Goal: Transaction & Acquisition: Purchase product/service

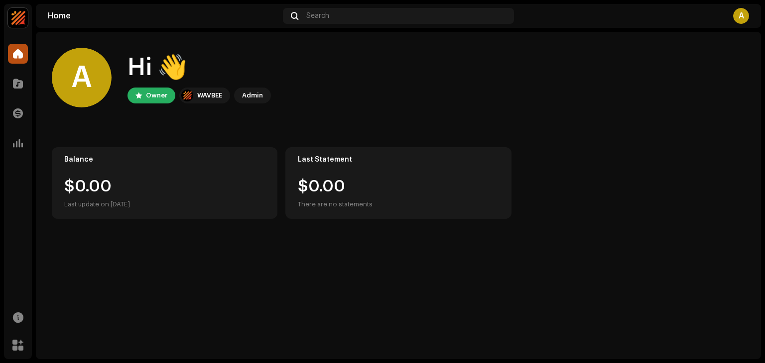
click at [21, 21] on img at bounding box center [18, 18] width 20 height 20
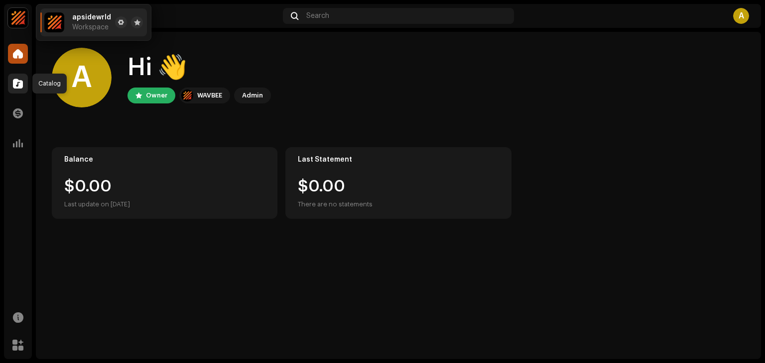
click at [22, 82] on span at bounding box center [18, 84] width 10 height 8
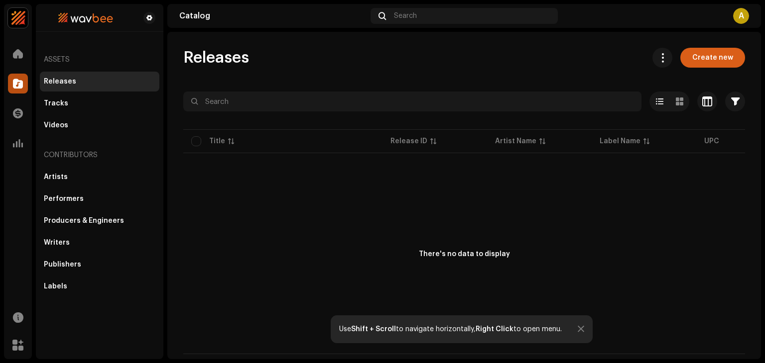
click at [713, 58] on span "Create new" at bounding box center [712, 58] width 41 height 20
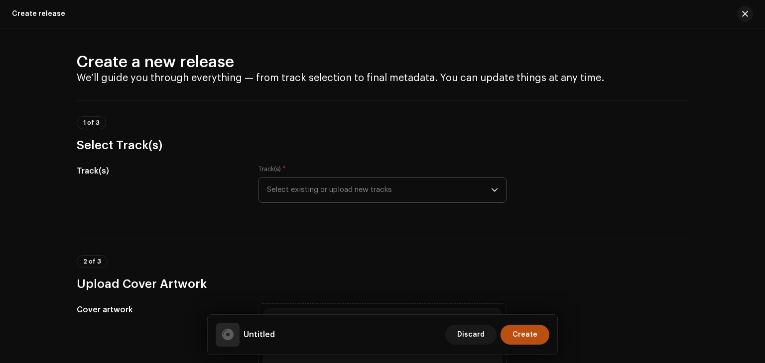
click at [491, 190] on icon "dropdown trigger" at bounding box center [494, 190] width 6 height 3
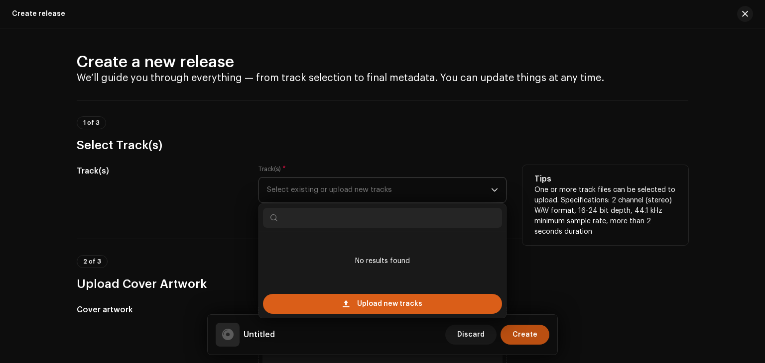
click at [344, 301] on span at bounding box center [345, 304] width 6 height 8
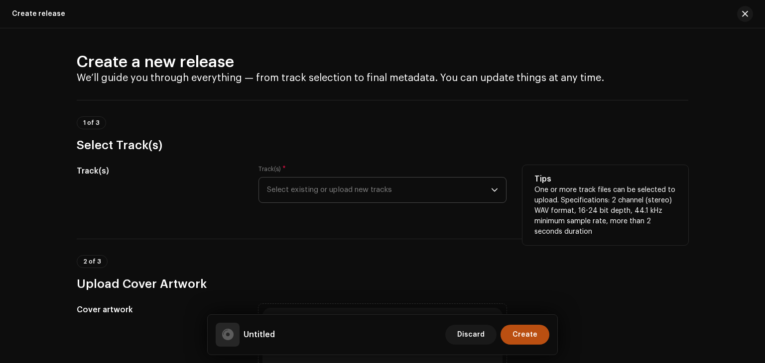
click at [492, 191] on icon "dropdown trigger" at bounding box center [494, 190] width 6 height 3
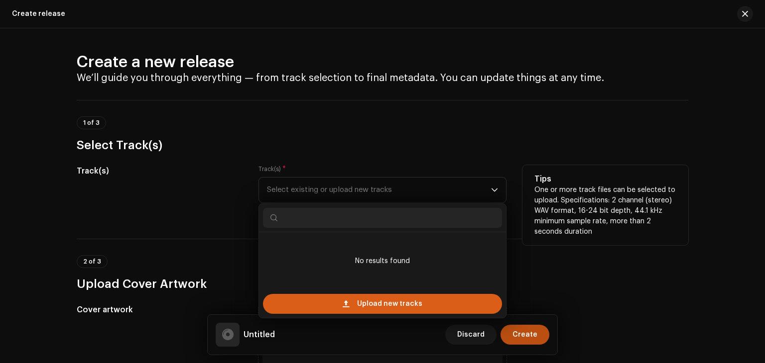
click at [424, 305] on div "Upload new tracks" at bounding box center [382, 304] width 239 height 20
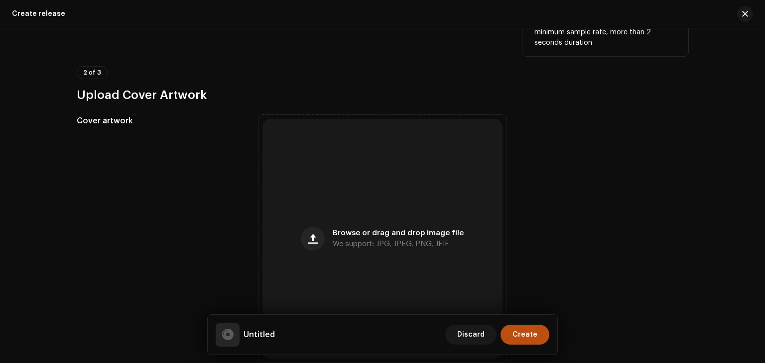
scroll to position [196, 0]
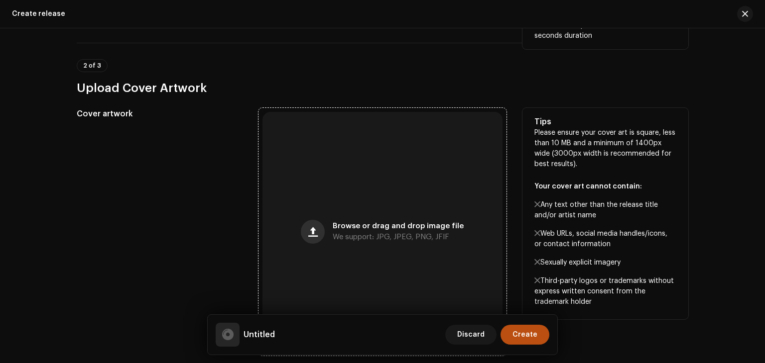
click at [313, 237] on button "button" at bounding box center [313, 232] width 24 height 24
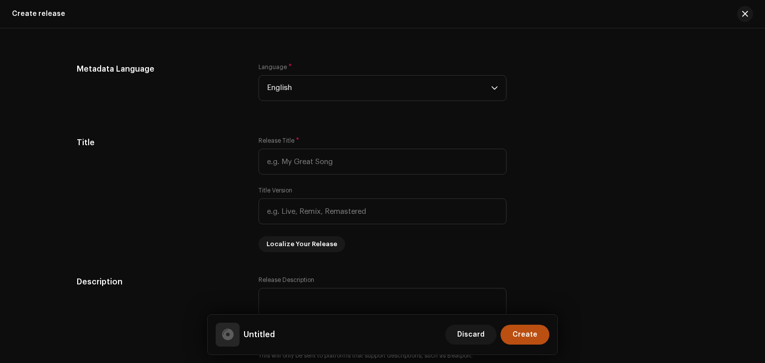
scroll to position [721, 0]
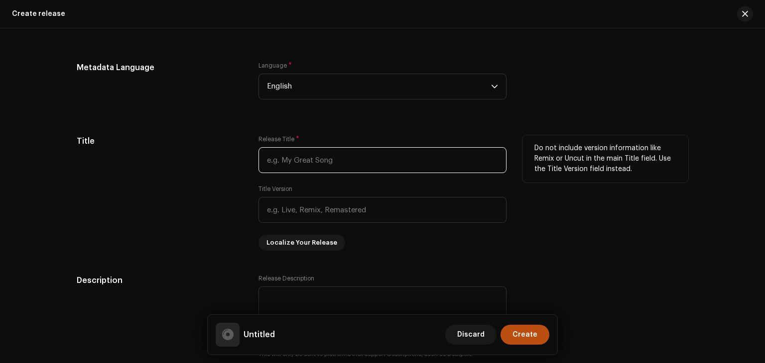
click at [342, 161] on input "text" at bounding box center [382, 160] width 248 height 26
type input "h"
type input "High school love"
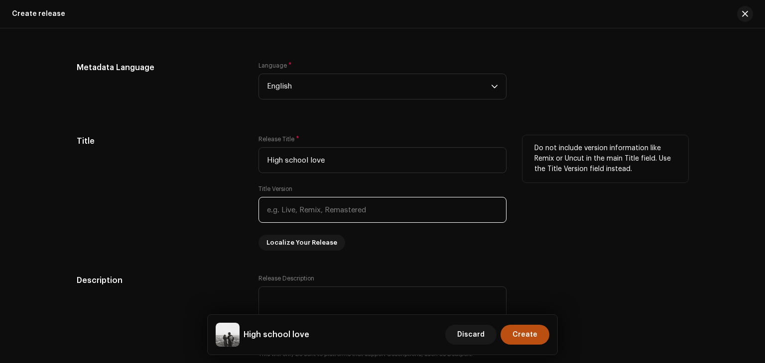
click at [331, 204] on input "text" at bounding box center [382, 210] width 248 height 26
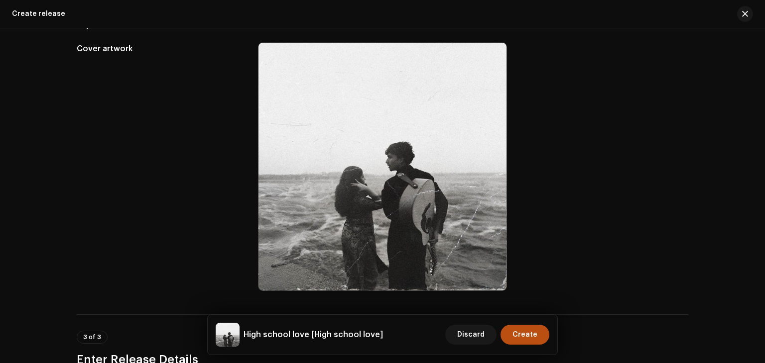
scroll to position [0, 0]
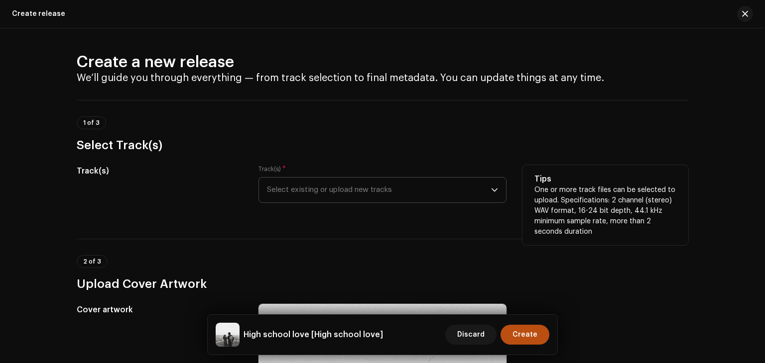
type input "High school love"
click at [492, 190] on icon "dropdown trigger" at bounding box center [494, 190] width 7 height 7
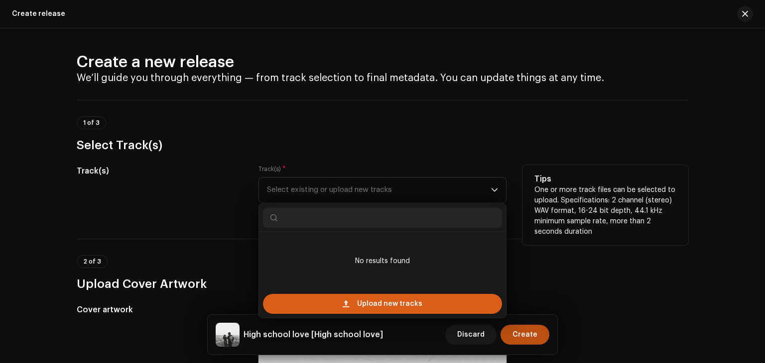
click at [357, 305] on span "Upload new tracks" at bounding box center [389, 304] width 65 height 20
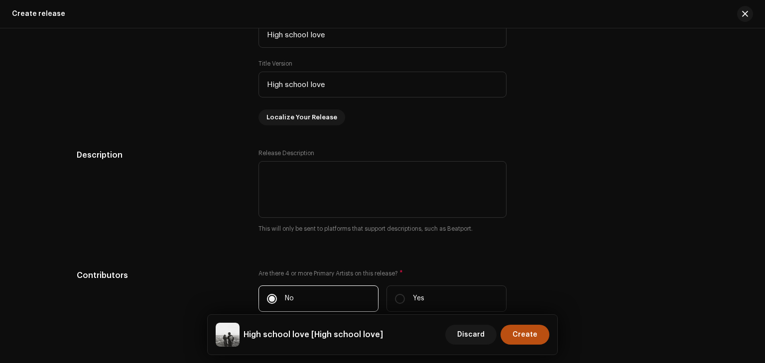
scroll to position [932, 0]
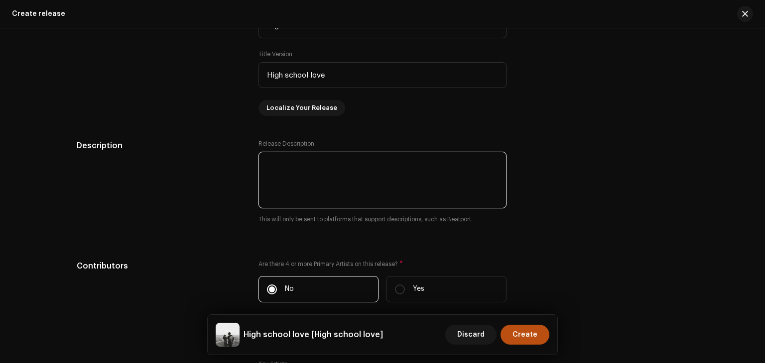
click at [372, 176] on textarea at bounding box center [382, 180] width 248 height 57
type textarea "h"
type textarea "w"
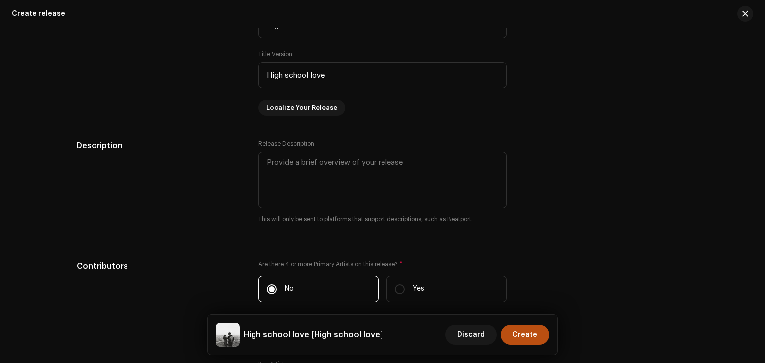
click at [760, 154] on div "Create a new release We’ll guide you through everything — from track selection …" at bounding box center [382, 195] width 765 height 335
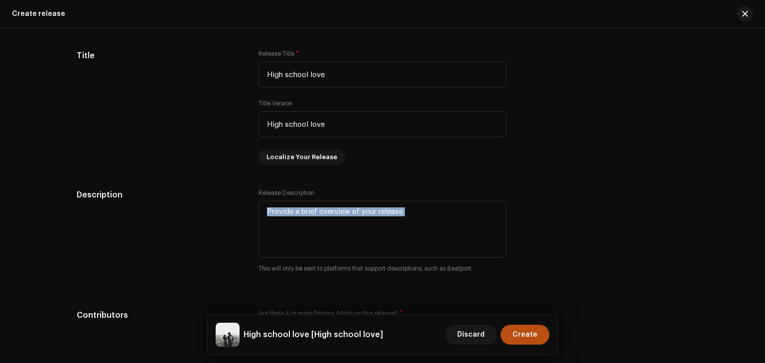
scroll to position [890, 0]
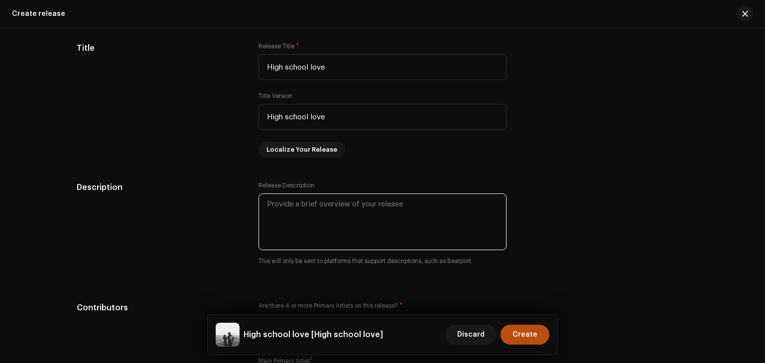
click at [358, 210] on textarea at bounding box center [382, 222] width 248 height 57
type textarea "H"
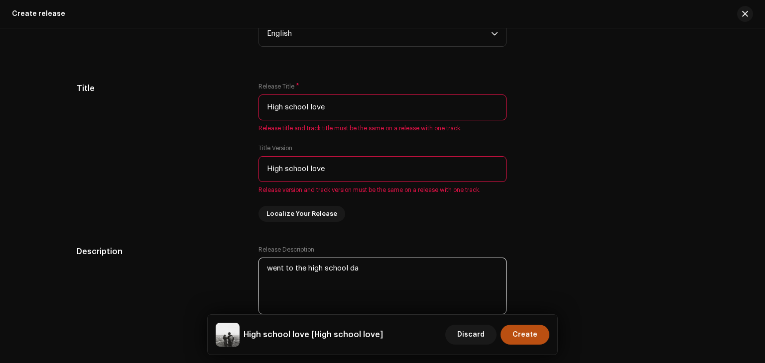
scroll to position [930, 0]
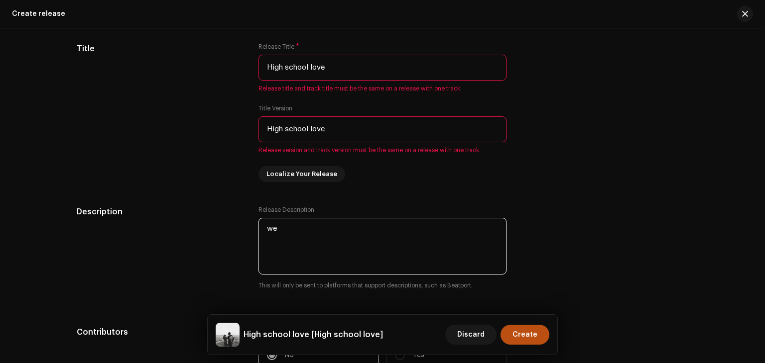
type textarea "w"
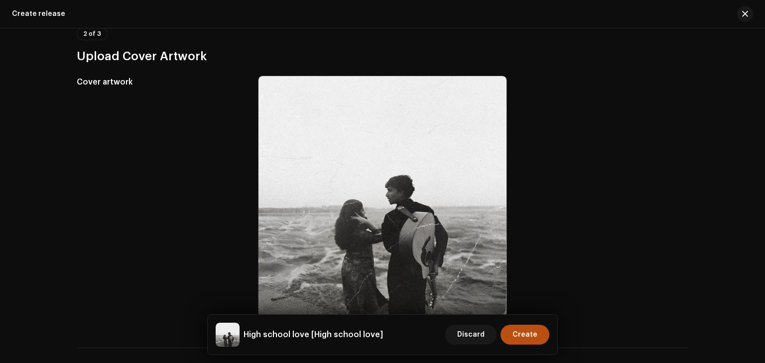
scroll to position [51, 0]
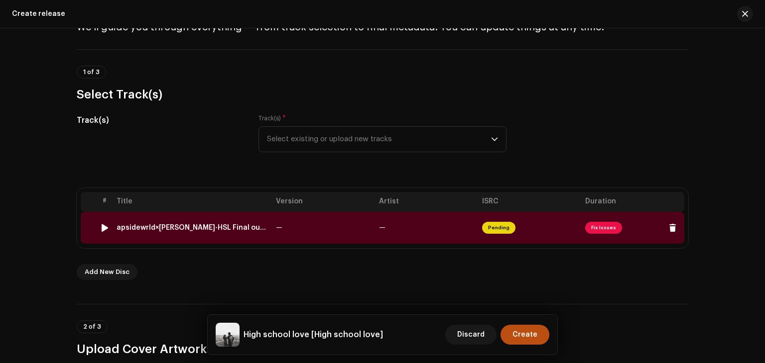
click at [597, 221] on span "Fix Issues" at bounding box center [632, 228] width 95 height 16
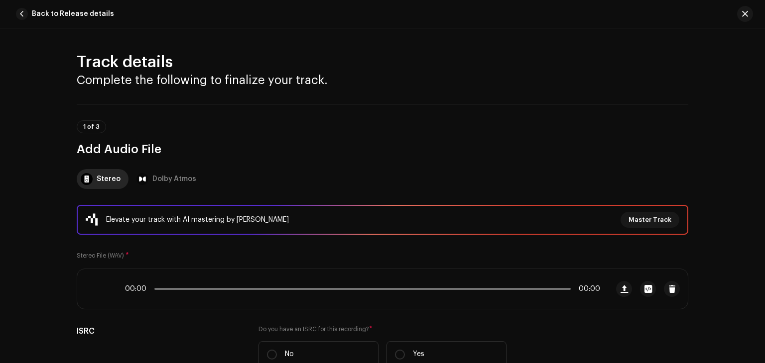
scroll to position [482, 0]
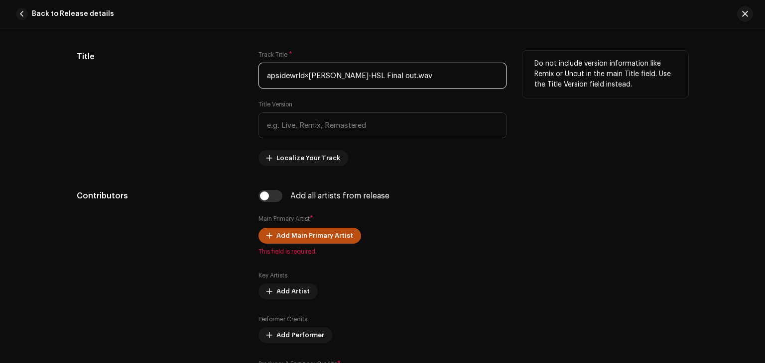
click at [403, 74] on input "apsidewrld×[PERSON_NAME]-HSL Final out.wav" at bounding box center [382, 76] width 248 height 26
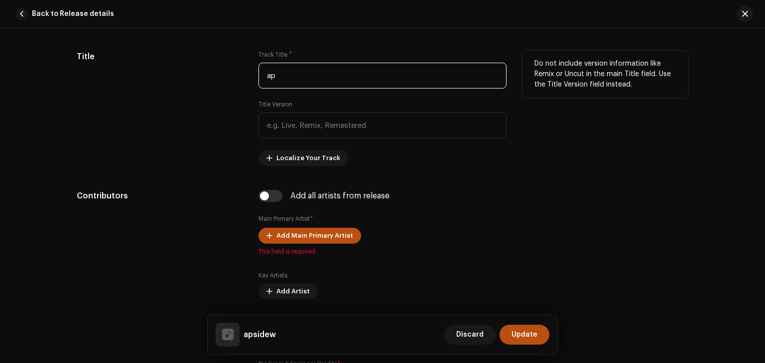
type input "a"
type input "H"
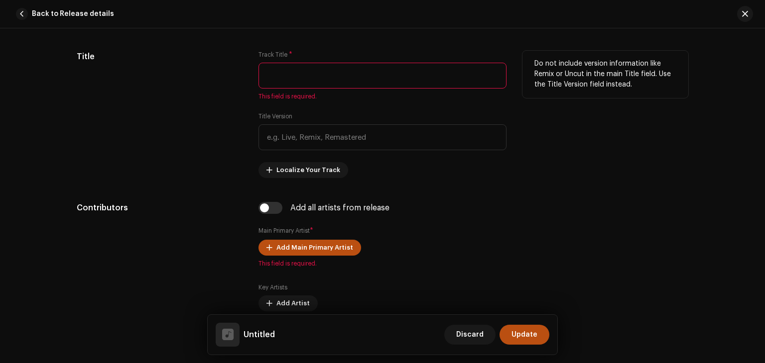
type input "H"
type input "i"
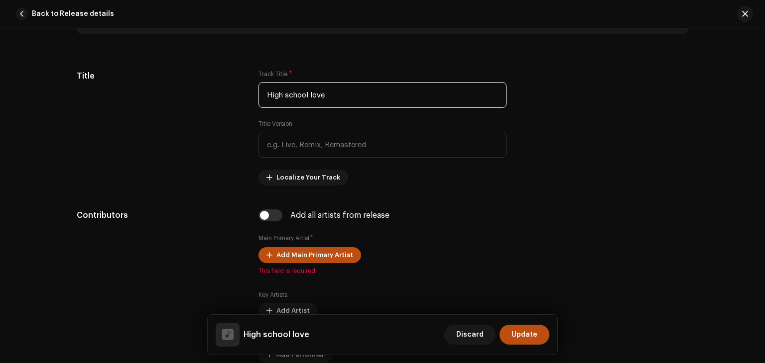
scroll to position [460, 0]
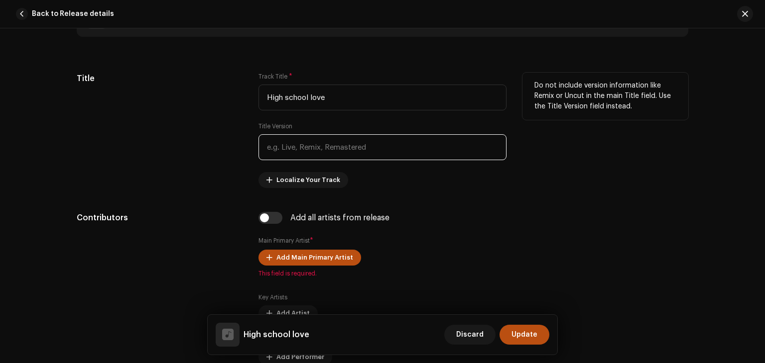
type input "High school love"
click at [424, 154] on input "text" at bounding box center [382, 147] width 248 height 26
type input "h"
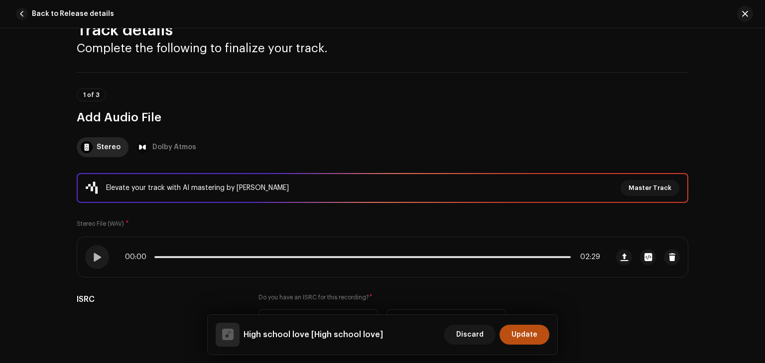
scroll to position [0, 0]
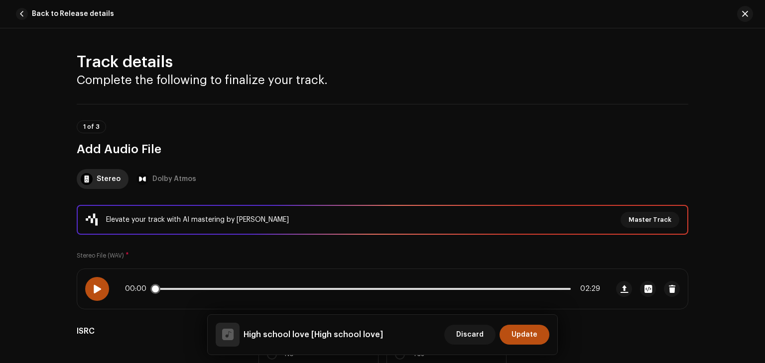
type input "High school love"
click at [98, 292] on span at bounding box center [97, 289] width 8 height 8
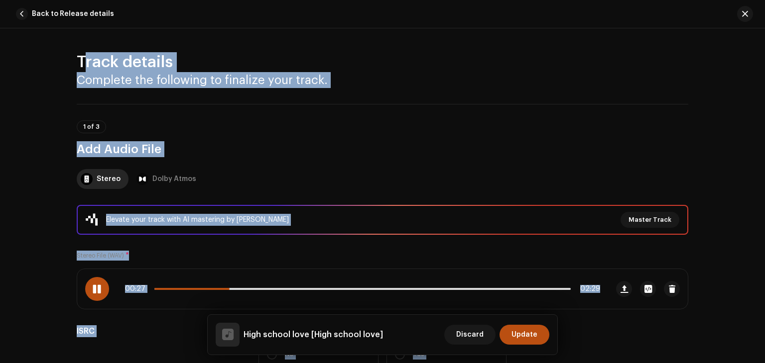
drag, startPoint x: 760, startPoint y: 124, endPoint x: 762, endPoint y: -12, distance: 136.4
click at [762, 0] on html "apsidewrld Home Catalog Transactions Analytics Resources Marketplace Assets Rel…" at bounding box center [382, 181] width 765 height 363
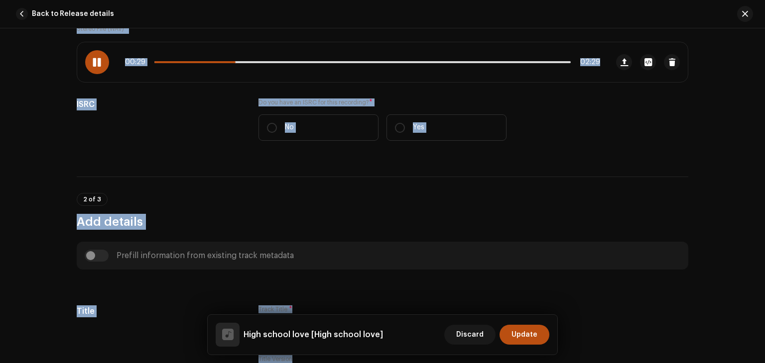
scroll to position [238, 0]
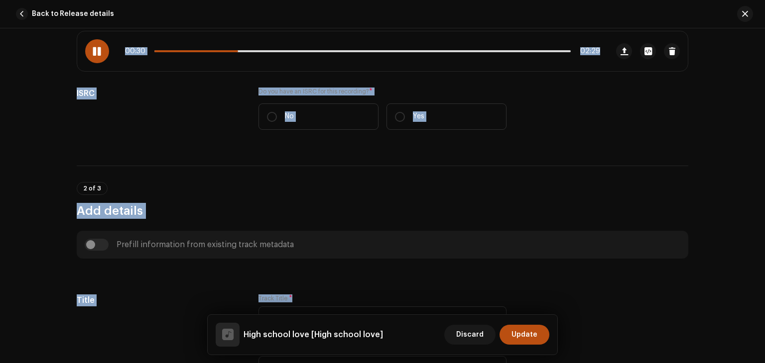
click at [738, 100] on div "Track details Complete the following to finalize your track. 1 of 3 Add Audio F…" at bounding box center [382, 195] width 765 height 335
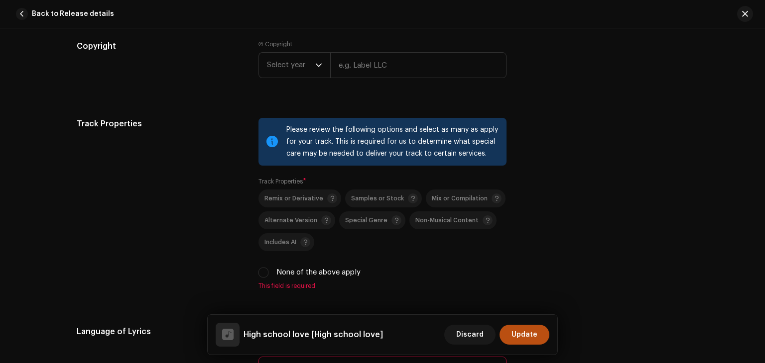
scroll to position [1294, 0]
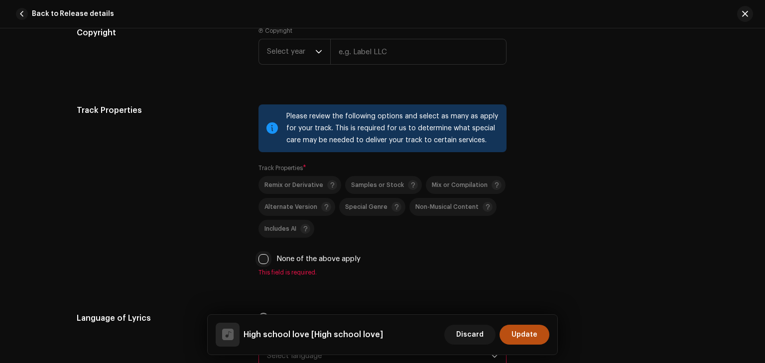
click at [261, 262] on input "None of the above apply" at bounding box center [263, 259] width 10 height 10
checkbox input "true"
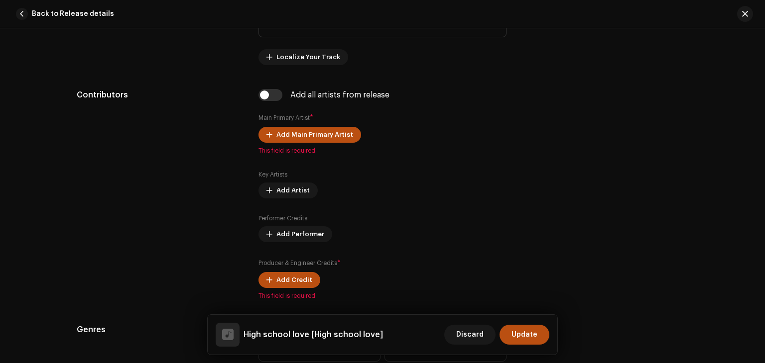
scroll to position [585, 0]
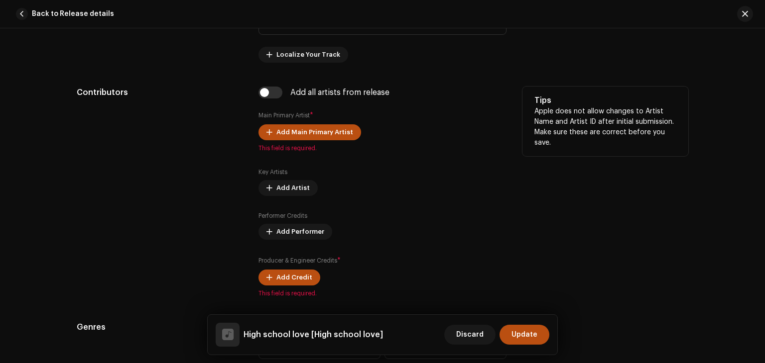
click at [271, 103] on div "Add all artists from release Main Primary Artist * Add Main Primary Artist This…" at bounding box center [382, 192] width 248 height 211
click at [271, 95] on input "checkbox" at bounding box center [270, 93] width 24 height 12
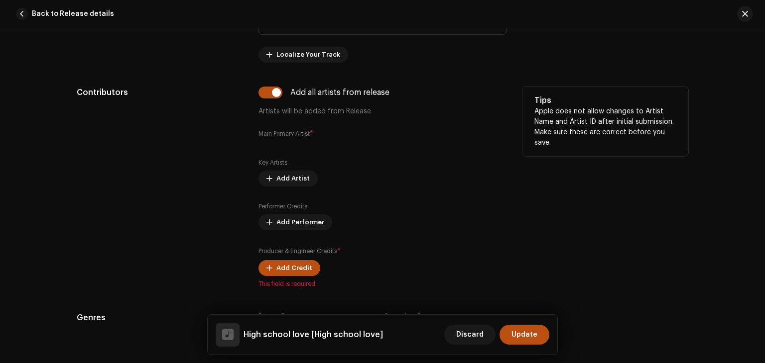
click at [293, 131] on small "Main Primary Artist" at bounding box center [283, 134] width 51 height 6
click at [263, 92] on input "checkbox" at bounding box center [270, 93] width 24 height 12
checkbox input "false"
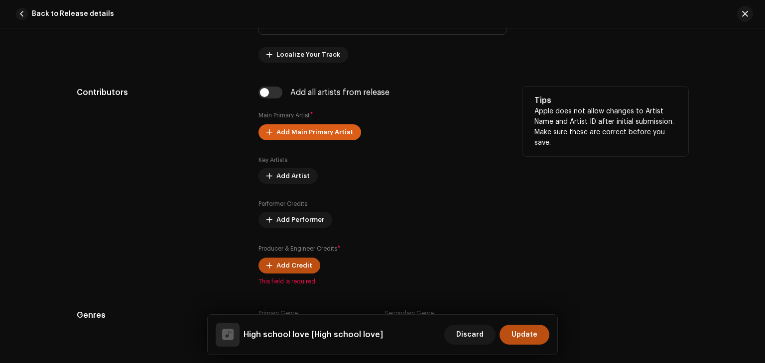
click at [315, 133] on span "Add Main Primary Artist" at bounding box center [314, 132] width 77 height 20
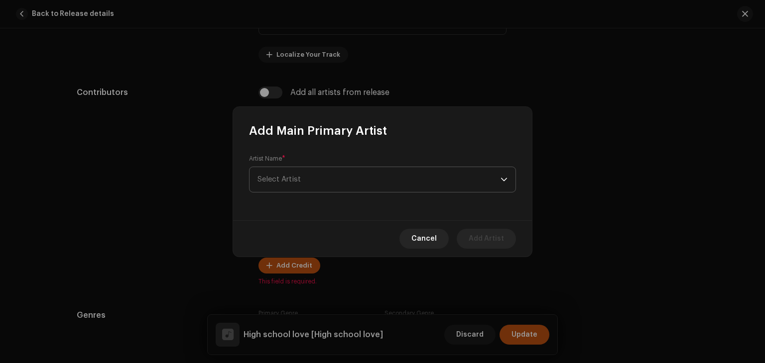
click at [305, 182] on span "Select Artist" at bounding box center [378, 179] width 243 height 25
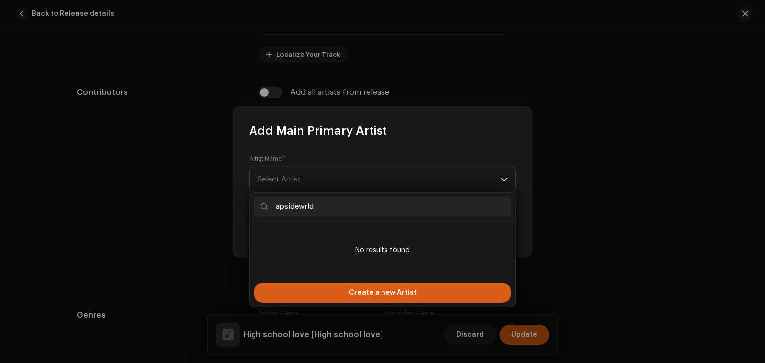
type input "apsidewrld"
click at [385, 293] on span "Create a new Artist" at bounding box center [382, 293] width 68 height 20
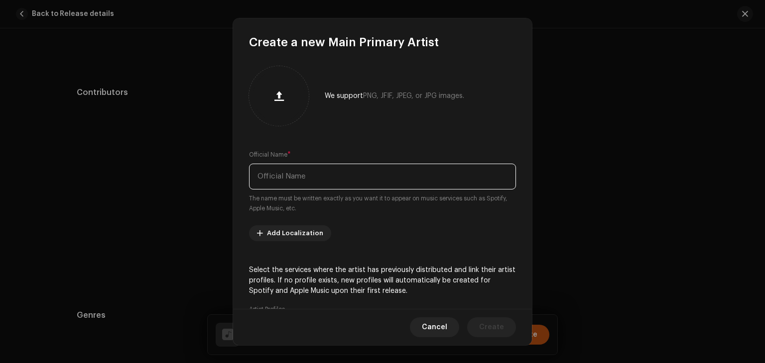
click at [432, 172] on input "text" at bounding box center [382, 177] width 267 height 26
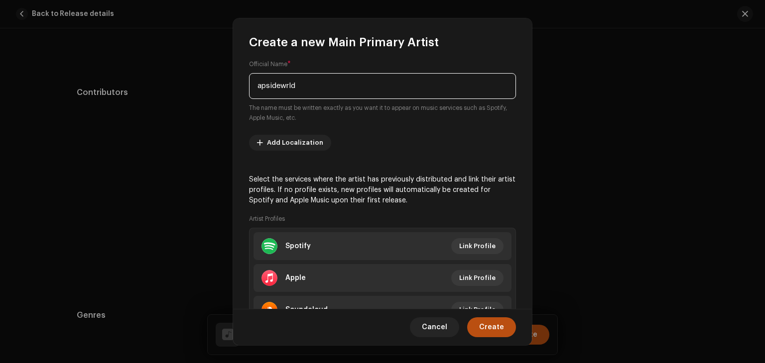
scroll to position [94, 0]
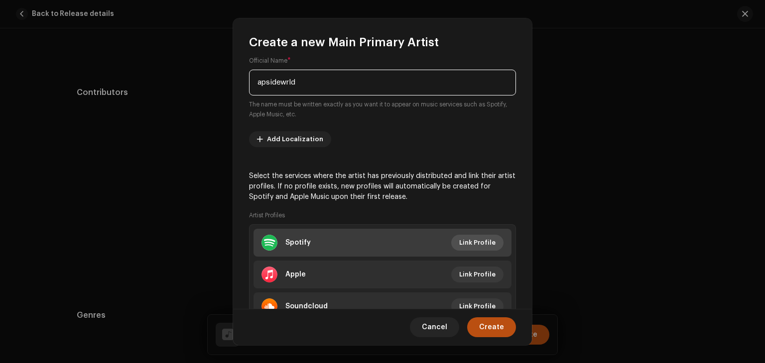
type input "apsidewrld"
click at [488, 238] on span "Link Profile" at bounding box center [477, 243] width 36 height 20
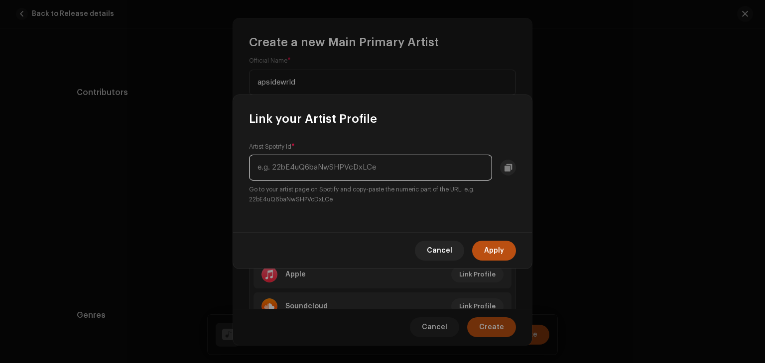
click at [323, 173] on input "text" at bounding box center [370, 168] width 243 height 26
click at [312, 165] on input "4JFSiN65MK1GJhp9XIs0Ng" at bounding box center [370, 168] width 243 height 26
click at [385, 161] on input "4JFSiN65MK1GJhp9XIs0Ng" at bounding box center [370, 168] width 243 height 26
type input "4JFSiN65MK1GJhp9XIs0Ng"
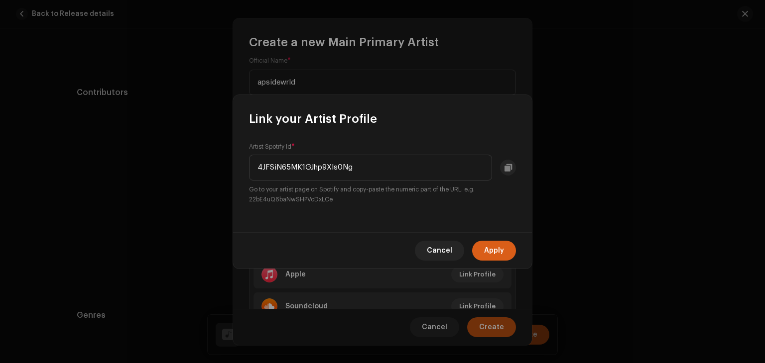
click at [497, 253] on span "Apply" at bounding box center [494, 251] width 20 height 20
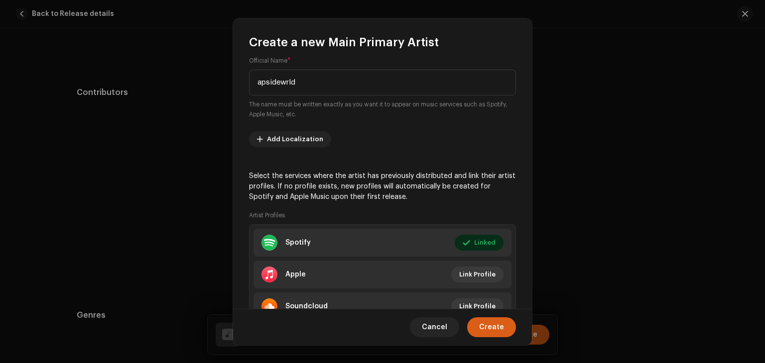
click at [488, 324] on span "Create" at bounding box center [491, 328] width 25 height 20
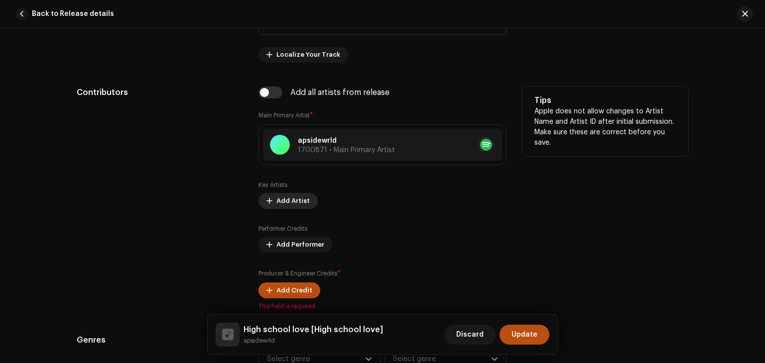
click at [296, 204] on span "Add Artist" at bounding box center [292, 201] width 33 height 20
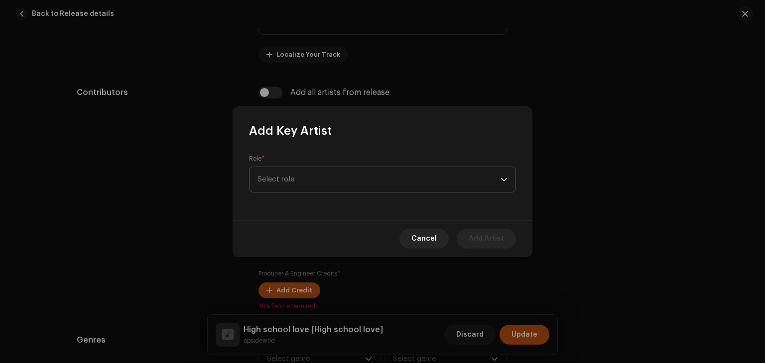
click at [324, 180] on span "Select role" at bounding box center [378, 179] width 243 height 25
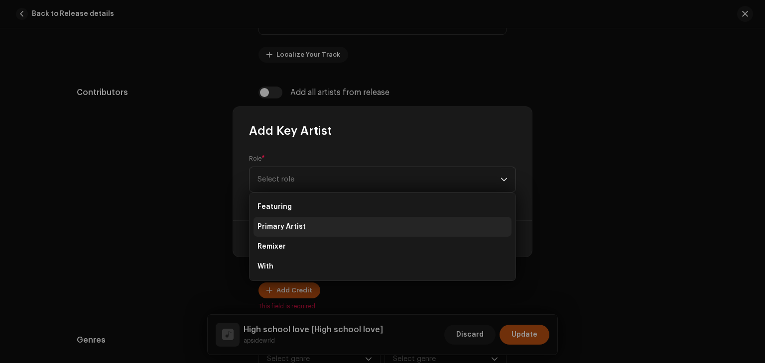
click at [291, 223] on span "Primary Artist" at bounding box center [281, 227] width 48 height 10
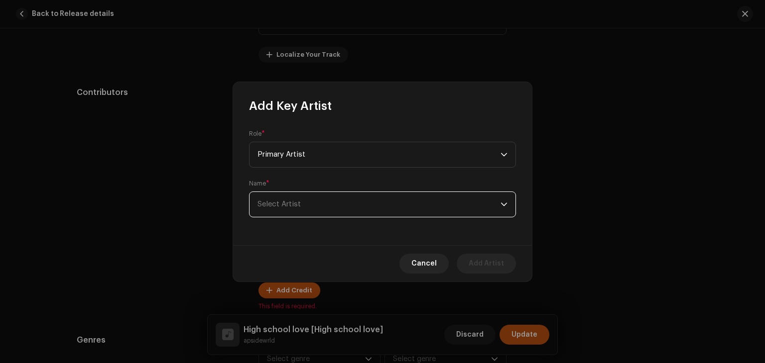
click at [335, 202] on span "Select Artist" at bounding box center [378, 204] width 243 height 25
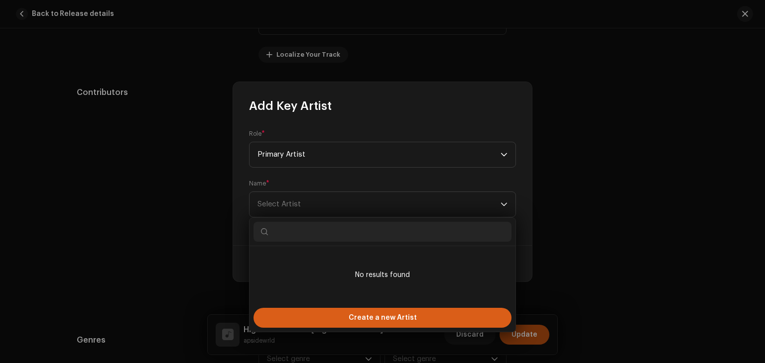
click at [339, 315] on div "Create a new Artist" at bounding box center [382, 318] width 258 height 20
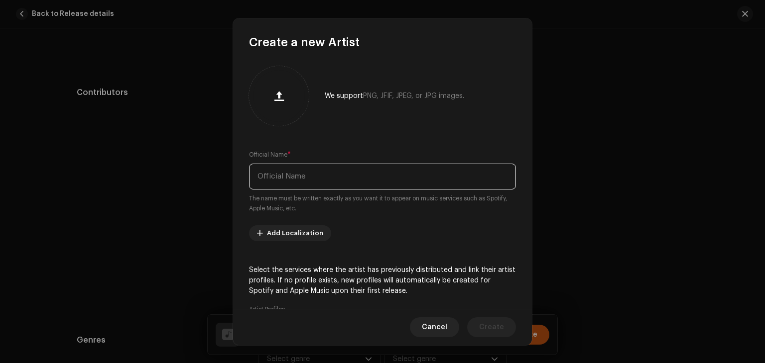
click at [331, 178] on input "text" at bounding box center [382, 177] width 267 height 26
type input "[PERSON_NAME]"
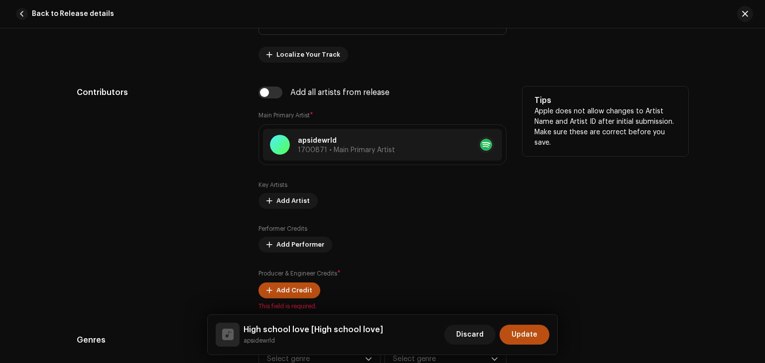
drag, startPoint x: 532, startPoint y: 214, endPoint x: 475, endPoint y: 231, distance: 59.4
click at [287, 202] on span "Add Artist" at bounding box center [292, 201] width 33 height 20
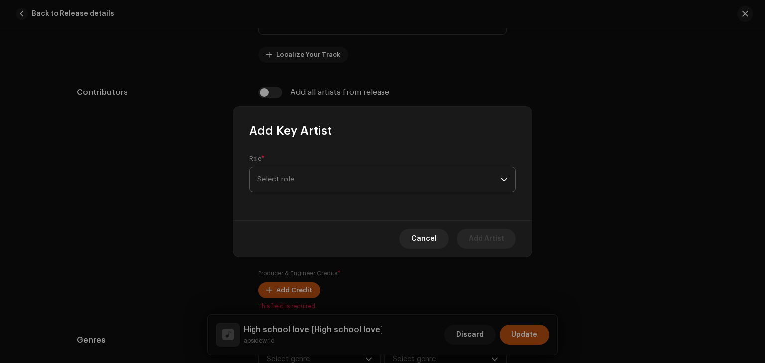
click at [349, 174] on span "Select role" at bounding box center [378, 179] width 243 height 25
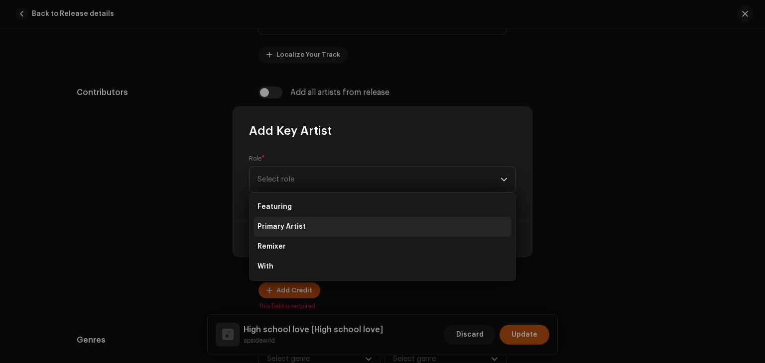
click at [303, 228] on span "Primary Artist" at bounding box center [281, 227] width 48 height 10
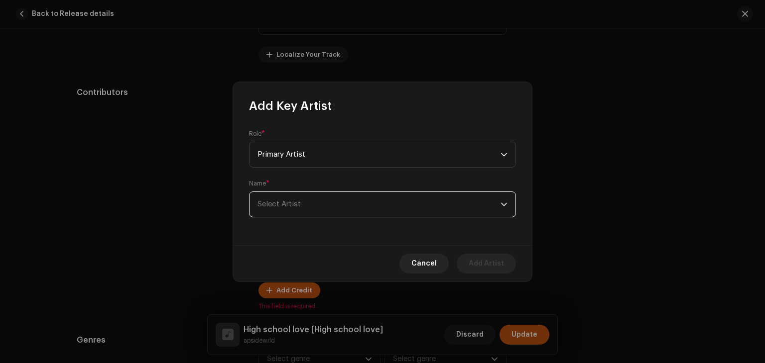
click at [329, 208] on span "Select Artist" at bounding box center [378, 204] width 243 height 25
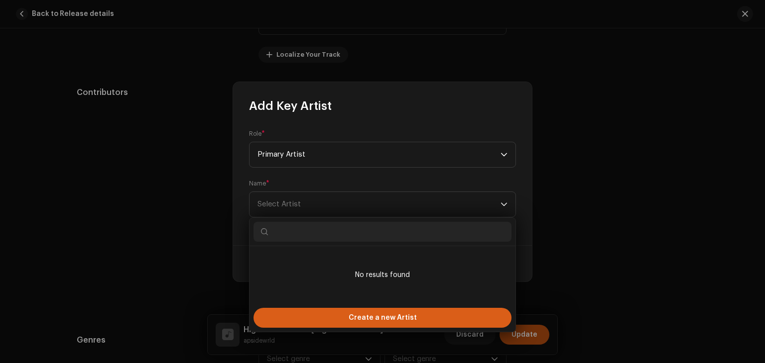
click at [328, 321] on div "Create a new Artist" at bounding box center [382, 318] width 258 height 20
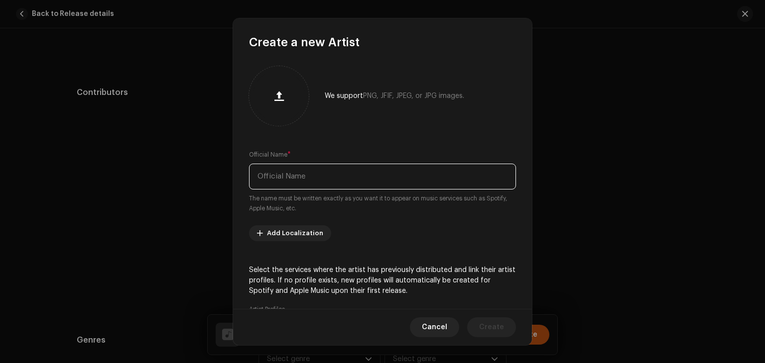
click at [275, 176] on input "text" at bounding box center [382, 177] width 267 height 26
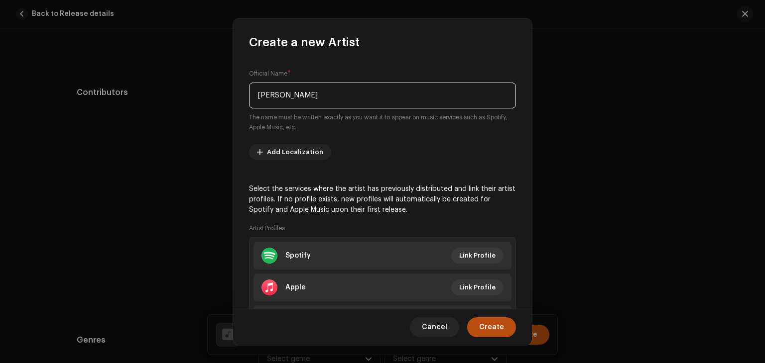
scroll to position [86, 0]
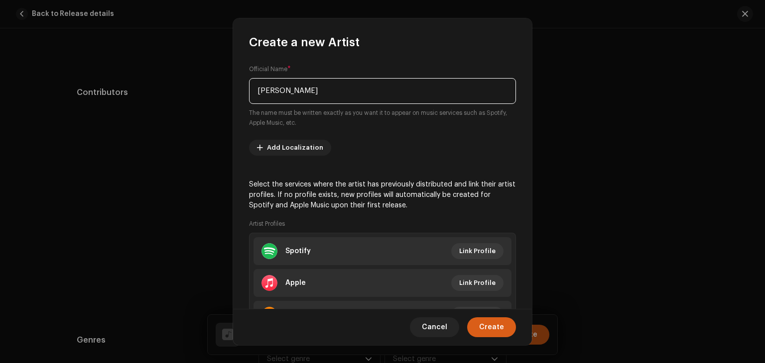
type input "[PERSON_NAME]"
click at [488, 325] on span "Create" at bounding box center [491, 328] width 25 height 20
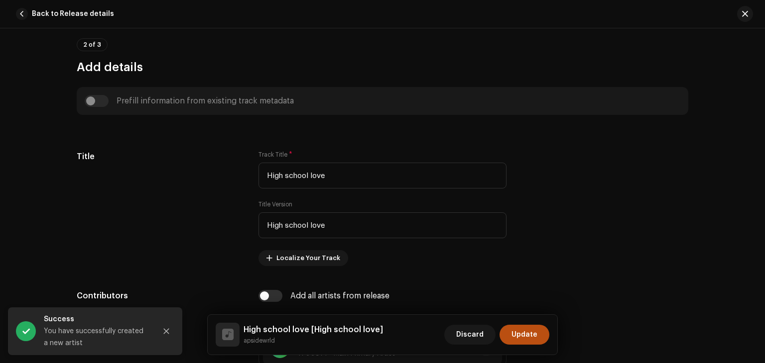
scroll to position [378, 0]
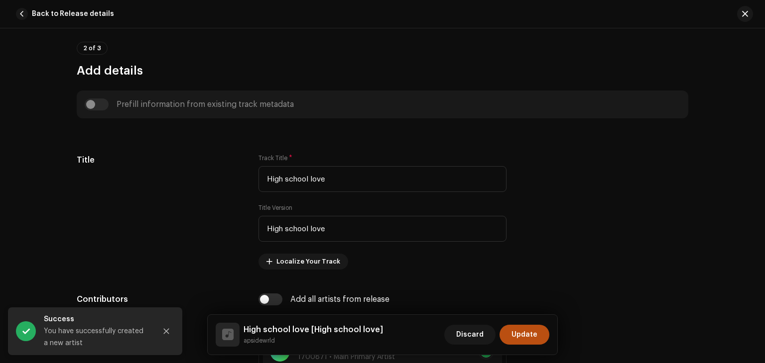
click at [225, 335] on div at bounding box center [227, 335] width 11 height 0
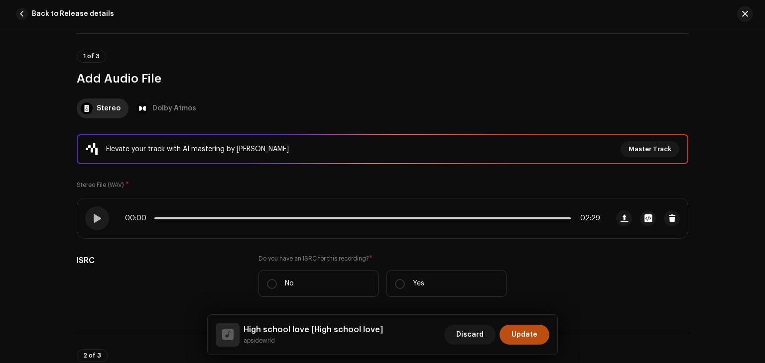
scroll to position [35, 0]
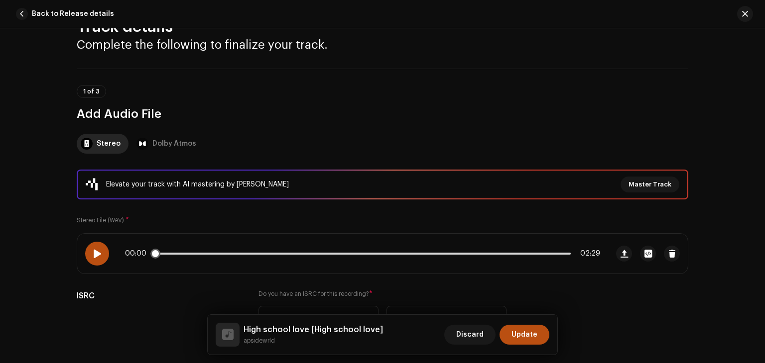
click at [93, 258] on div at bounding box center [97, 254] width 24 height 24
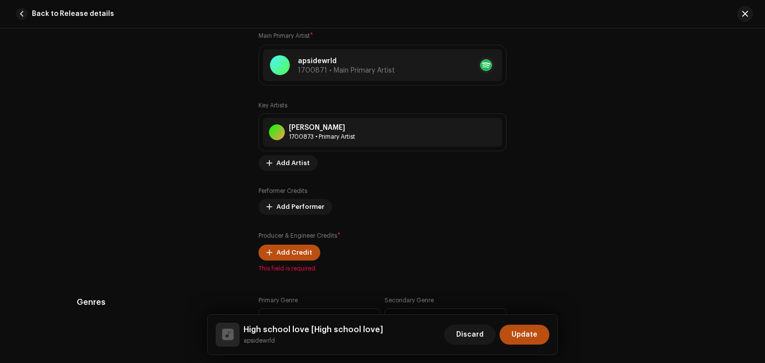
scroll to position [668, 0]
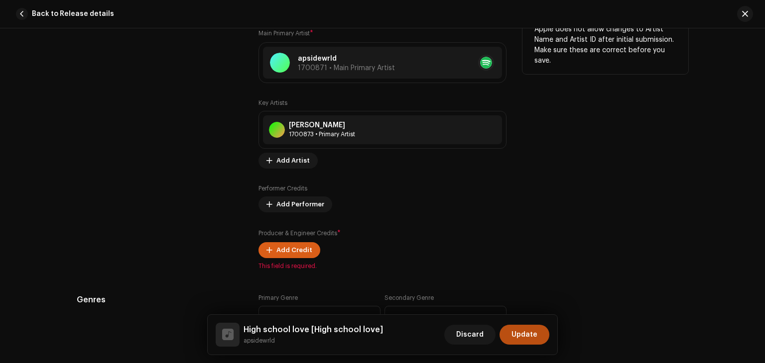
click at [293, 245] on span "Add Credit" at bounding box center [294, 250] width 36 height 20
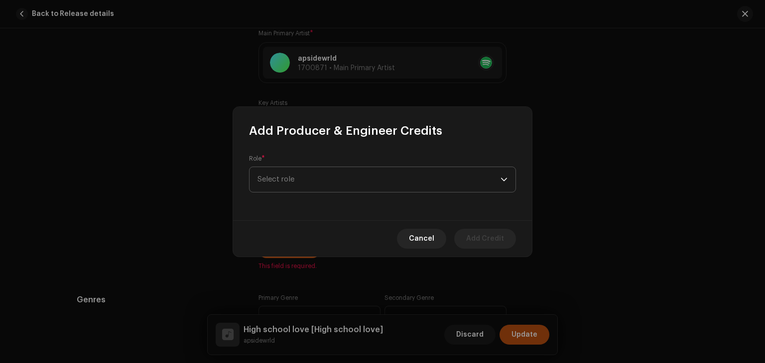
click at [418, 183] on span "Select role" at bounding box center [378, 179] width 243 height 25
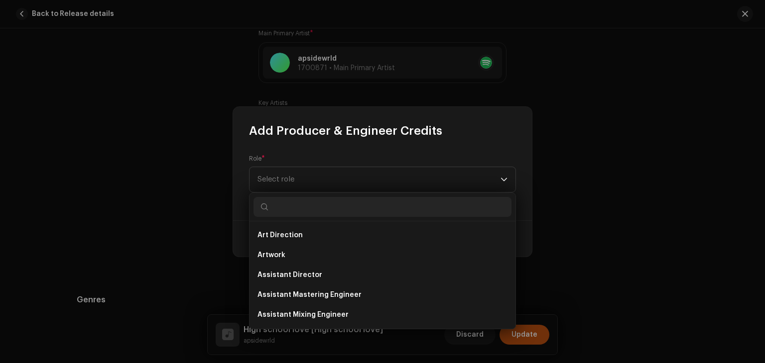
click at [513, 238] on div "Art Direction Artwork Assistant Director Assistant Mastering Engineer Assistant…" at bounding box center [382, 276] width 266 height 108
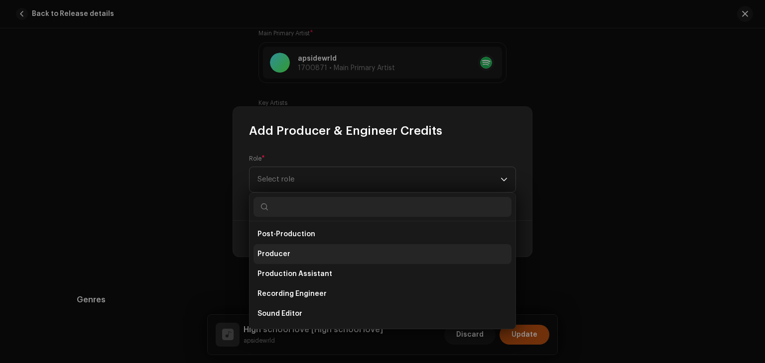
click at [400, 258] on li "Producer" at bounding box center [382, 254] width 258 height 20
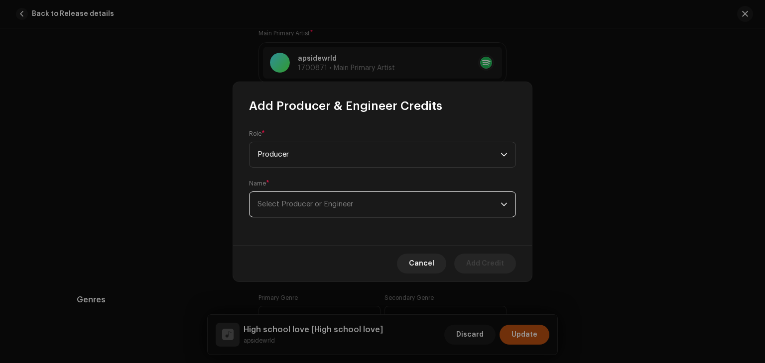
click at [484, 202] on span "Select Producer or Engineer" at bounding box center [378, 204] width 243 height 25
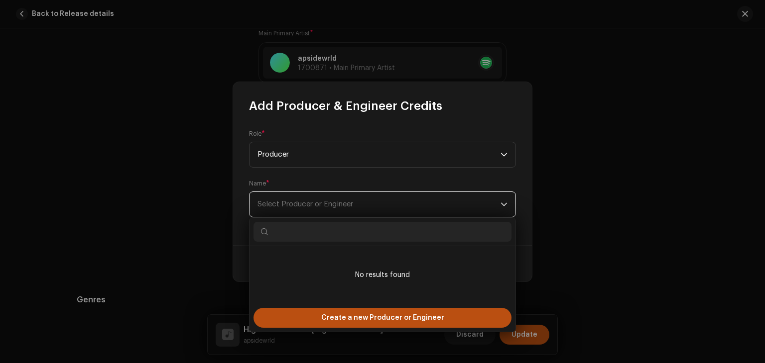
click at [426, 209] on span "Select Producer or Engineer" at bounding box center [378, 204] width 243 height 25
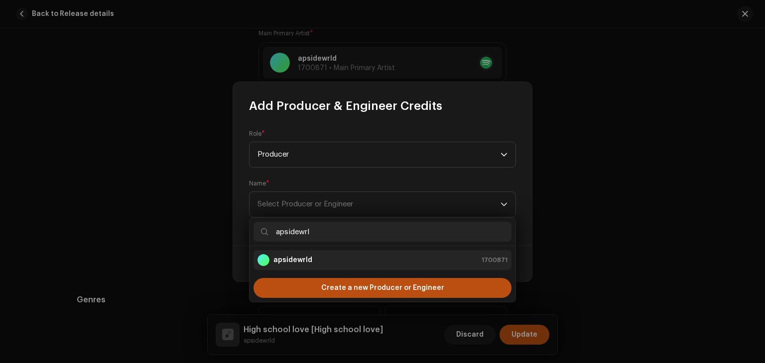
type input "apsidewrl"
click at [403, 260] on div "apsidewrld 1700871" at bounding box center [382, 260] width 250 height 12
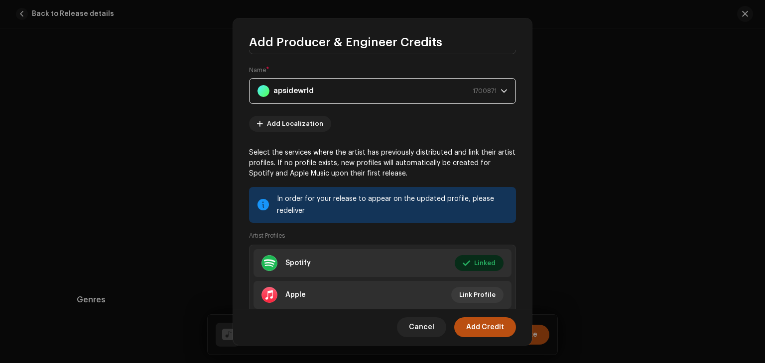
scroll to position [0, 0]
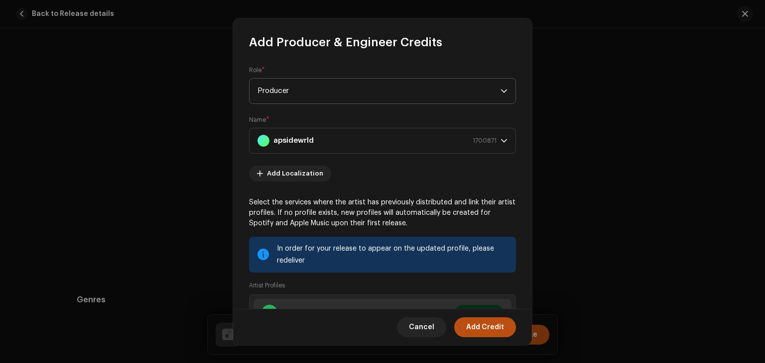
click at [500, 95] on div "dropdown trigger" at bounding box center [503, 91] width 7 height 25
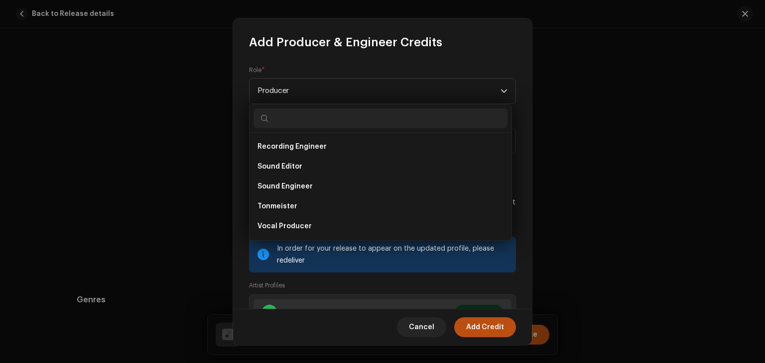
scroll to position [422, 0]
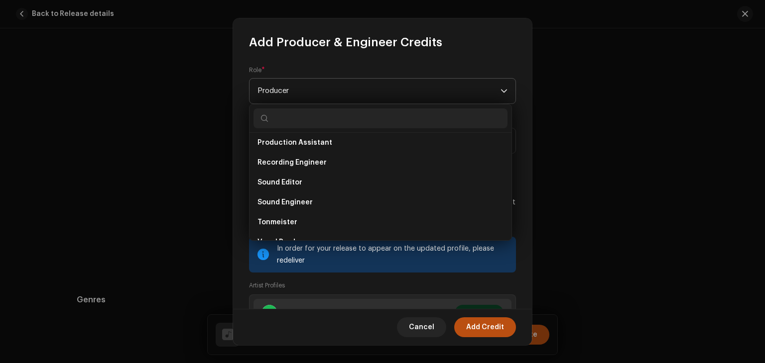
click at [501, 94] on icon "dropdown trigger" at bounding box center [503, 91] width 7 height 7
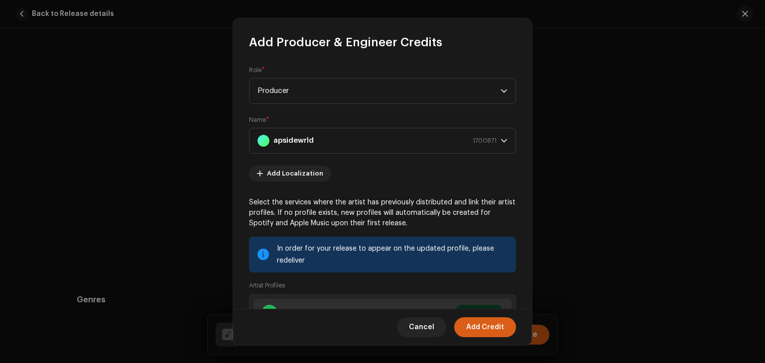
click at [492, 324] on span "Add Credit" at bounding box center [485, 328] width 38 height 20
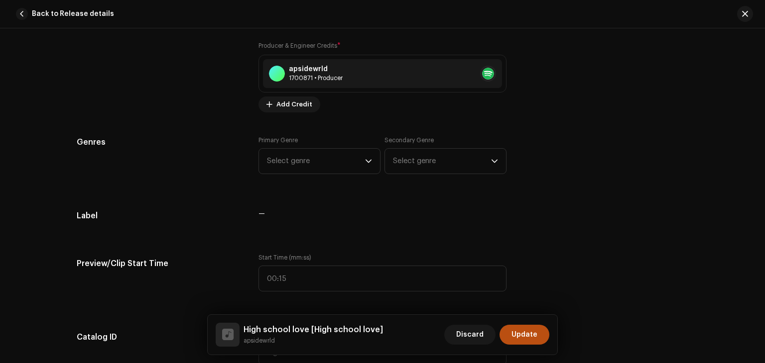
scroll to position [861, 0]
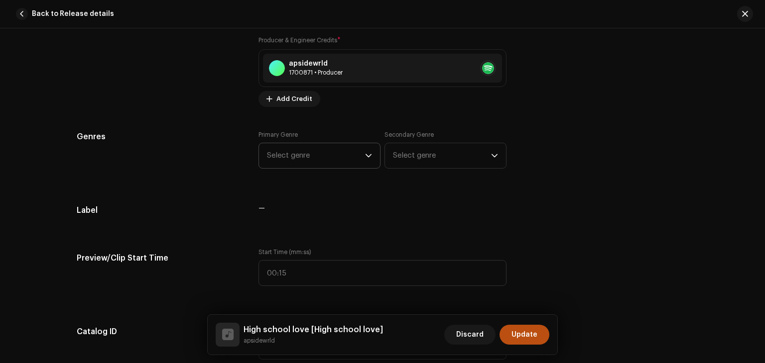
click at [373, 154] on p-select "Select genre" at bounding box center [319, 156] width 122 height 26
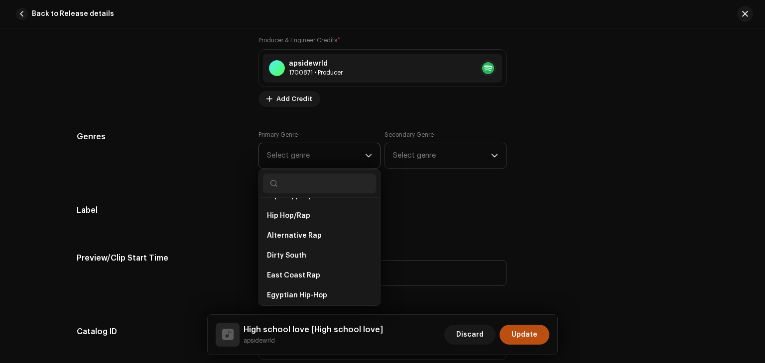
scroll to position [3902, 0]
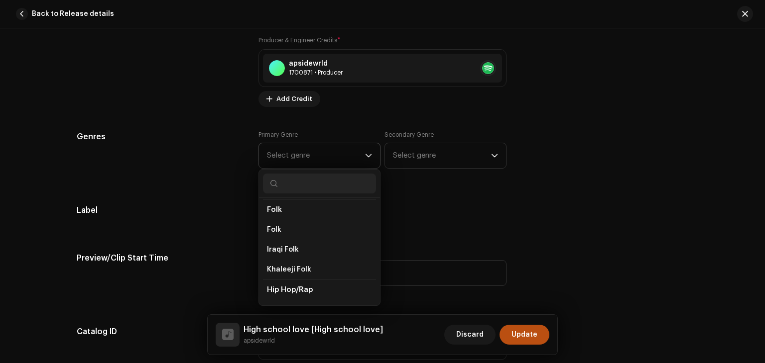
click at [376, 234] on div "African African African Dancehall African Reggae Afro House Afro Soul Afro-folk…" at bounding box center [319, 252] width 121 height 108
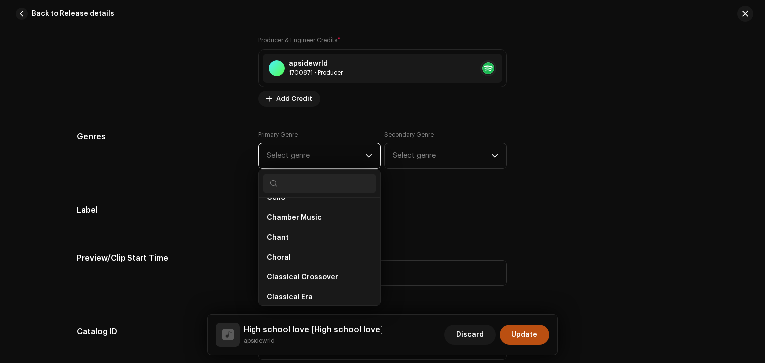
scroll to position [2302, 0]
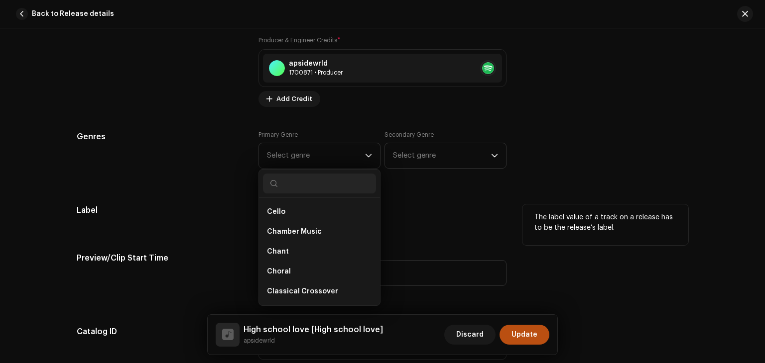
click at [378, 217] on div "—" at bounding box center [382, 215] width 248 height 20
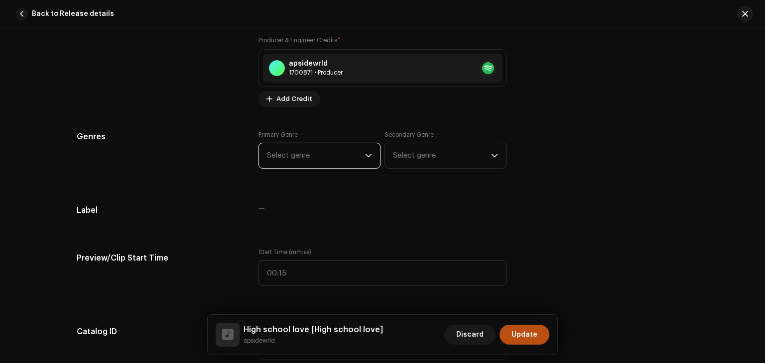
click at [346, 151] on span "Select genre" at bounding box center [316, 155] width 98 height 25
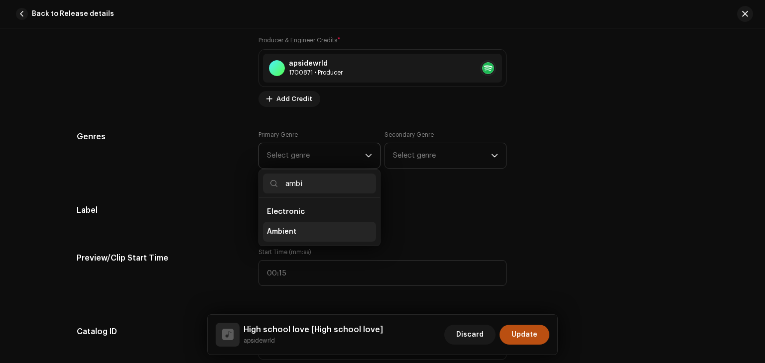
type input "ambi"
click at [298, 239] on li "Ambient" at bounding box center [319, 232] width 113 height 20
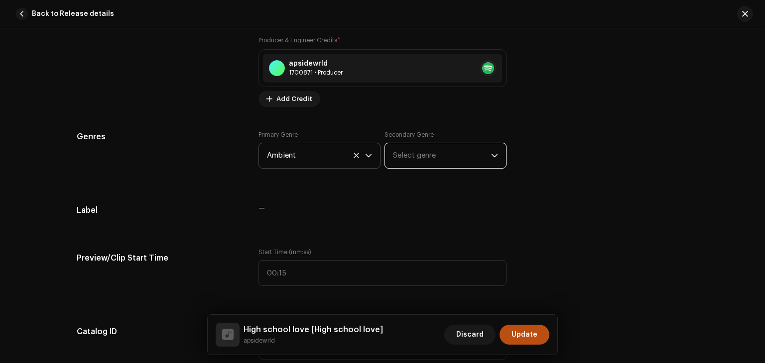
click at [424, 148] on span "Select genre" at bounding box center [442, 155] width 98 height 25
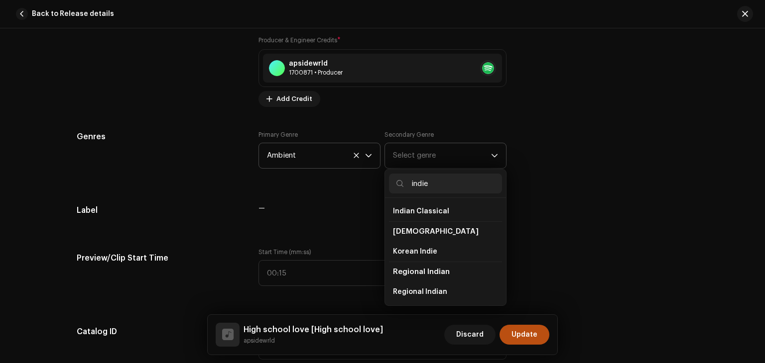
scroll to position [60, 0]
type input "indie"
click at [404, 233] on span "Indie Pop" at bounding box center [409, 232] width 32 height 10
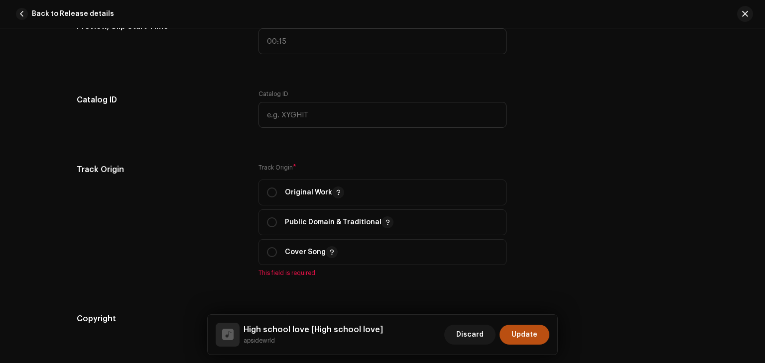
scroll to position [1112, 0]
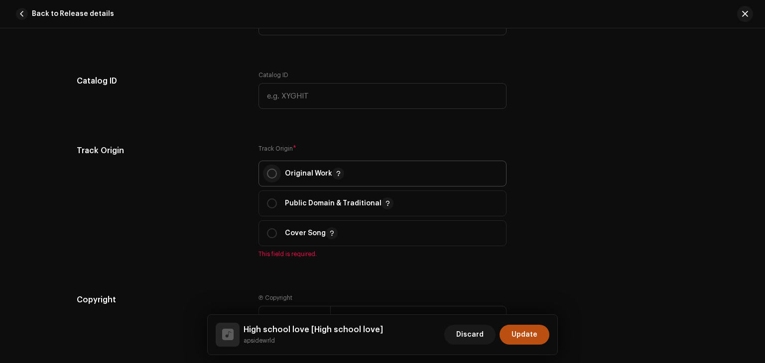
click at [269, 176] on input "radio" at bounding box center [272, 174] width 10 height 10
radio input "true"
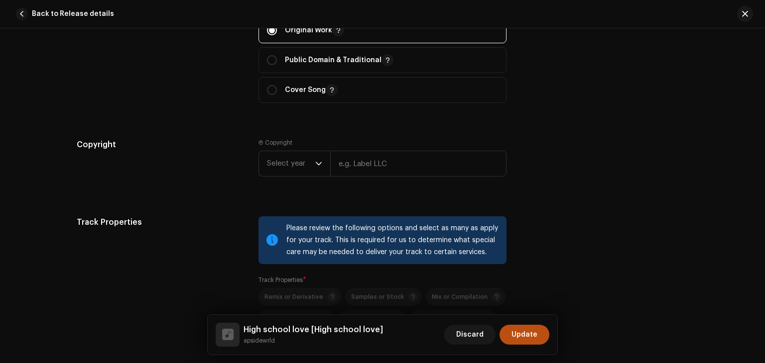
scroll to position [1258, 0]
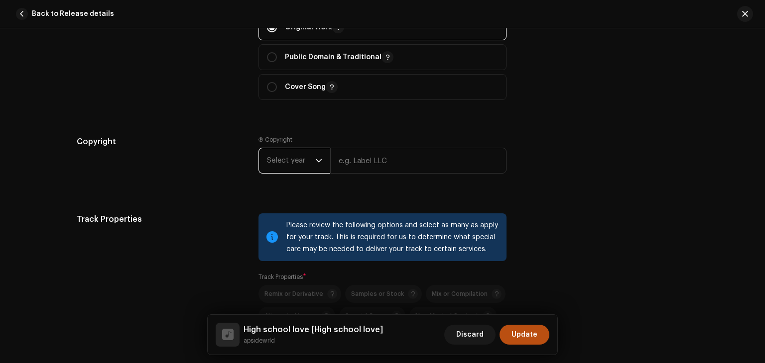
click at [311, 160] on span "Select year" at bounding box center [291, 160] width 48 height 25
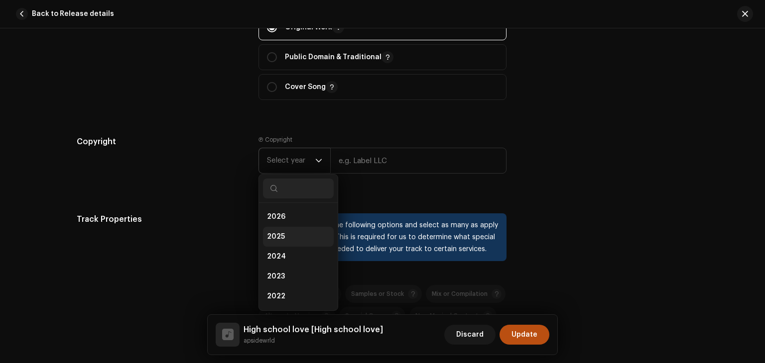
click at [306, 237] on li "2025" at bounding box center [298, 237] width 71 height 20
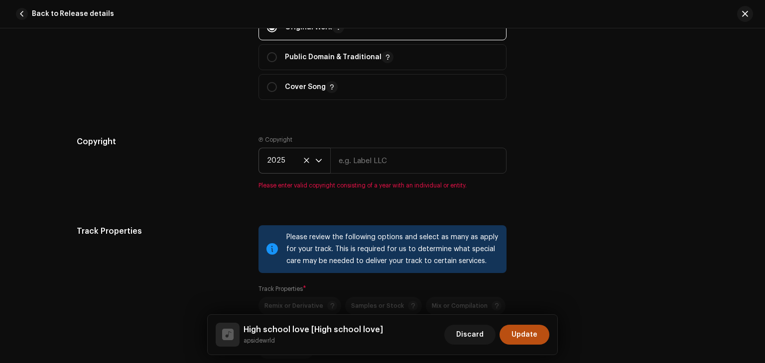
click at [305, 160] on icon at bounding box center [306, 160] width 5 height 5
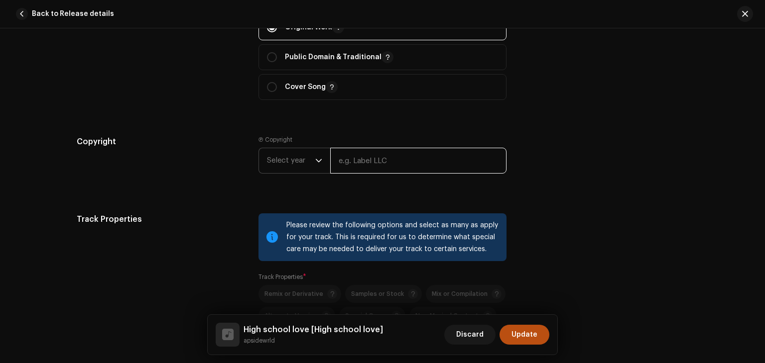
click at [375, 161] on input "text" at bounding box center [418, 161] width 176 height 26
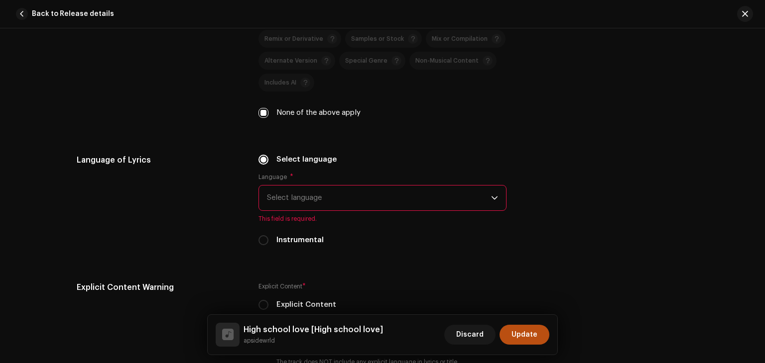
scroll to position [1521, 0]
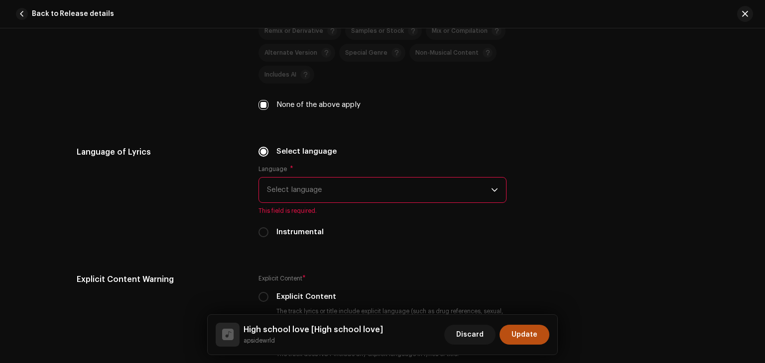
click at [404, 188] on span "Select language" at bounding box center [379, 190] width 224 height 25
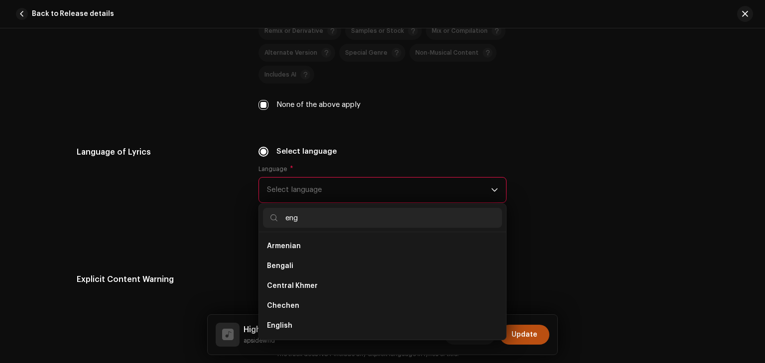
scroll to position [0, 0]
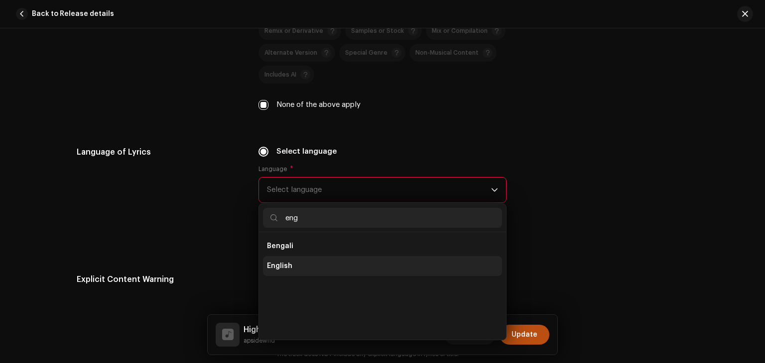
type input "eng"
click at [366, 266] on li "English" at bounding box center [382, 266] width 239 height 20
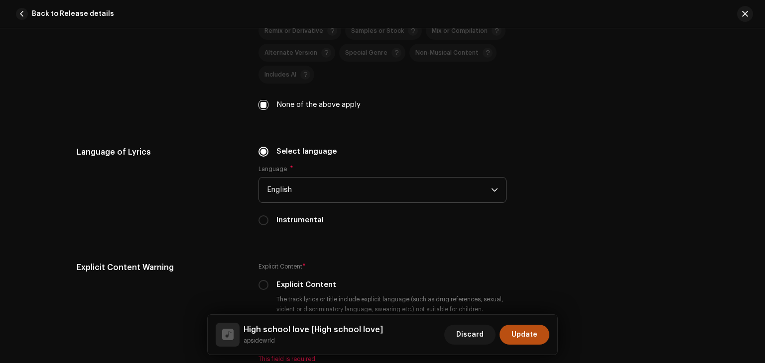
click at [255, 218] on div "Language of Lyrics Select language Language * English Instrumental" at bounding box center [382, 192] width 611 height 92
click at [259, 223] on input "Instrumental" at bounding box center [263, 221] width 10 height 10
radio input "true"
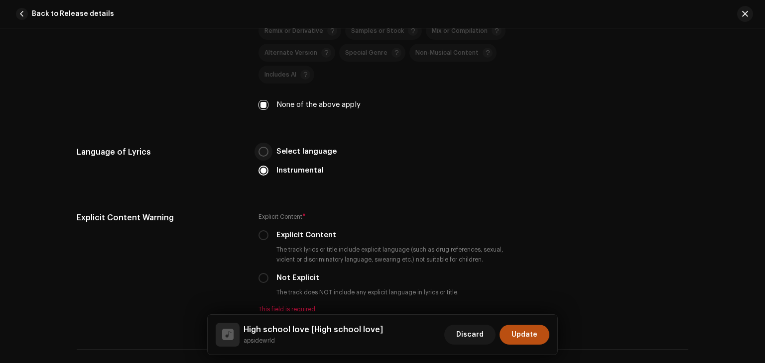
click at [260, 152] on input "Select language" at bounding box center [263, 152] width 10 height 10
radio input "true"
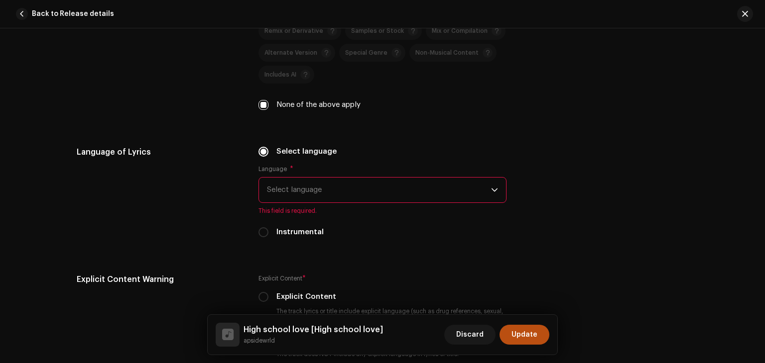
click at [334, 190] on span "Select language" at bounding box center [379, 190] width 224 height 25
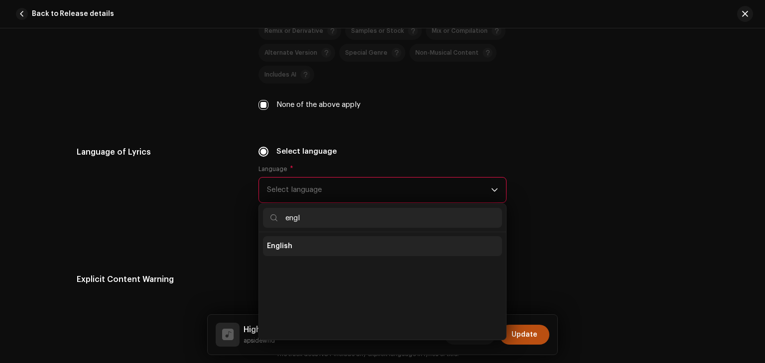
type input "engl"
click at [307, 251] on li "English" at bounding box center [382, 246] width 239 height 20
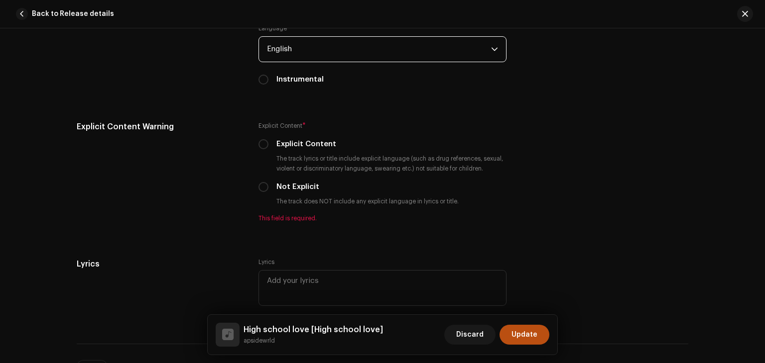
scroll to position [1659, 0]
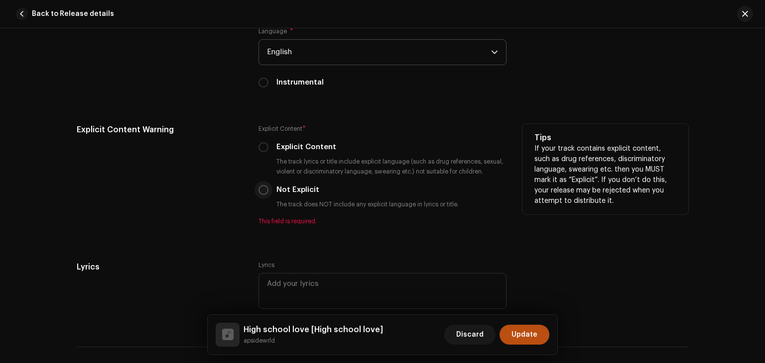
click at [258, 192] on input "Not Explicit" at bounding box center [263, 190] width 10 height 10
radio input "true"
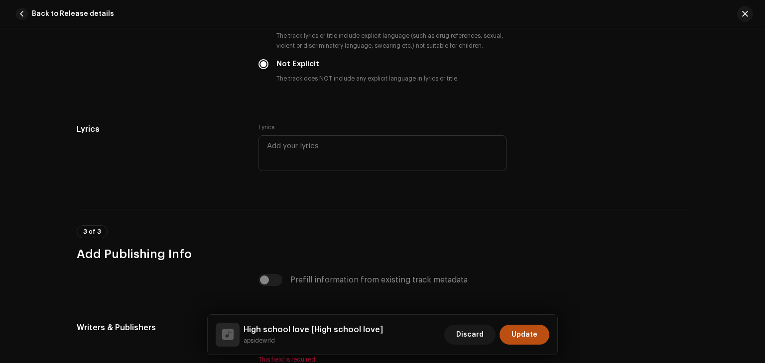
scroll to position [1788, 0]
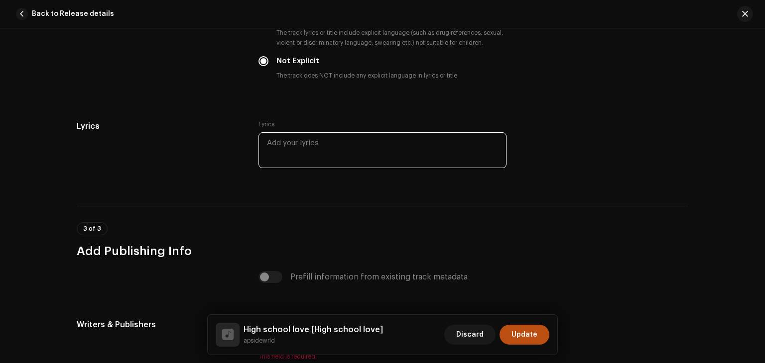
click at [339, 149] on textarea at bounding box center [382, 150] width 248 height 36
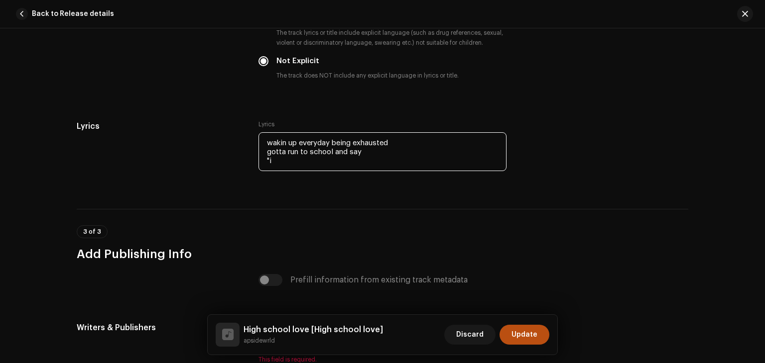
click at [339, 149] on textarea "wakin up everyday being exhausted gotta run to school and say "i" at bounding box center [382, 151] width 248 height 39
click at [273, 170] on textarea "wakin up everyday being exhausted gotta run to school and say "i" at bounding box center [382, 151] width 248 height 39
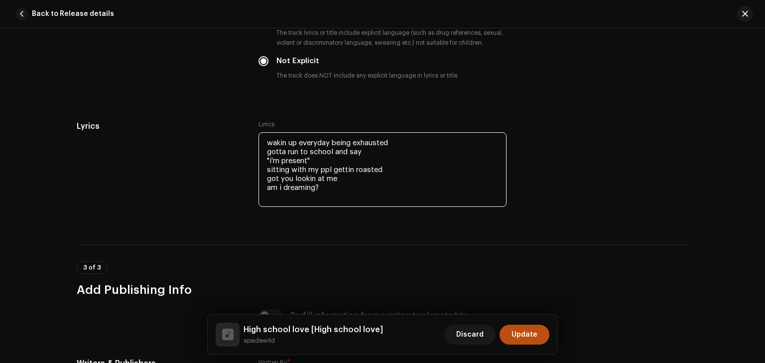
click at [286, 174] on textarea "wakin up everyday being exhausted gotta run to school and say "i'm present" sit…" at bounding box center [382, 169] width 248 height 75
click at [381, 174] on textarea "wakin up everyday being exhausted gotta run to school and say "i'm present" sit…" at bounding box center [382, 169] width 248 height 75
click at [323, 197] on textarea "wakin up everyday being exhausted gotta run to school and say "i'm present" sit…" at bounding box center [382, 169] width 248 height 75
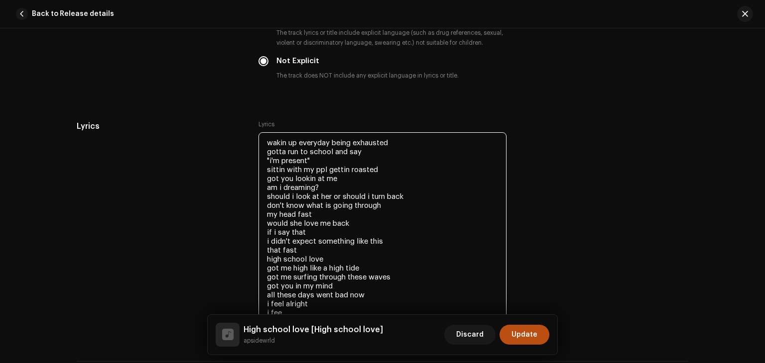
scroll to position [1793, 0]
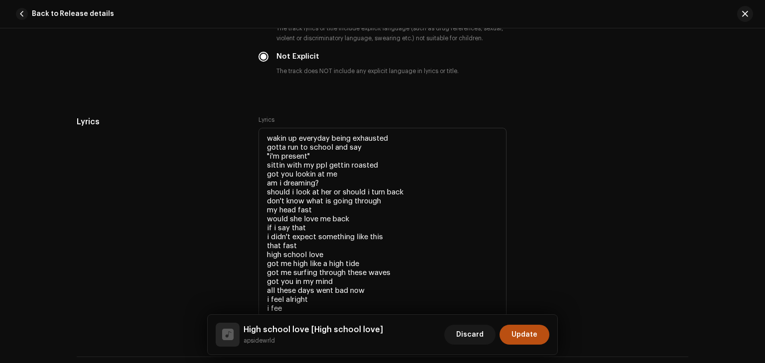
drag, startPoint x: 760, startPoint y: 309, endPoint x: 763, endPoint y: 317, distance: 8.7
click at [763, 317] on div "Track details Complete the following to finalize your track. 1 of 3 Add Audio F…" at bounding box center [382, 195] width 765 height 335
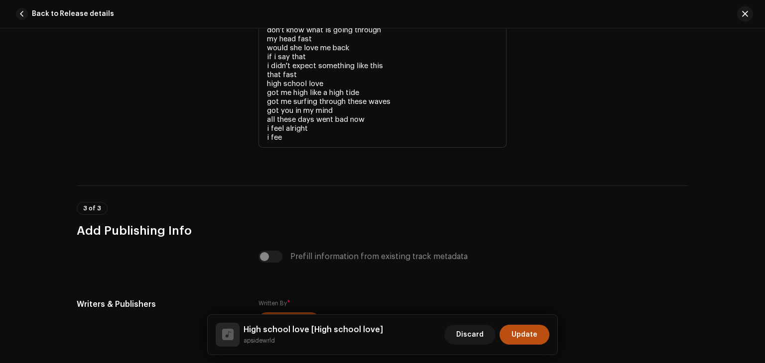
scroll to position [1967, 0]
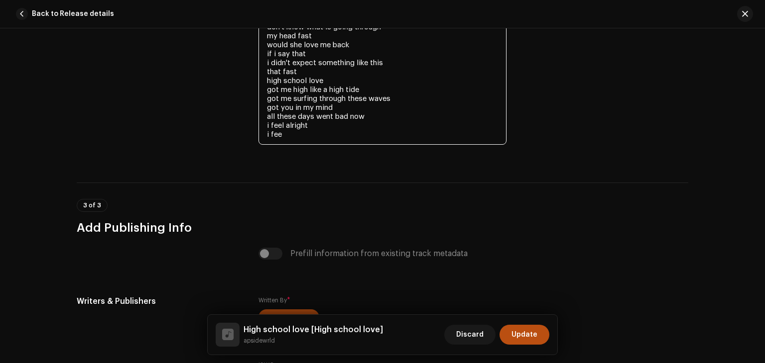
click at [289, 136] on textarea "wakin up everyday being exhausted gotta run to school and say "i'm present" sit…" at bounding box center [382, 49] width 248 height 191
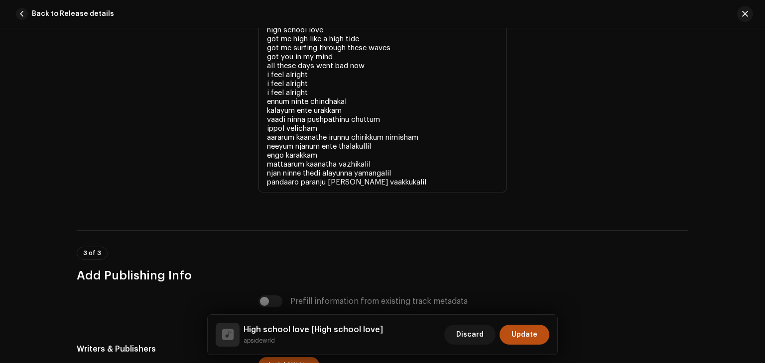
scroll to position [2204, 0]
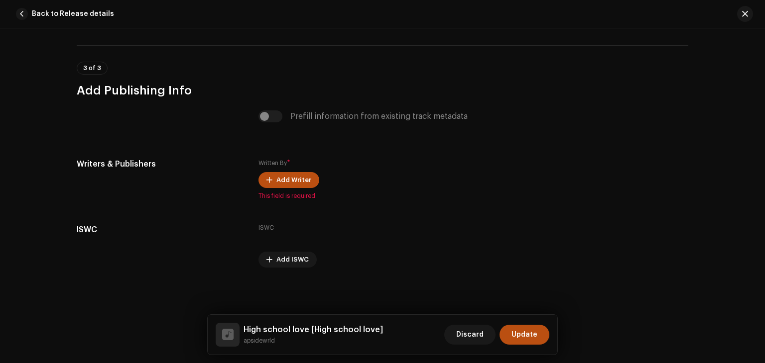
click at [759, 247] on div "Track details Complete the following to finalize your track. 1 of 3 Add Audio F…" at bounding box center [382, 195] width 765 height 335
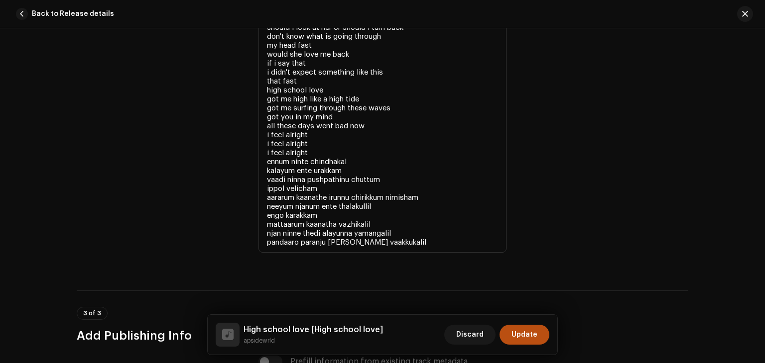
scroll to position [1957, 0]
click at [433, 242] on textarea "wakin up everyday being exhausted gotta run to school and say "i'm present" sit…" at bounding box center [382, 108] width 248 height 290
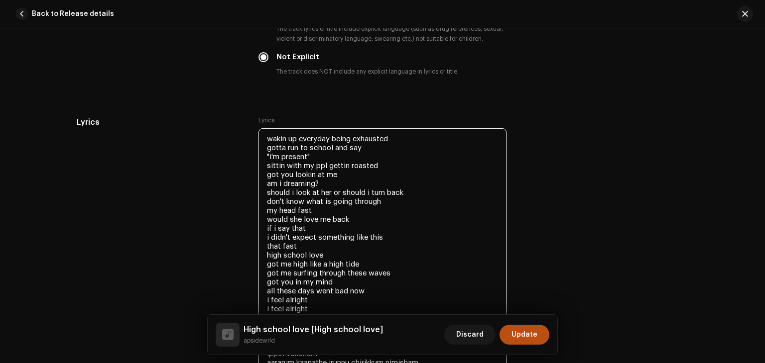
scroll to position [1850, 0]
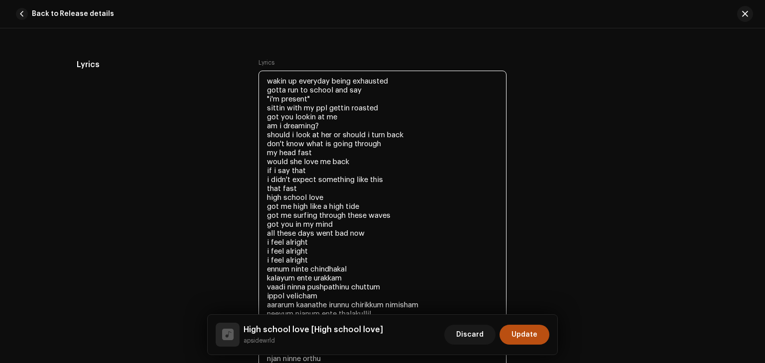
click at [283, 112] on textarea "wakin up everyday being exhausted gotta run to school and say "i'm present" sit…" at bounding box center [382, 220] width 248 height 299
click at [283, 82] on textarea "wakin up everyday being exhausted gotta run to school and say "i'm present" sit…" at bounding box center [382, 220] width 248 height 299
click at [281, 110] on textarea "wakin' up everyday being exhausted gotta run to school and say "i'm present" si…" at bounding box center [382, 220] width 248 height 299
click at [324, 112] on textarea "wakin' up everyday being exhausted gotta run to school and say "i'm present" si…" at bounding box center [382, 220] width 248 height 299
click at [341, 112] on textarea "wakin' up everyday being exhausted gotta run to school and say "i'm present" si…" at bounding box center [382, 220] width 248 height 299
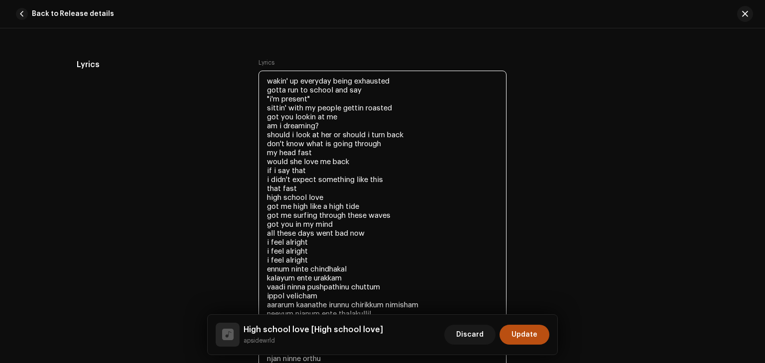
click at [361, 109] on textarea "wakin' up everyday being exhausted gotta run to school and say "i'm present" si…" at bounding box center [382, 220] width 248 height 299
click at [313, 117] on textarea "wakin' up everyday being exhausted gotta run to school and say "i'm present" si…" at bounding box center [382, 220] width 248 height 299
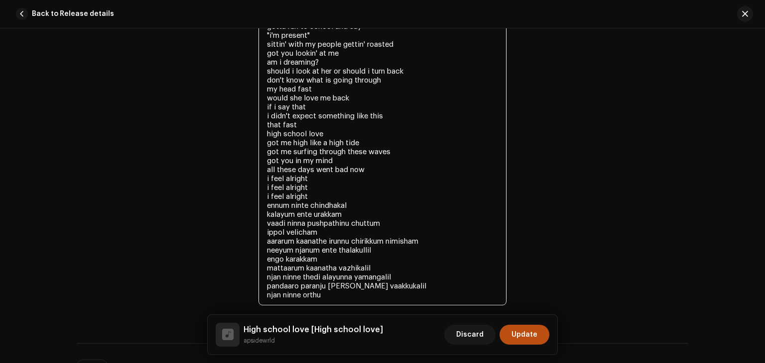
scroll to position [1926, 0]
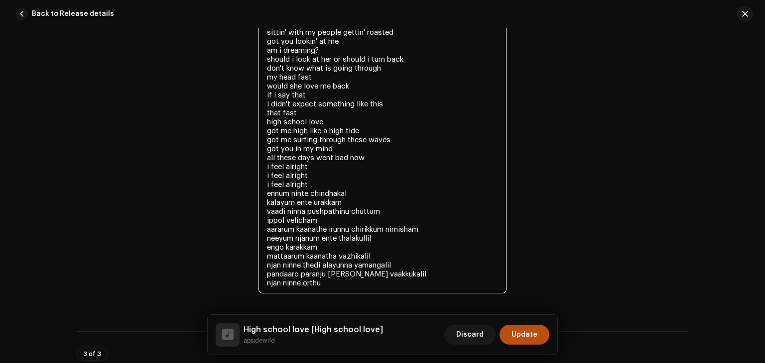
click at [332, 291] on textarea "wakin' up everyday being exhausted gotta run to school and say "i'm present" si…" at bounding box center [382, 144] width 248 height 299
drag, startPoint x: 262, startPoint y: 124, endPoint x: 306, endPoint y: 186, distance: 75.4
click at [306, 186] on textarea "wakin' up everyday being exhausted gotta run to school and say "i'm present" si…" at bounding box center [382, 149] width 248 height 308
click at [299, 295] on textarea "wakin' up everyday being exhausted gotta run to school and say "i'm present" si…" at bounding box center [382, 149] width 248 height 308
click at [278, 297] on textarea "wakin' up everyday being exhausted gotta run to school and say "i'm present" si…" at bounding box center [382, 149] width 248 height 308
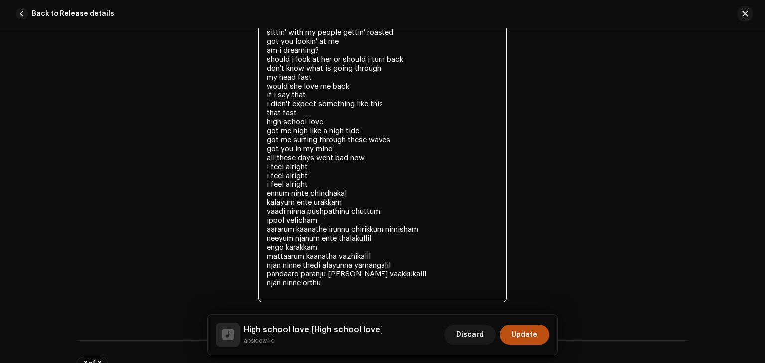
paste textarea "high school love got me high like a high tide got me surfing through these wave…"
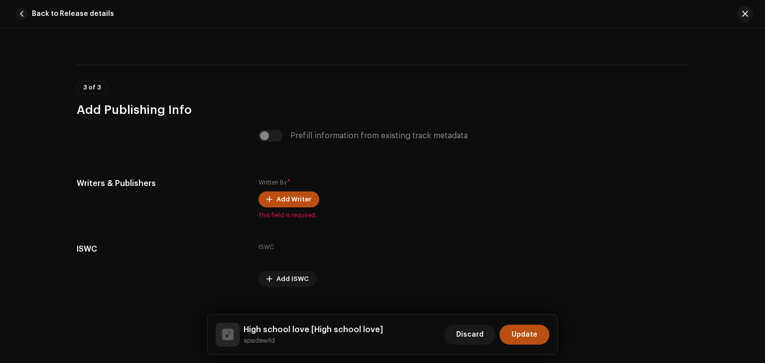
scroll to position [2273, 0]
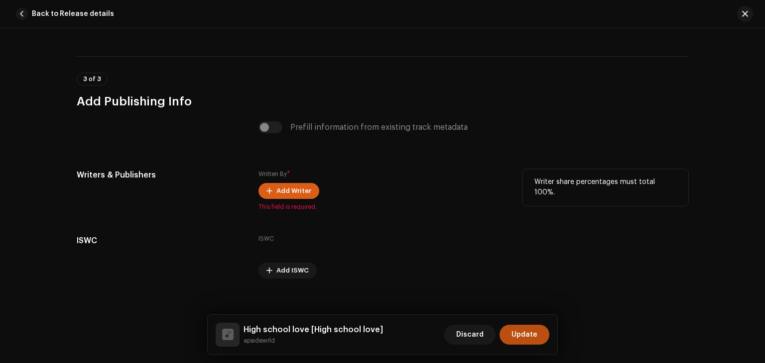
type textarea "wakin' up everyday being exhausted gotta run to school and say "i'm present" si…"
click at [281, 190] on span "Add Writer" at bounding box center [293, 191] width 35 height 20
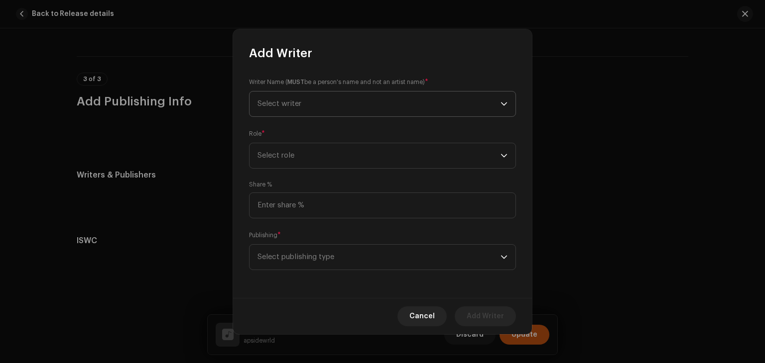
click at [504, 104] on icon "dropdown trigger" at bounding box center [504, 103] width 6 height 3
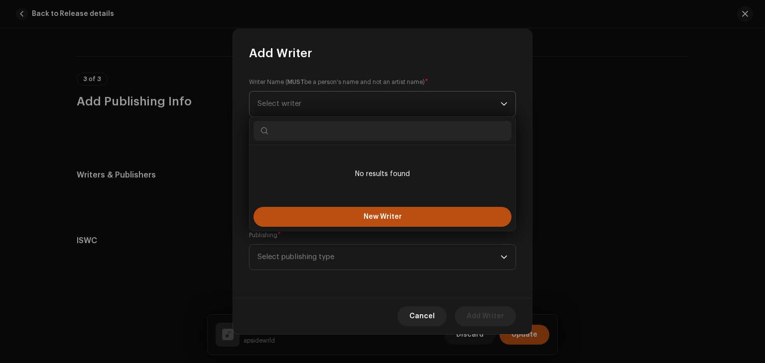
click at [389, 94] on span "Select writer" at bounding box center [378, 104] width 243 height 25
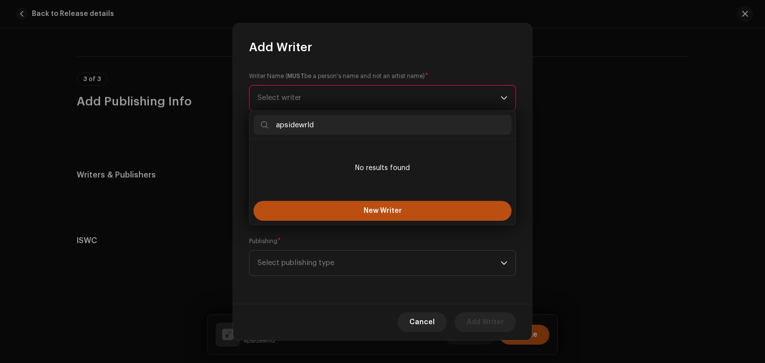
click at [350, 124] on input "apsidewrld" at bounding box center [382, 125] width 258 height 20
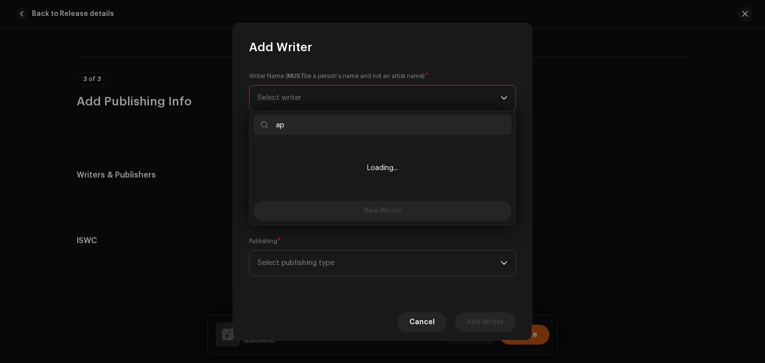
type input "a"
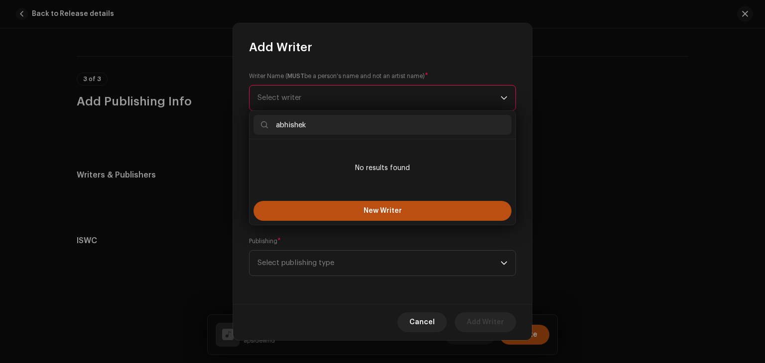
type input "abhishek"
click at [506, 96] on icon "dropdown trigger" at bounding box center [504, 97] width 6 height 3
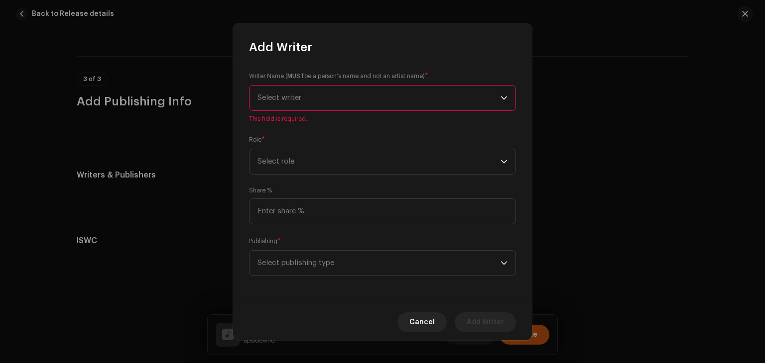
click at [464, 105] on span "Select writer" at bounding box center [378, 98] width 243 height 25
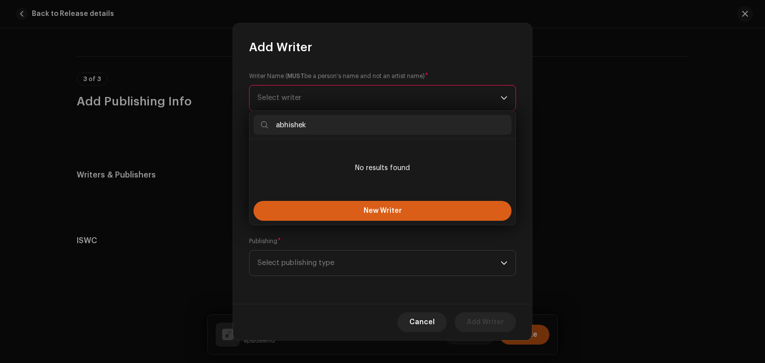
type input "abhishek"
click at [352, 211] on button "New Writer" at bounding box center [382, 211] width 258 height 20
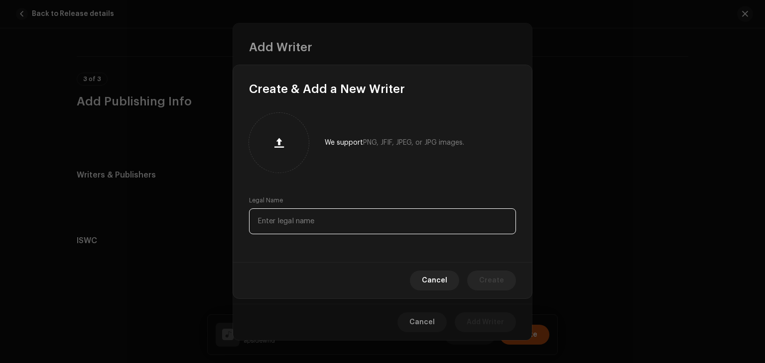
click at [293, 226] on input "text" at bounding box center [382, 222] width 267 height 26
type input "abhishek"
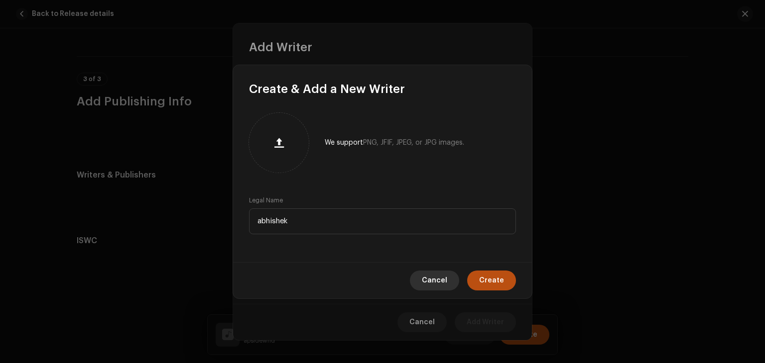
click at [424, 286] on button "Cancel" at bounding box center [434, 281] width 49 height 20
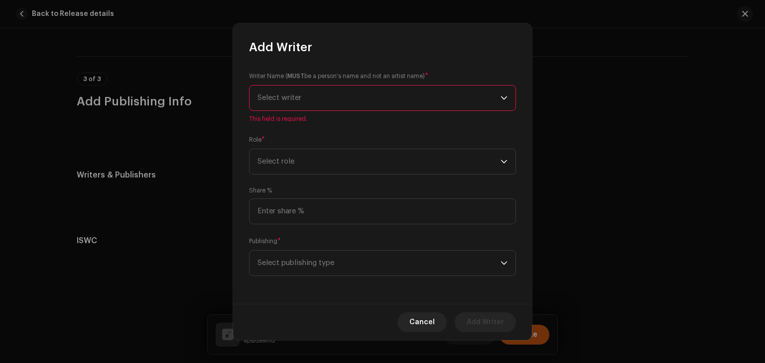
click at [498, 96] on span "Select writer" at bounding box center [378, 98] width 243 height 25
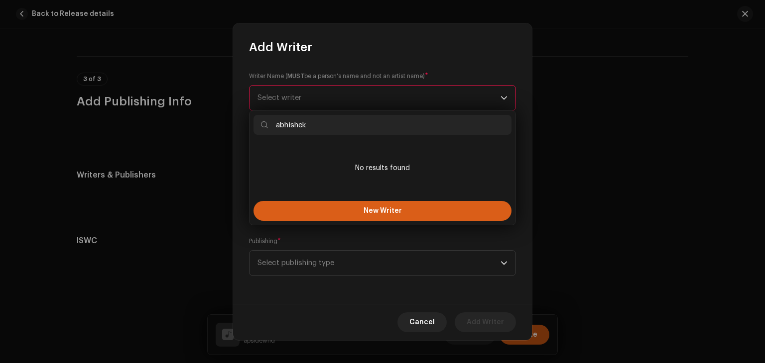
type input "abhishek"
click at [380, 220] on button "New Writer" at bounding box center [382, 211] width 258 height 20
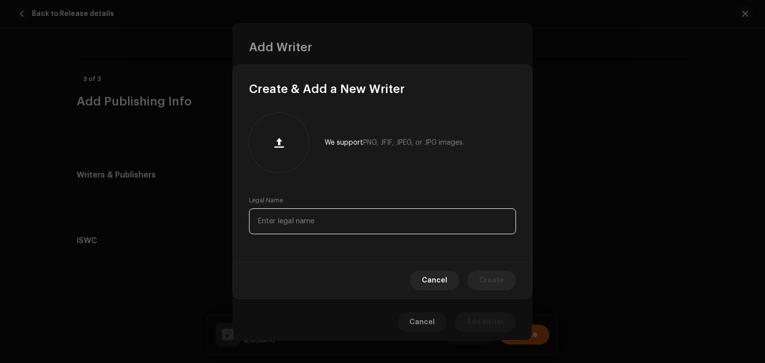
click at [358, 233] on input "text" at bounding box center [382, 222] width 267 height 26
type input "abhishek"
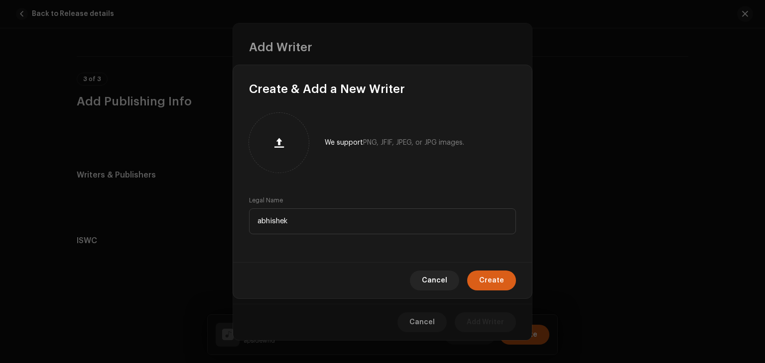
click at [499, 282] on span "Create" at bounding box center [491, 281] width 25 height 20
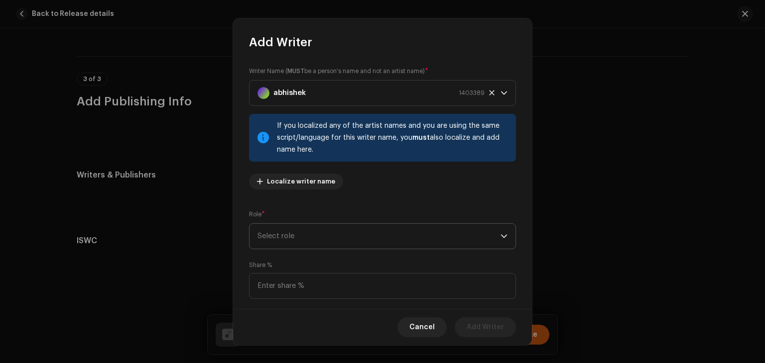
click at [323, 238] on span "Select role" at bounding box center [378, 236] width 243 height 25
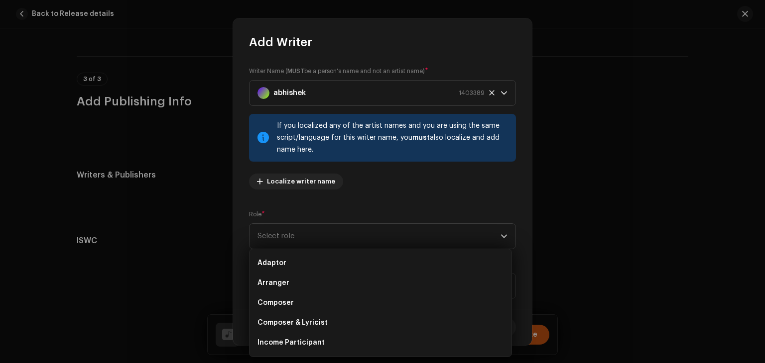
click at [457, 204] on div "Writer Name ( MUST be a person's name and not an artist name) * abhishek 140338…" at bounding box center [382, 179] width 299 height 259
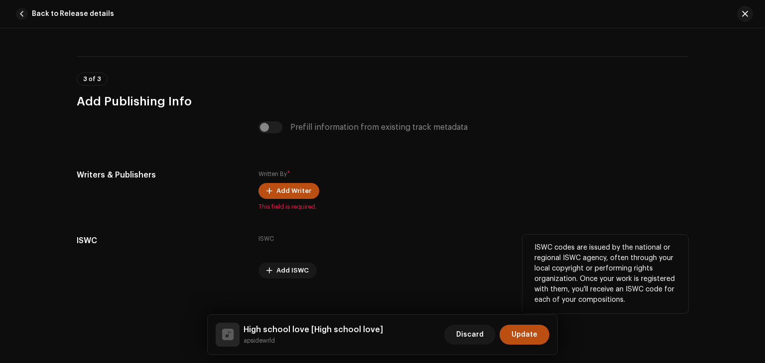
drag, startPoint x: 532, startPoint y: 242, endPoint x: 494, endPoint y: 272, distance: 48.5
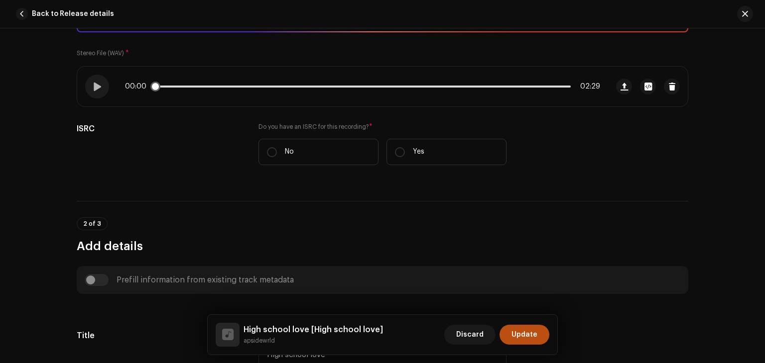
scroll to position [205, 0]
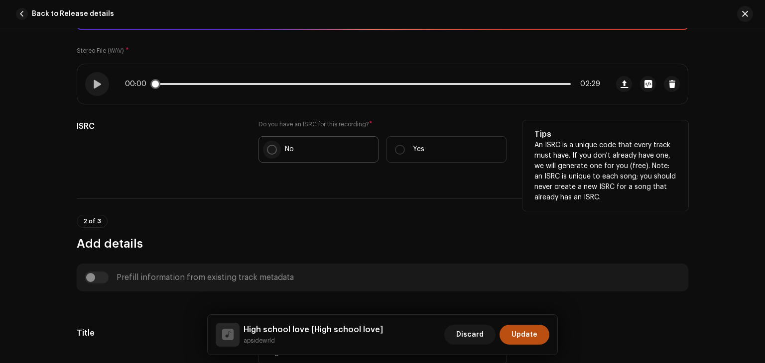
click at [269, 150] on input "No" at bounding box center [272, 150] width 10 height 10
radio input "true"
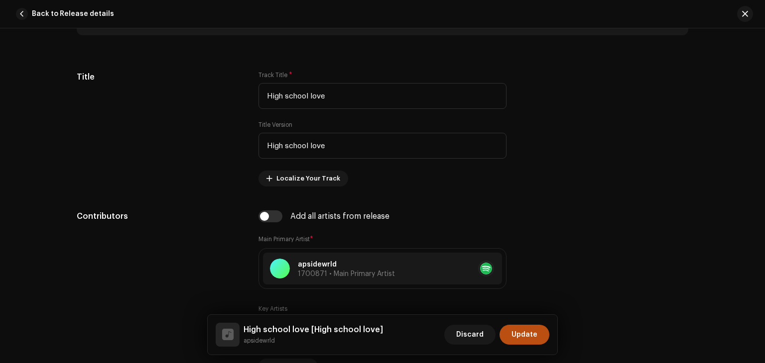
scroll to position [510, 0]
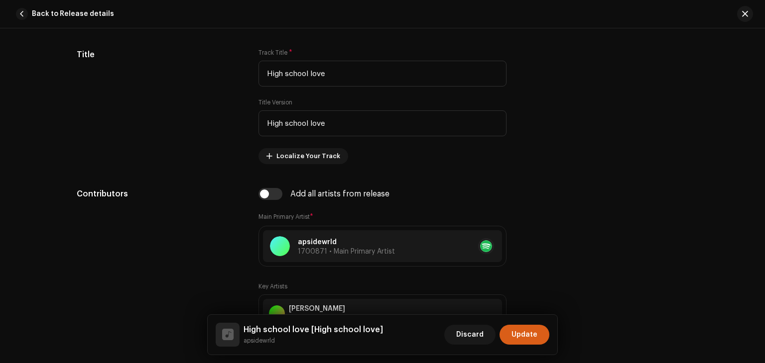
click at [532, 330] on span "Update" at bounding box center [524, 335] width 26 height 20
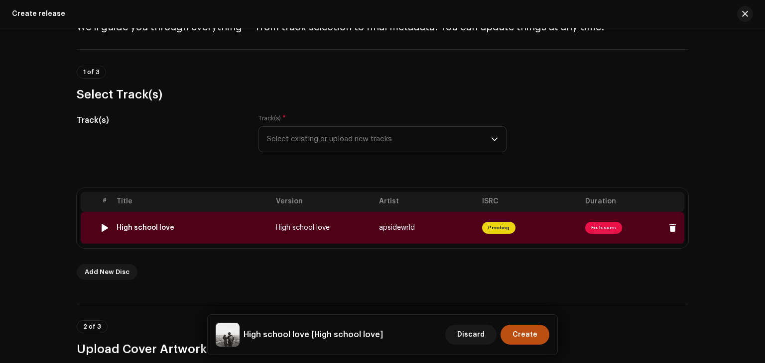
click at [606, 227] on span "Fix Issues" at bounding box center [603, 228] width 37 height 12
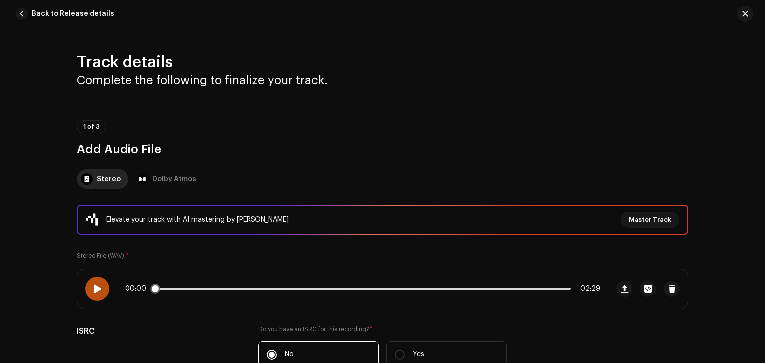
click at [96, 285] on span at bounding box center [97, 289] width 8 height 8
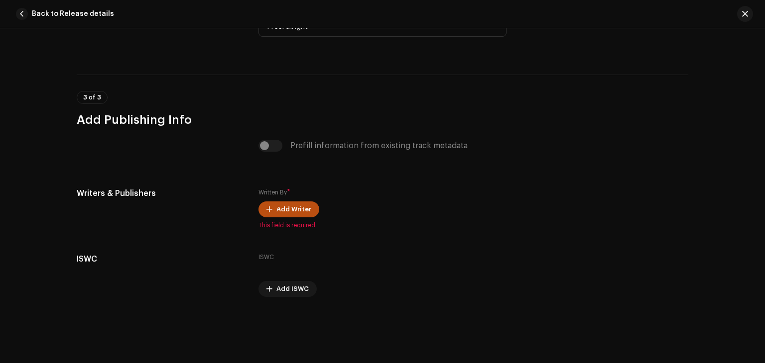
scroll to position [2311, 0]
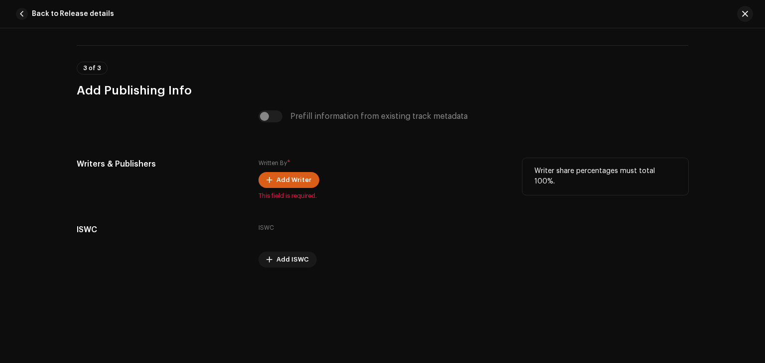
click at [293, 181] on span "Add Writer" at bounding box center [293, 180] width 35 height 20
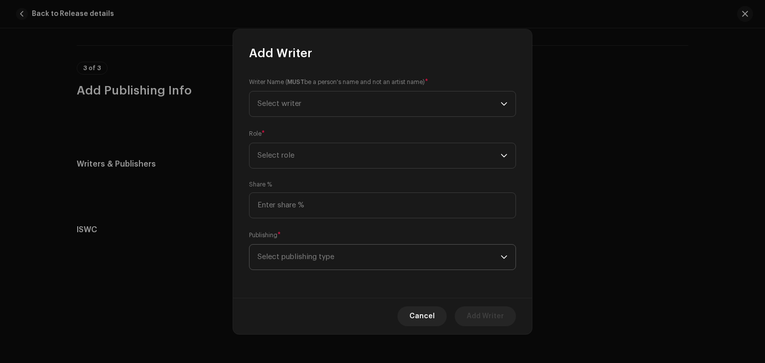
click at [494, 254] on span "Select publishing type" at bounding box center [378, 257] width 243 height 25
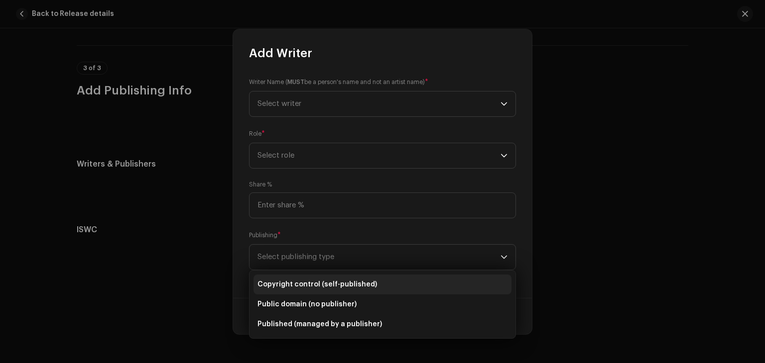
click at [354, 283] on span "Copyright control (self-published)" at bounding box center [316, 285] width 119 height 10
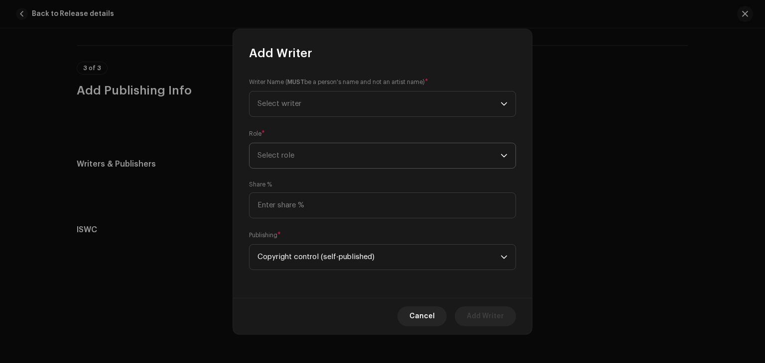
click at [368, 153] on span "Select role" at bounding box center [378, 155] width 243 height 25
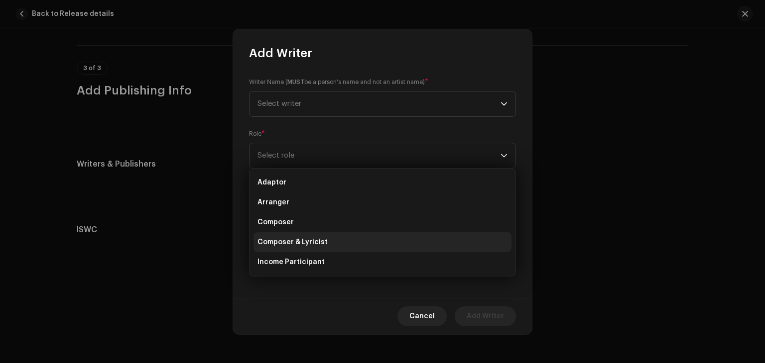
click at [284, 241] on span "Composer & Lyricist" at bounding box center [292, 242] width 70 height 10
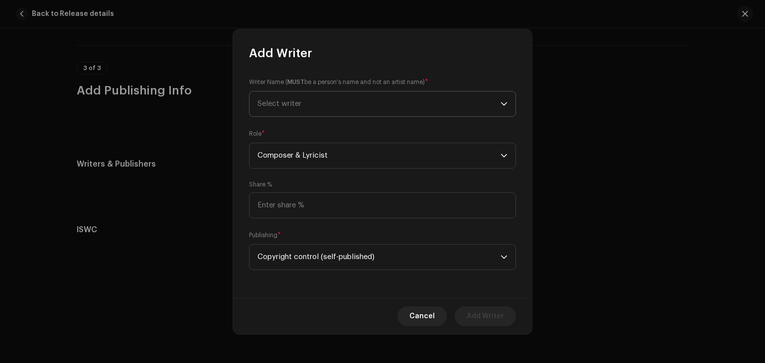
click at [379, 100] on span "Select writer" at bounding box center [378, 104] width 243 height 25
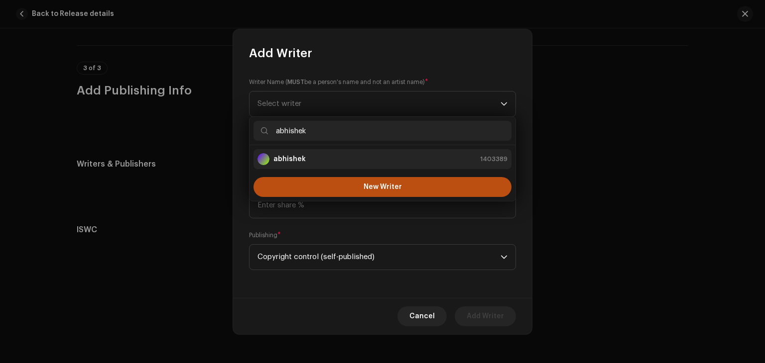
type input "abhishek"
click at [386, 164] on div "abhishek 1403389" at bounding box center [382, 159] width 250 height 12
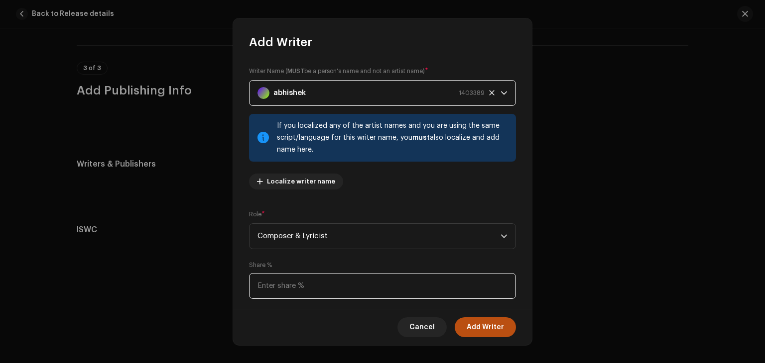
click at [317, 286] on input at bounding box center [382, 286] width 267 height 26
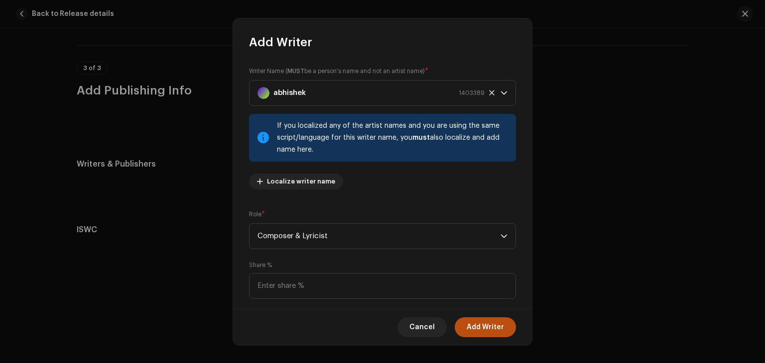
click at [530, 246] on div "Writer Name ( MUST be a person's name and not an artist name) * abhishek 140338…" at bounding box center [382, 179] width 299 height 259
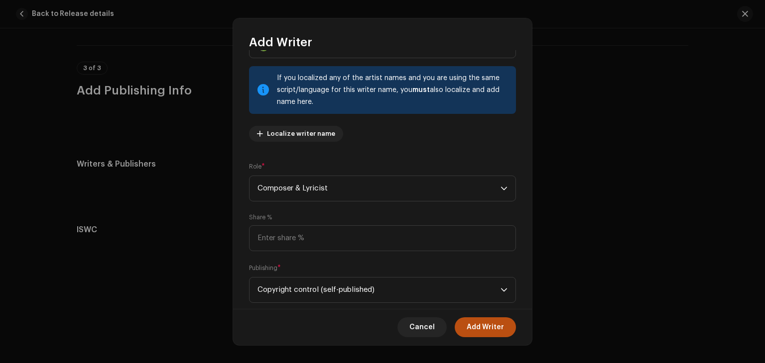
scroll to position [49, 0]
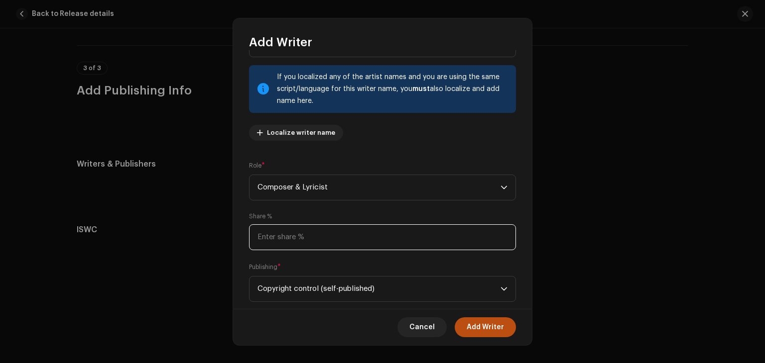
click at [473, 239] on input at bounding box center [382, 238] width 267 height 26
type input "3.00"
type input "30.00"
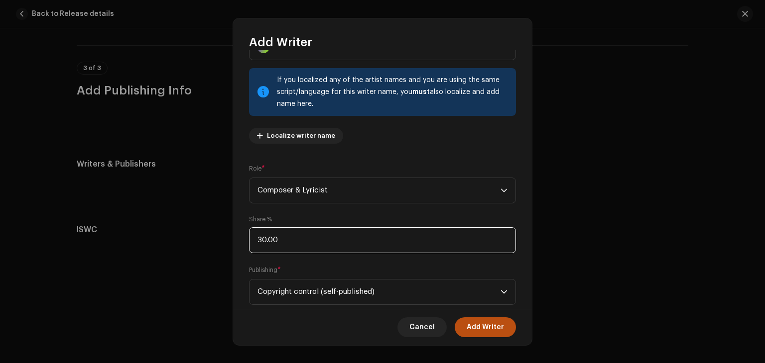
scroll to position [48, 0]
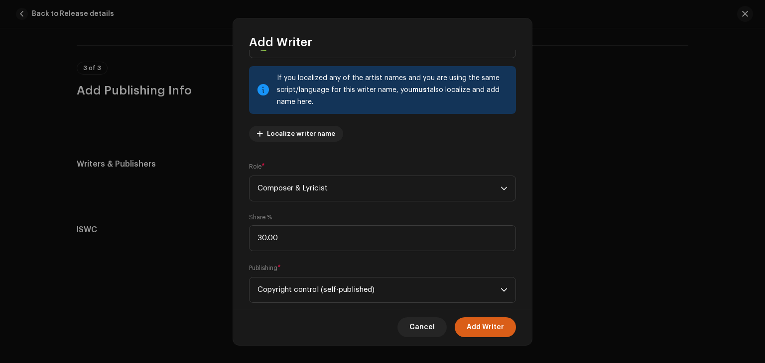
click at [482, 329] on span "Add Writer" at bounding box center [484, 328] width 37 height 20
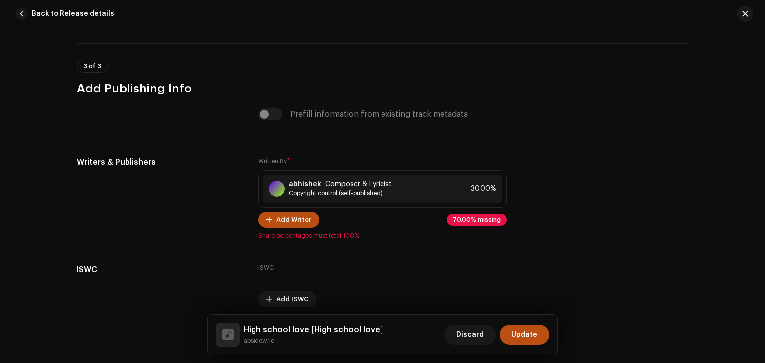
scroll to position [1977, 0]
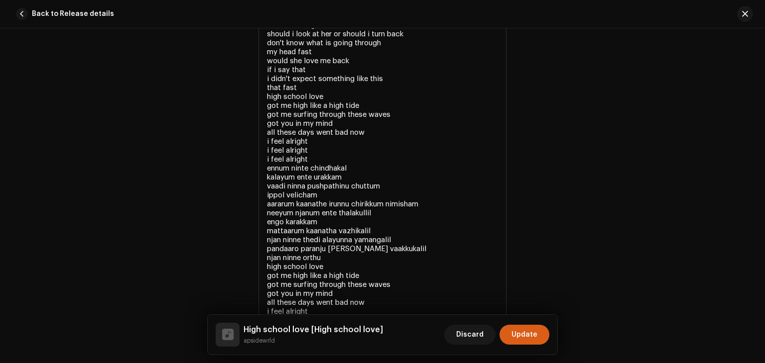
click at [529, 337] on span "Update" at bounding box center [524, 335] width 26 height 20
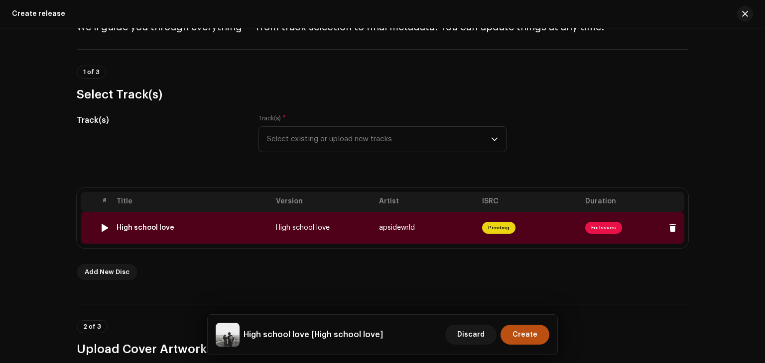
click at [591, 229] on span "Fix Issues" at bounding box center [603, 228] width 37 height 12
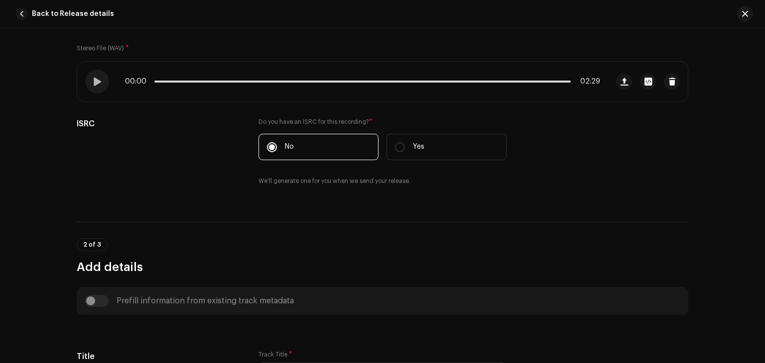
scroll to position [102, 0]
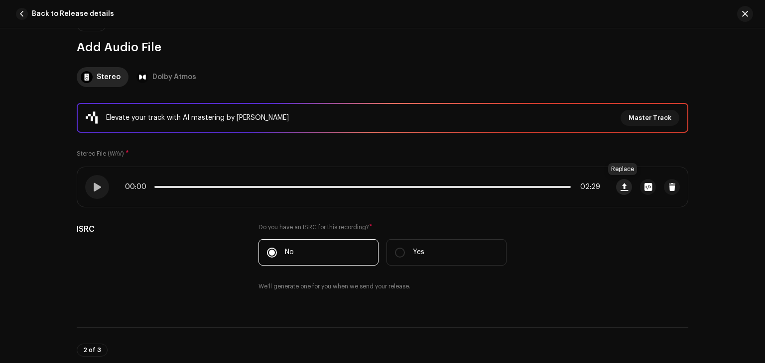
click at [621, 184] on span "button" at bounding box center [623, 187] width 7 height 8
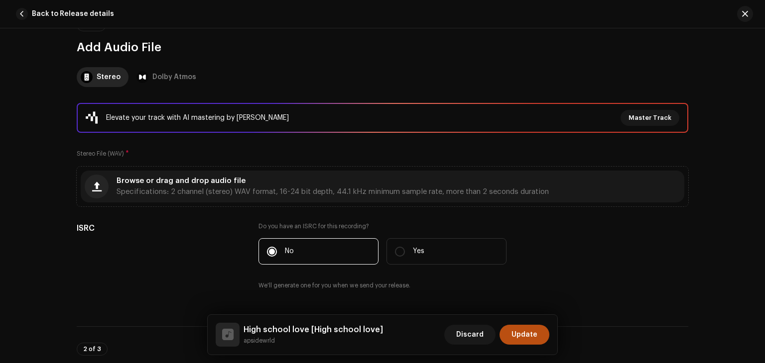
click at [621, 184] on div "Browse or drag and drop audio file Specifications: 2 channel (stereo) WAV forma…" at bounding box center [382, 187] width 603 height 32
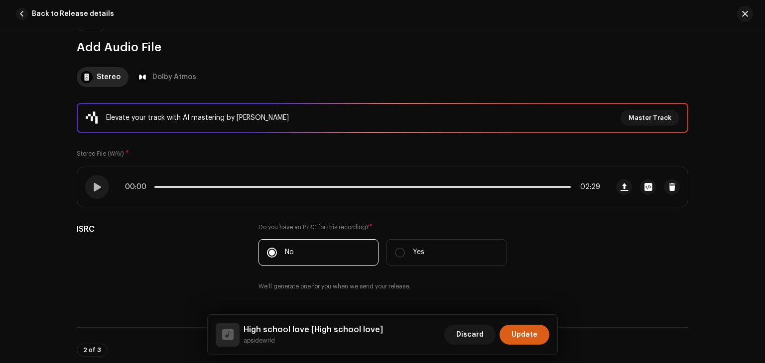
click at [523, 335] on span "Update" at bounding box center [524, 335] width 26 height 20
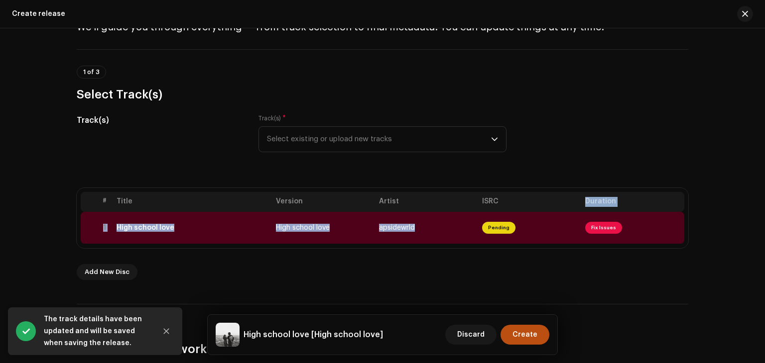
drag, startPoint x: 535, startPoint y: 205, endPoint x: 445, endPoint y: 259, distance: 105.2
click at [445, 259] on div "# Title Version Artist ISRC Duration 1 High school love High school love apside…" at bounding box center [382, 234] width 611 height 92
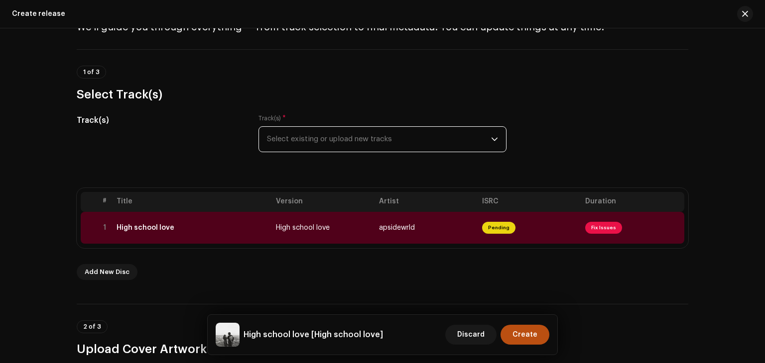
click at [438, 137] on span "Select existing or upload new tracks" at bounding box center [379, 139] width 224 height 25
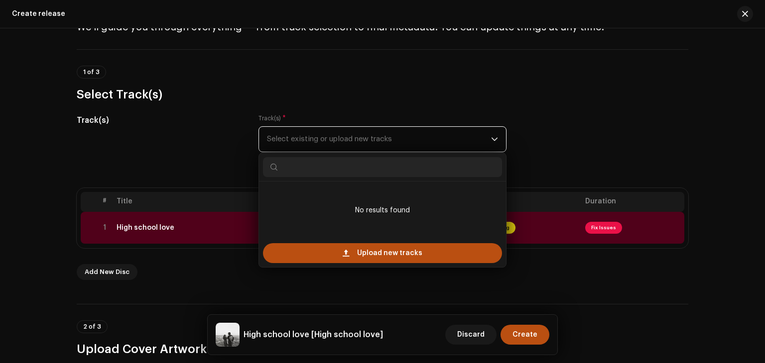
click at [438, 137] on span "Select existing or upload new tracks" at bounding box center [379, 139] width 224 height 25
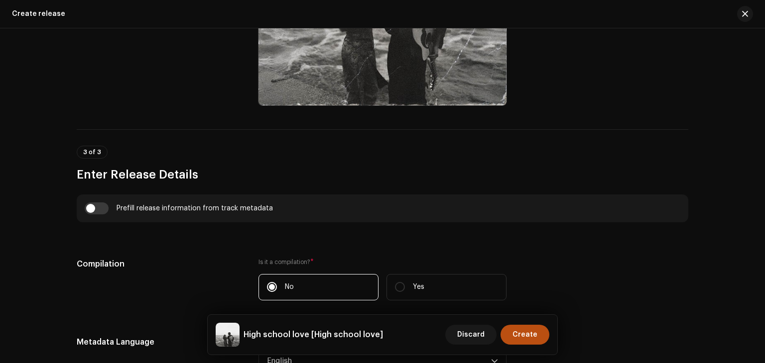
scroll to position [568, 0]
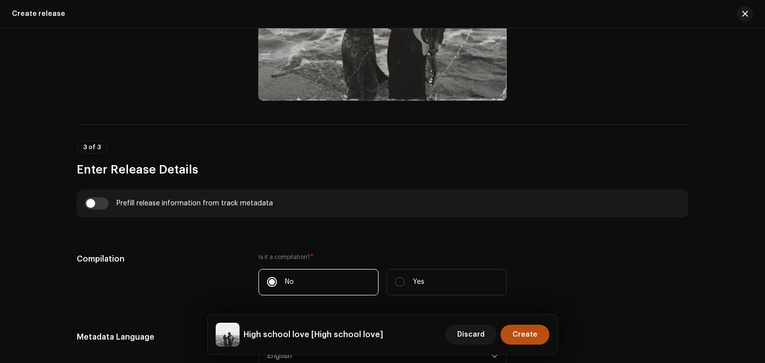
click at [107, 211] on div "Prefill release information from track metadata" at bounding box center [382, 204] width 611 height 28
click at [96, 202] on input "checkbox" at bounding box center [97, 204] width 24 height 12
checkbox input "true"
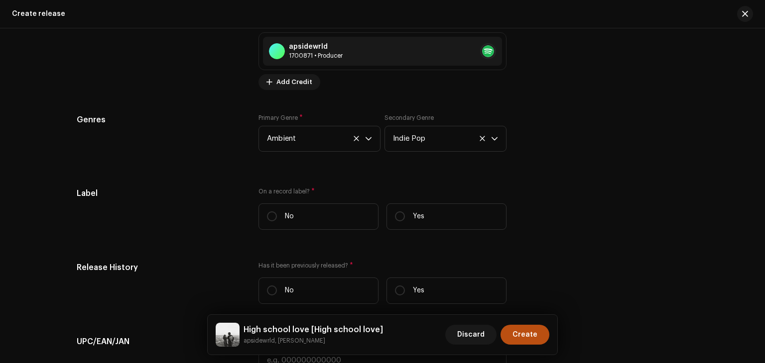
scroll to position [1512, 0]
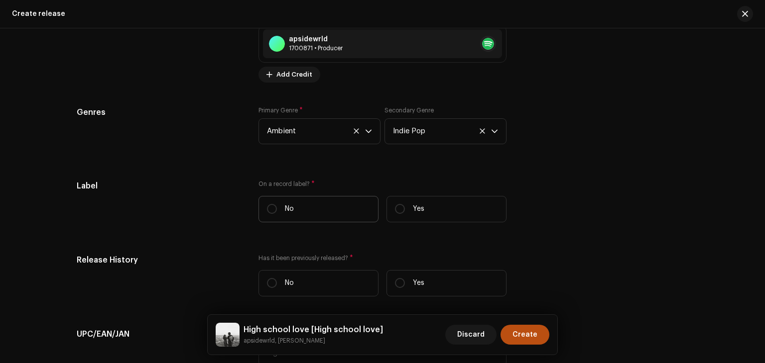
click at [285, 210] on p "No" at bounding box center [289, 209] width 9 height 10
click at [277, 210] on input "No" at bounding box center [272, 209] width 10 height 10
radio input "true"
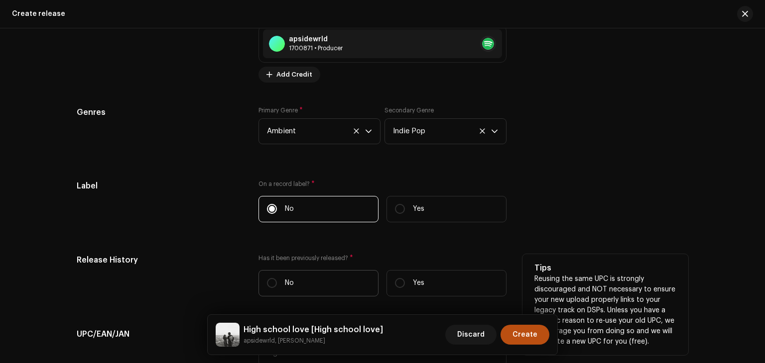
click at [306, 282] on label "No" at bounding box center [318, 283] width 120 height 26
click at [277, 282] on input "No" at bounding box center [272, 283] width 10 height 10
radio input "true"
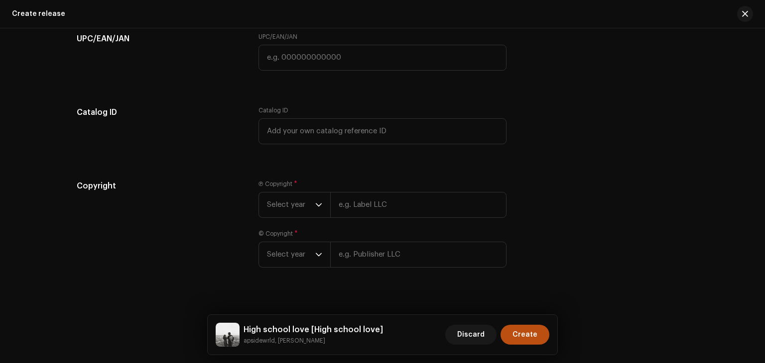
scroll to position [1808, 0]
click at [315, 213] on div "dropdown trigger" at bounding box center [318, 205] width 7 height 25
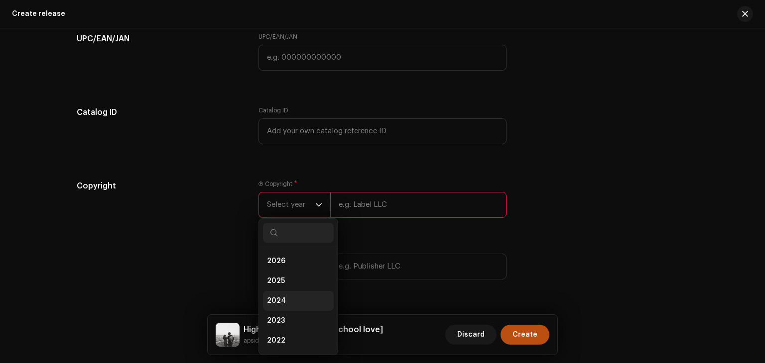
click at [289, 304] on li "2024" at bounding box center [298, 301] width 71 height 20
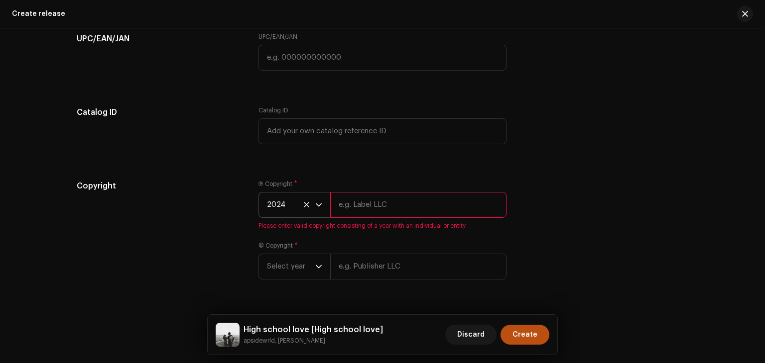
click at [306, 207] on icon at bounding box center [306, 204] width 5 height 5
click at [307, 210] on span "Select year" at bounding box center [291, 205] width 48 height 25
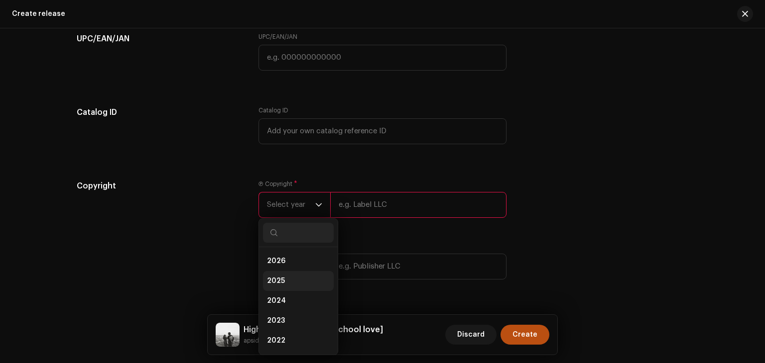
click at [289, 285] on li "2025" at bounding box center [298, 281] width 71 height 20
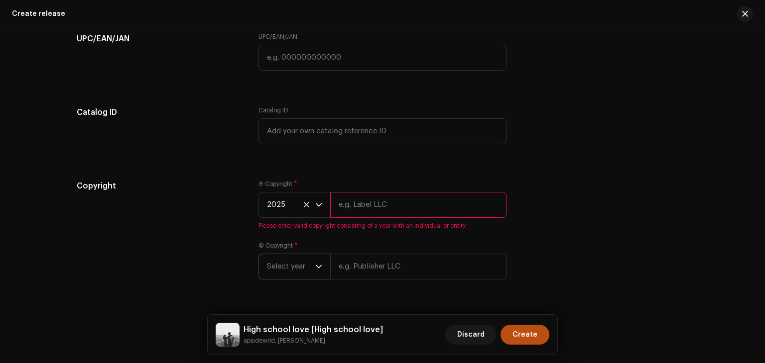
click at [315, 270] on icon "dropdown trigger" at bounding box center [318, 266] width 7 height 7
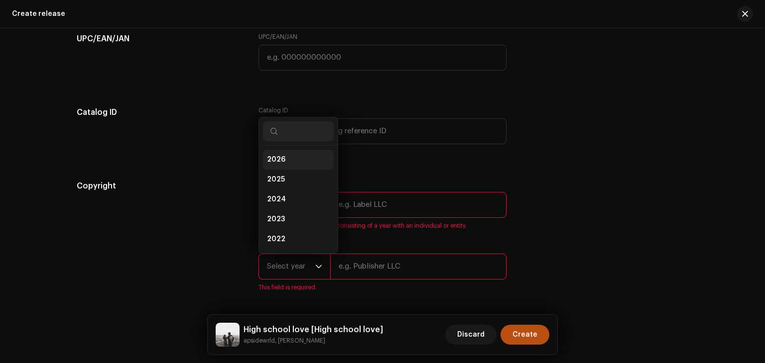
click at [301, 164] on li "2026" at bounding box center [298, 160] width 71 height 20
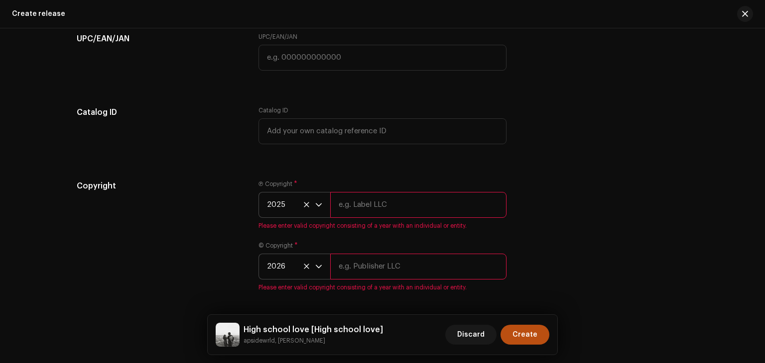
click at [305, 207] on icon at bounding box center [306, 204] width 5 height 5
click at [309, 209] on span "Select year" at bounding box center [291, 205] width 48 height 25
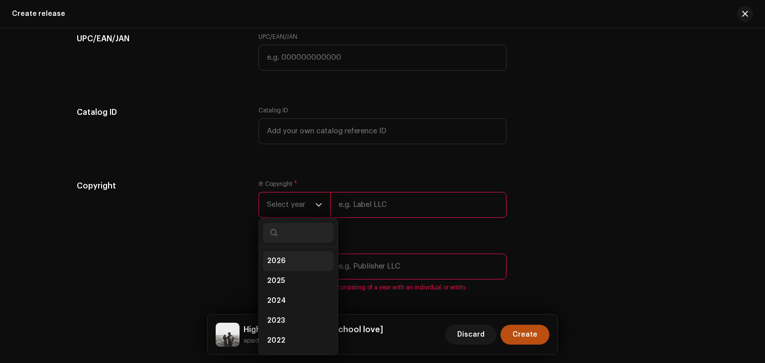
click at [297, 257] on li "2026" at bounding box center [298, 261] width 71 height 20
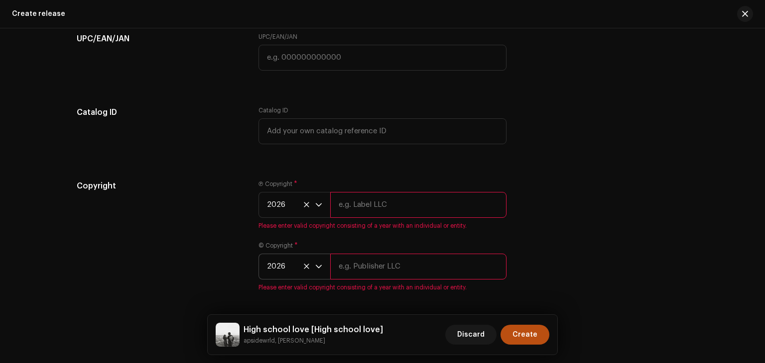
click at [361, 216] on input "text" at bounding box center [418, 205] width 176 height 26
type input "apsidewrld"
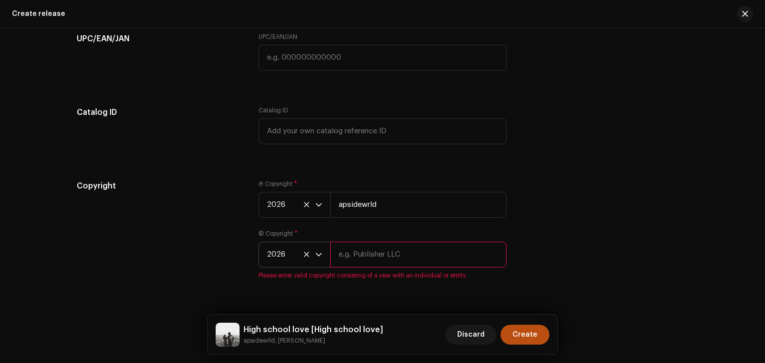
click at [362, 272] on div "© Copyright * 2026 Please enter valid copyright consisting of a year with an in…" at bounding box center [382, 255] width 248 height 50
type input "apsidewrld"
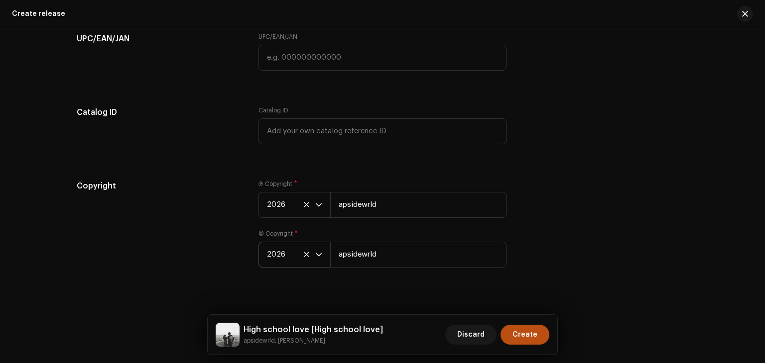
click at [317, 257] on icon "dropdown trigger" at bounding box center [318, 254] width 7 height 7
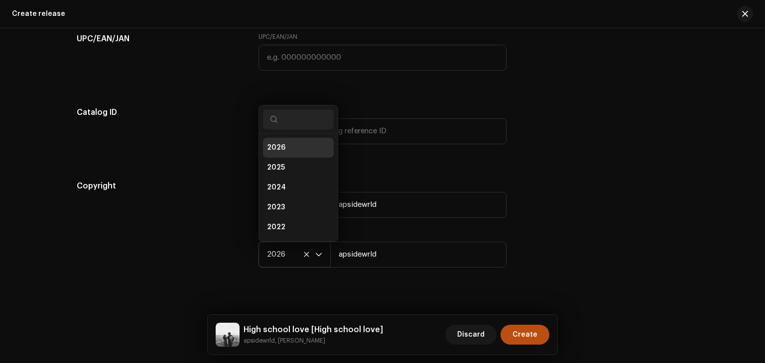
scroll to position [4, 0]
click at [294, 164] on li "2025" at bounding box center [298, 164] width 71 height 20
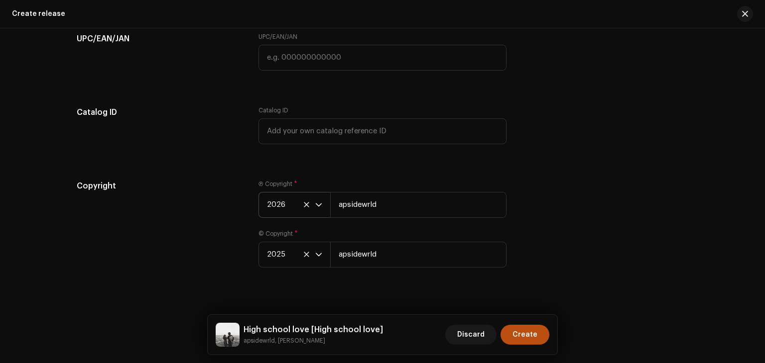
click at [317, 208] on icon "dropdown trigger" at bounding box center [318, 205] width 7 height 7
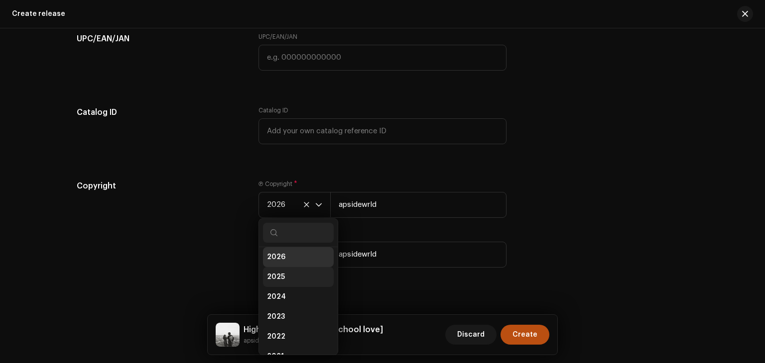
click at [297, 279] on li "2025" at bounding box center [298, 277] width 71 height 20
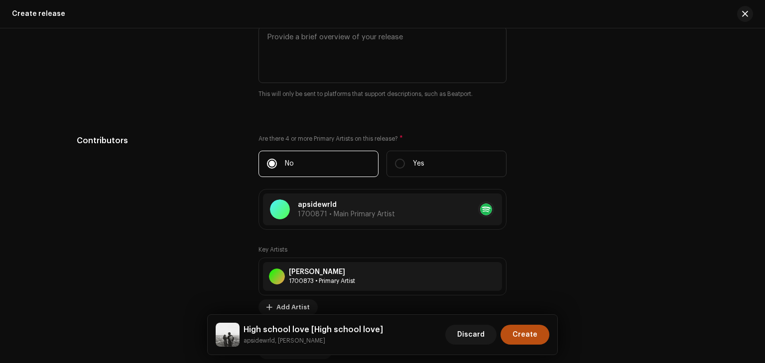
scroll to position [1111, 0]
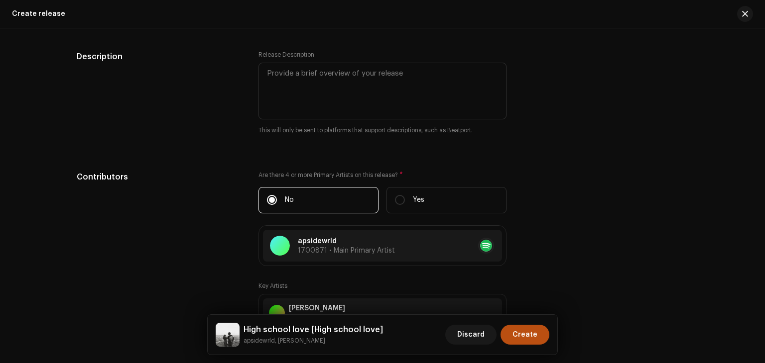
click at [763, 212] on div "Create a new release We’ll guide you through everything — from track selection …" at bounding box center [382, 195] width 765 height 335
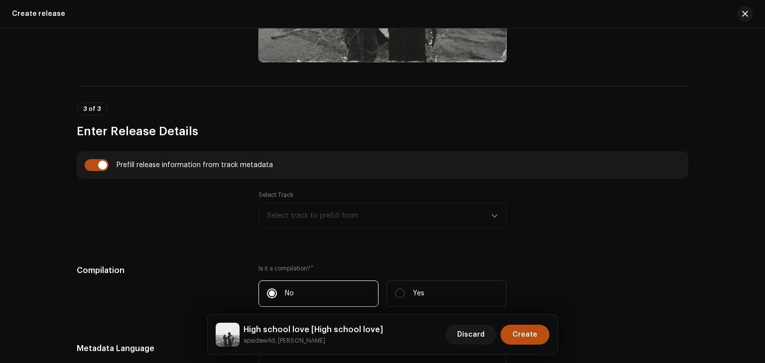
scroll to position [603, 0]
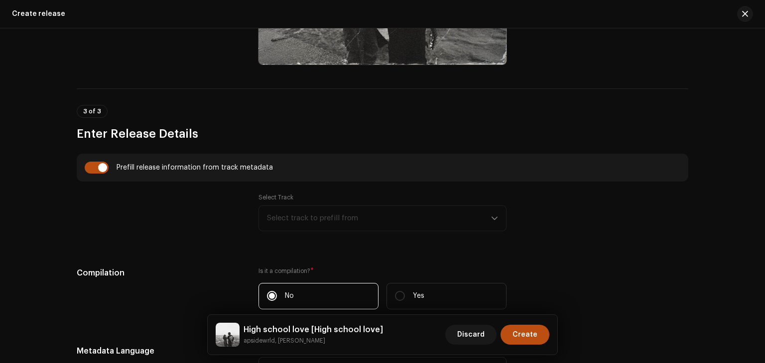
click at [480, 217] on div "Select Track Select track to prefill from" at bounding box center [382, 213] width 248 height 38
click at [492, 219] on div "Select Track Select track to prefill from" at bounding box center [382, 213] width 248 height 38
click at [425, 206] on div "Select Track Select track to prefill from" at bounding box center [382, 213] width 248 height 38
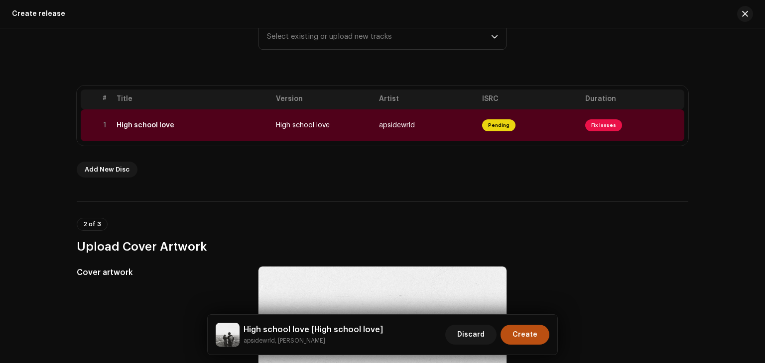
scroll to position [146, 0]
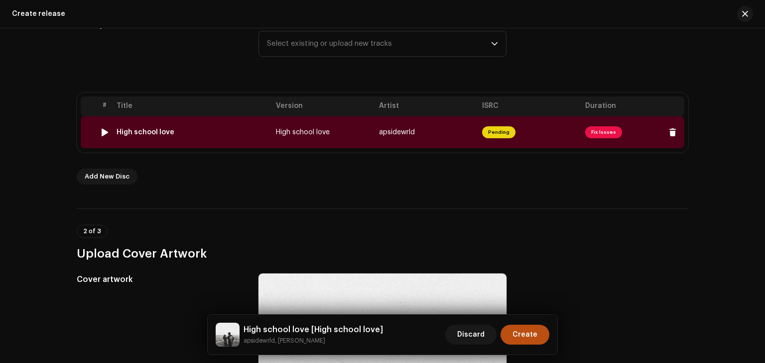
click at [105, 127] on img at bounding box center [104, 132] width 13 height 13
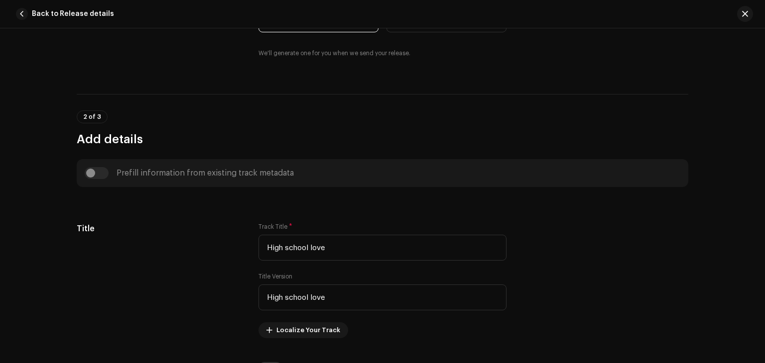
scroll to position [323, 0]
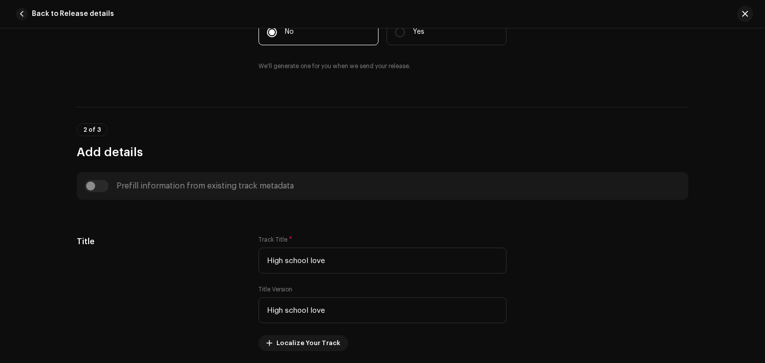
click at [102, 182] on div "Prefill information from existing track metadata" at bounding box center [382, 186] width 595 height 12
click at [91, 186] on div "Prefill information from existing track metadata" at bounding box center [382, 186] width 595 height 12
drag, startPoint x: 91, startPoint y: 186, endPoint x: 104, endPoint y: 186, distance: 12.5
click at [104, 186] on div "Prefill information from existing track metadata" at bounding box center [382, 186] width 595 height 12
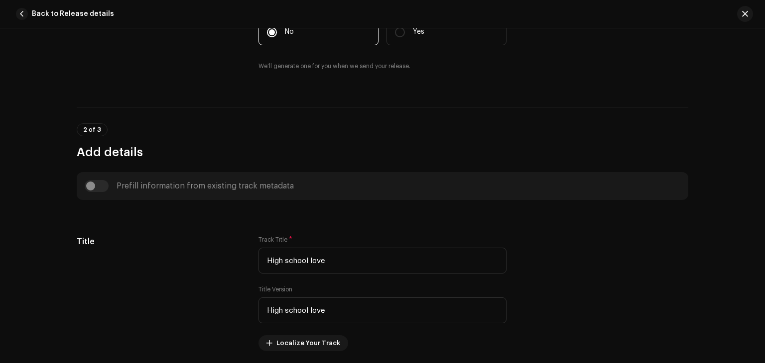
click at [104, 186] on div "Prefill information from existing track metadata" at bounding box center [382, 186] width 595 height 12
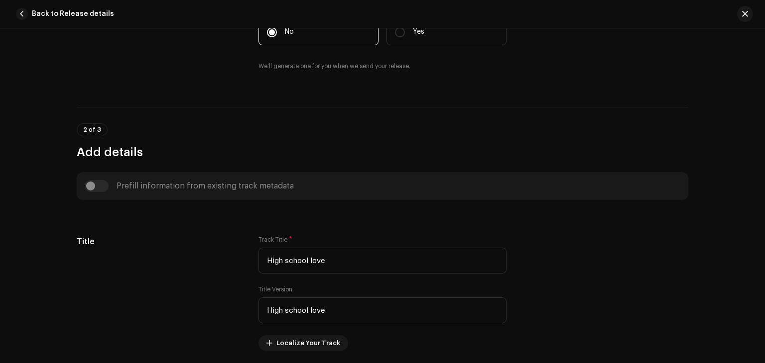
click at [763, 101] on div "Track details Complete the following to finalize your track. 1 of 3 Add Audio F…" at bounding box center [382, 195] width 765 height 335
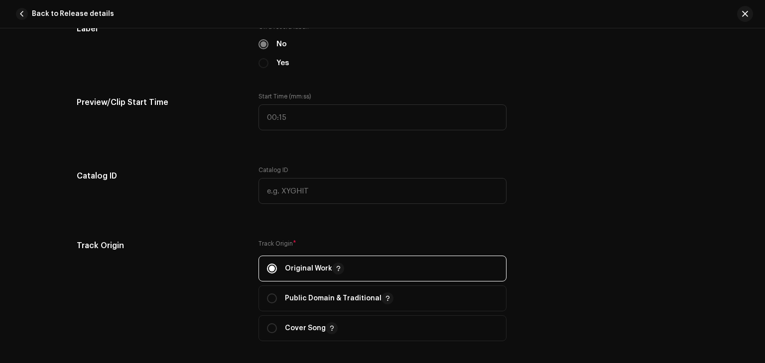
scroll to position [1078, 0]
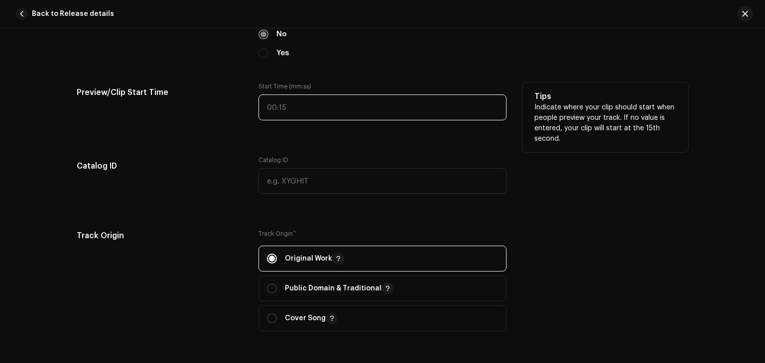
type input ":"
click at [457, 113] on input ":" at bounding box center [382, 108] width 248 height 26
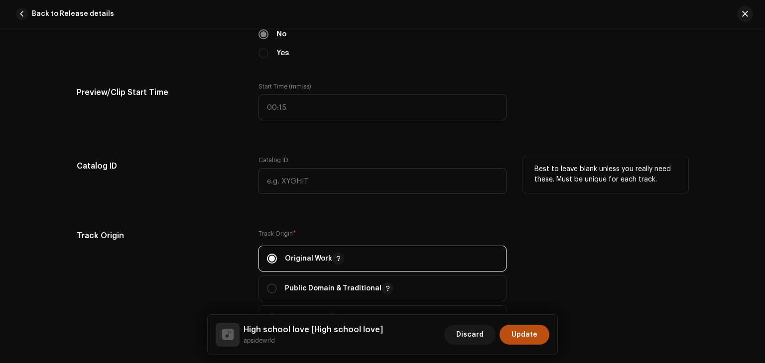
click at [575, 176] on p "Best to leave blank unless you really need these. Must be unique for each track." at bounding box center [605, 174] width 142 height 21
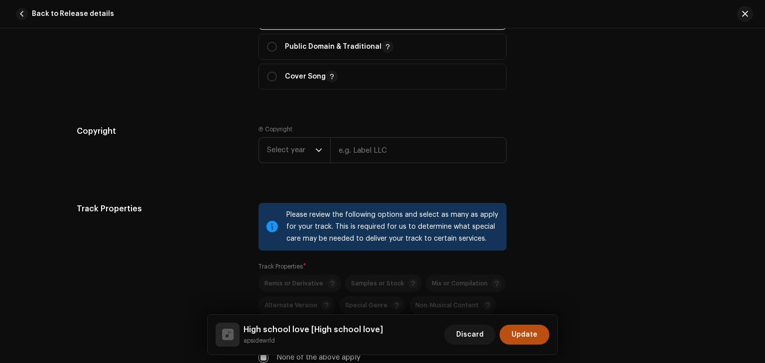
scroll to position [1330, 0]
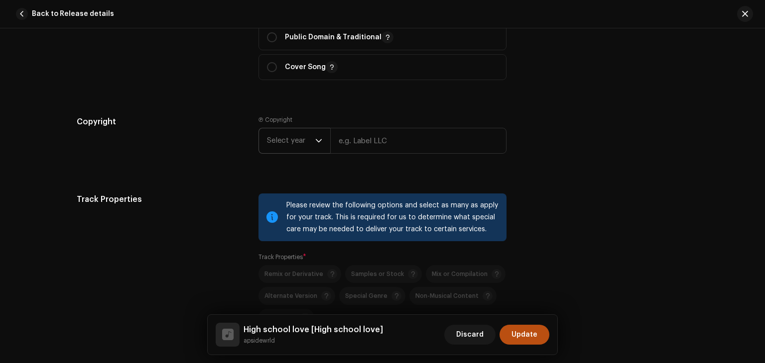
click at [317, 142] on icon "dropdown trigger" at bounding box center [319, 140] width 6 height 3
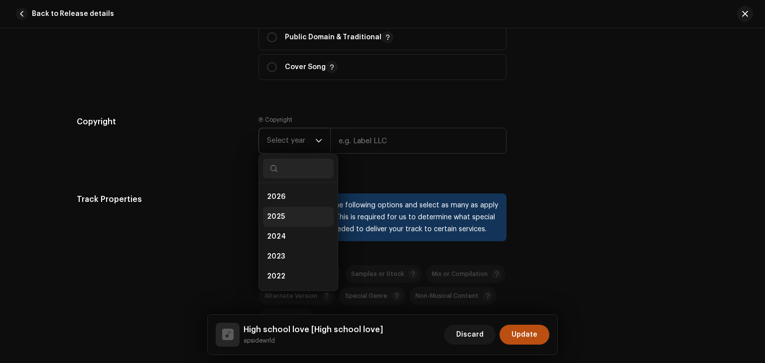
click at [294, 213] on li "2025" at bounding box center [298, 217] width 71 height 20
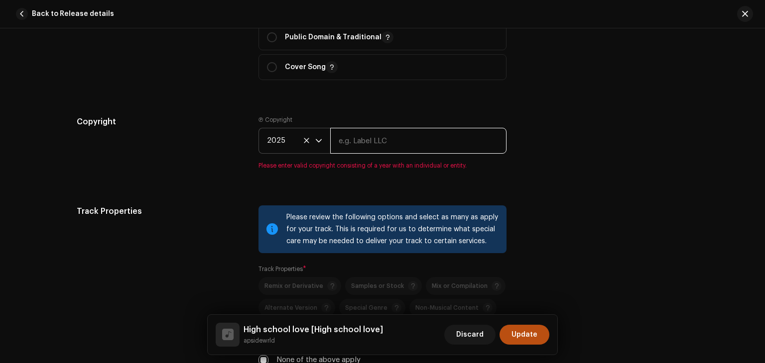
click at [402, 140] on input "text" at bounding box center [418, 141] width 176 height 26
type input "apsidewrld"
click at [455, 180] on div "Track details Complete the following to finalize your track. 1 of 3 Add Audio F…" at bounding box center [382, 25] width 643 height 2605
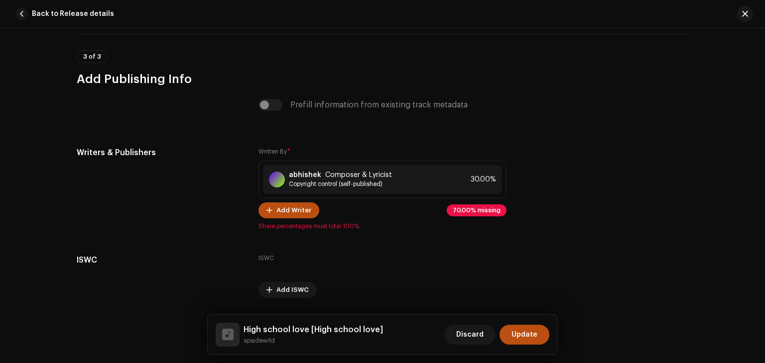
scroll to position [2379, 0]
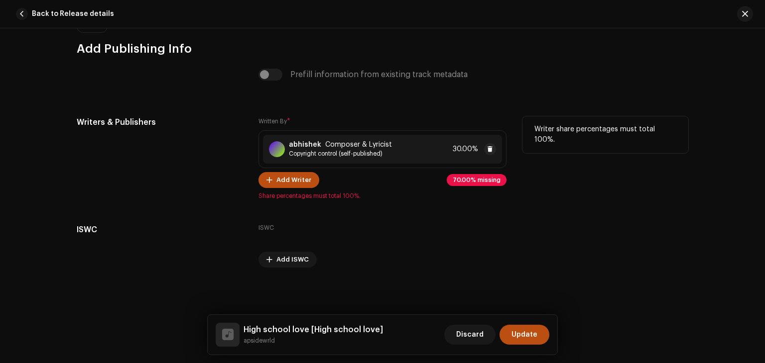
click at [447, 153] on div "abhishek Composer & Lyricist Copyright control (self-published) 30.00%" at bounding box center [382, 149] width 239 height 29
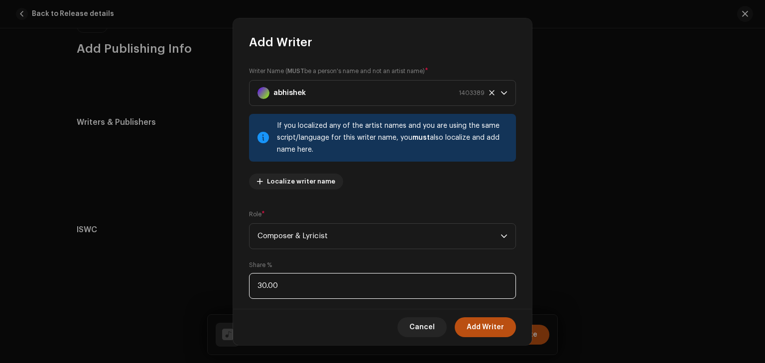
click at [359, 290] on input "30.00" at bounding box center [382, 286] width 267 height 26
type input "3.00"
type input "100.00"
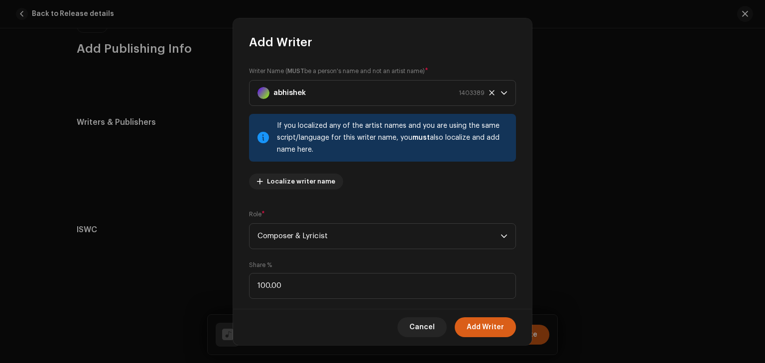
click at [480, 323] on span "Add Writer" at bounding box center [484, 328] width 37 height 20
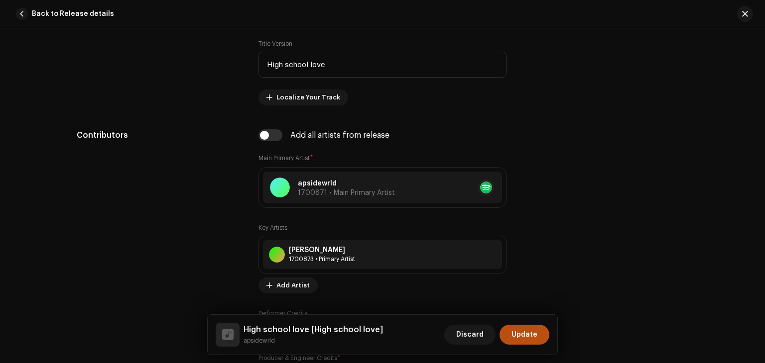
scroll to position [587, 0]
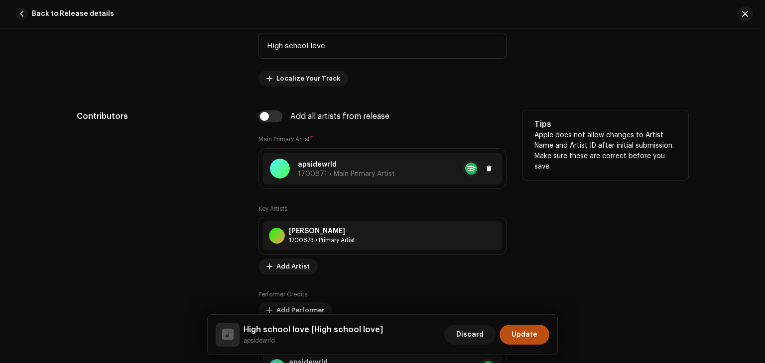
click at [279, 166] on div at bounding box center [280, 169] width 20 height 20
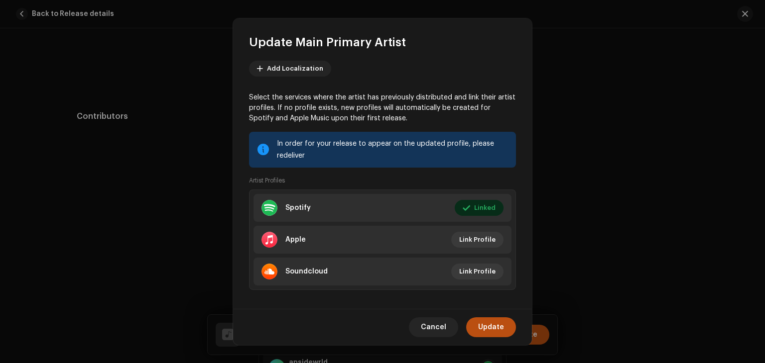
scroll to position [64, 0]
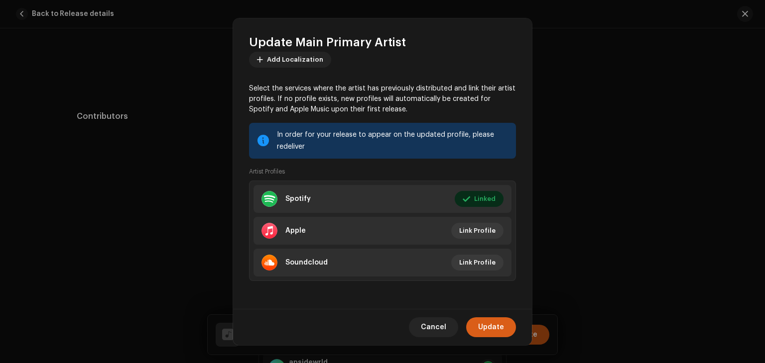
click at [488, 327] on span "Update" at bounding box center [491, 328] width 26 height 20
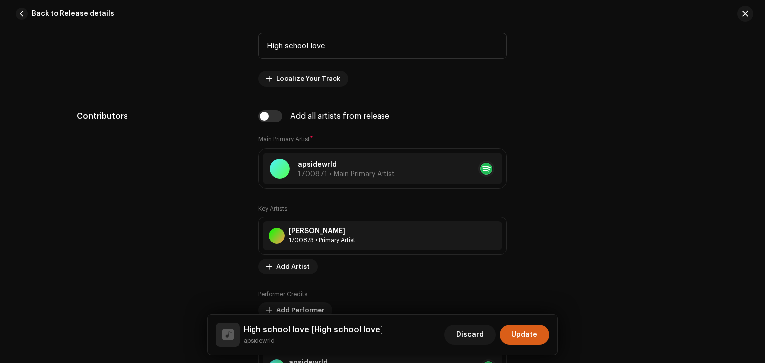
click at [531, 331] on span "Update" at bounding box center [524, 335] width 26 height 20
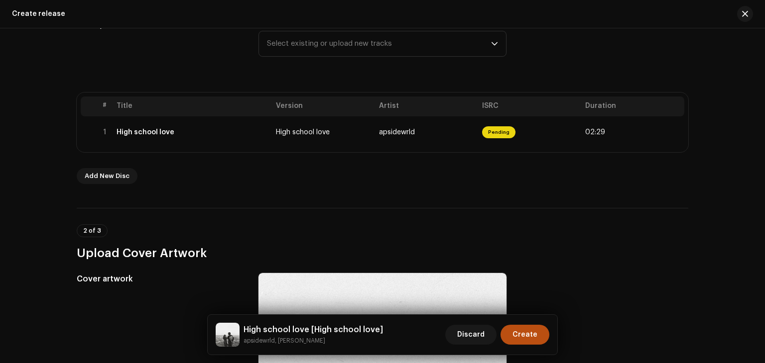
click at [763, 90] on div "Create a new release We’ll guide you through everything — from track selection …" at bounding box center [382, 195] width 765 height 335
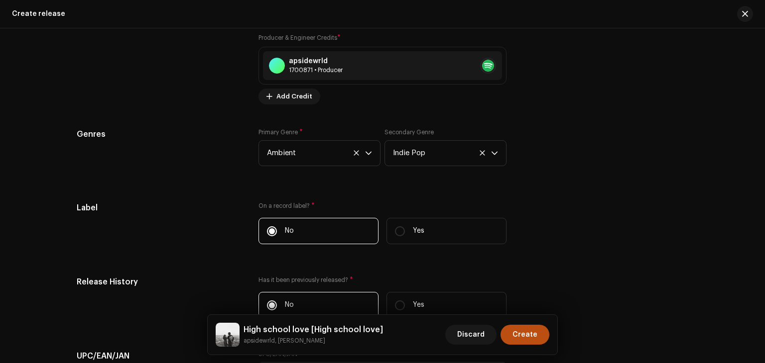
scroll to position [1525, 0]
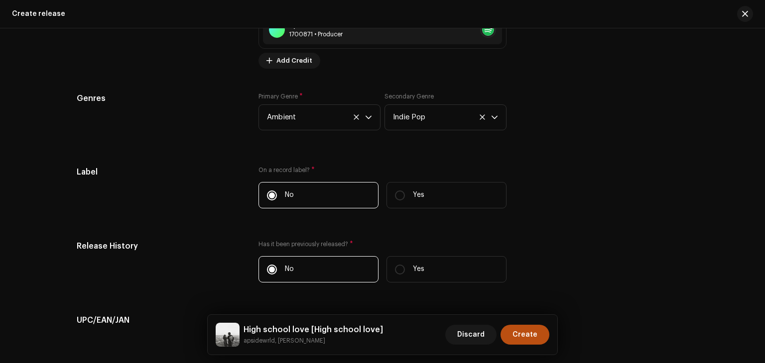
click at [377, 330] on div "High school love [High school love] apsidewrld, [PERSON_NAME] Create" at bounding box center [383, 335] width 334 height 24
click at [353, 325] on h5 "High school love [High school love]" at bounding box center [312, 330] width 139 height 12
click at [307, 329] on h5 "High school love [High school love]" at bounding box center [312, 330] width 139 height 12
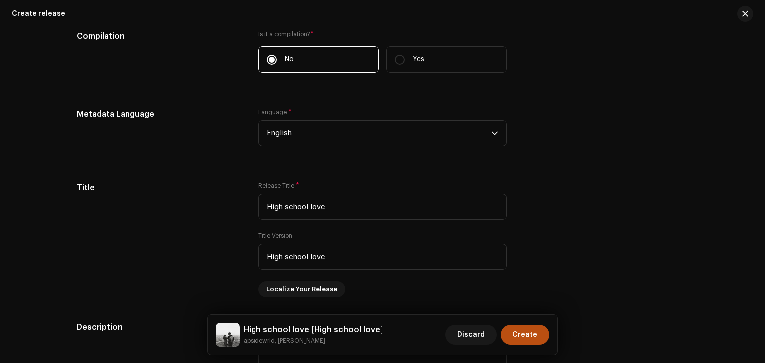
scroll to position [842, 0]
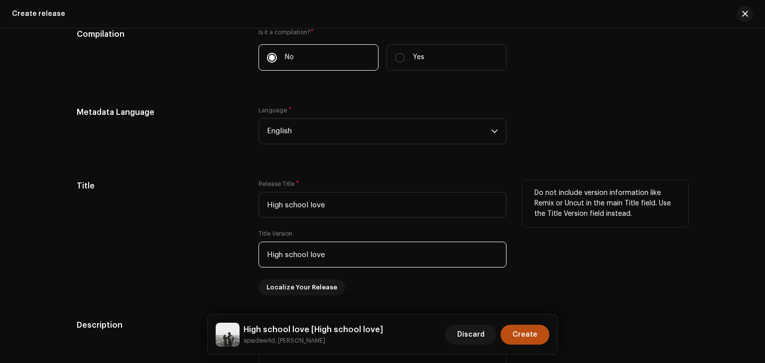
click at [363, 265] on input "High school love" at bounding box center [382, 255] width 248 height 26
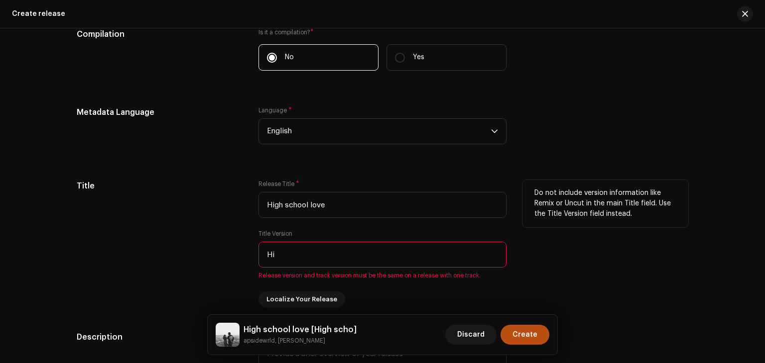
type input "H"
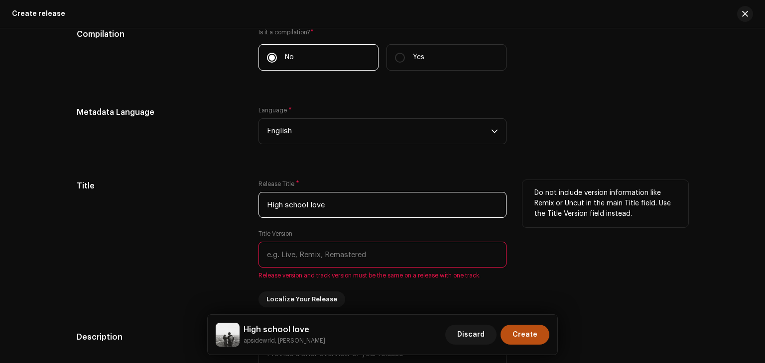
click at [404, 216] on input "High school love" at bounding box center [382, 205] width 248 height 26
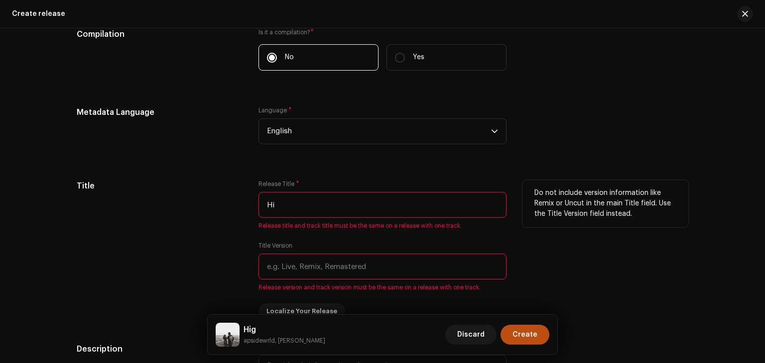
type input "H"
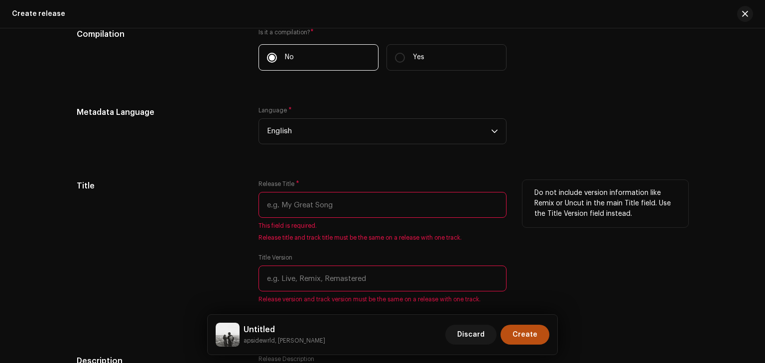
click at [387, 276] on input "text" at bounding box center [382, 279] width 248 height 26
type input "h"
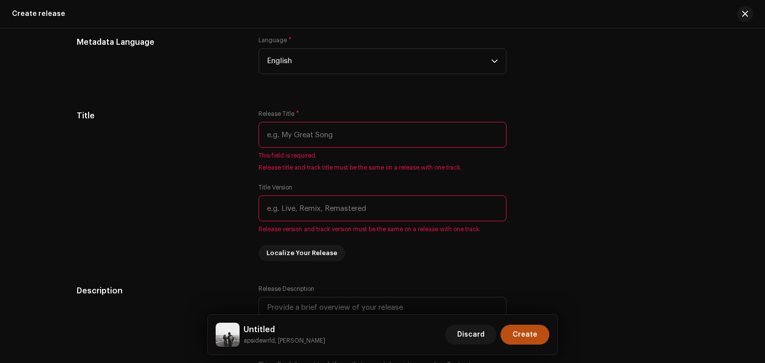
scroll to position [904, 0]
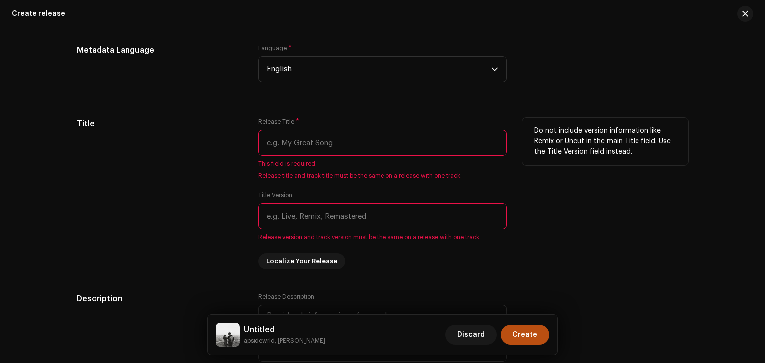
click at [423, 144] on input "text" at bounding box center [382, 143] width 248 height 26
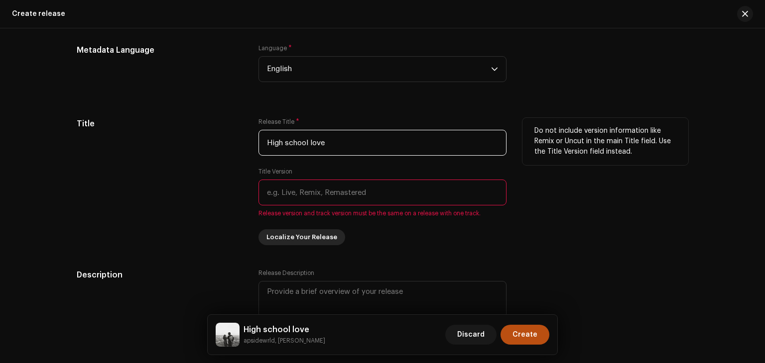
type input "High school love"
click at [323, 242] on span "Localize Your Release" at bounding box center [301, 238] width 71 height 20
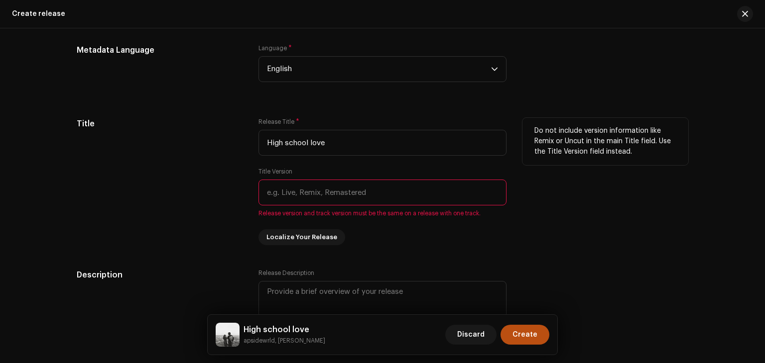
click at [332, 192] on input "text" at bounding box center [382, 193] width 248 height 26
type input "h"
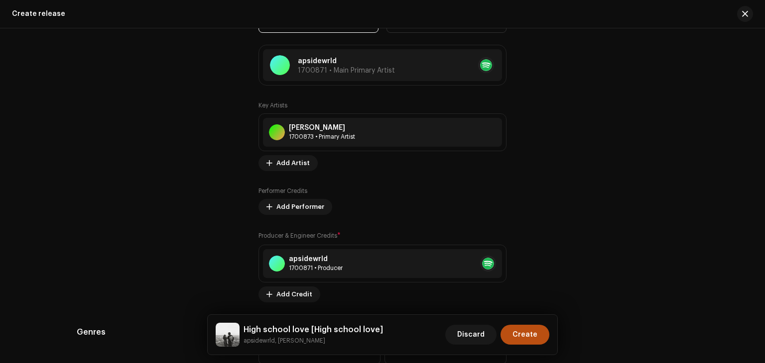
scroll to position [1278, 0]
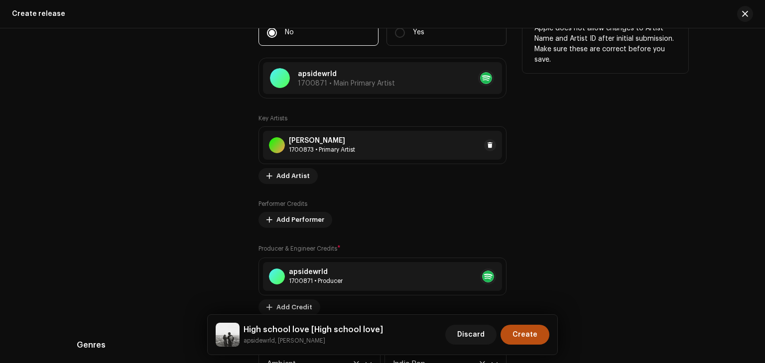
type input "High school love"
click at [480, 156] on div "[PERSON_NAME] 1700873 • Primary Artist" at bounding box center [382, 145] width 239 height 29
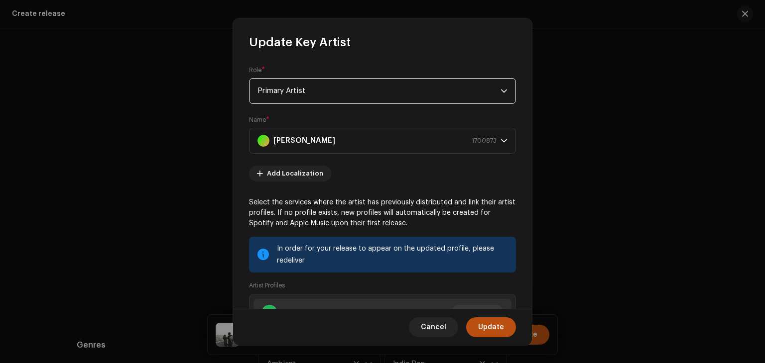
click at [494, 96] on span "Primary Artist" at bounding box center [378, 91] width 243 height 25
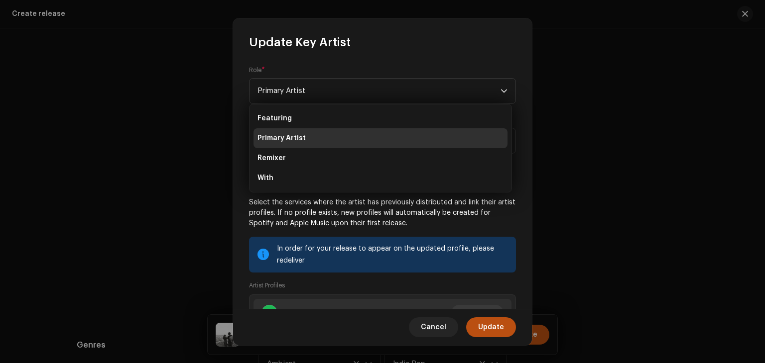
click at [448, 136] on li "Primary Artist" at bounding box center [380, 138] width 254 height 20
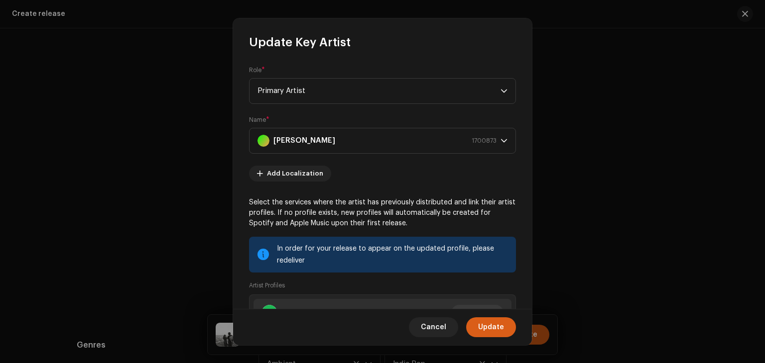
click at [490, 336] on span "Update" at bounding box center [491, 328] width 26 height 20
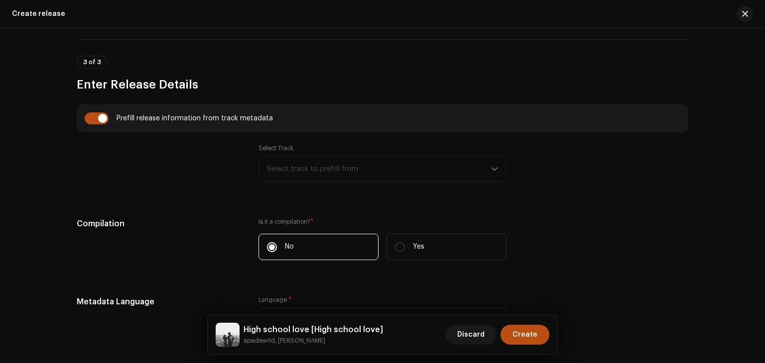
scroll to position [655, 0]
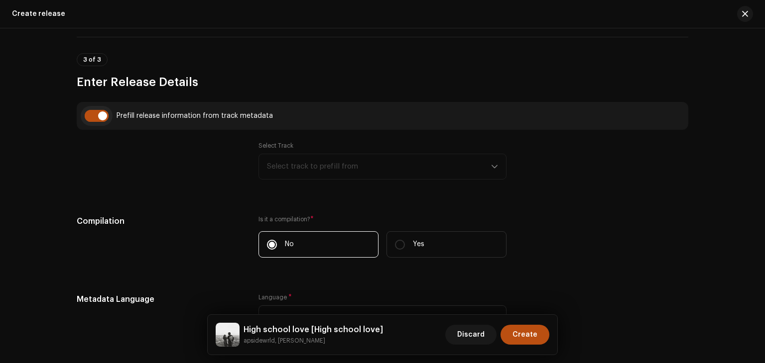
click at [91, 112] on input "checkbox" at bounding box center [97, 116] width 24 height 12
checkbox input "false"
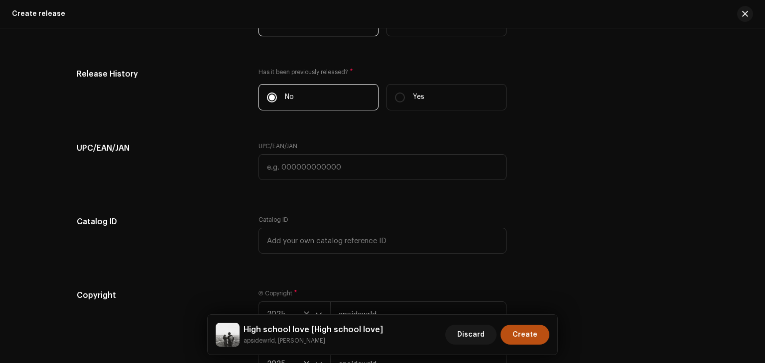
scroll to position [1680, 0]
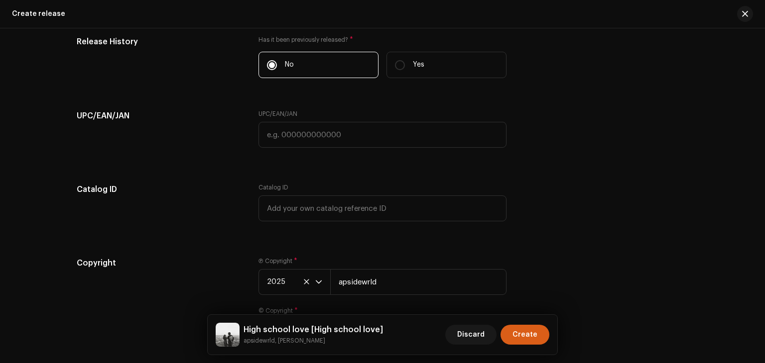
click at [527, 335] on span "Create" at bounding box center [524, 335] width 25 height 20
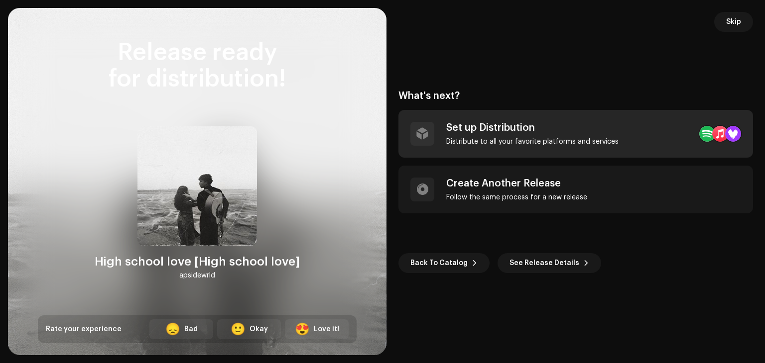
click at [543, 138] on div "Distribute to all your favorite platforms and services" at bounding box center [532, 142] width 172 height 8
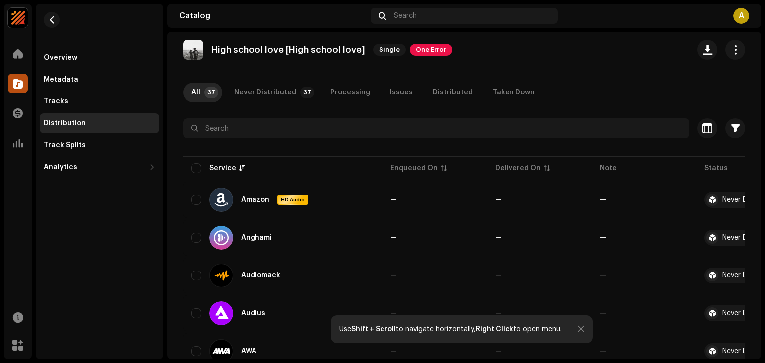
scroll to position [42, 0]
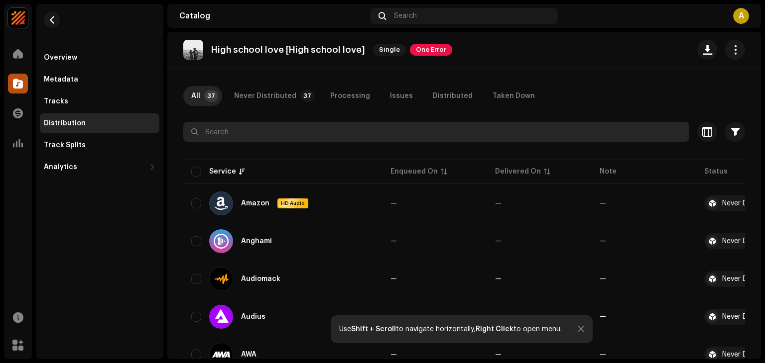
click at [240, 128] on input "text" at bounding box center [436, 132] width 506 height 20
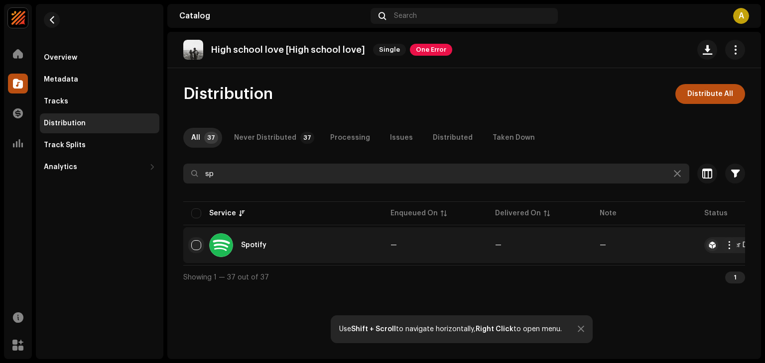
type input "sp"
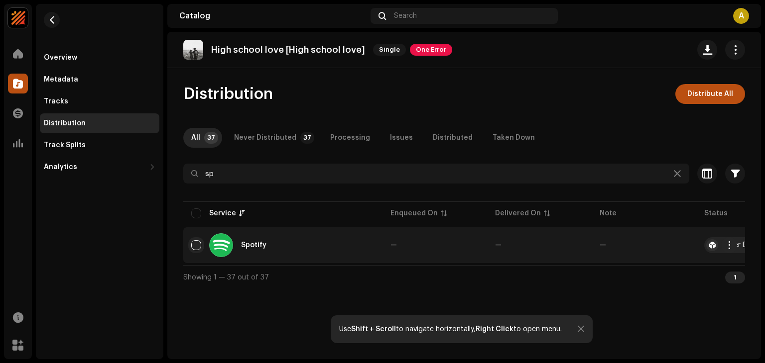
click at [198, 244] on input "checkbox" at bounding box center [196, 245] width 10 height 10
checkbox input "true"
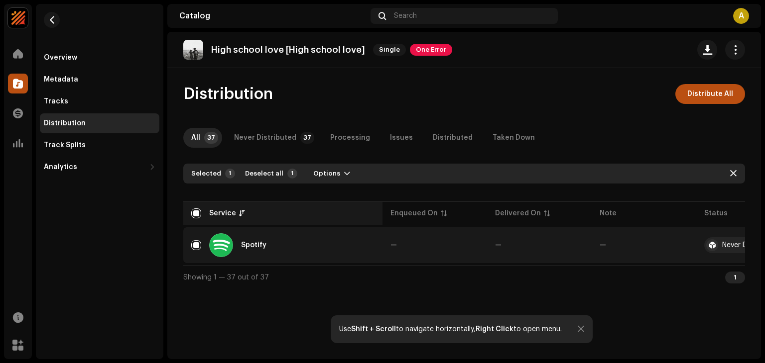
click at [218, 210] on div "Service" at bounding box center [222, 214] width 27 height 10
click at [199, 212] on input "checkbox" at bounding box center [196, 214] width 10 height 10
checkbox input "false"
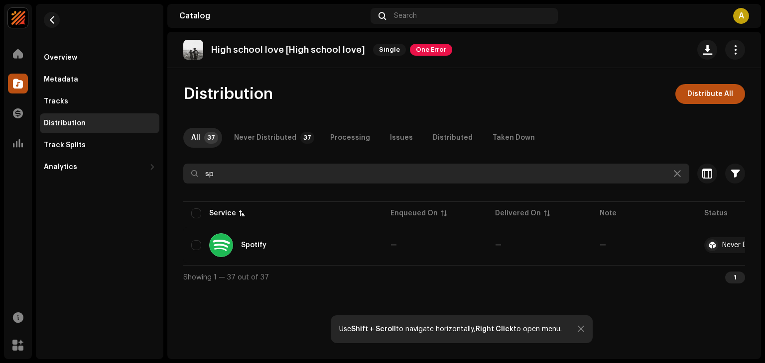
click at [601, 166] on input "sp" at bounding box center [436, 174] width 506 height 20
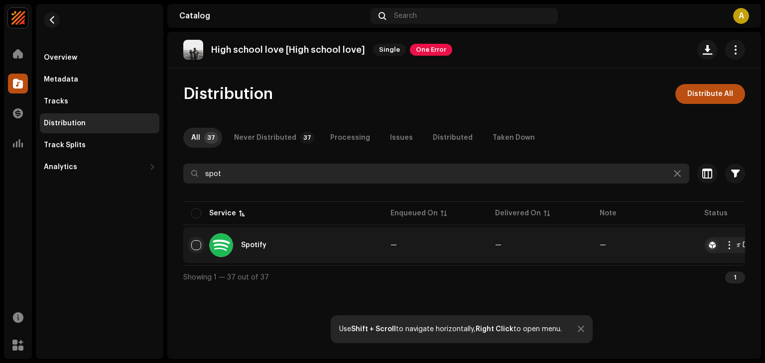
type input "spot"
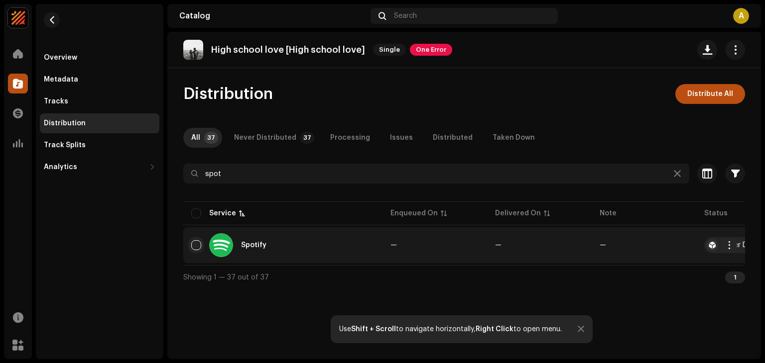
click at [197, 247] on input "checkbox" at bounding box center [196, 245] width 10 height 10
checkbox input "true"
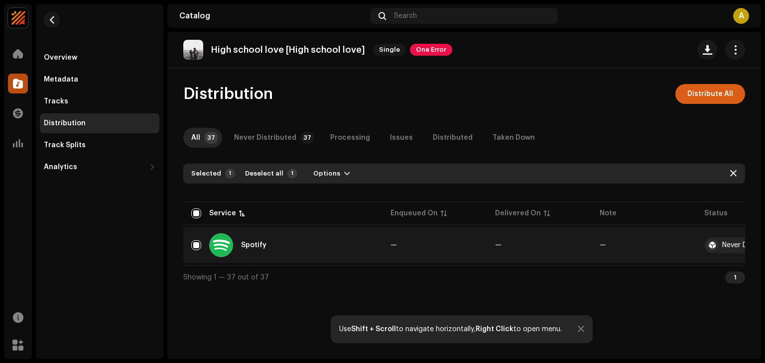
click at [720, 96] on span "Distribute All" at bounding box center [710, 94] width 46 height 20
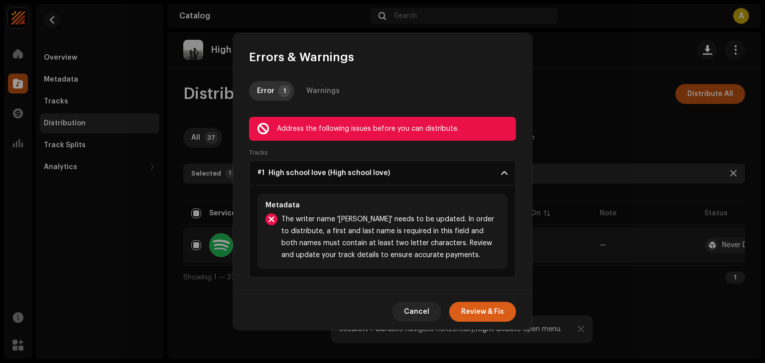
click at [478, 313] on span "Review & Fix" at bounding box center [482, 312] width 43 height 20
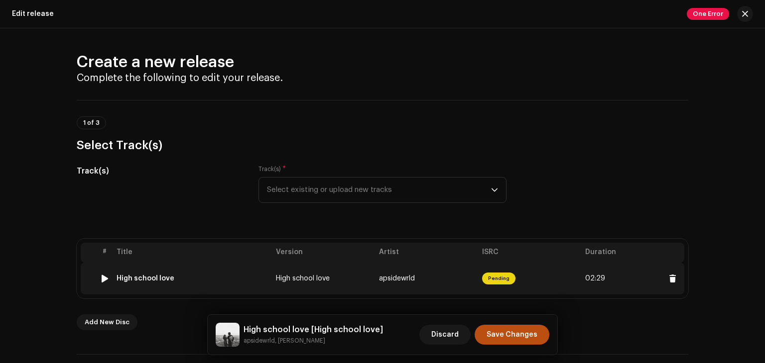
click at [537, 277] on td "Pending" at bounding box center [529, 279] width 103 height 32
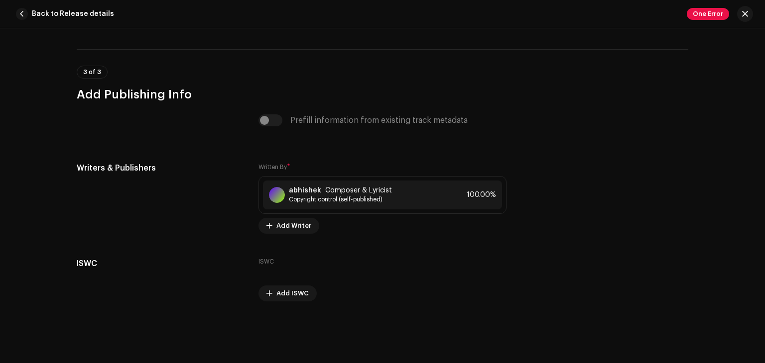
scroll to position [2429, 0]
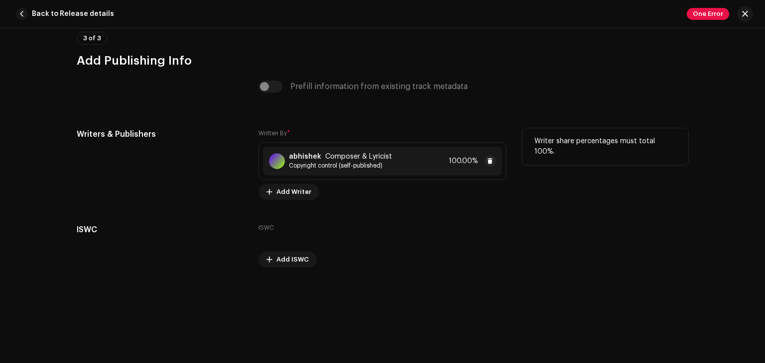
click at [405, 168] on div "abhishek Composer & Lyricist Copyright control (self-published) 100.00%" at bounding box center [382, 161] width 239 height 29
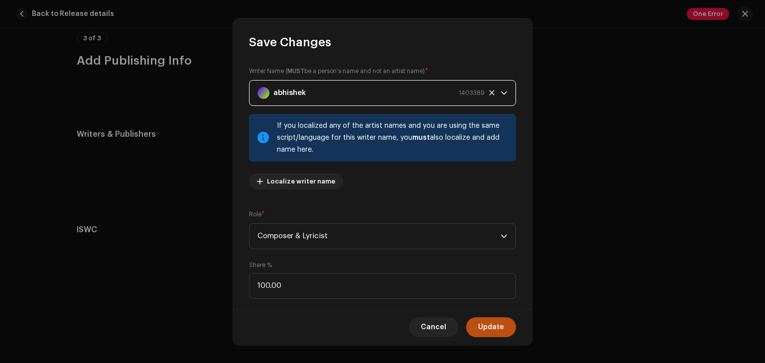
click at [270, 90] on div "abhishek" at bounding box center [281, 93] width 48 height 25
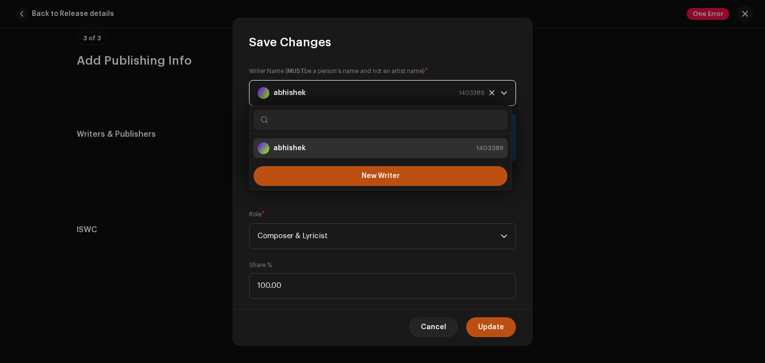
click at [273, 93] on div "abhishek" at bounding box center [281, 93] width 48 height 25
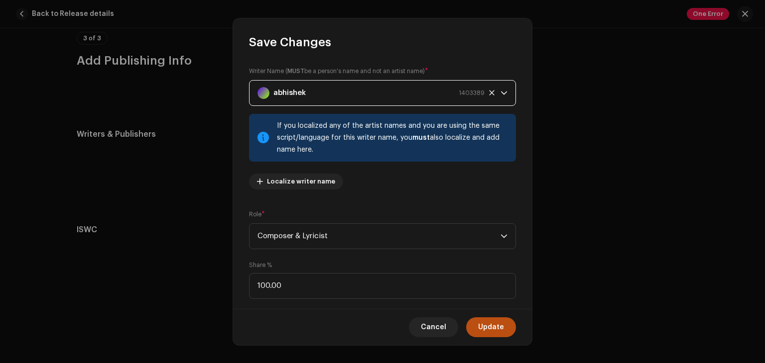
click at [273, 94] on strong "abhishek" at bounding box center [289, 93] width 32 height 25
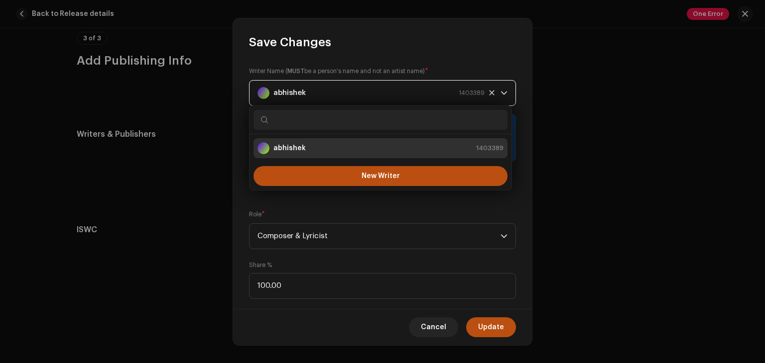
click at [316, 92] on div "abhishek 1403389" at bounding box center [370, 93] width 227 height 25
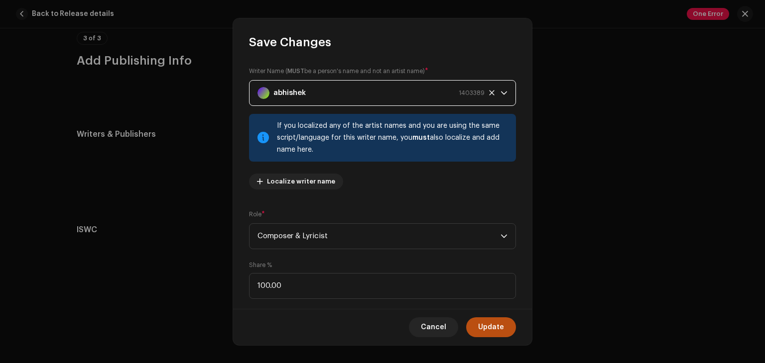
click at [281, 87] on strong "abhishek" at bounding box center [289, 93] width 32 height 25
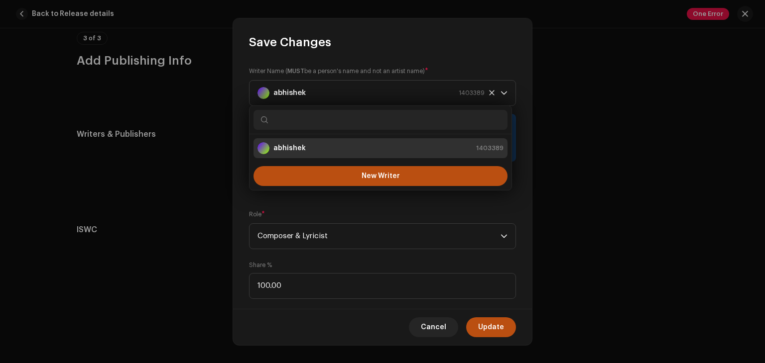
click at [282, 126] on input "text" at bounding box center [380, 120] width 254 height 20
click at [319, 141] on li "abhishek 1403389" at bounding box center [380, 148] width 254 height 20
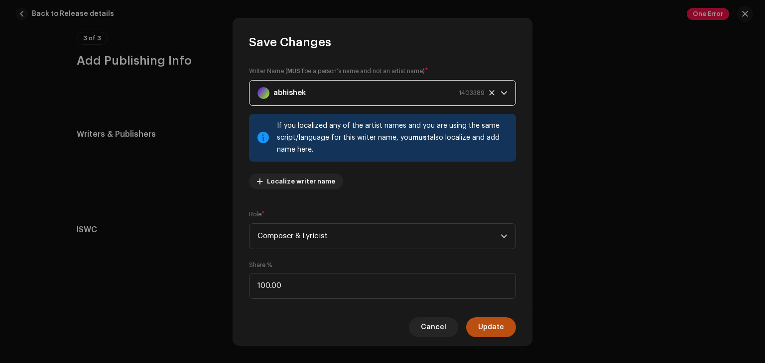
click at [314, 94] on div "abhishek 1403389" at bounding box center [370, 93] width 227 height 25
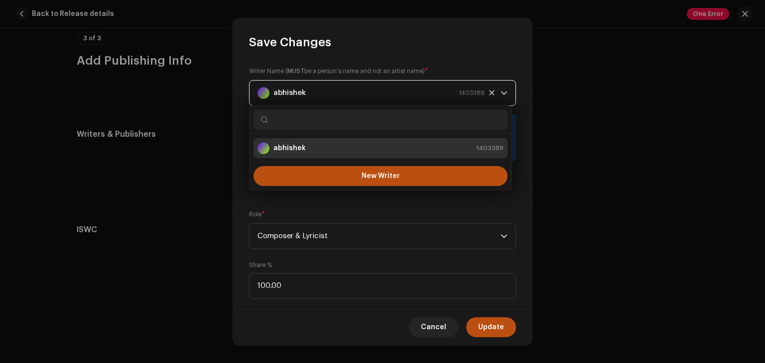
click at [314, 94] on div "abhishek 1403389" at bounding box center [370, 93] width 227 height 25
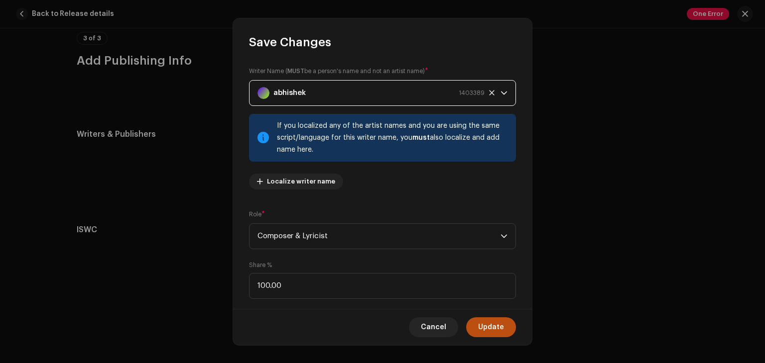
click at [314, 94] on div "abhishek 1403389" at bounding box center [370, 93] width 227 height 25
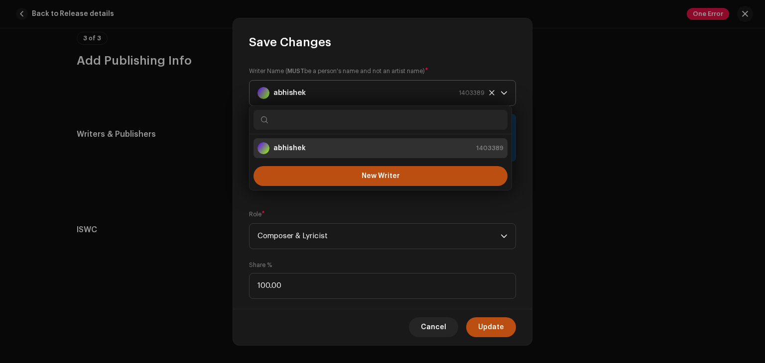
click at [489, 94] on icon at bounding box center [491, 92] width 5 height 5
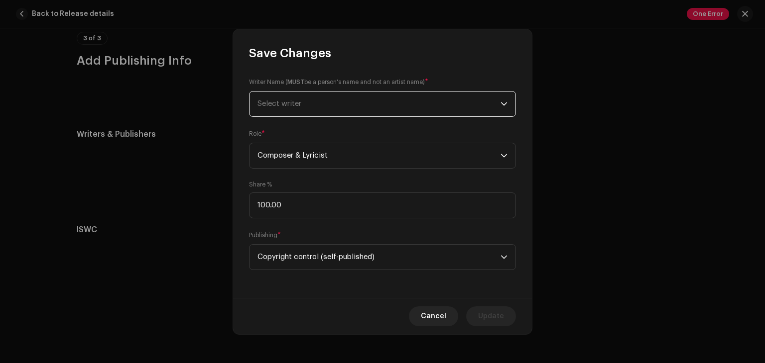
click at [422, 101] on span "Select writer" at bounding box center [378, 104] width 243 height 25
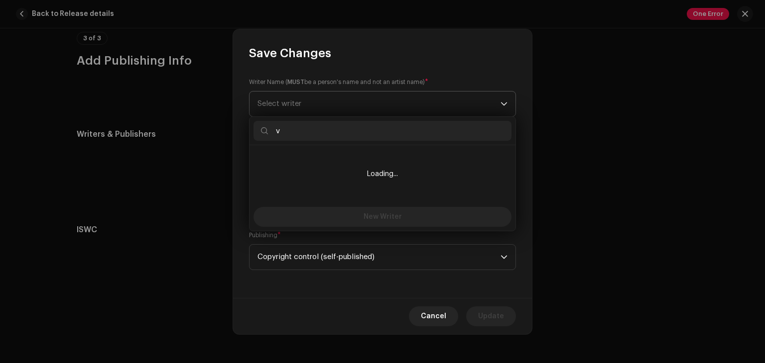
type input "v"
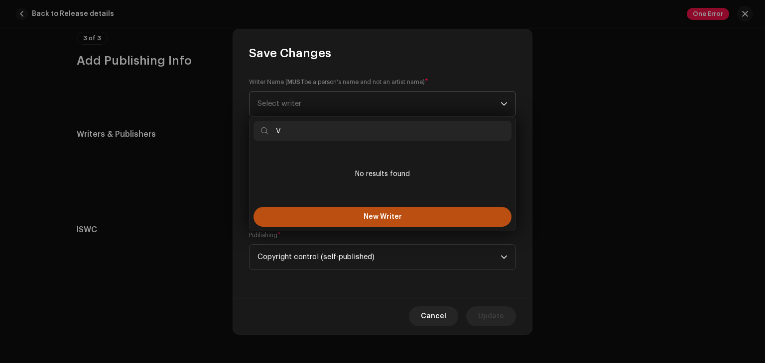
type input "V"
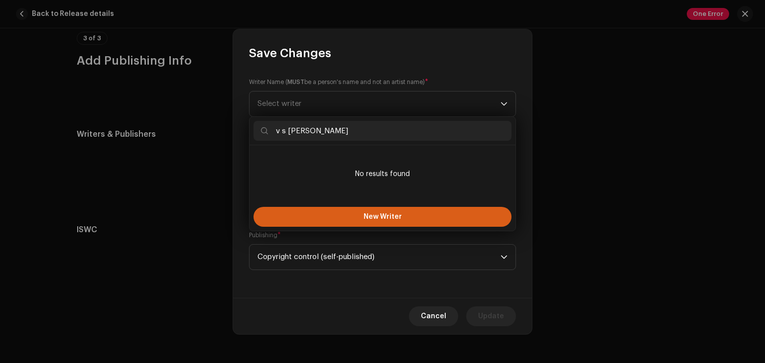
type input "v s [PERSON_NAME]"
click at [390, 221] on button "New Writer" at bounding box center [382, 217] width 258 height 20
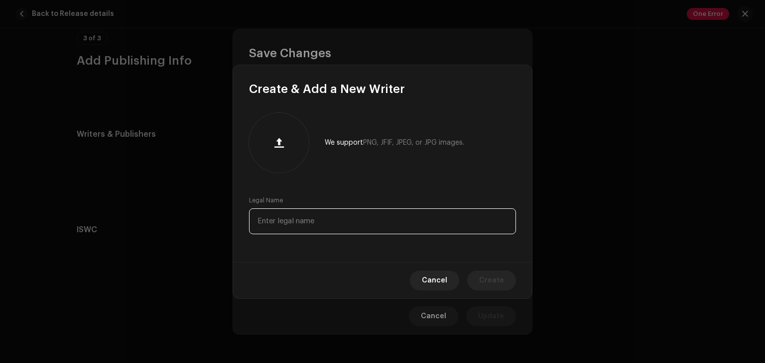
click at [376, 220] on input "text" at bounding box center [382, 222] width 267 height 26
type input "v s [PERSON_NAME]"
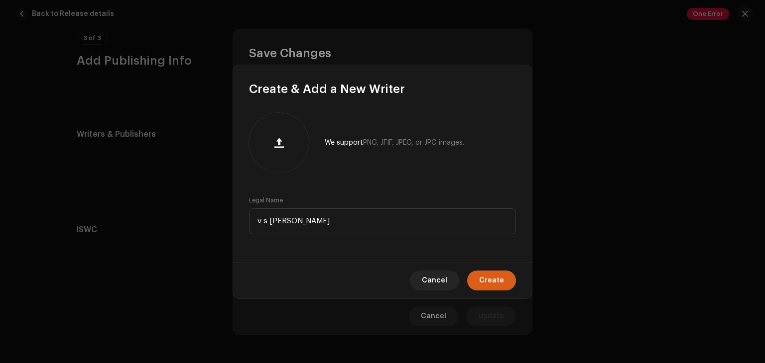
click at [483, 280] on span "Create" at bounding box center [491, 281] width 25 height 20
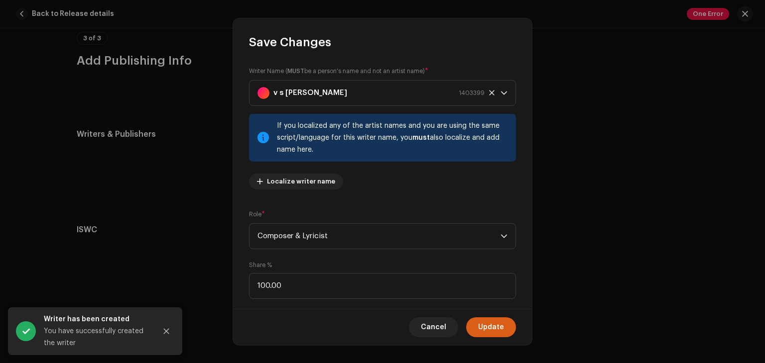
click at [484, 329] on span "Update" at bounding box center [491, 328] width 26 height 20
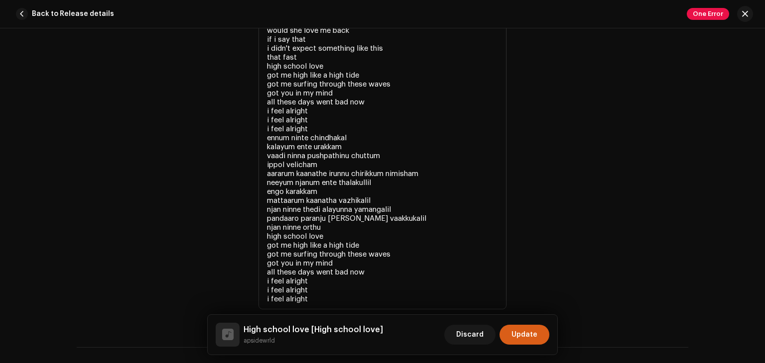
click at [519, 336] on span "Update" at bounding box center [524, 335] width 26 height 20
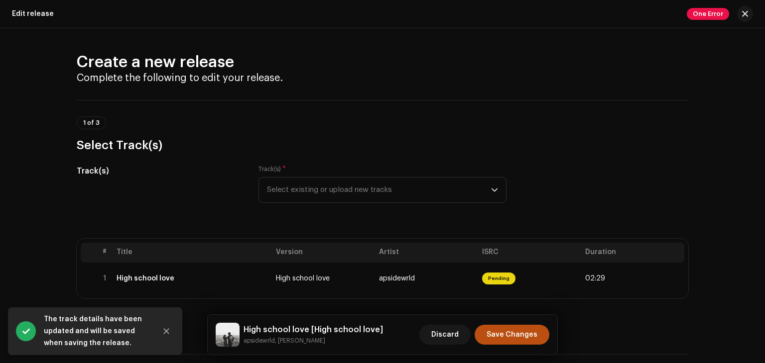
click at [519, 336] on span "Save Changes" at bounding box center [511, 335] width 51 height 20
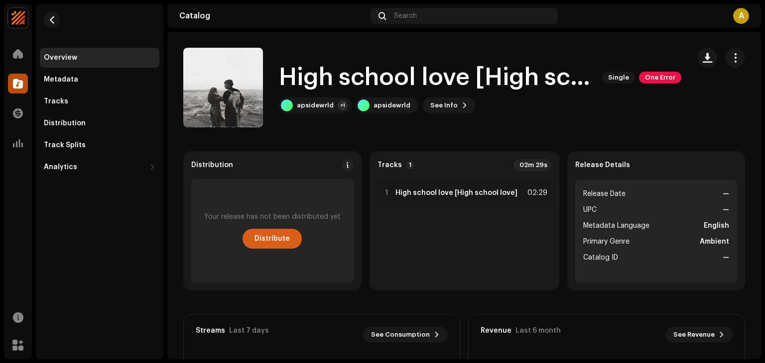
click at [282, 241] on span "Distribute" at bounding box center [271, 239] width 35 height 20
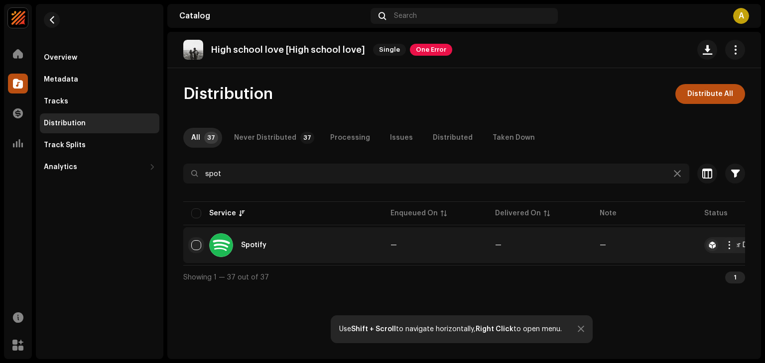
click at [199, 245] on input "checkbox" at bounding box center [196, 245] width 10 height 10
checkbox input "true"
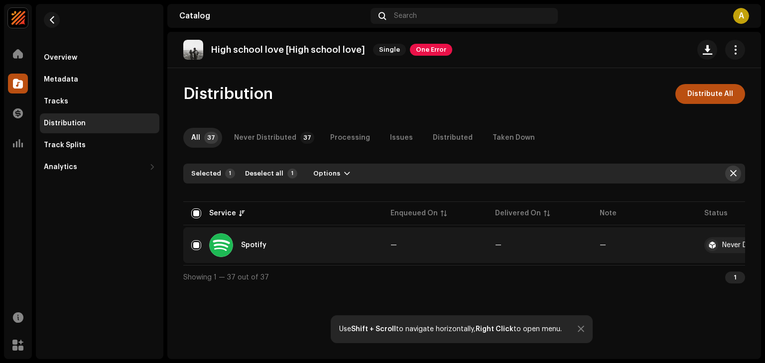
click at [735, 172] on span "button" at bounding box center [733, 174] width 6 height 8
checkbox input "false"
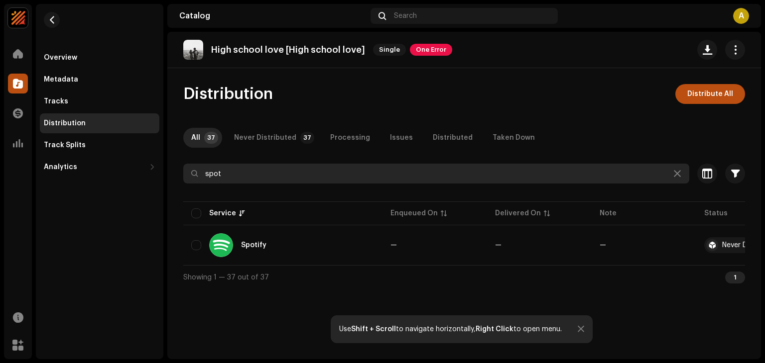
click at [685, 181] on input "spot" at bounding box center [436, 174] width 506 height 20
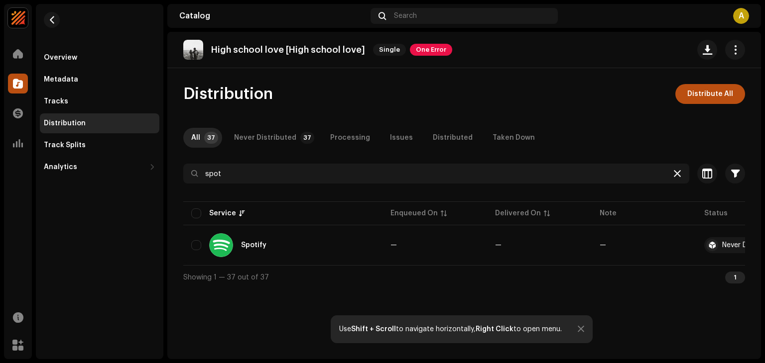
click at [678, 175] on icon at bounding box center [677, 174] width 7 height 8
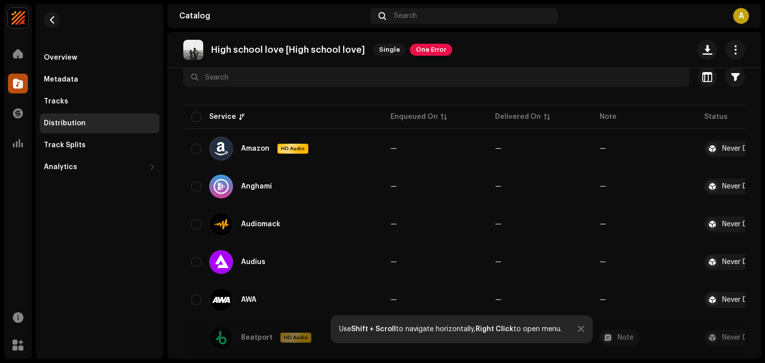
scroll to position [103, 0]
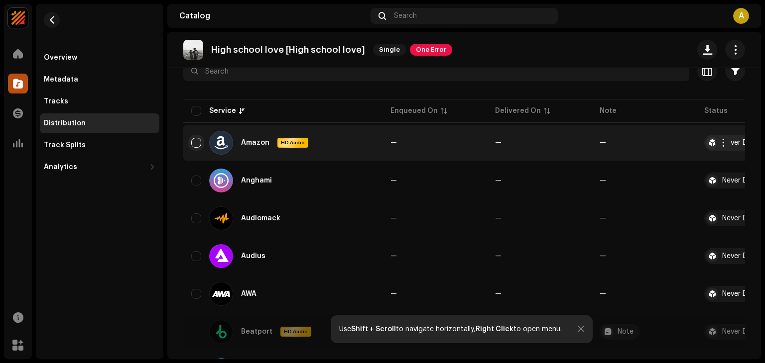
click at [193, 140] on input "checkbox" at bounding box center [196, 143] width 10 height 10
checkbox input "true"
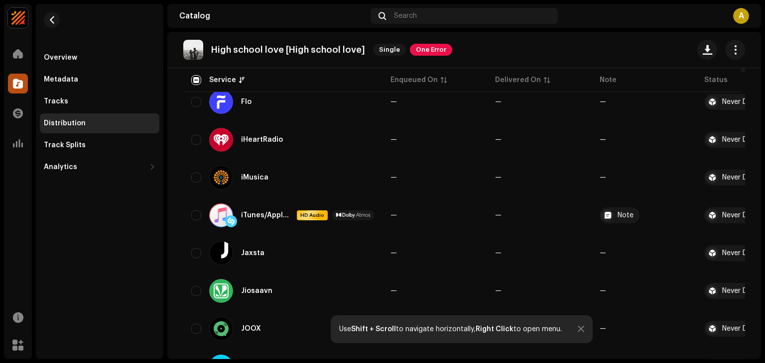
scroll to position [518, 0]
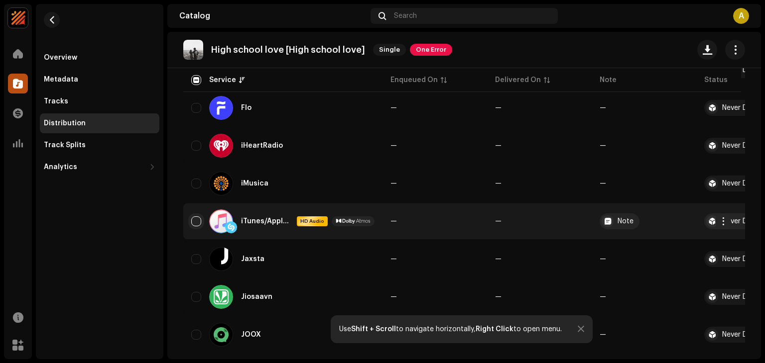
click at [194, 221] on input "Row Unselected" at bounding box center [196, 222] width 10 height 10
checkbox input "true"
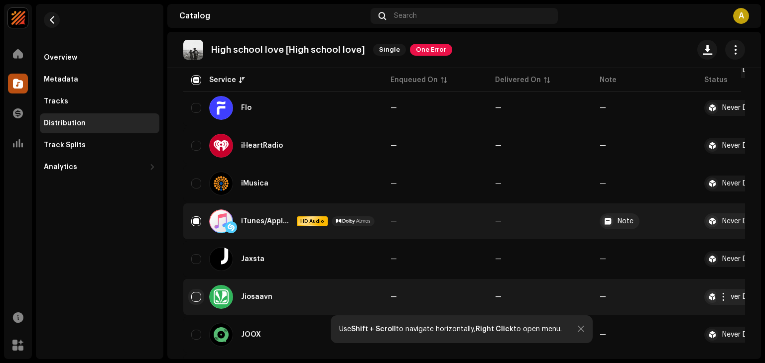
click at [197, 295] on input "Row Unselected" at bounding box center [196, 297] width 10 height 10
checkbox input "true"
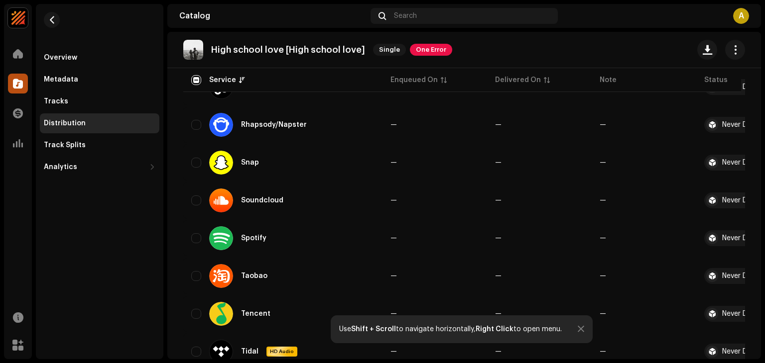
scroll to position [1071, 0]
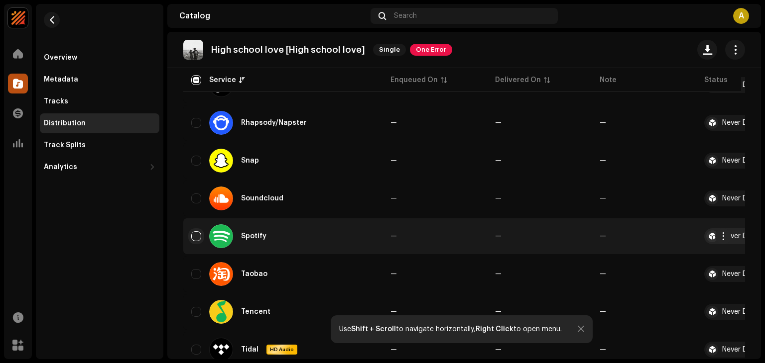
click at [198, 238] on input "Row Unselected" at bounding box center [196, 236] width 10 height 10
checkbox input "true"
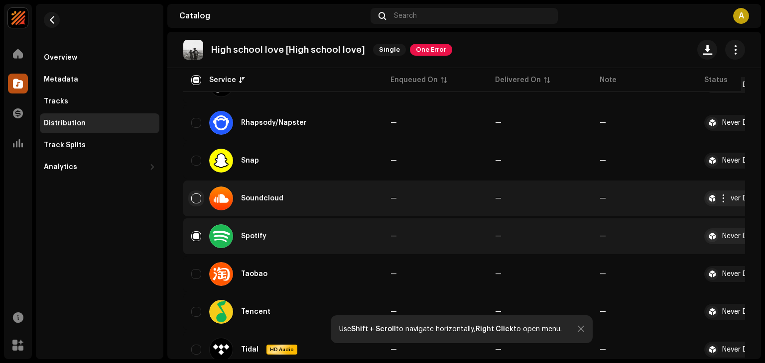
click at [194, 200] on input "Row Unselected" at bounding box center [196, 199] width 10 height 10
checkbox input "true"
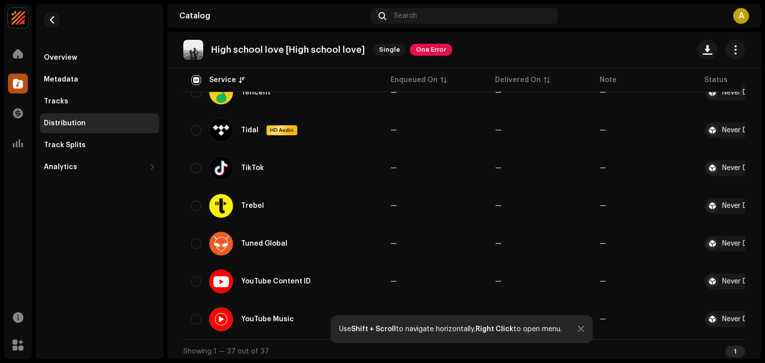
scroll to position [1298, 0]
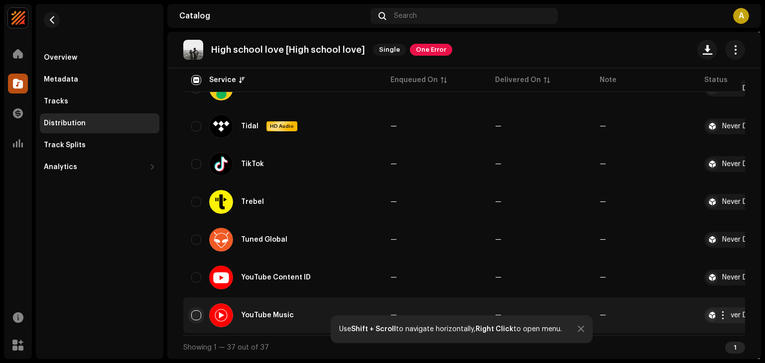
click at [198, 312] on input "Row Unselected" at bounding box center [196, 316] width 10 height 10
checkbox input "true"
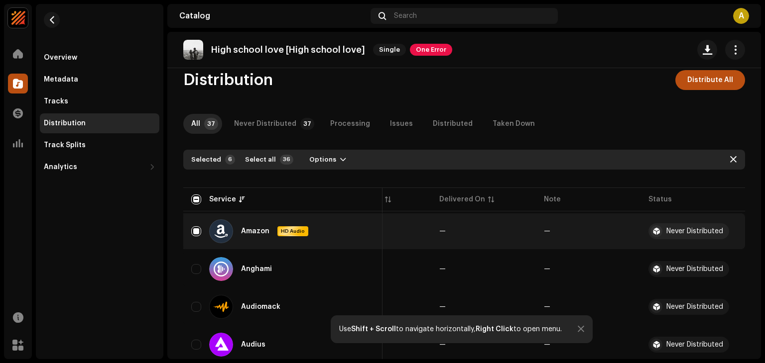
scroll to position [0, 0]
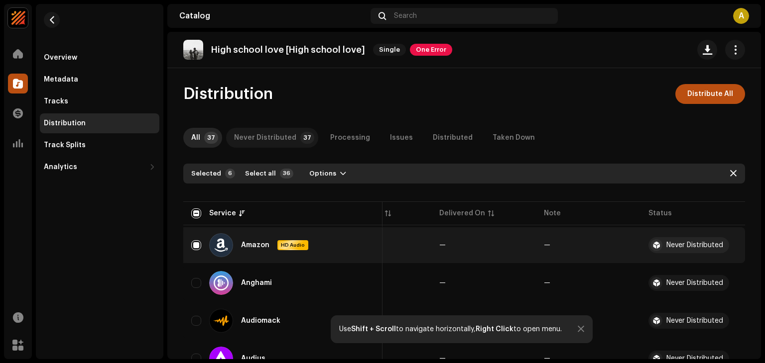
click at [269, 143] on div "Never Distributed" at bounding box center [265, 138] width 62 height 20
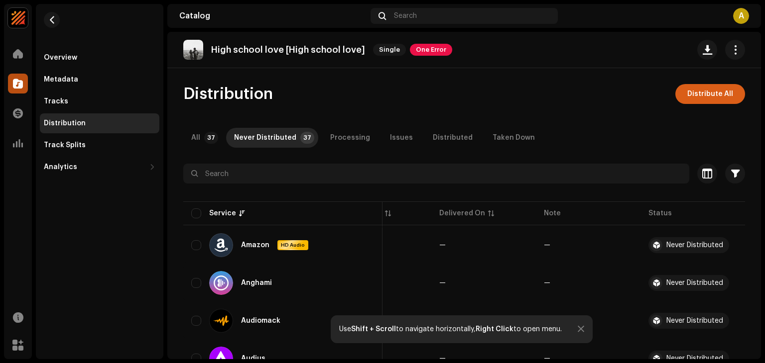
click at [705, 91] on span "Distribute All" at bounding box center [710, 94] width 46 height 20
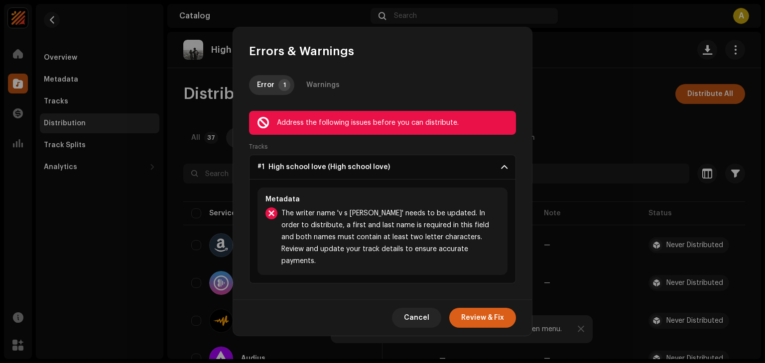
click at [488, 311] on span "Review & Fix" at bounding box center [482, 318] width 43 height 20
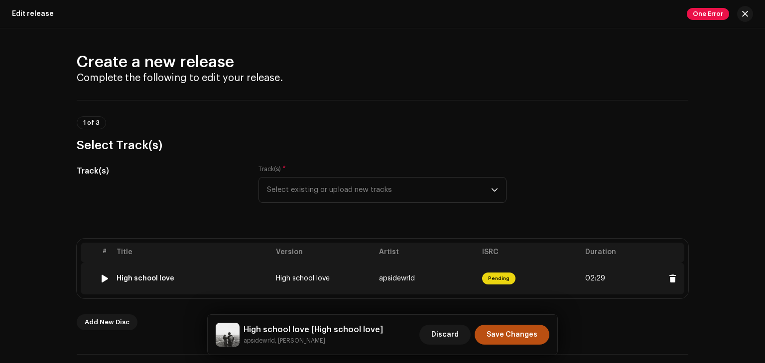
click at [536, 284] on td "Pending" at bounding box center [529, 279] width 103 height 32
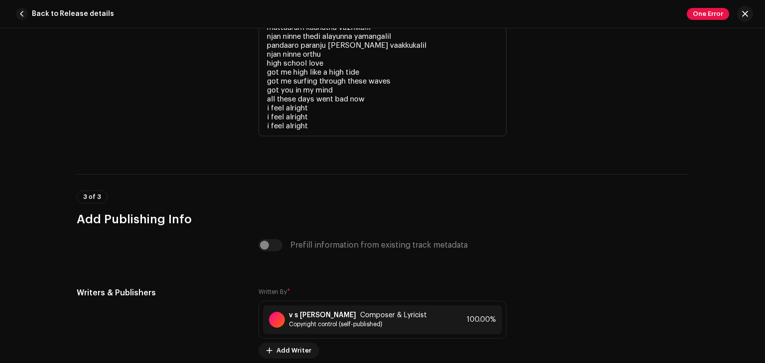
scroll to position [2330, 0]
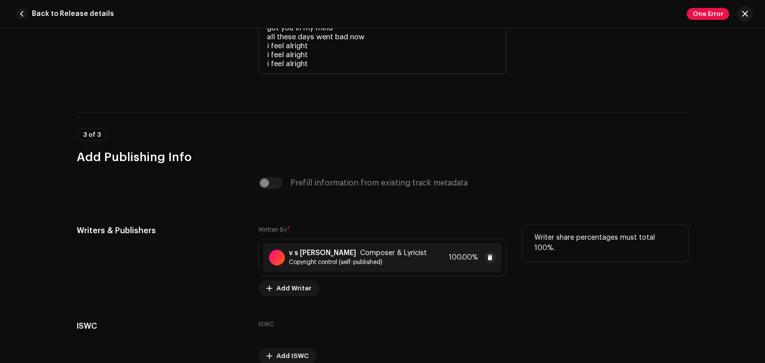
click at [415, 269] on div "v s [PERSON_NAME] Composer & Lyricist Copyright control (self-published) 100.00%" at bounding box center [382, 257] width 239 height 29
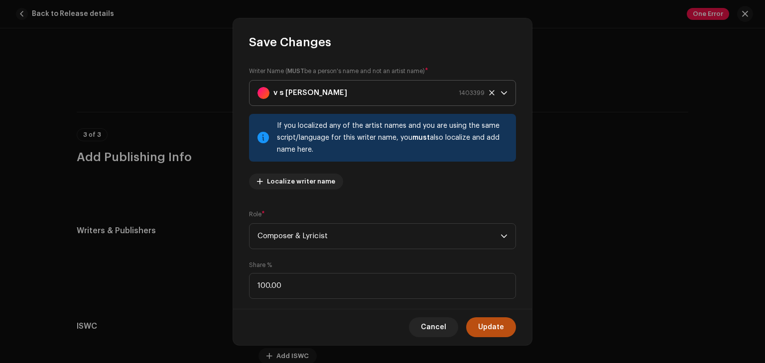
click at [489, 94] on icon at bounding box center [491, 92] width 5 height 5
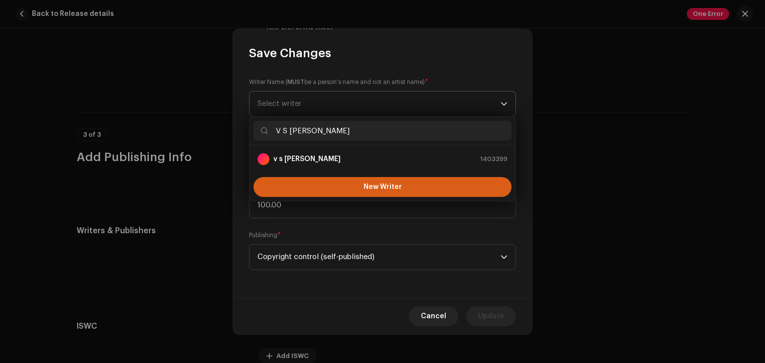
type input "V S [PERSON_NAME]"
click at [440, 190] on button "New Writer" at bounding box center [382, 187] width 258 height 20
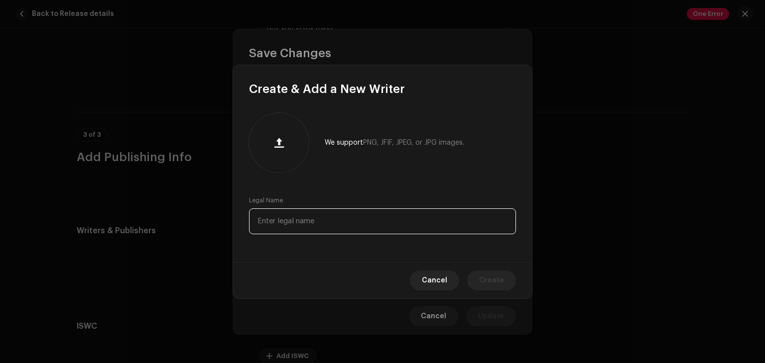
click at [372, 230] on input "text" at bounding box center [382, 222] width 267 height 26
type input "V S [PERSON_NAME]"
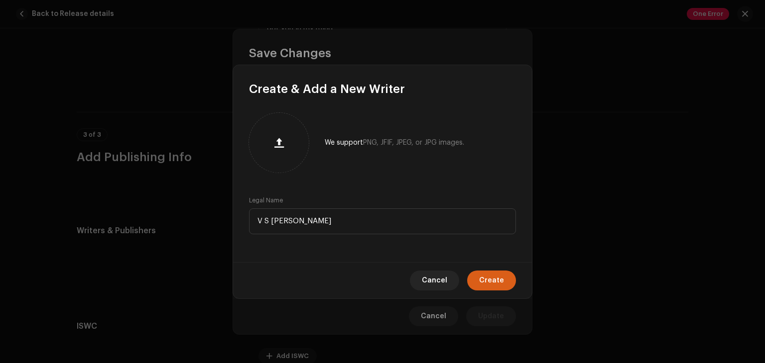
click at [494, 280] on span "Create" at bounding box center [491, 281] width 25 height 20
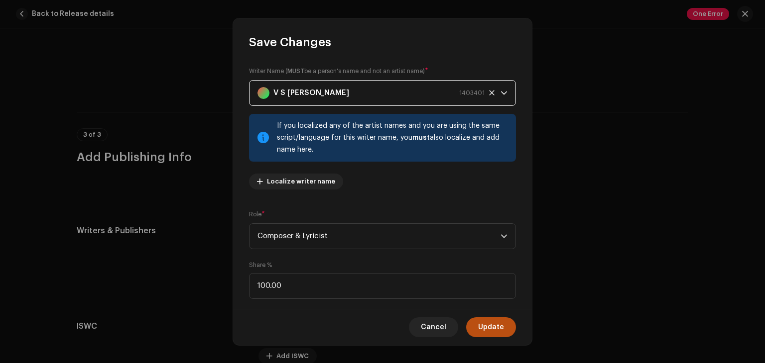
click at [281, 88] on strong "V S [PERSON_NAME]" at bounding box center [311, 93] width 76 height 25
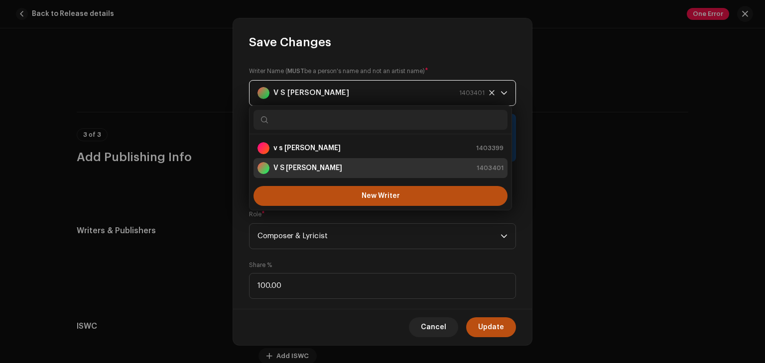
click at [357, 87] on div "V S [PERSON_NAME] 1403401" at bounding box center [370, 93] width 227 height 25
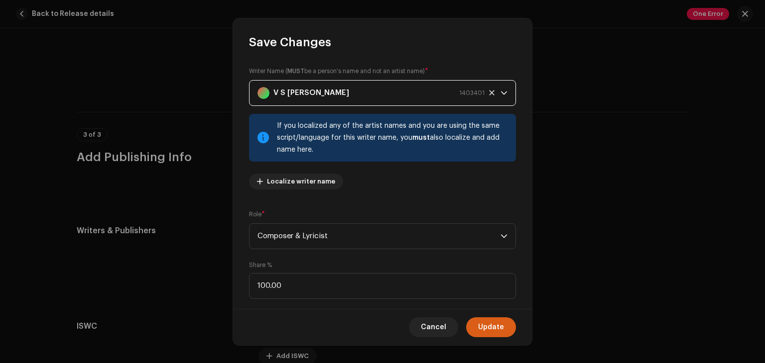
click at [502, 328] on span "Update" at bounding box center [491, 328] width 26 height 20
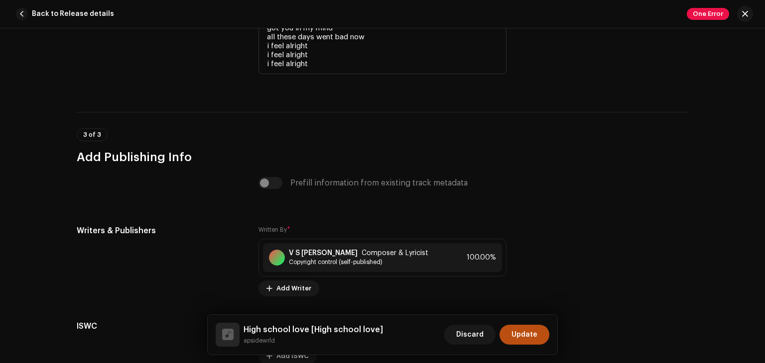
scroll to position [2119, 0]
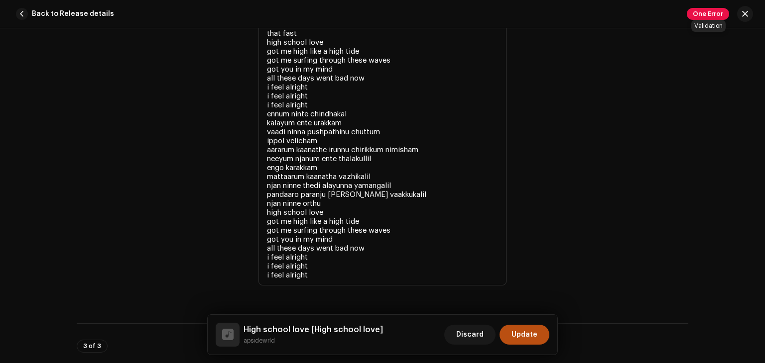
click at [707, 12] on span "One Error" at bounding box center [707, 14] width 42 height 12
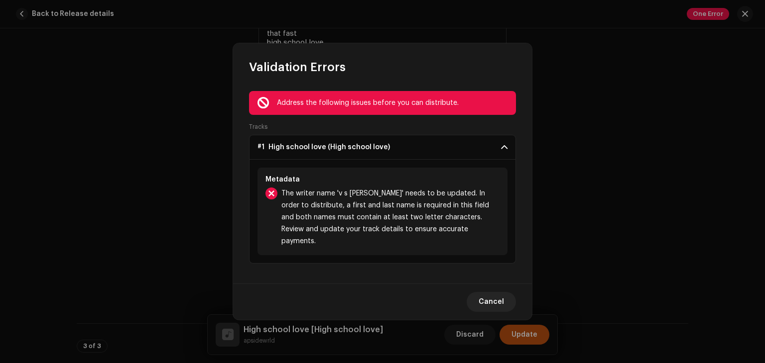
click at [454, 146] on p-accordion-header "#1 High school love (High school love)" at bounding box center [382, 147] width 267 height 25
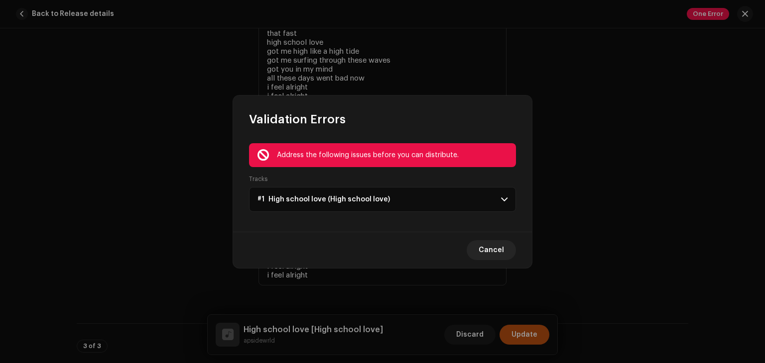
click at [474, 199] on p-accordion-header "#1 High school love (High school love)" at bounding box center [382, 199] width 267 height 25
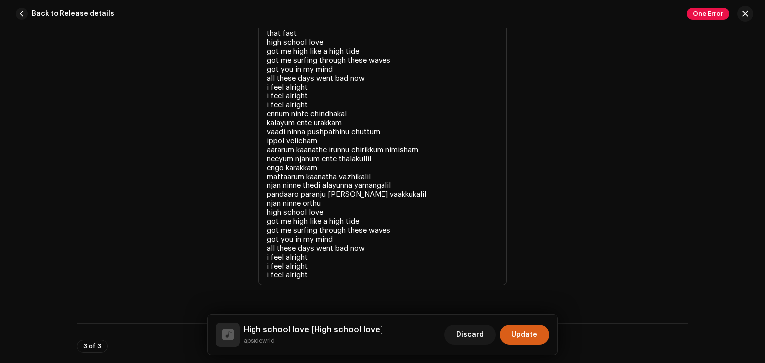
click at [522, 331] on span "Update" at bounding box center [524, 335] width 26 height 20
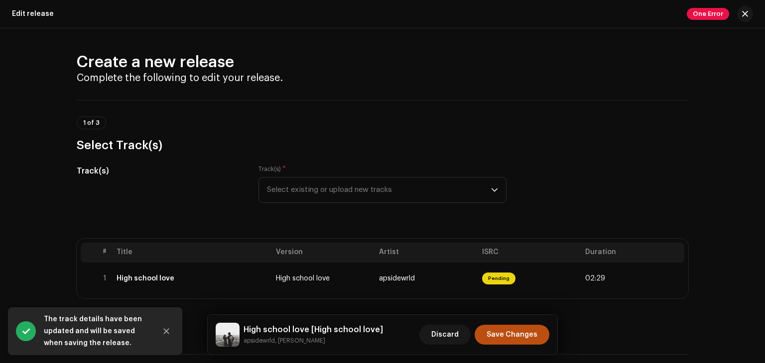
click at [522, 331] on span "Save Changes" at bounding box center [511, 335] width 51 height 20
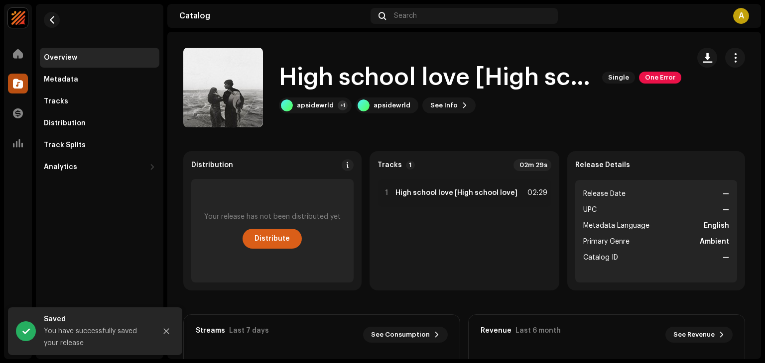
click at [279, 244] on span "Distribute" at bounding box center [271, 239] width 35 height 20
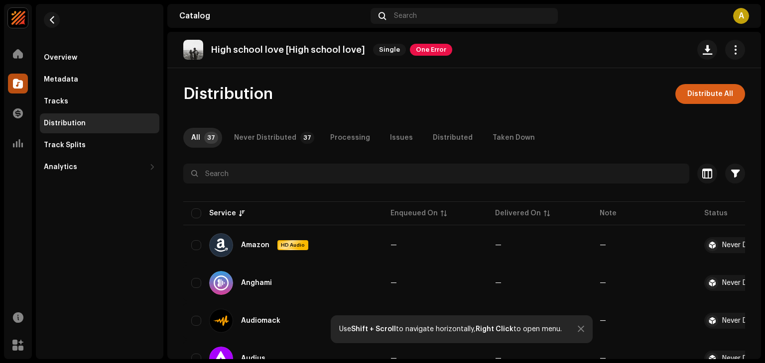
click at [698, 92] on span "Distribute All" at bounding box center [710, 94] width 46 height 20
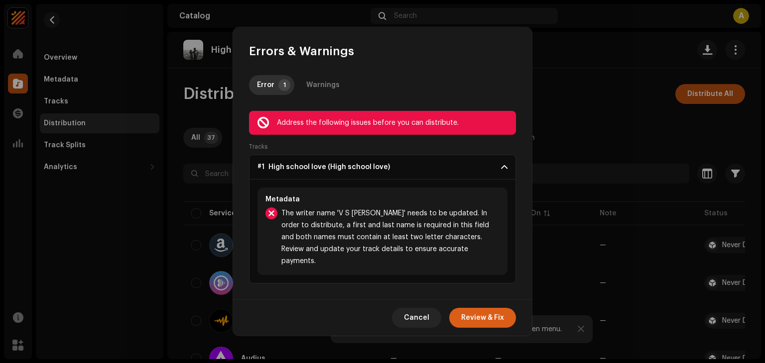
click at [490, 309] on span "Review & Fix" at bounding box center [482, 318] width 43 height 20
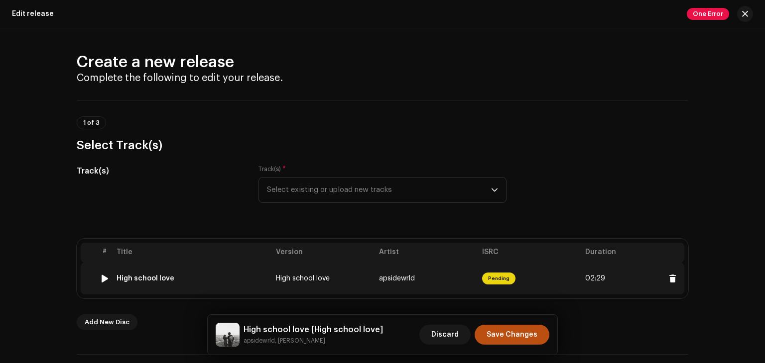
click at [514, 286] on td "Pending" at bounding box center [529, 279] width 103 height 32
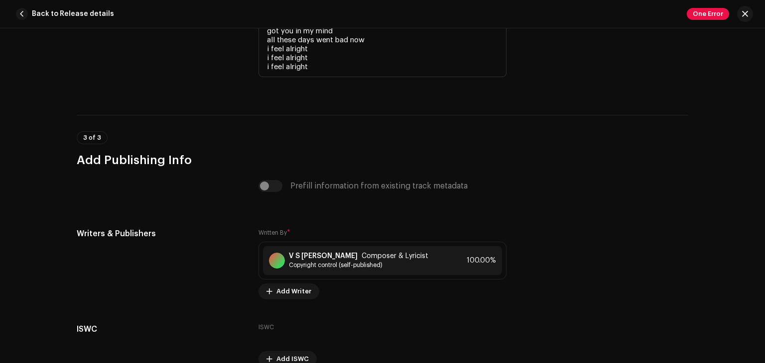
scroll to position [2340, 0]
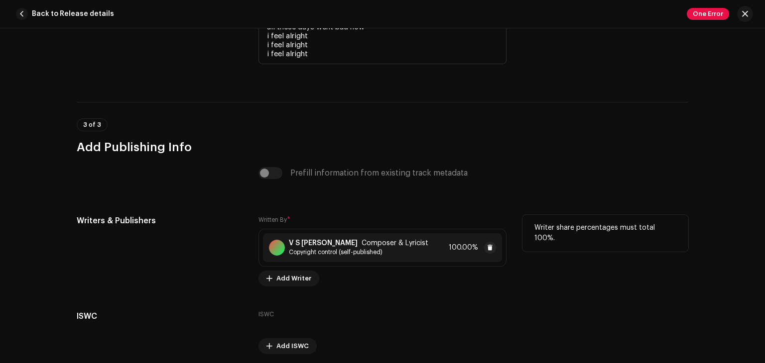
click at [414, 260] on div "V S [PERSON_NAME] Composer & Lyricist Copyright control (self-published) 100.00%" at bounding box center [382, 247] width 239 height 29
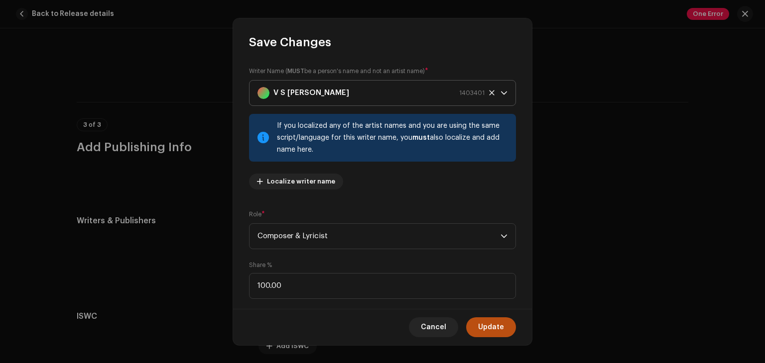
click at [489, 94] on icon at bounding box center [491, 92] width 5 height 5
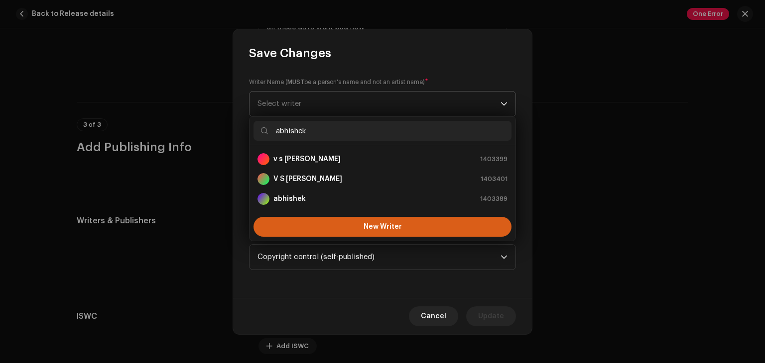
type input "abhishek"
click at [446, 229] on button "New Writer" at bounding box center [382, 227] width 258 height 20
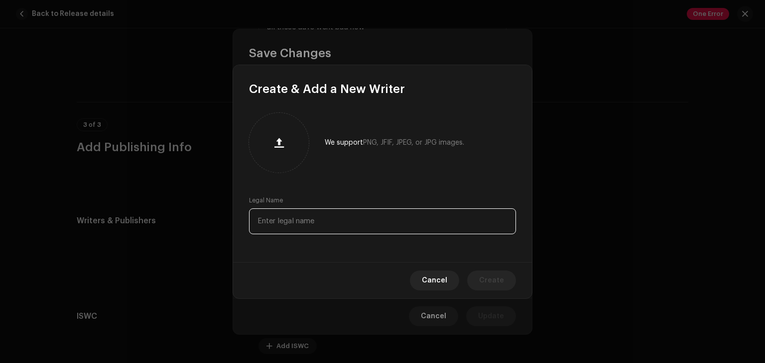
click at [343, 228] on input "text" at bounding box center [382, 222] width 267 height 26
click at [273, 222] on input "V S abhishek" at bounding box center [382, 222] width 267 height 26
click at [316, 222] on input "V S Abhishek" at bounding box center [382, 222] width 267 height 26
click at [308, 222] on input "V S [PERSON_NAME] adhi" at bounding box center [382, 222] width 267 height 26
type input "V S [PERSON_NAME]"
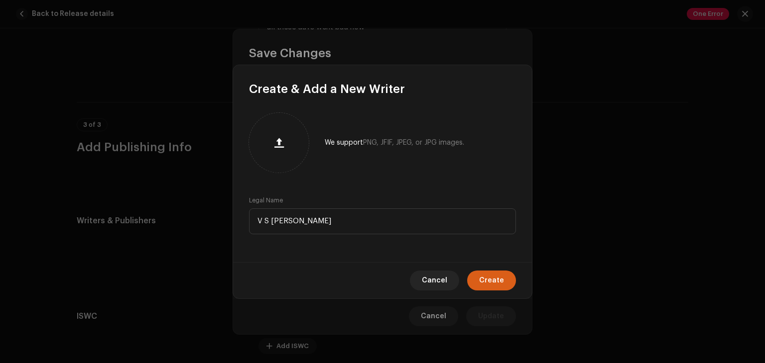
click at [487, 285] on span "Create" at bounding box center [491, 281] width 25 height 20
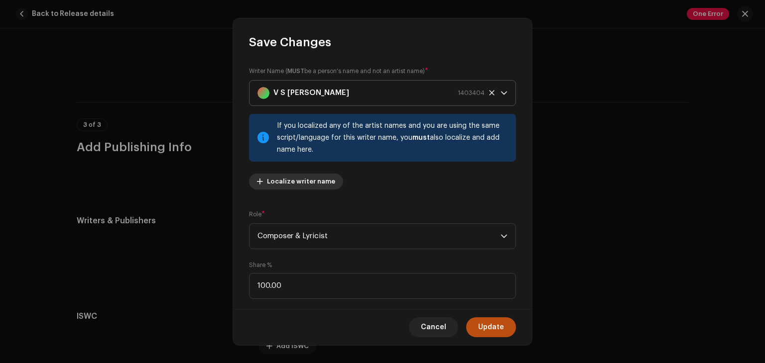
click at [316, 180] on span "Localize writer name" at bounding box center [301, 182] width 68 height 20
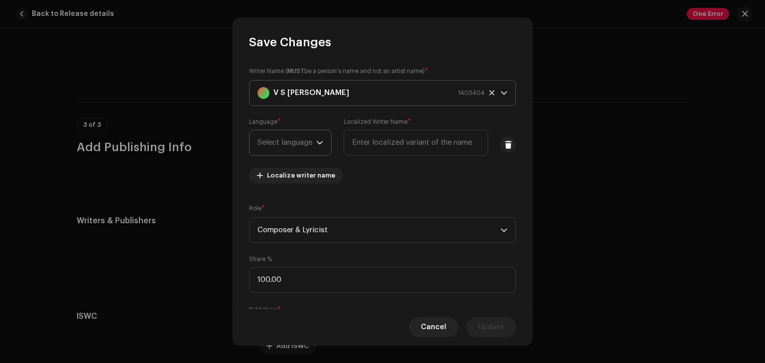
click at [323, 144] on icon "dropdown trigger" at bounding box center [319, 142] width 7 height 7
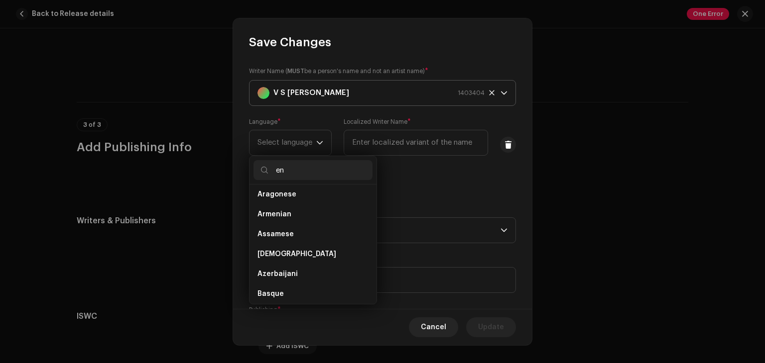
scroll to position [0, 0]
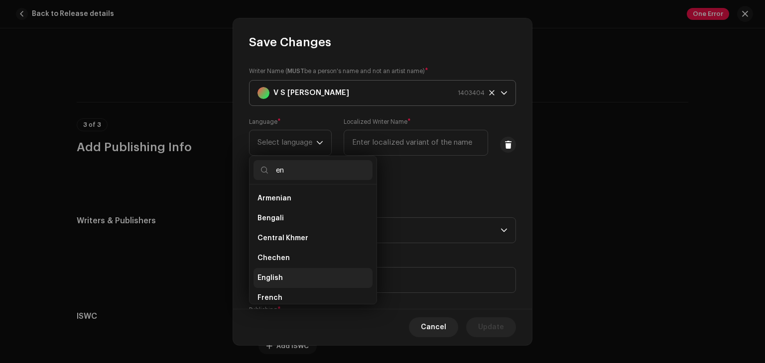
type input "en"
click at [309, 276] on li "English" at bounding box center [312, 278] width 119 height 20
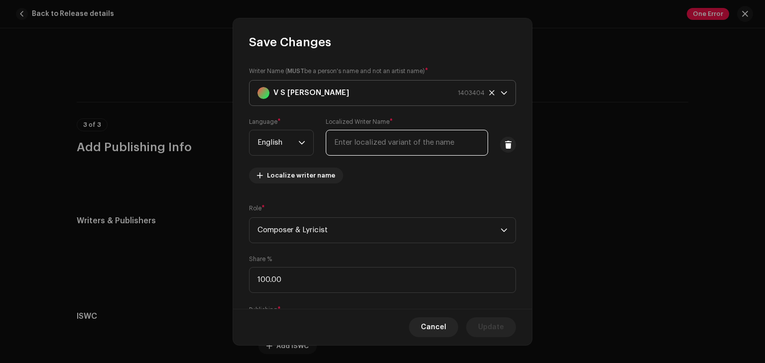
click at [397, 144] on input "text" at bounding box center [407, 143] width 162 height 26
type input "abhishek"
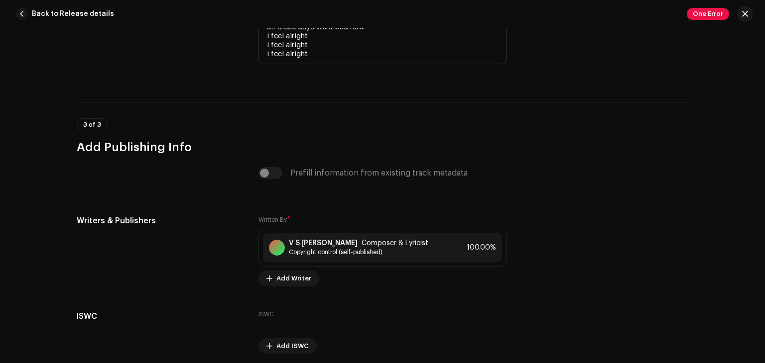
drag, startPoint x: 536, startPoint y: 197, endPoint x: 526, endPoint y: 205, distance: 12.8
click at [418, 264] on div "V S [PERSON_NAME] Composer & Lyricist Copyright control (self-published) 100.00%" at bounding box center [382, 248] width 248 height 38
click at [403, 250] on span "Copyright control (self-published)" at bounding box center [358, 252] width 139 height 8
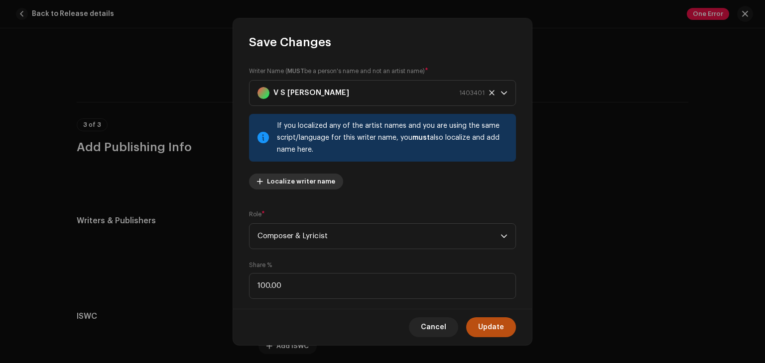
click at [322, 178] on span "Localize writer name" at bounding box center [301, 182] width 68 height 20
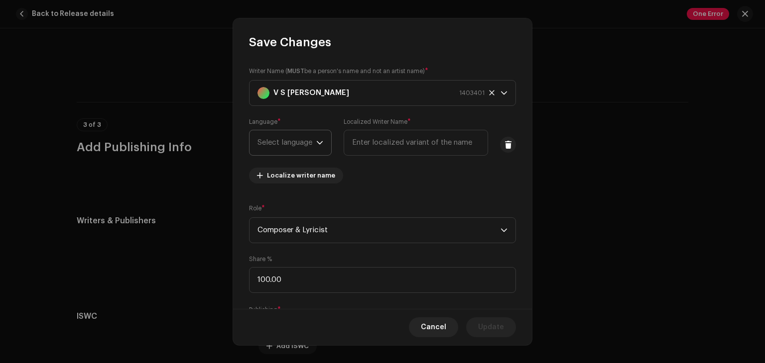
click at [318, 137] on div "dropdown trigger" at bounding box center [319, 142] width 7 height 25
type input "eng"
click at [320, 216] on li "English" at bounding box center [312, 219] width 119 height 20
click at [373, 144] on input "text" at bounding box center [407, 143] width 162 height 26
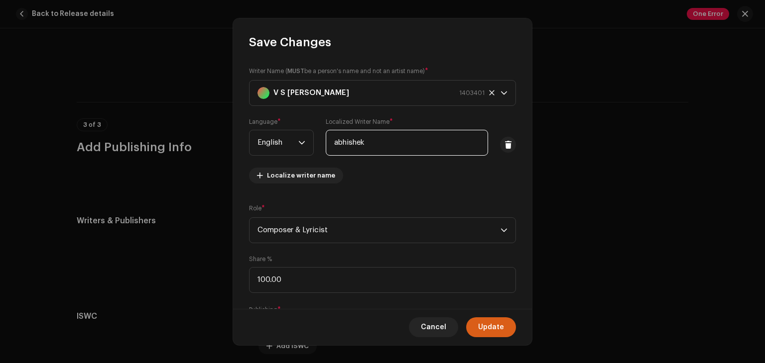
type input "abhishek"
click at [482, 321] on span "Update" at bounding box center [491, 328] width 26 height 20
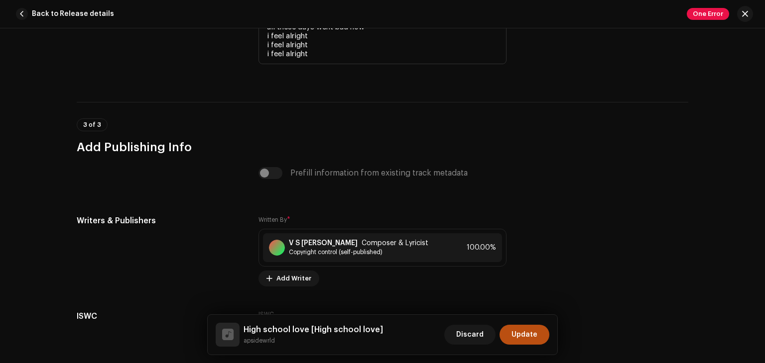
scroll to position [2119, 0]
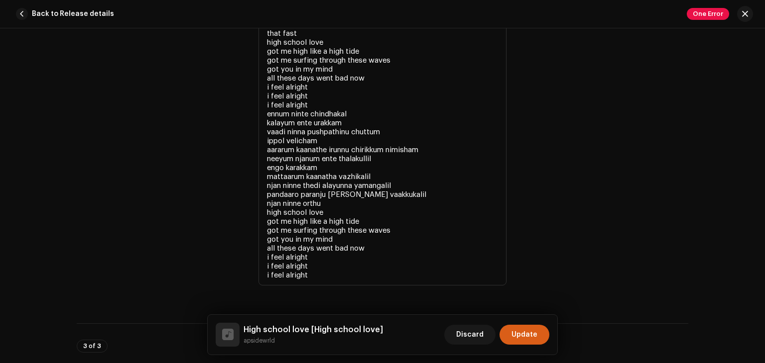
click at [528, 333] on span "Update" at bounding box center [524, 335] width 26 height 20
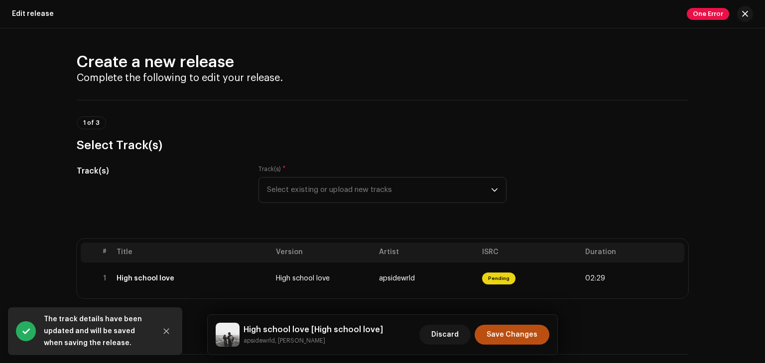
click at [528, 333] on span "Save Changes" at bounding box center [511, 335] width 51 height 20
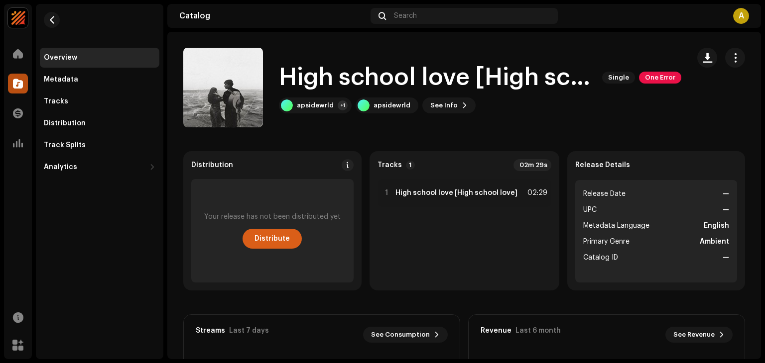
click at [283, 247] on span "Distribute" at bounding box center [271, 239] width 35 height 20
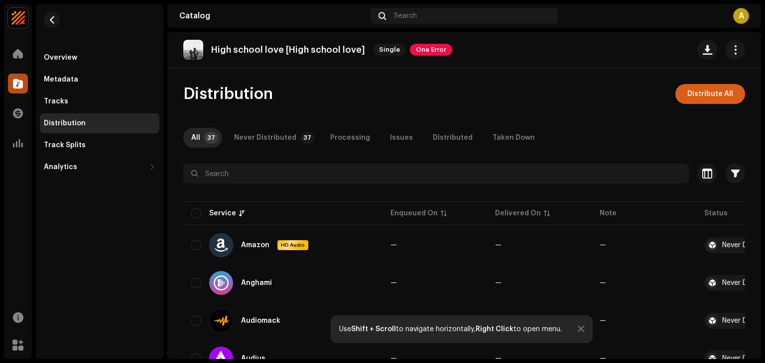
click at [704, 88] on span "Distribute All" at bounding box center [710, 94] width 46 height 20
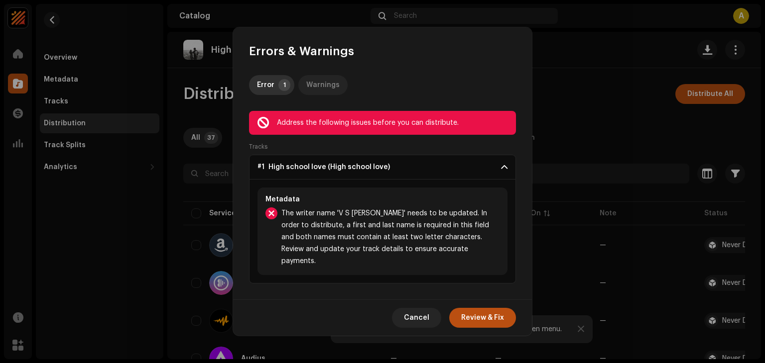
click at [326, 87] on div "Warnings" at bounding box center [322, 85] width 33 height 20
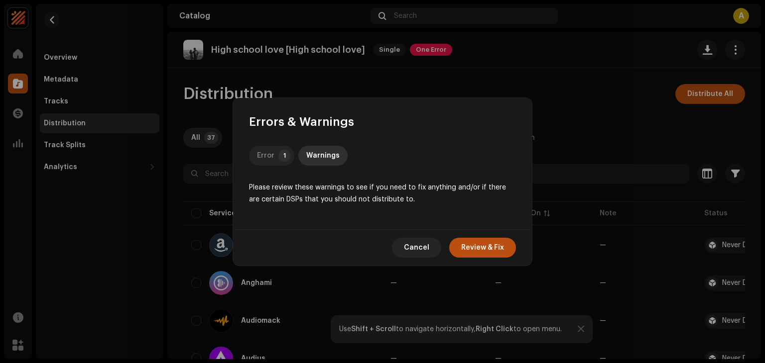
click at [277, 158] on p-tab "Error 1" at bounding box center [271, 156] width 45 height 20
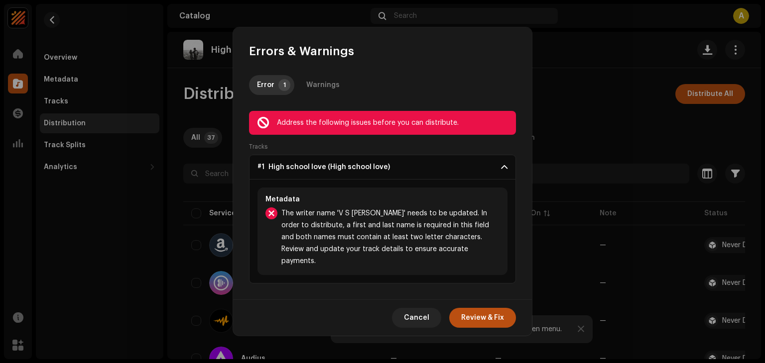
drag, startPoint x: 491, startPoint y: 304, endPoint x: 491, endPoint y: 313, distance: 9.5
click at [491, 313] on span "Review & Fix" at bounding box center [482, 318] width 43 height 20
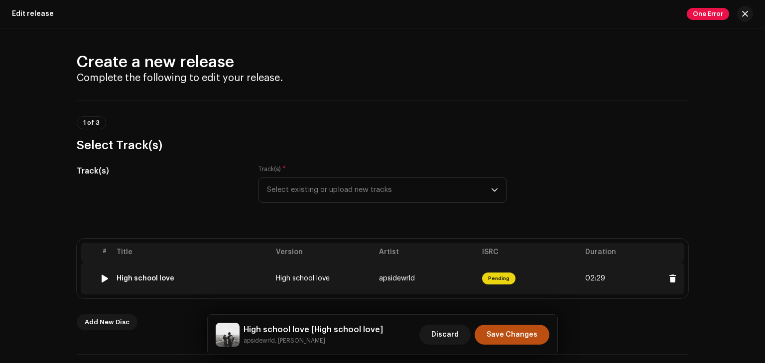
click at [555, 281] on td "Pending" at bounding box center [529, 279] width 103 height 32
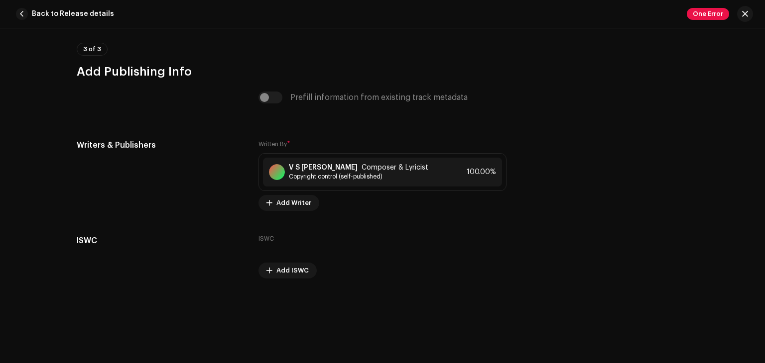
scroll to position [2429, 0]
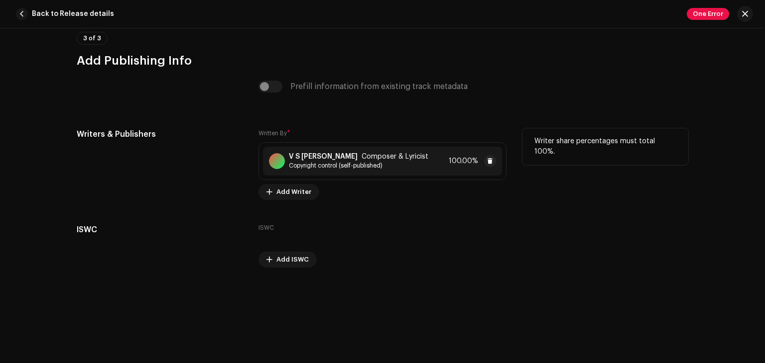
click at [386, 164] on span "Copyright control (self-published)" at bounding box center [358, 166] width 139 height 8
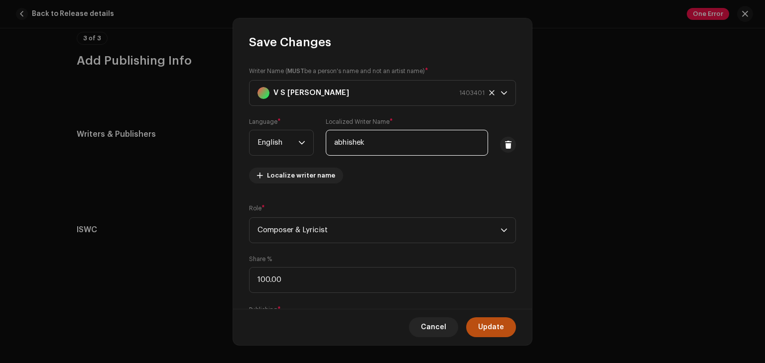
click at [365, 144] on input "abhishek" at bounding box center [407, 143] width 162 height 26
type input "A"
type input "V S [PERSON_NAME]"
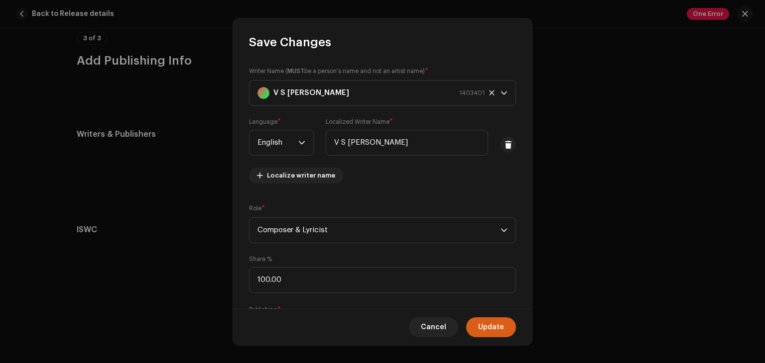
click at [481, 329] on span "Update" at bounding box center [491, 328] width 26 height 20
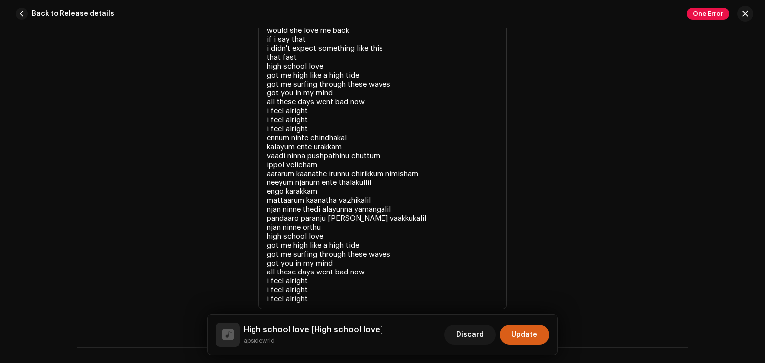
click at [534, 332] on span "Update" at bounding box center [524, 335] width 26 height 20
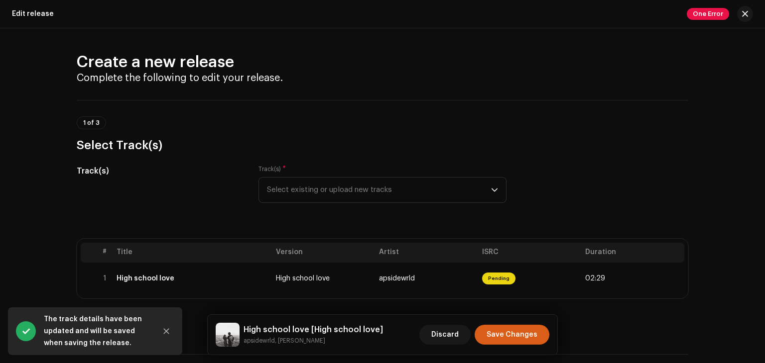
click at [530, 336] on span "Save Changes" at bounding box center [511, 335] width 51 height 20
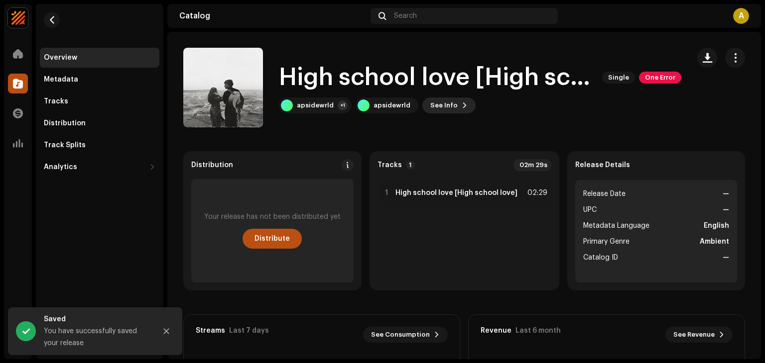
click at [461, 103] on span at bounding box center [464, 106] width 6 height 8
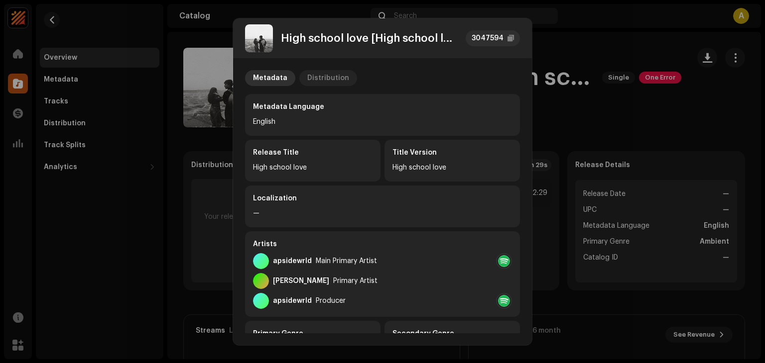
click at [316, 75] on div "Distribution" at bounding box center [328, 78] width 42 height 16
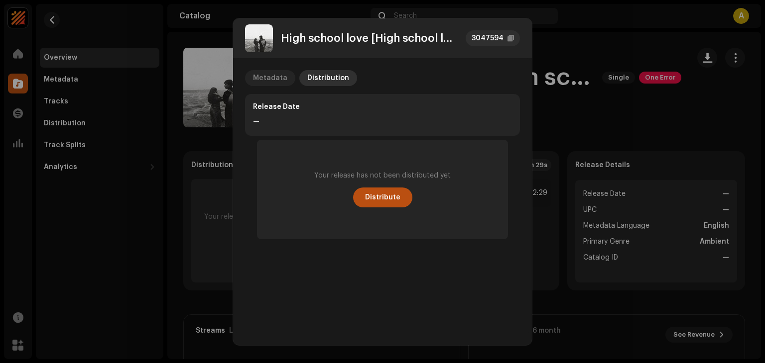
click at [270, 84] on div "Metadata" at bounding box center [270, 78] width 34 height 16
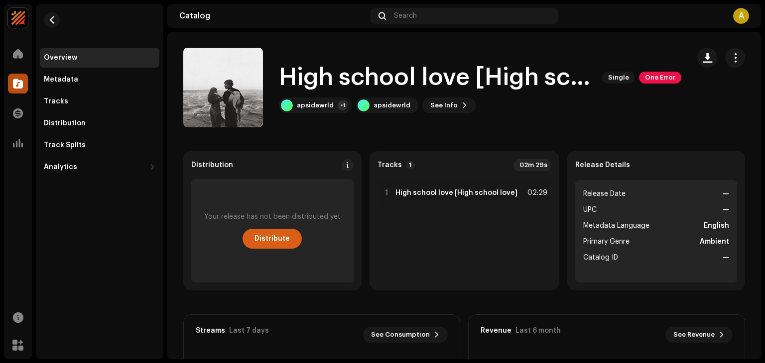
click at [289, 243] on button "Distribute" at bounding box center [271, 239] width 59 height 20
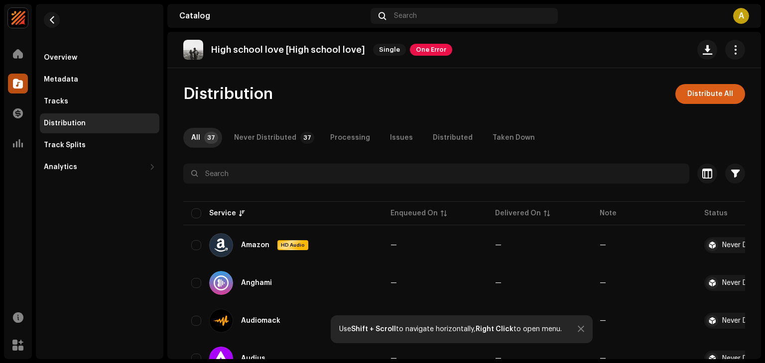
click at [703, 89] on span "Distribute All" at bounding box center [710, 94] width 46 height 20
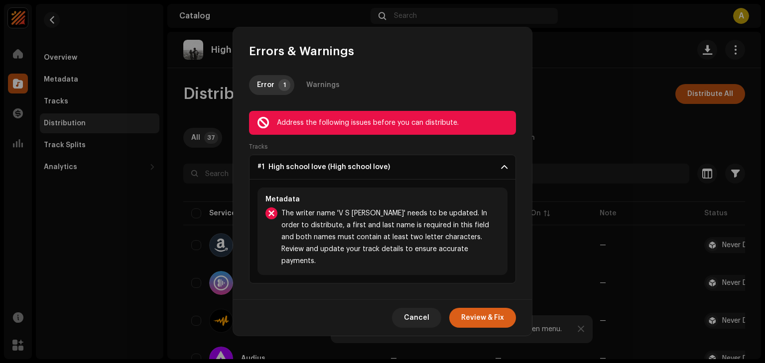
click at [505, 319] on button "Review & Fix" at bounding box center [482, 318] width 67 height 20
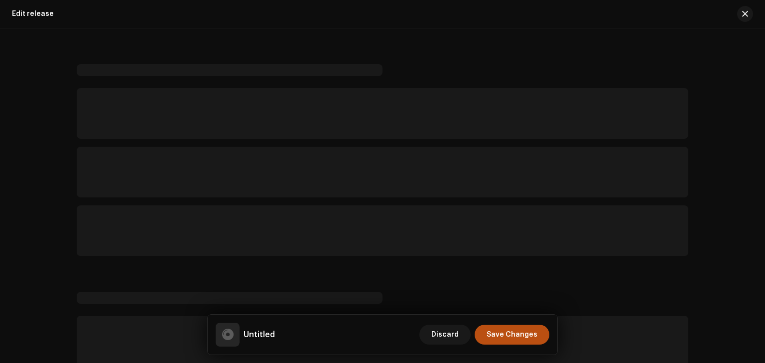
click at [362, 134] on p-skeleton at bounding box center [382, 113] width 611 height 51
click at [499, 336] on span "Save Changes" at bounding box center [511, 335] width 51 height 20
click at [504, 229] on p-skeleton at bounding box center [382, 231] width 611 height 51
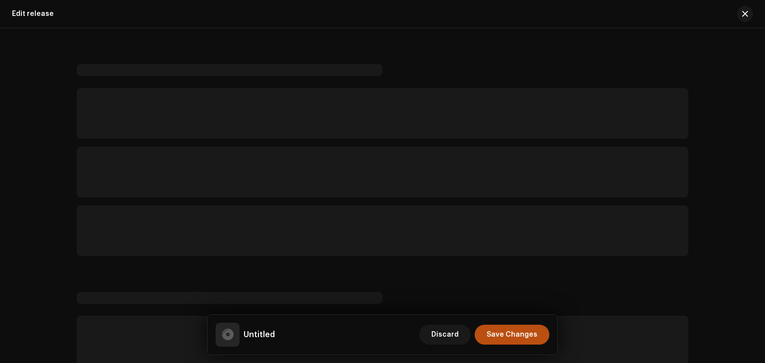
click at [424, 318] on div "Untitled Discard Save Changes" at bounding box center [382, 335] width 349 height 40
click at [519, 337] on span "Save Changes" at bounding box center [511, 335] width 51 height 20
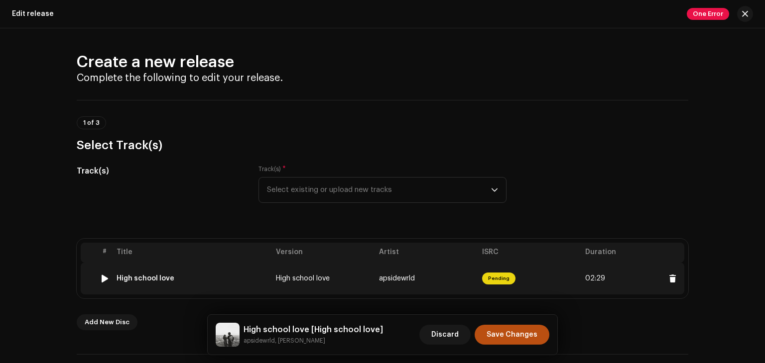
click at [529, 273] on td "Pending" at bounding box center [529, 279] width 103 height 32
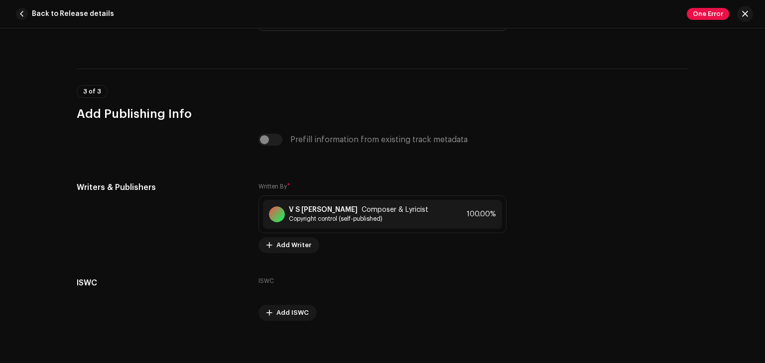
scroll to position [2429, 0]
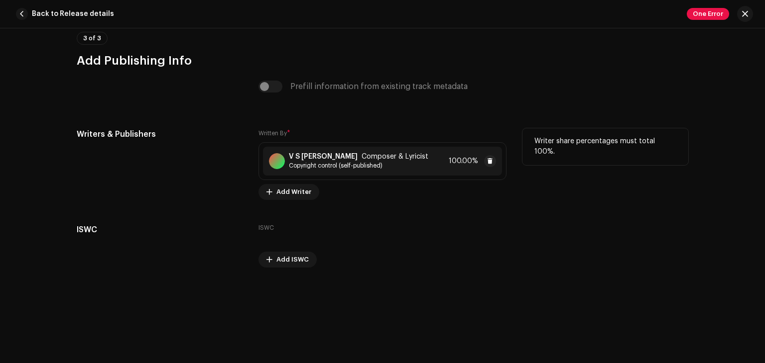
click at [358, 170] on div "V S [PERSON_NAME] Composer & Lyricist Copyright control (self-published) 100.00%" at bounding box center [382, 161] width 239 height 29
click at [707, 12] on span "One Error" at bounding box center [707, 14] width 42 height 12
click at [563, 186] on div "Validation Errors Address the following issues before you can distribute. Track…" at bounding box center [382, 181] width 765 height 363
click at [432, 176] on div "V S [PERSON_NAME] Composer & Lyricist Copyright control (self-published) 100.00%" at bounding box center [382, 161] width 248 height 38
click at [432, 173] on div "V S [PERSON_NAME] Composer & Lyricist Copyright control (self-published) 100.00%" at bounding box center [382, 161] width 239 height 29
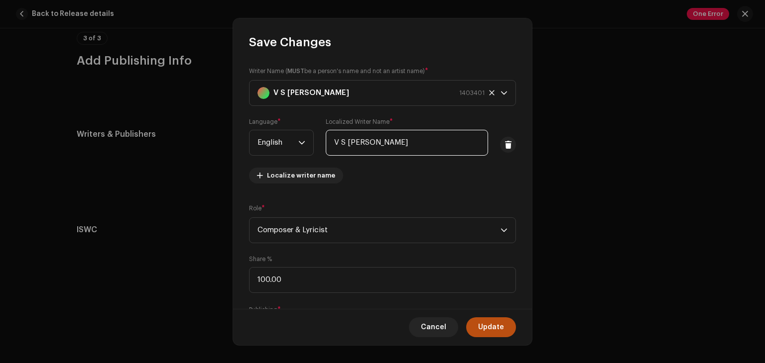
click at [345, 144] on input "V S [PERSON_NAME]" at bounding box center [407, 143] width 162 height 26
click at [342, 143] on input "V sAbhishek Adhi" at bounding box center [407, 143] width 162 height 26
type input "V s Abhishek Adhi"
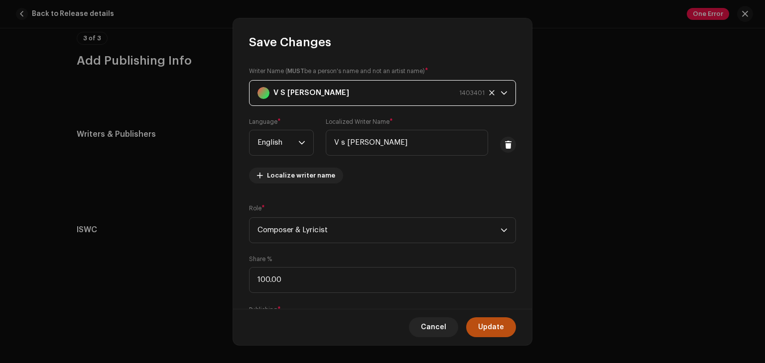
click at [283, 94] on strong "V S [PERSON_NAME]" at bounding box center [311, 93] width 76 height 25
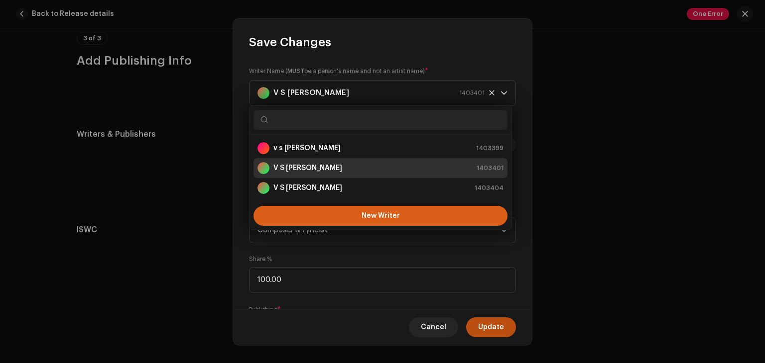
click at [398, 221] on button "New Writer" at bounding box center [380, 216] width 254 height 20
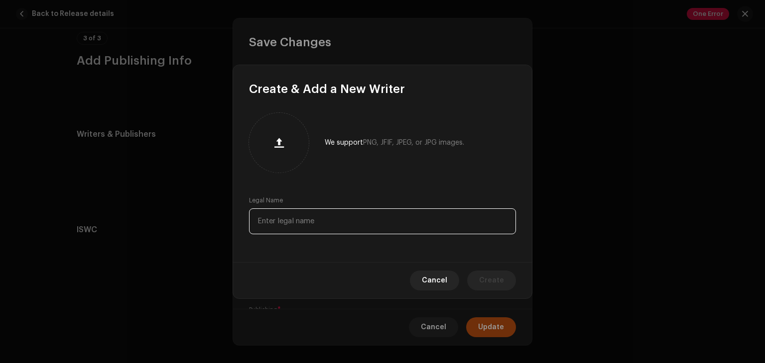
click at [292, 216] on input "text" at bounding box center [382, 222] width 267 height 26
click at [292, 219] on input "text" at bounding box center [382, 222] width 267 height 26
type input "v"
type input "a"
type input "V s Abhishek Adhi"
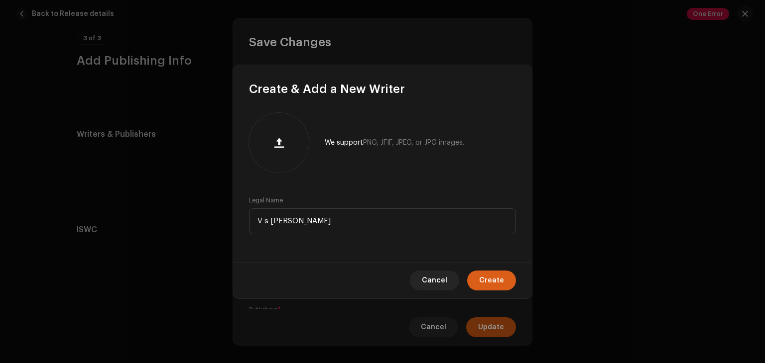
click at [502, 277] on span "Create" at bounding box center [491, 281] width 25 height 20
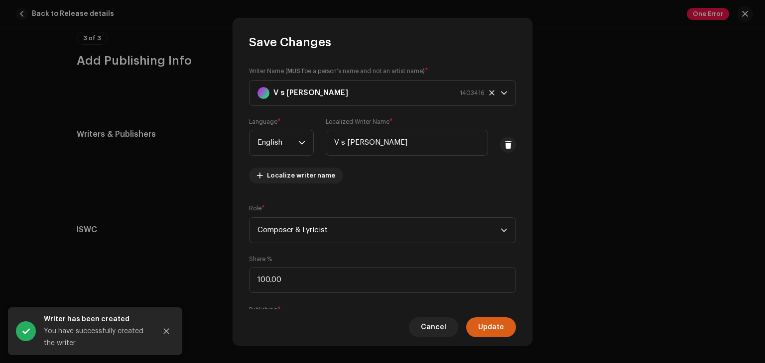
click at [487, 322] on span "Update" at bounding box center [491, 328] width 26 height 20
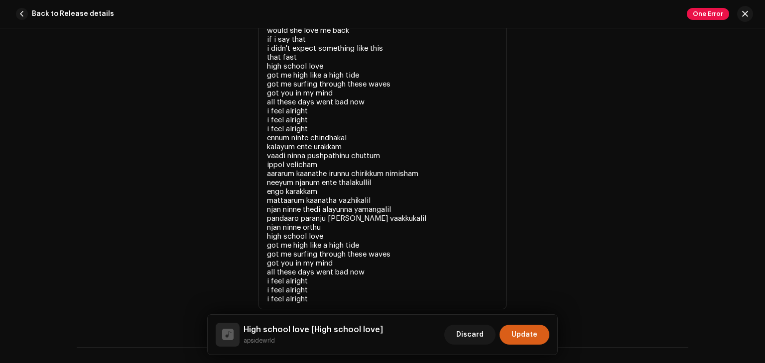
click at [525, 334] on span "Update" at bounding box center [524, 335] width 26 height 20
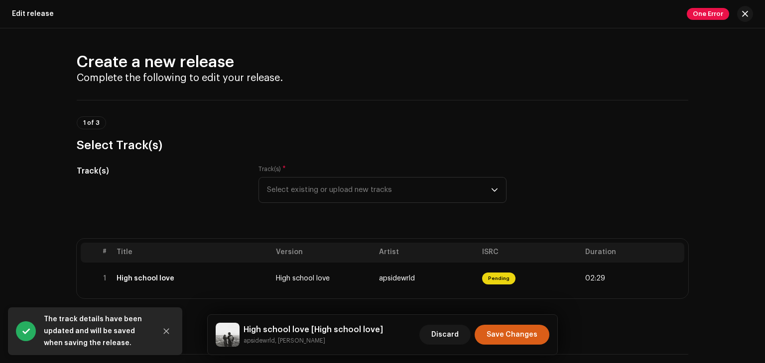
click at [531, 339] on span "Save Changes" at bounding box center [511, 335] width 51 height 20
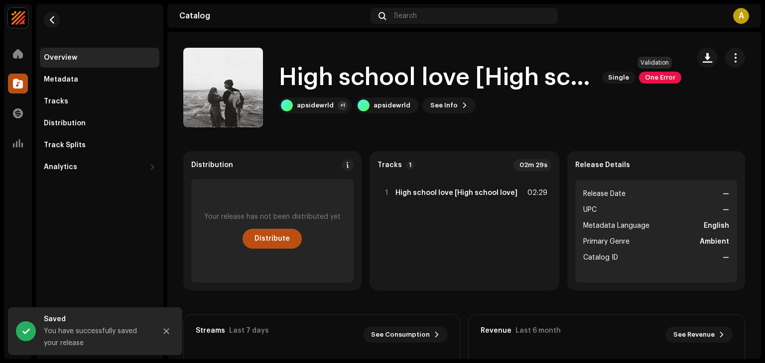
click at [663, 81] on span "One Error" at bounding box center [660, 78] width 42 height 12
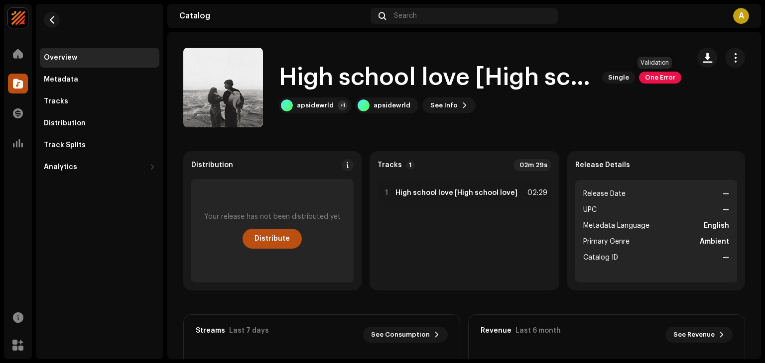
click at [657, 77] on span "One Error" at bounding box center [660, 78] width 42 height 12
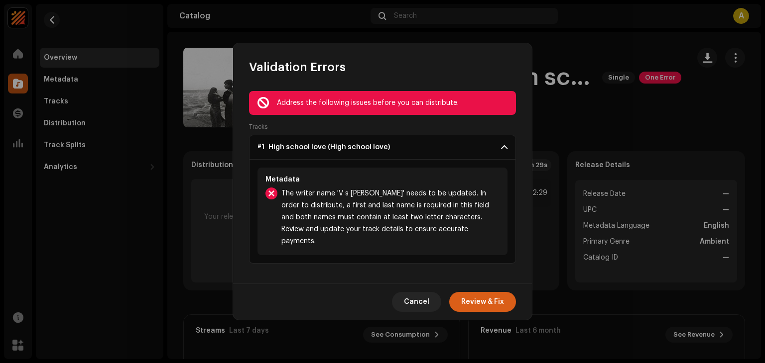
click at [473, 299] on span "Review & Fix" at bounding box center [482, 302] width 43 height 20
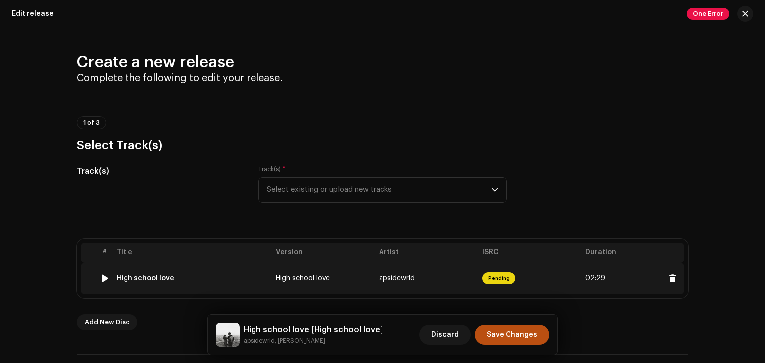
click at [560, 286] on td "Pending" at bounding box center [529, 279] width 103 height 32
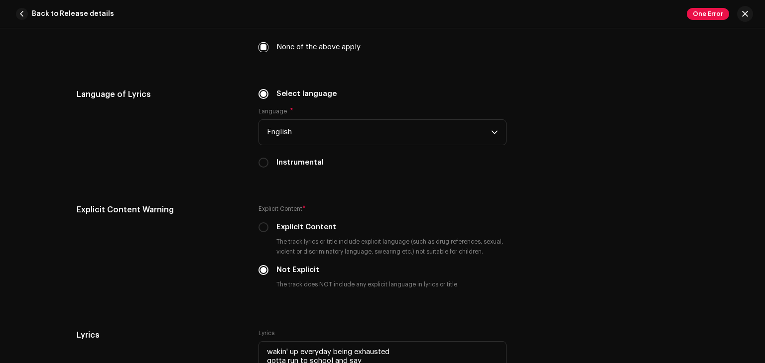
scroll to position [1686, 0]
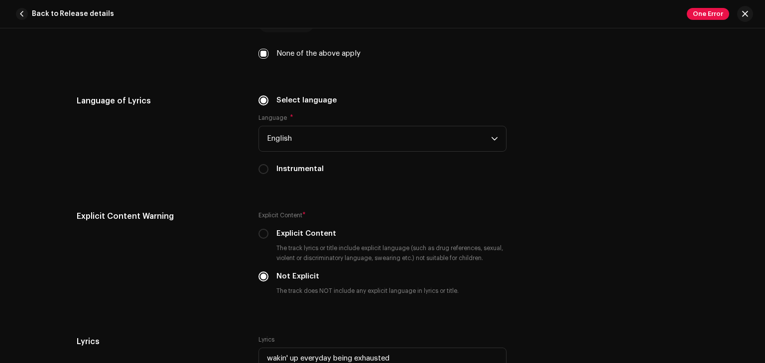
drag, startPoint x: 759, startPoint y: 262, endPoint x: 764, endPoint y: 283, distance: 21.5
click at [764, 283] on div "Track details Complete the following to finalize your track. 1 of 3 Add Audio F…" at bounding box center [382, 195] width 765 height 335
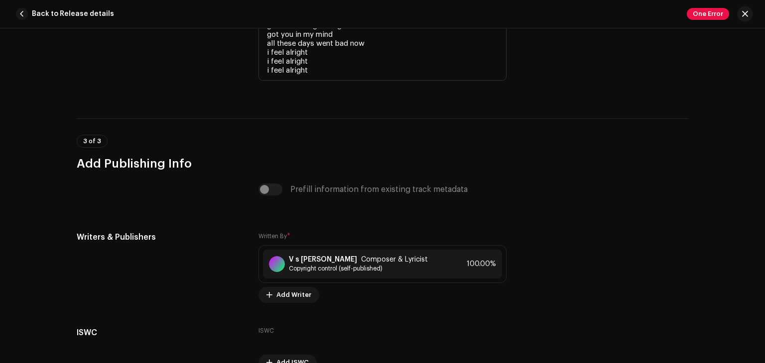
scroll to position [2429, 0]
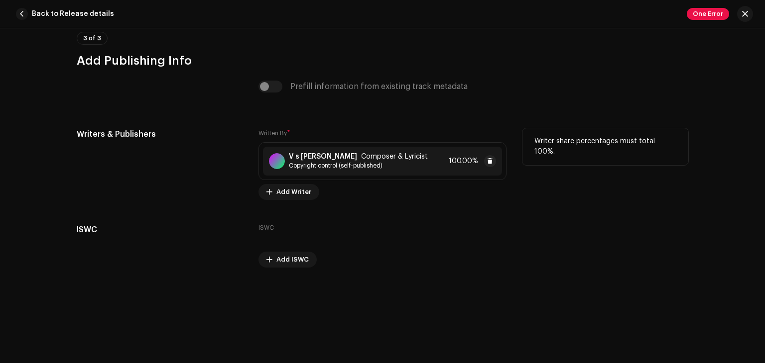
click at [405, 175] on div "V s Abhishek Adhi Composer & Lyricist Copyright control (self-published) 100.00%" at bounding box center [382, 161] width 239 height 29
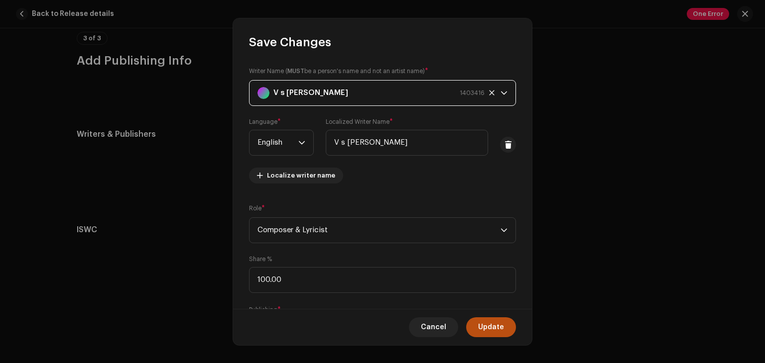
click at [316, 98] on strong "V s Abhishek Adhi" at bounding box center [310, 93] width 75 height 25
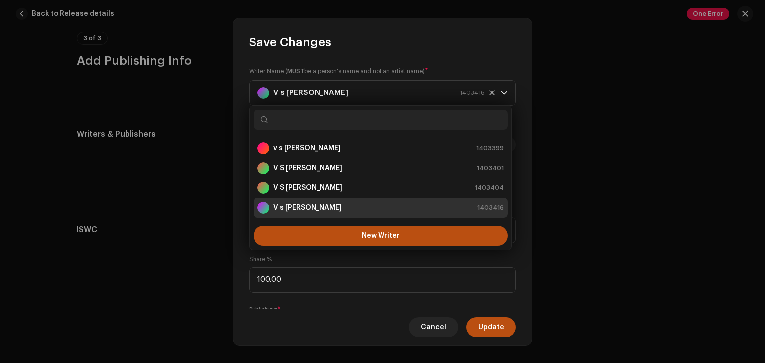
type input "A"
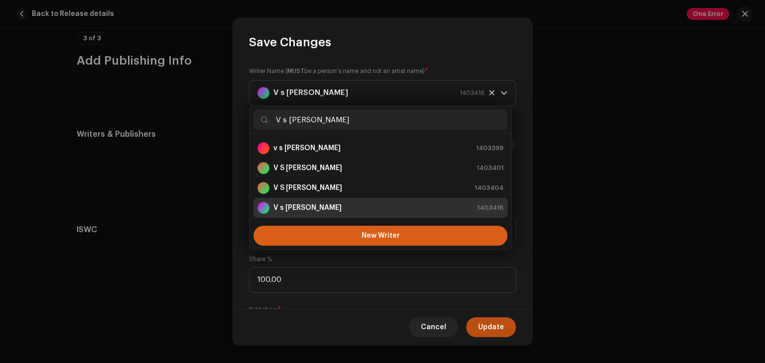
type input "V s Abhishek adhi"
click at [362, 233] on span "New Writer" at bounding box center [380, 235] width 38 height 7
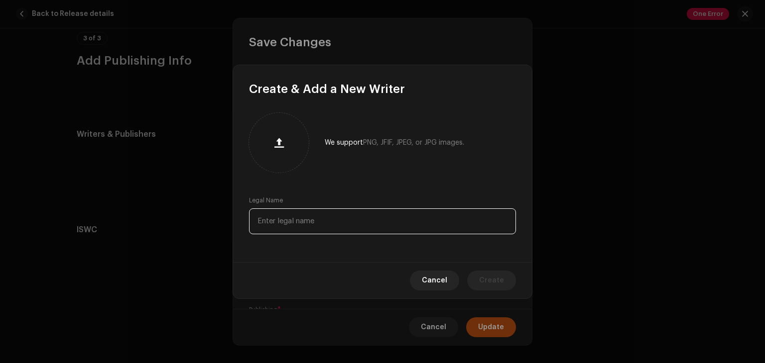
click at [319, 221] on input "text" at bounding box center [382, 222] width 267 height 26
type input "v"
type input "V s Abhishek adhi"
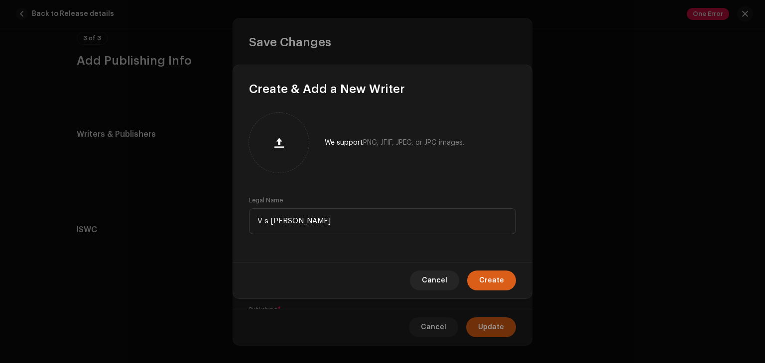
click at [495, 286] on span "Create" at bounding box center [491, 281] width 25 height 20
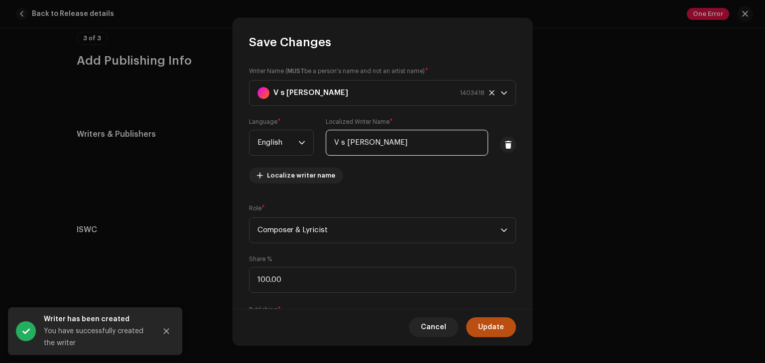
click at [383, 146] on input "V s Abhishek Adhi" at bounding box center [407, 143] width 162 height 26
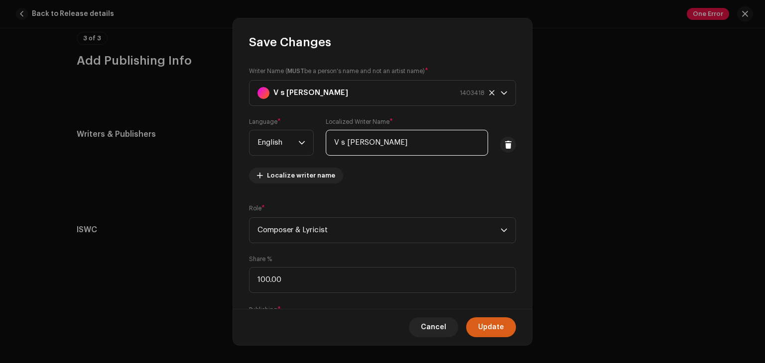
type input "V s Abhishek adhi"
click at [510, 329] on button "Update" at bounding box center [491, 328] width 50 height 20
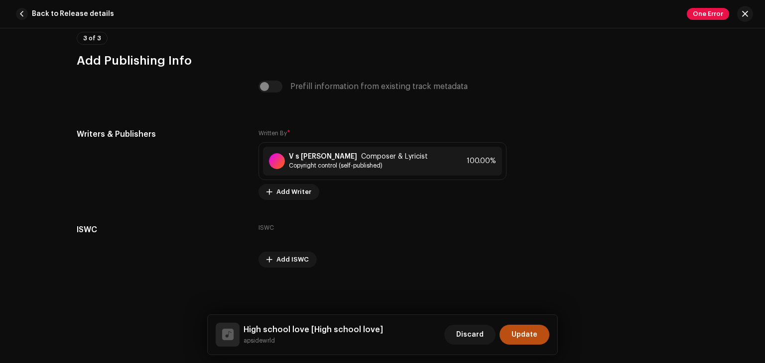
scroll to position [2095, 0]
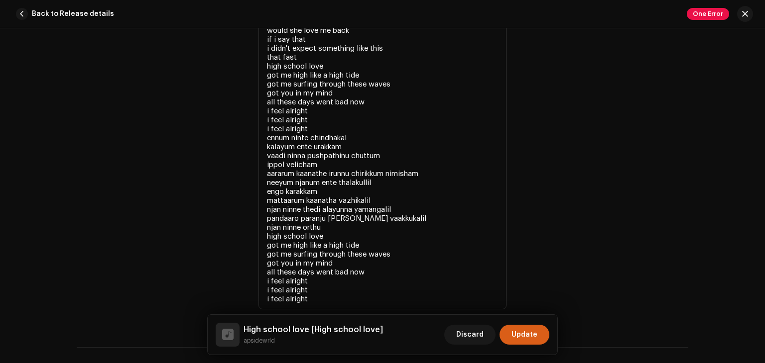
click at [530, 337] on span "Update" at bounding box center [524, 335] width 26 height 20
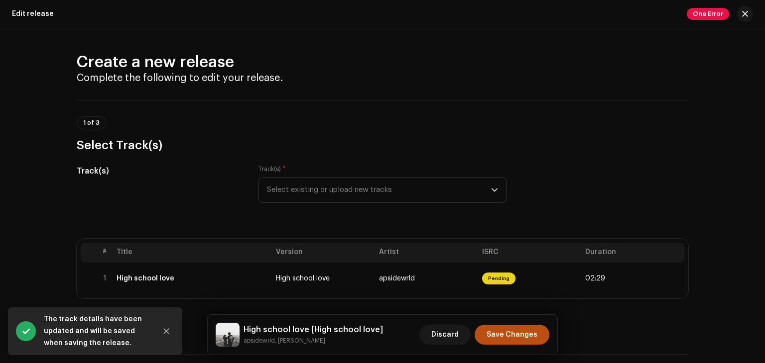
click at [530, 337] on span "Save Changes" at bounding box center [511, 335] width 51 height 20
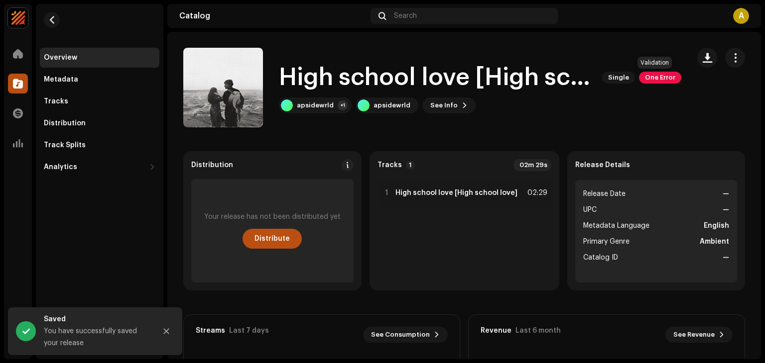
click at [652, 78] on span "One Error" at bounding box center [660, 78] width 42 height 12
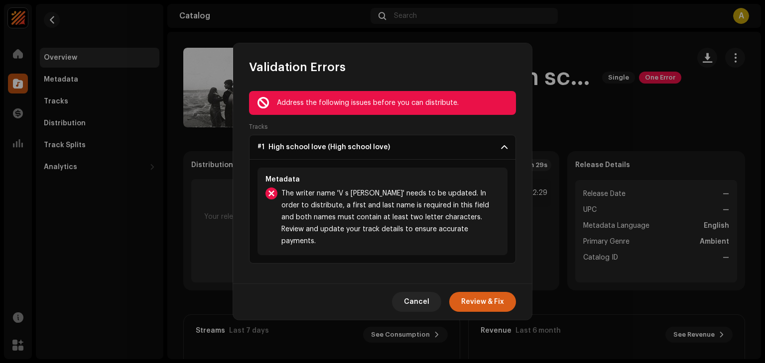
click at [474, 294] on span "Review & Fix" at bounding box center [482, 302] width 43 height 20
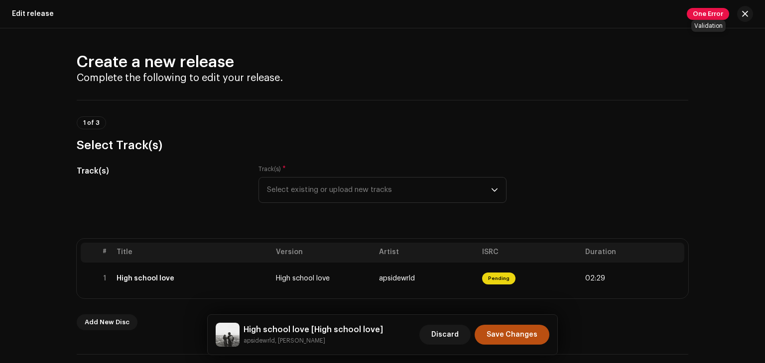
click at [708, 17] on span "One Error" at bounding box center [707, 14] width 42 height 12
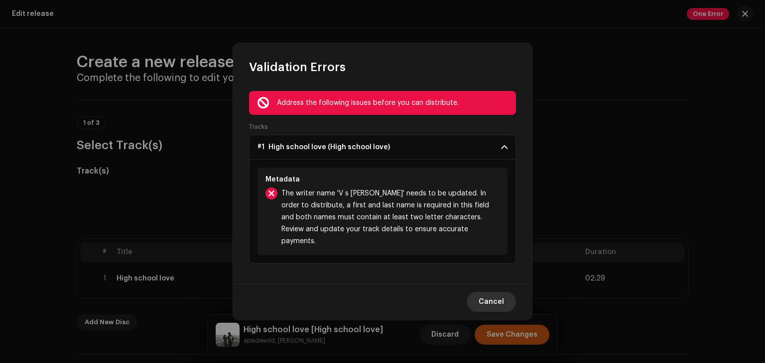
click at [490, 305] on span "Cancel" at bounding box center [490, 302] width 25 height 20
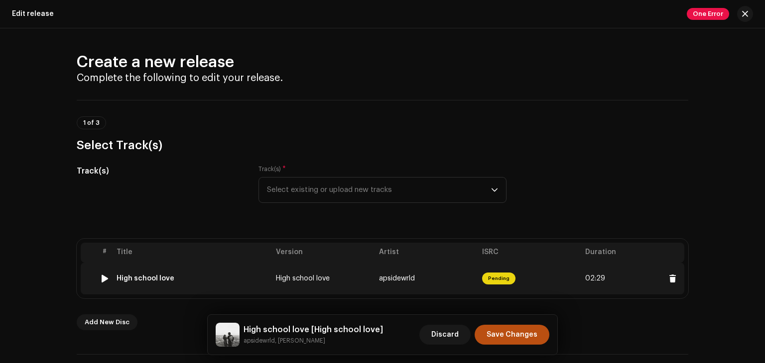
click at [517, 268] on td "Pending" at bounding box center [529, 279] width 103 height 32
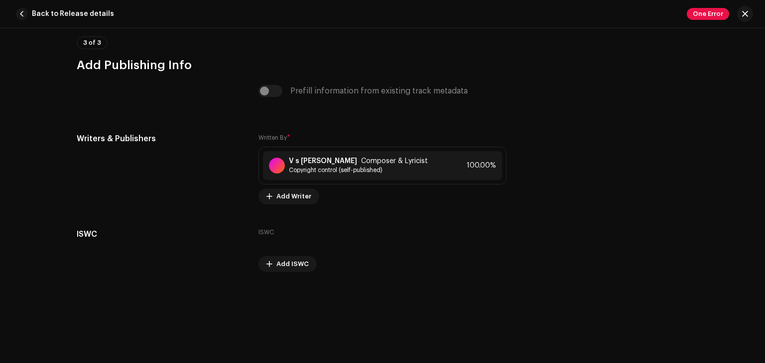
scroll to position [2429, 0]
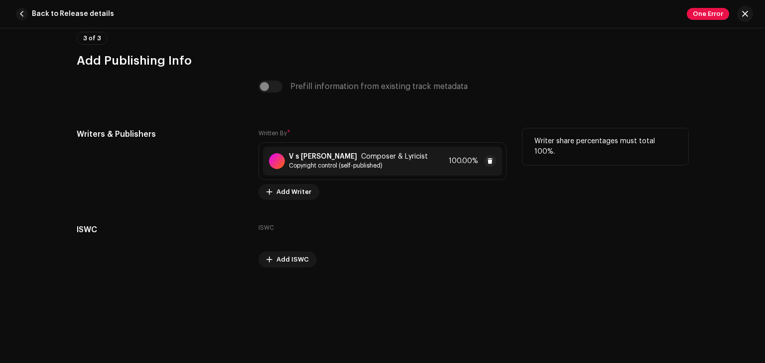
click at [437, 165] on div "V s Abhishek adhi Composer & Lyricist Copyright control (self-published) 100.00%" at bounding box center [382, 161] width 239 height 29
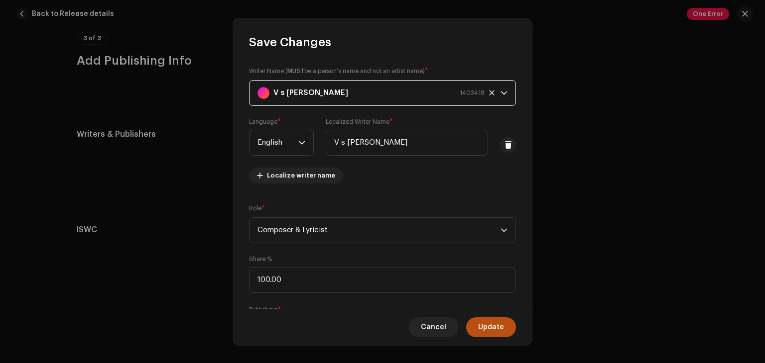
click at [280, 98] on strong "V s Abhishek adhi" at bounding box center [310, 93] width 75 height 25
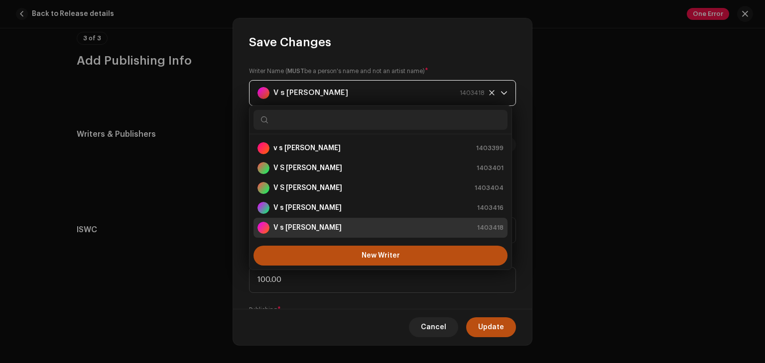
click at [287, 92] on strong "V s Abhishek adhi" at bounding box center [310, 93] width 75 height 25
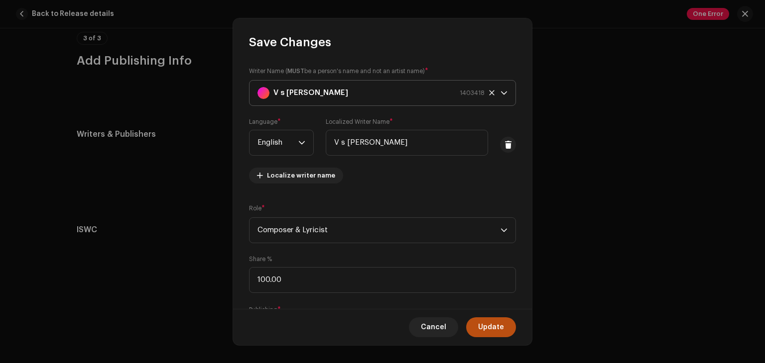
click at [488, 94] on icon at bounding box center [491, 93] width 6 height 6
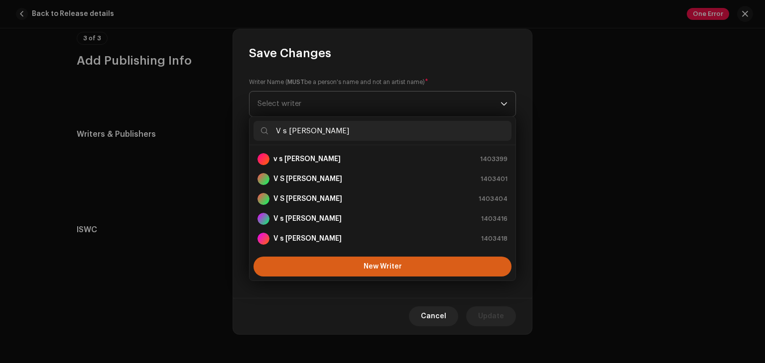
type input "V s abhishek Adhi"
click at [379, 272] on button "New Writer" at bounding box center [382, 267] width 258 height 20
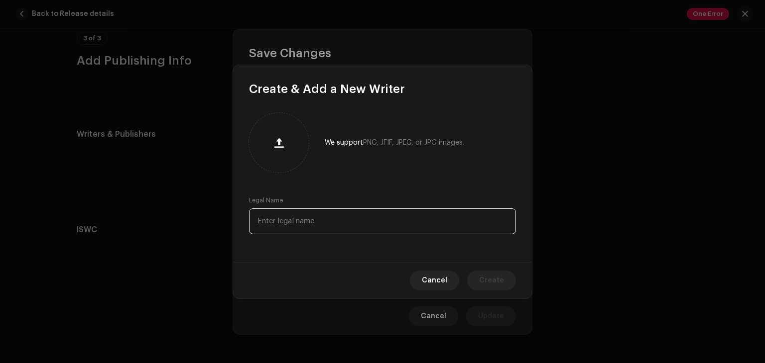
click at [408, 231] on input "text" at bounding box center [382, 222] width 267 height 26
type input "v"
type input "V s abhishek Adhi"
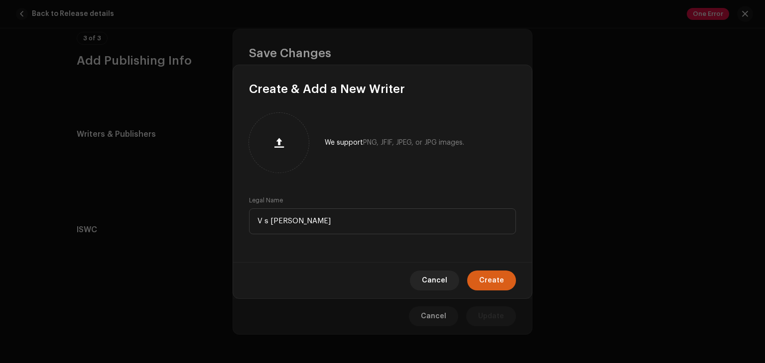
click at [480, 286] on button "Create" at bounding box center [491, 281] width 49 height 20
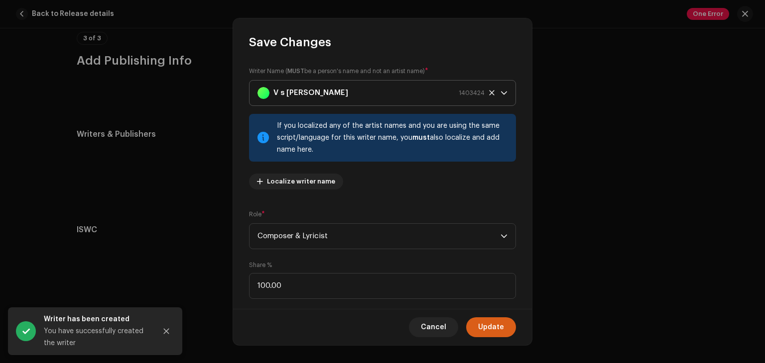
click at [482, 328] on span "Update" at bounding box center [491, 328] width 26 height 20
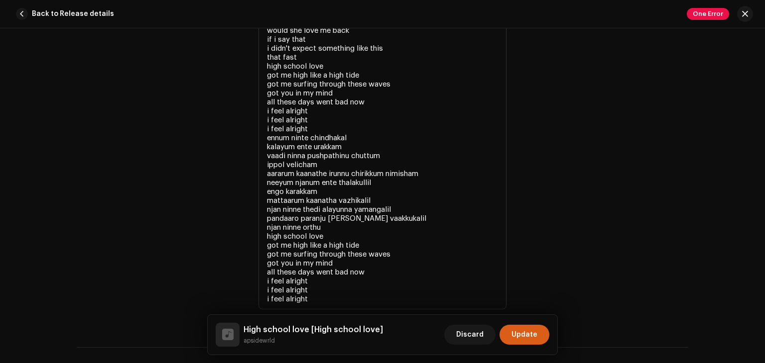
click at [524, 343] on span "Update" at bounding box center [524, 335] width 26 height 20
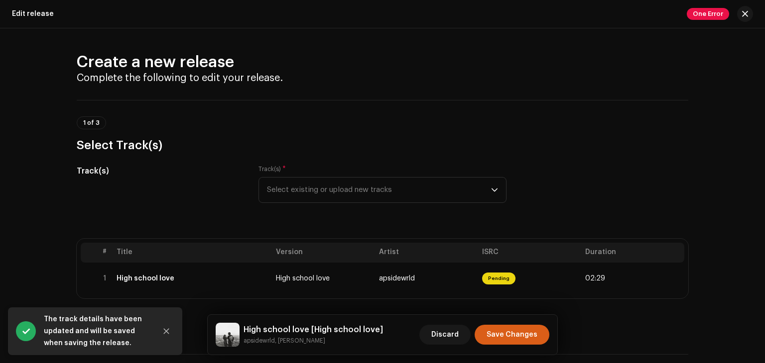
click at [523, 341] on span "Save Changes" at bounding box center [511, 335] width 51 height 20
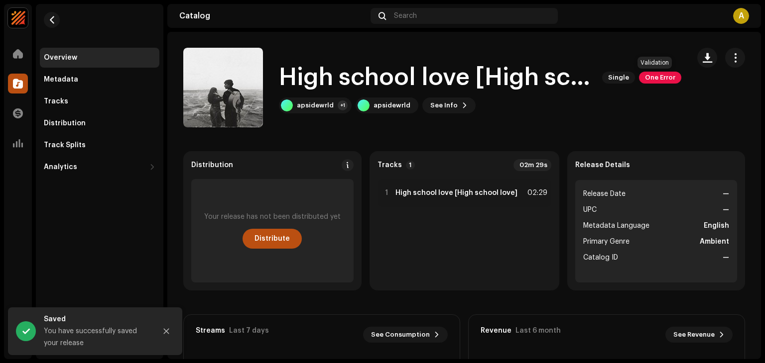
click at [651, 80] on span "One Error" at bounding box center [660, 78] width 42 height 12
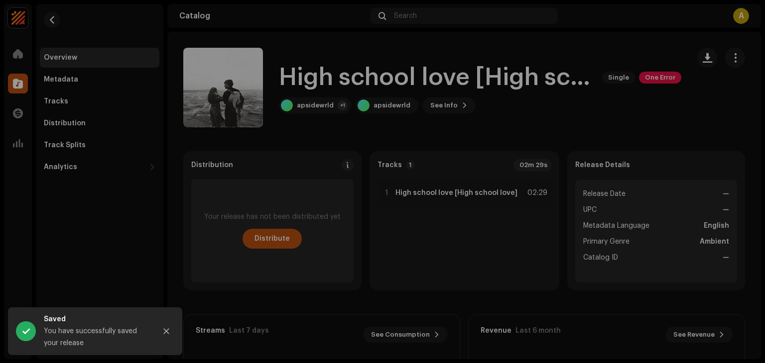
click at [651, 80] on div "Validation Errors Address the following issues before you can distribute. Track…" at bounding box center [382, 181] width 765 height 363
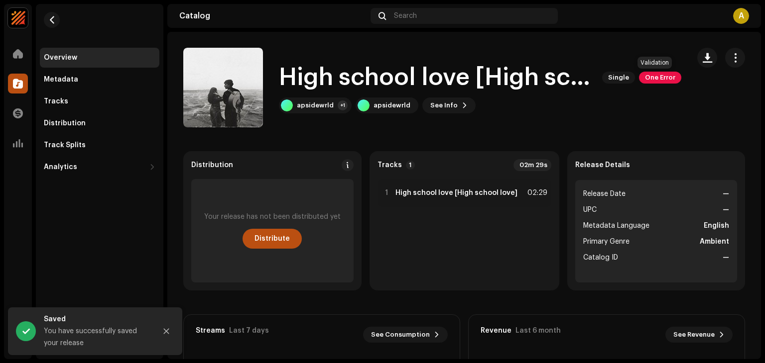
click at [651, 80] on span "One Error" at bounding box center [660, 78] width 42 height 12
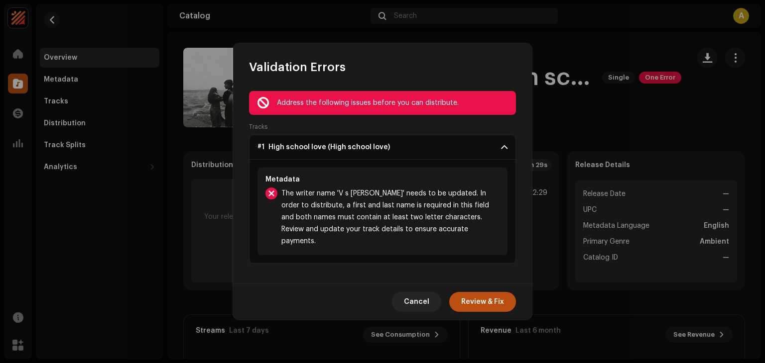
click at [477, 310] on div "Cancel Review & Fix" at bounding box center [382, 302] width 299 height 36
click at [478, 299] on span "Review & Fix" at bounding box center [482, 302] width 43 height 20
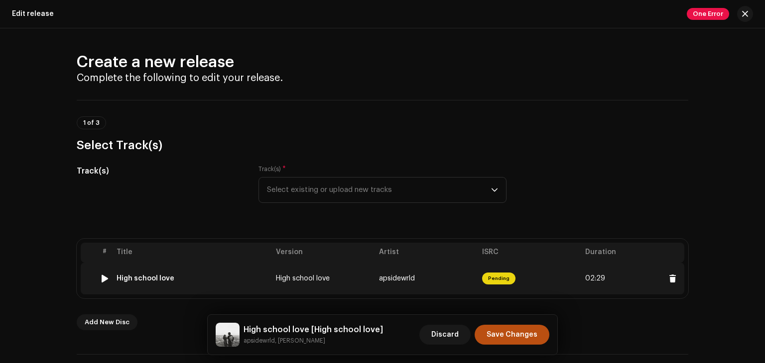
click at [471, 282] on td "apsidewrld" at bounding box center [426, 279] width 103 height 32
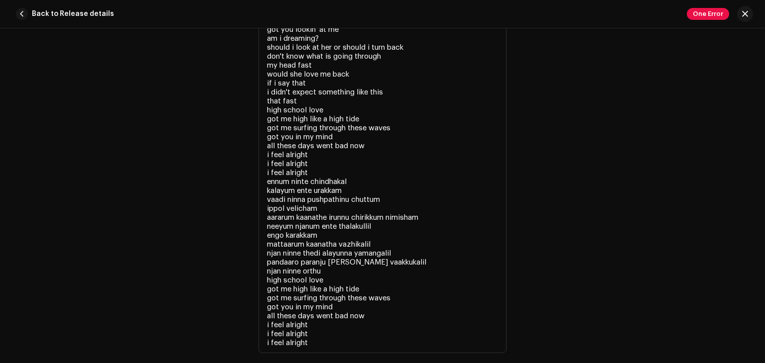
scroll to position [2429, 0]
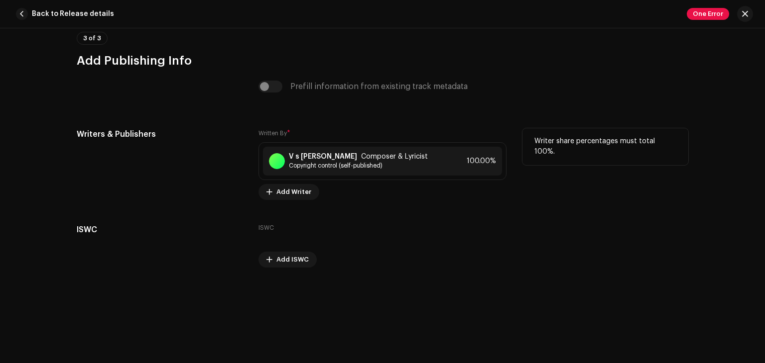
click at [427, 180] on div "Written By * V s abhishek Adhi Composer & Lyricist Copyright control (self-publ…" at bounding box center [382, 164] width 248 height 72
click at [426, 162] on div "V s abhishek Adhi Composer & Lyricist Copyright control (self-published) 100.00%" at bounding box center [382, 161] width 239 height 29
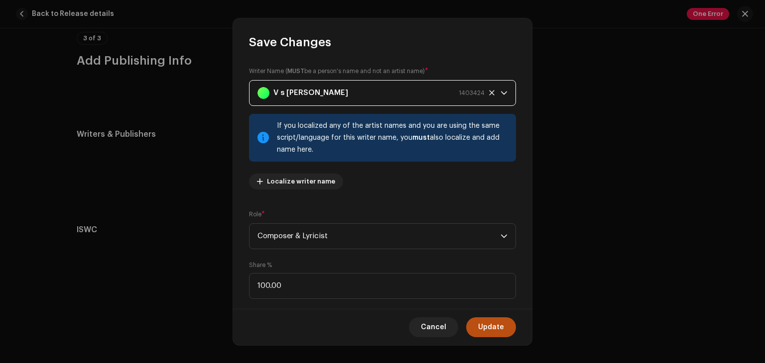
click at [368, 87] on div "V s abhishek Adhi 1403424" at bounding box center [370, 93] width 227 height 25
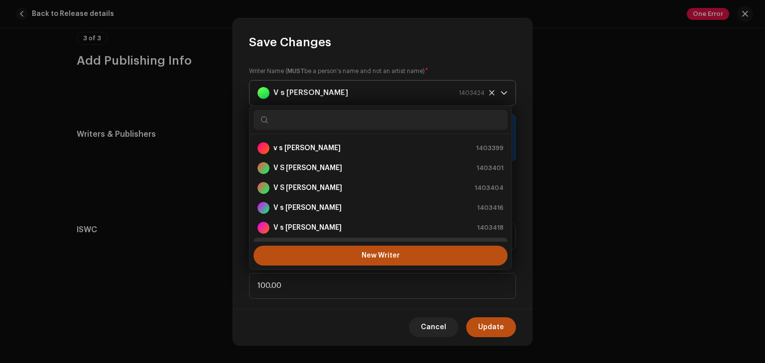
scroll to position [16, 0]
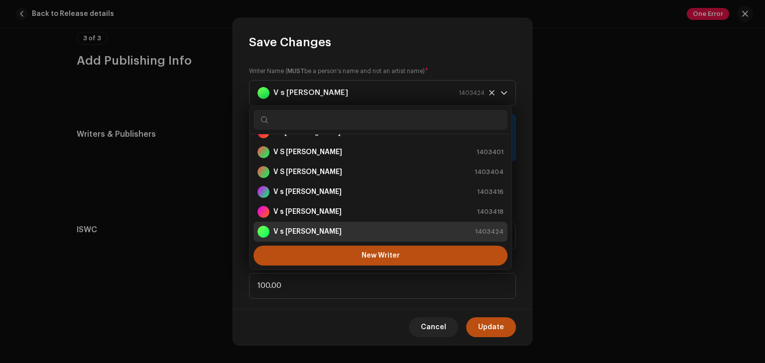
type input "v"
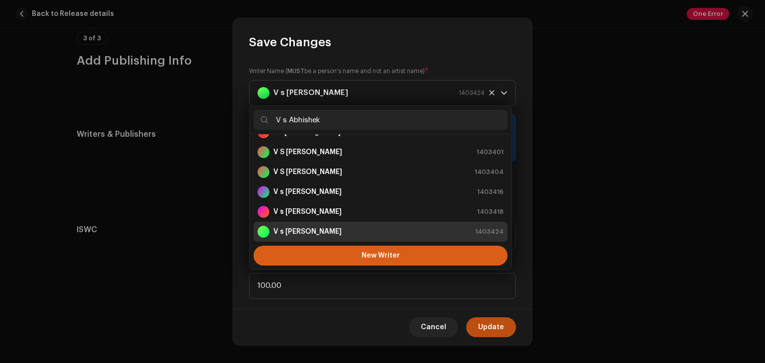
type input "V s Abhishek"
click at [376, 257] on span "New Writer" at bounding box center [380, 255] width 38 height 7
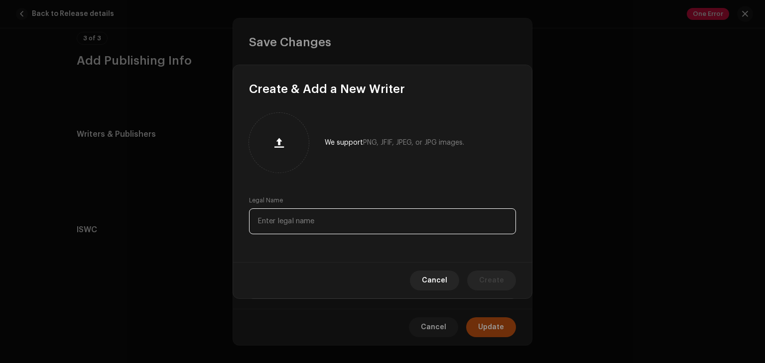
click at [362, 220] on input "text" at bounding box center [382, 222] width 267 height 26
type input "v"
type input "V s Abhishek"
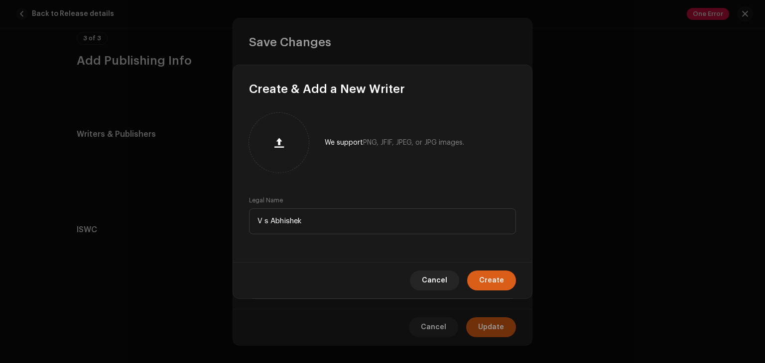
click at [484, 283] on span "Create" at bounding box center [491, 281] width 25 height 20
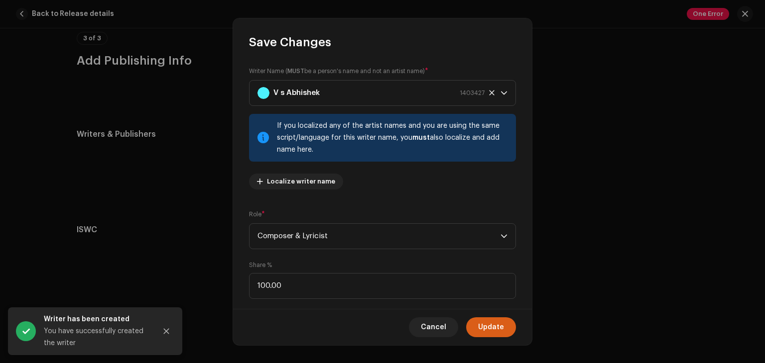
click at [491, 327] on span "Update" at bounding box center [491, 328] width 26 height 20
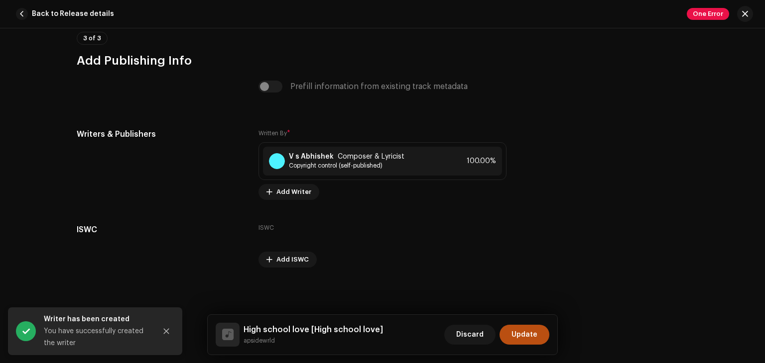
scroll to position [2095, 0]
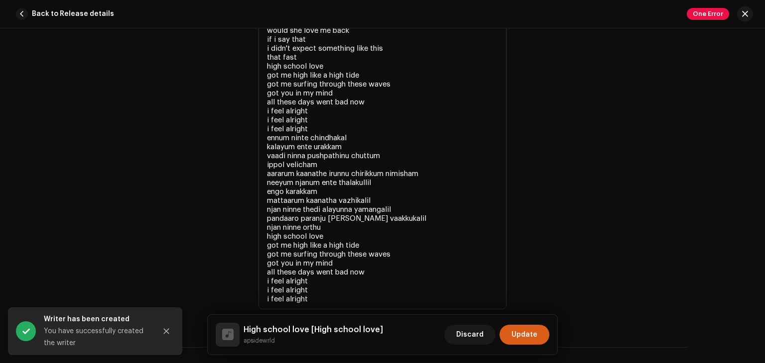
click at [516, 338] on span "Update" at bounding box center [524, 335] width 26 height 20
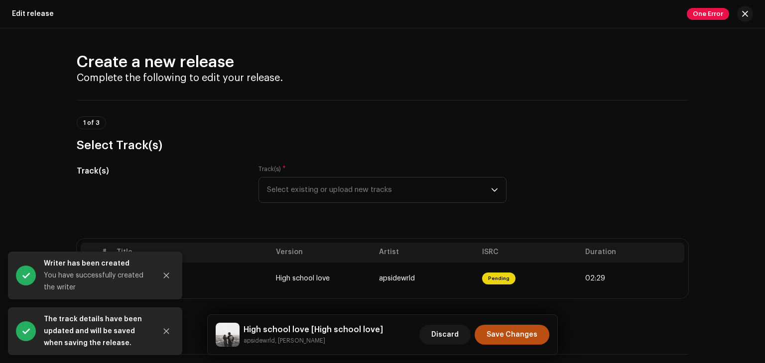
click at [516, 338] on span "Save Changes" at bounding box center [511, 335] width 51 height 20
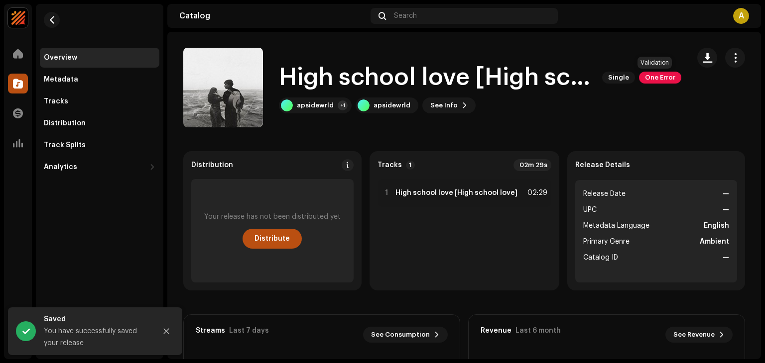
click at [657, 83] on span "One Error" at bounding box center [660, 78] width 42 height 12
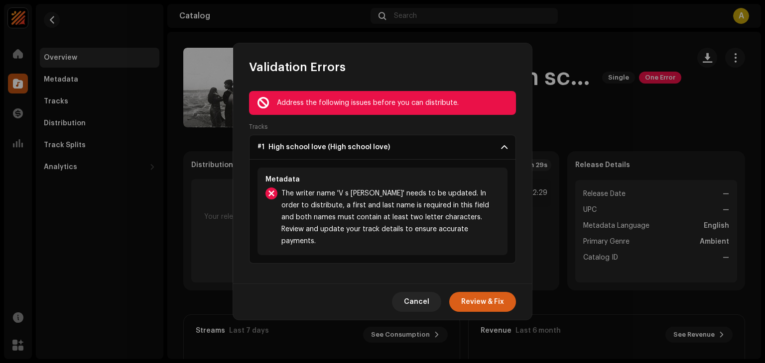
click at [486, 301] on span "Review & Fix" at bounding box center [482, 302] width 43 height 20
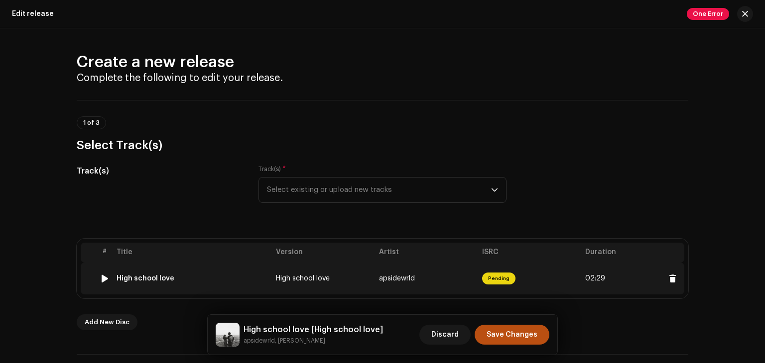
click at [524, 273] on td "Pending" at bounding box center [529, 279] width 103 height 32
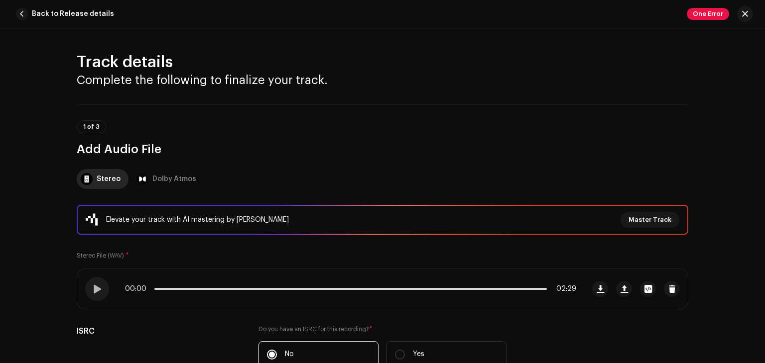
click at [760, 117] on div "Track details Complete the following to finalize your track. 1 of 3 Add Audio F…" at bounding box center [382, 195] width 765 height 335
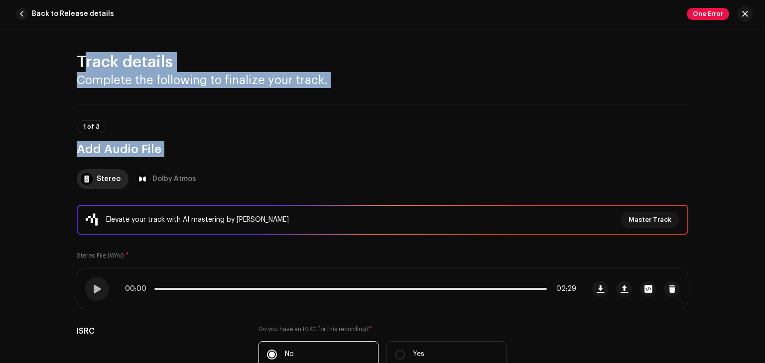
drag, startPoint x: 760, startPoint y: 117, endPoint x: 763, endPoint y: 59, distance: 57.9
click at [763, 59] on div "Track details Complete the following to finalize your track. 1 of 3 Add Audio F…" at bounding box center [382, 195] width 765 height 335
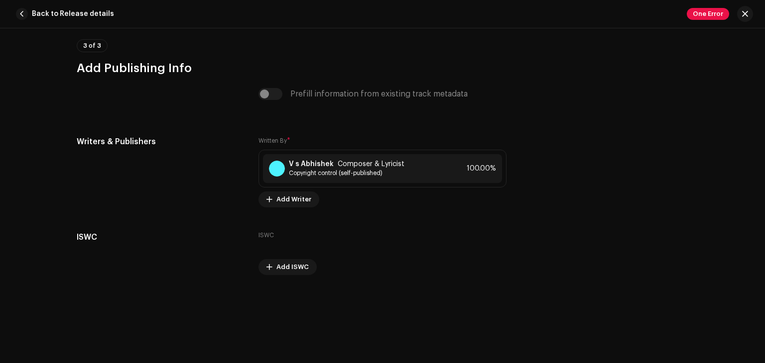
scroll to position [2429, 0]
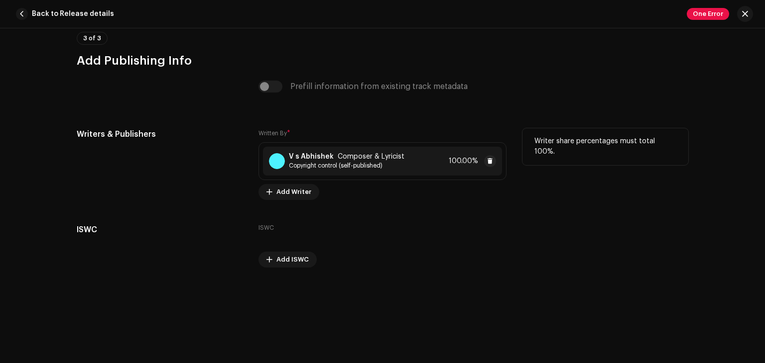
click at [424, 155] on div "V s Abhishek Composer & Lyricist Copyright control (self-published) 100.00%" at bounding box center [382, 161] width 239 height 29
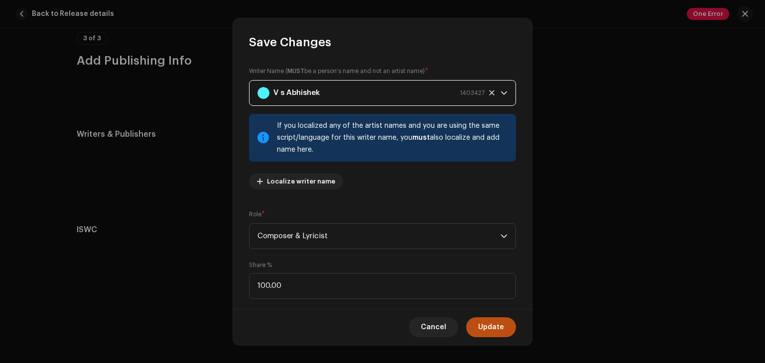
click at [408, 97] on div "V s Abhishek 1403427" at bounding box center [370, 93] width 227 height 25
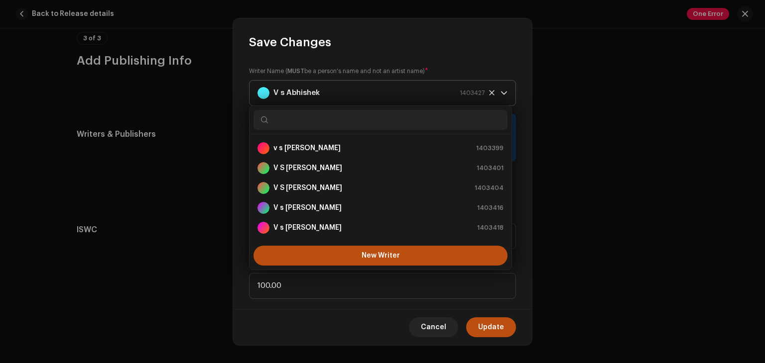
scroll to position [36, 0]
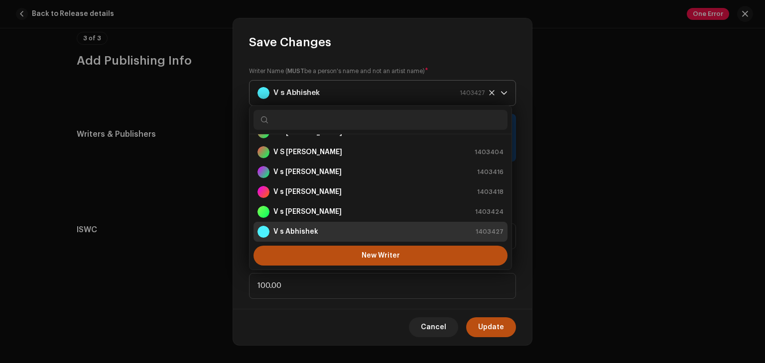
click at [489, 90] on icon at bounding box center [491, 92] width 5 height 5
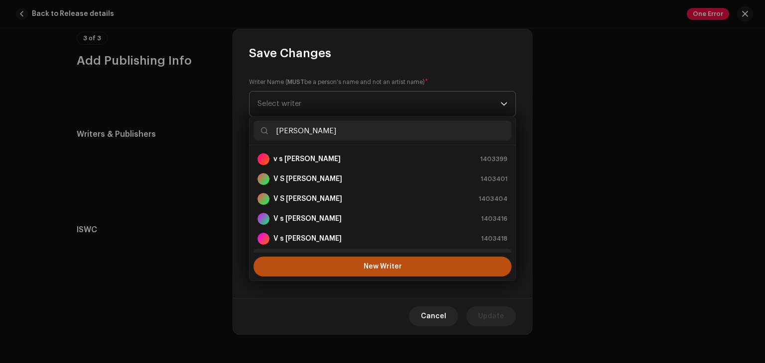
scroll to position [16, 0]
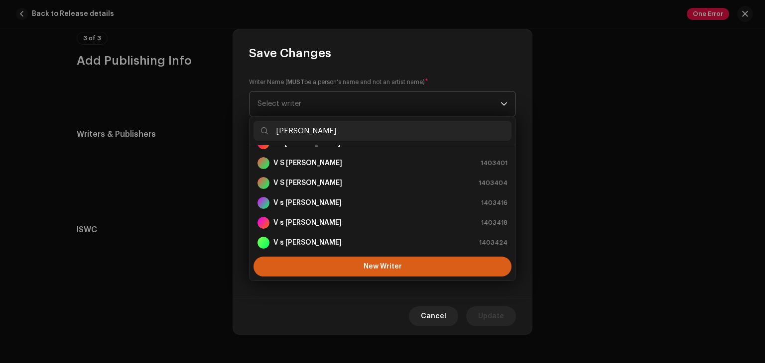
type input "Abhishek Adhi"
click at [402, 265] on button "New Writer" at bounding box center [382, 267] width 258 height 20
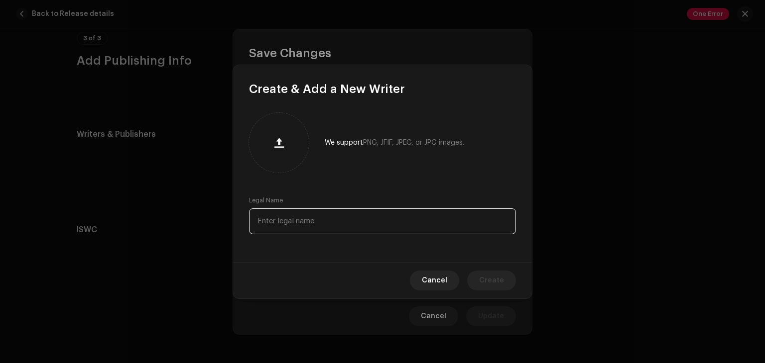
click at [385, 232] on input "text" at bounding box center [382, 222] width 267 height 26
click at [258, 222] on input "abhishek Adhi" at bounding box center [382, 222] width 267 height 26
click at [260, 223] on input "abhishek Adhi" at bounding box center [382, 222] width 267 height 26
type input "Abhishek Adhi"
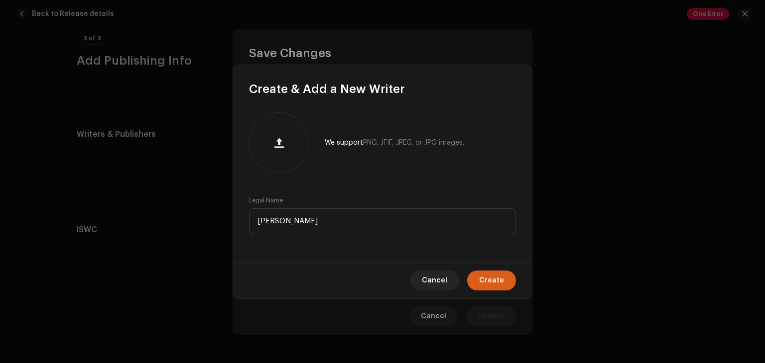
click at [478, 279] on button "Create" at bounding box center [491, 281] width 49 height 20
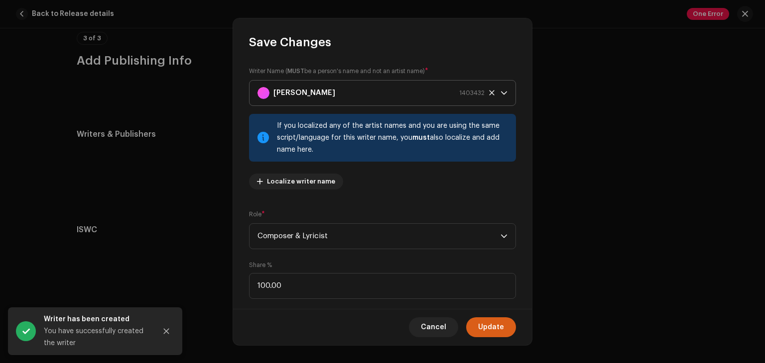
click at [488, 323] on span "Update" at bounding box center [491, 328] width 26 height 20
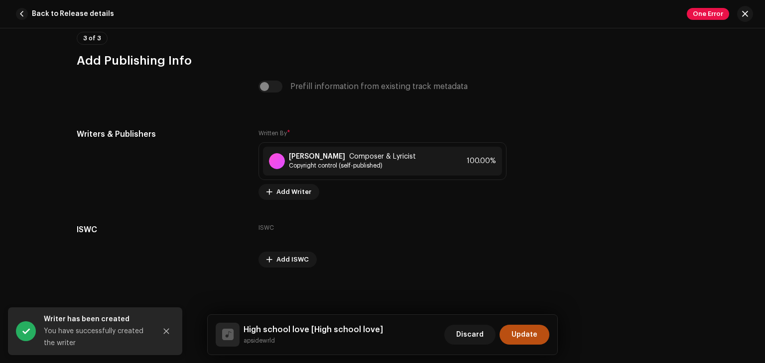
scroll to position [2095, 0]
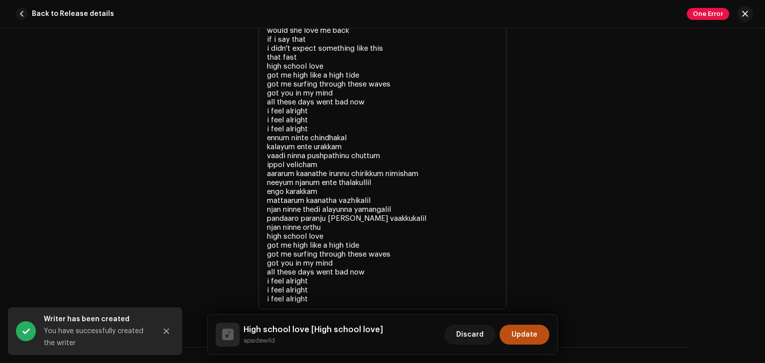
click at [527, 345] on div "Discard Update" at bounding box center [496, 335] width 105 height 24
click at [528, 343] on span "Update" at bounding box center [524, 335] width 26 height 20
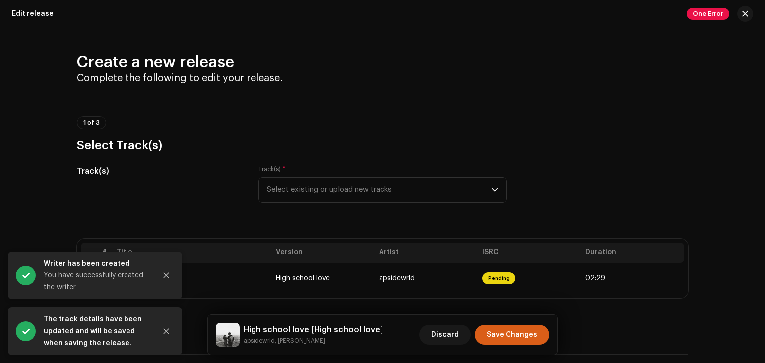
click at [530, 338] on span "Save Changes" at bounding box center [511, 335] width 51 height 20
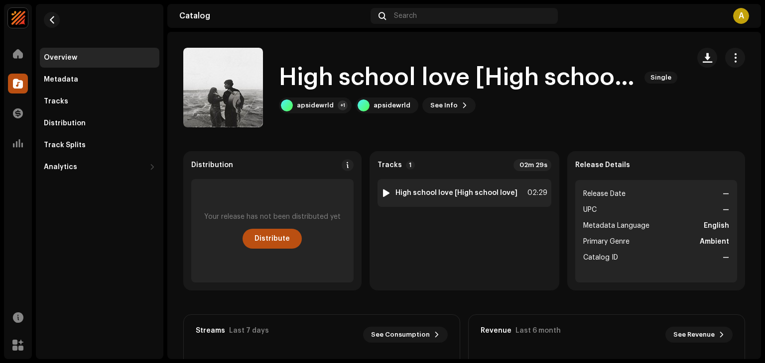
click at [387, 194] on div at bounding box center [385, 193] width 7 height 8
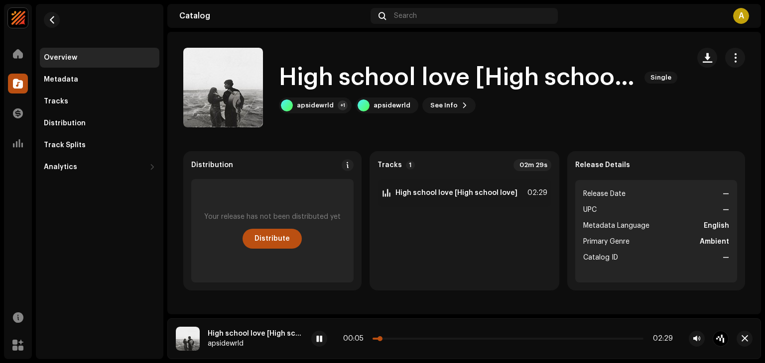
click at [398, 340] on p-slider at bounding box center [507, 339] width 271 height 2
click at [398, 340] on span at bounding box center [398, 339] width 5 height 5
click at [410, 340] on p-slider at bounding box center [507, 339] width 271 height 2
click at [410, 340] on span at bounding box center [410, 339] width 5 height 5
click at [427, 342] on div "00:23 02:29" at bounding box center [508, 339] width 330 height 8
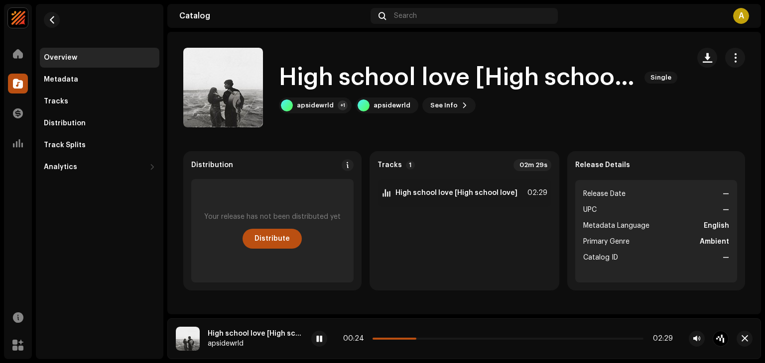
click at [430, 340] on div "00:24 02:29" at bounding box center [508, 339] width 330 height 8
drag, startPoint x: 417, startPoint y: 339, endPoint x: 483, endPoint y: 343, distance: 66.8
click at [483, 343] on div "00:57 02:29" at bounding box center [519, 339] width 417 height 16
click at [592, 339] on p-slider at bounding box center [507, 339] width 271 height 2
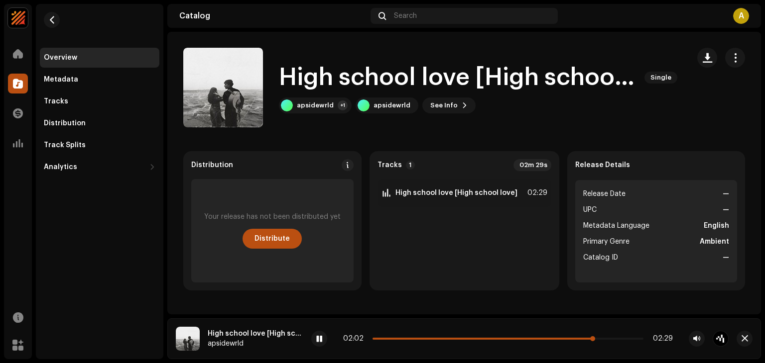
click at [579, 340] on span at bounding box center [483, 339] width 222 height 2
click at [557, 338] on span at bounding box center [476, 339] width 209 height 2
click at [557, 338] on span at bounding box center [470, 339] width 196 height 2
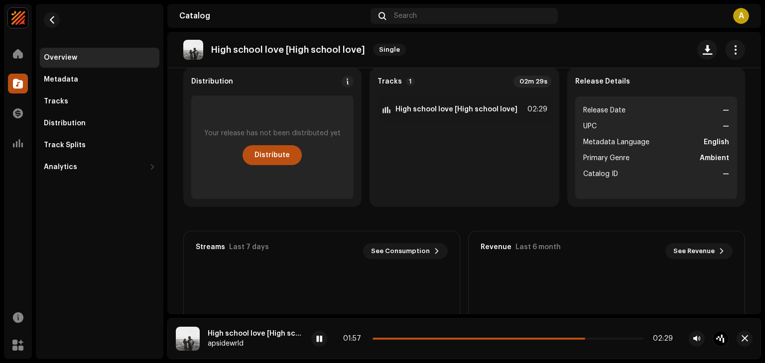
scroll to position [82, 0]
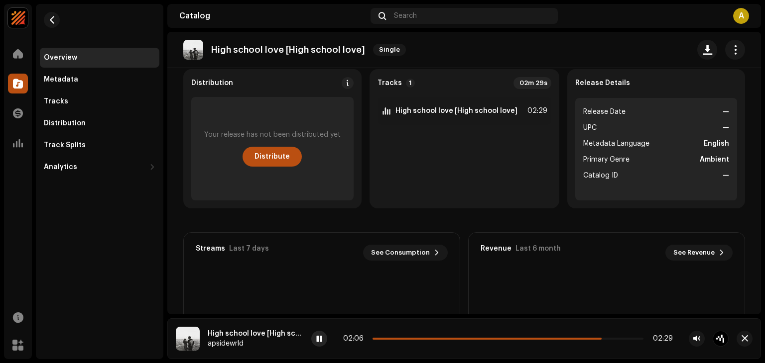
click at [317, 343] on div at bounding box center [319, 339] width 16 height 16
click at [669, 114] on li "Release Date —" at bounding box center [656, 112] width 146 height 12
click at [675, 91] on re-o-release-hero "High school love [High school love] Single High school love [High school love] …" at bounding box center [463, 72] width 593 height 80
click at [651, 164] on li "Primary Genre Ambient" at bounding box center [656, 160] width 146 height 12
click at [290, 159] on button "Distribute" at bounding box center [271, 157] width 59 height 20
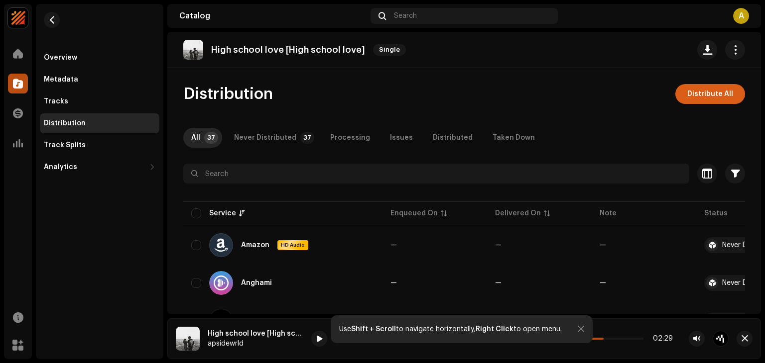
click at [715, 94] on span "Distribute All" at bounding box center [710, 94] width 46 height 20
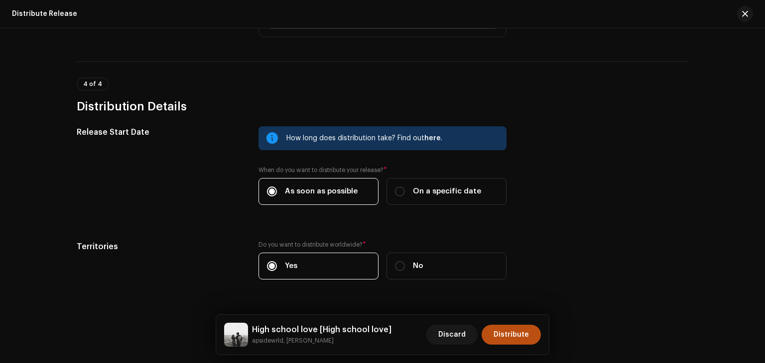
scroll to position [1816, 0]
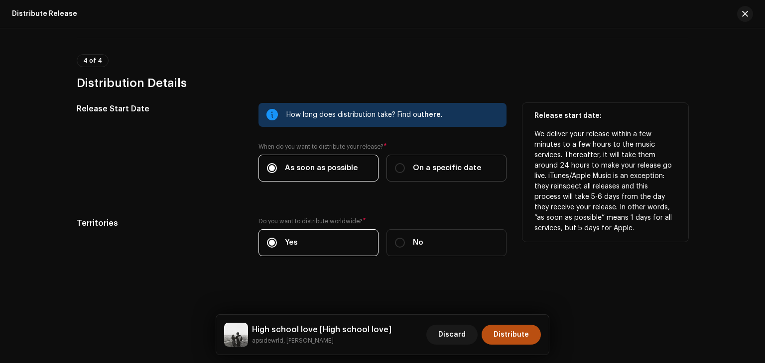
click at [452, 165] on span "On a specific date" at bounding box center [447, 168] width 68 height 11
click at [405, 165] on input "On a specific date" at bounding box center [400, 168] width 10 height 10
radio input "true"
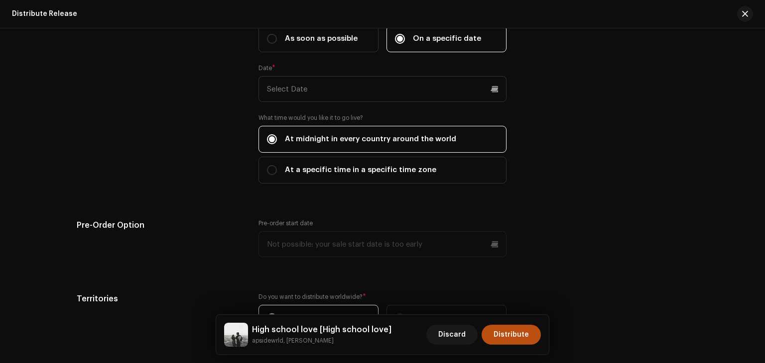
scroll to position [1957, 0]
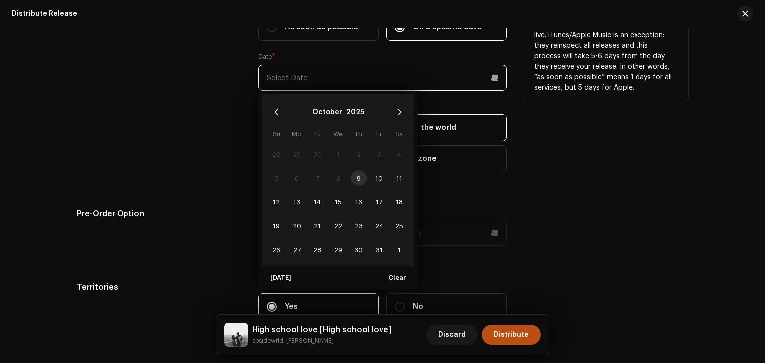
click at [376, 77] on input "text" at bounding box center [382, 78] width 248 height 26
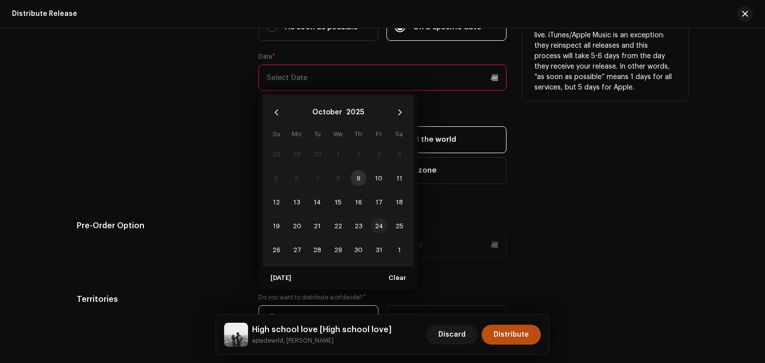
click at [376, 223] on span "24" at bounding box center [379, 226] width 16 height 16
type input "10/24/2025"
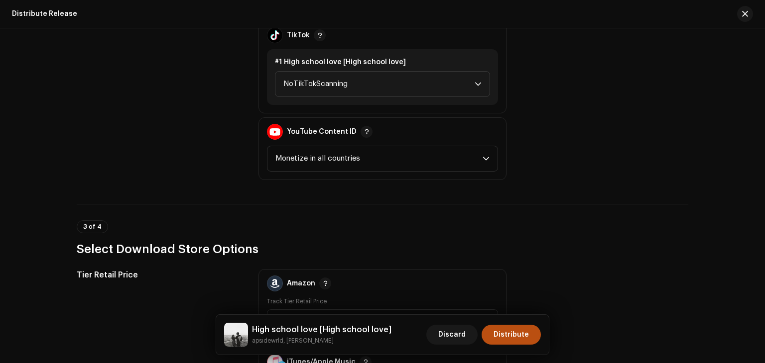
scroll to position [1399, 0]
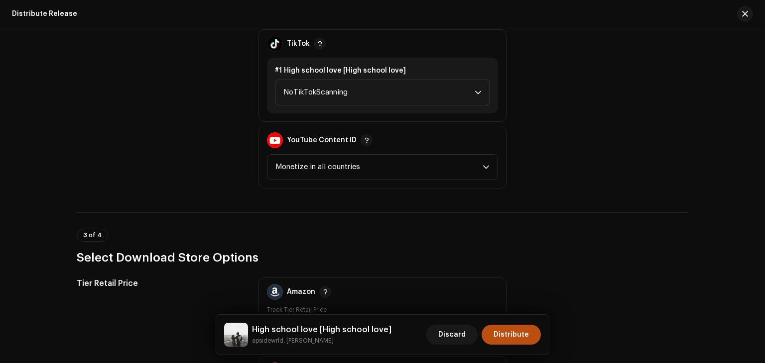
drag, startPoint x: 761, startPoint y: 264, endPoint x: 764, endPoint y: 273, distance: 9.3
click at [764, 273] on div "Distribute Release Complete the following to distribute your release to selecte…" at bounding box center [382, 195] width 765 height 335
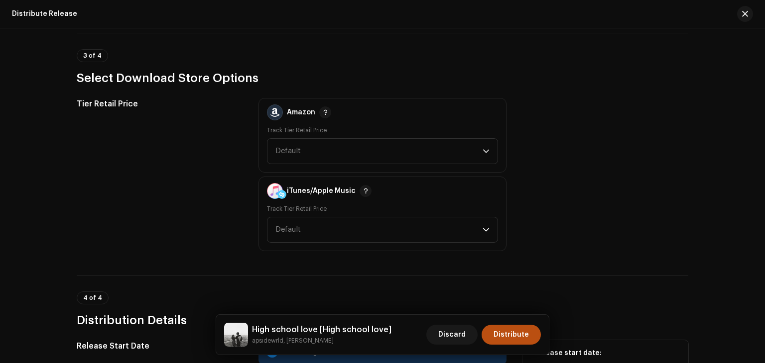
scroll to position [1587, 0]
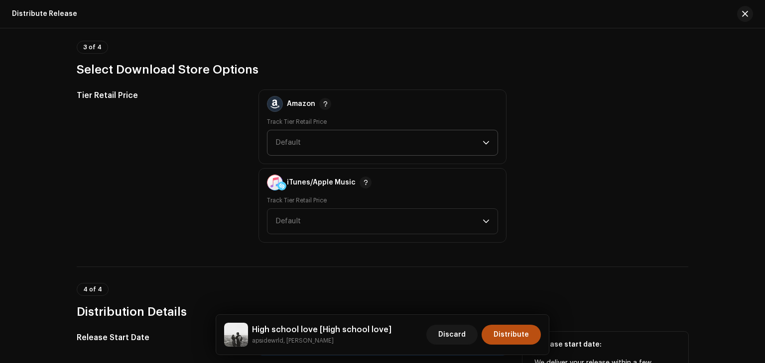
click at [485, 141] on icon "dropdown trigger" at bounding box center [485, 142] width 7 height 7
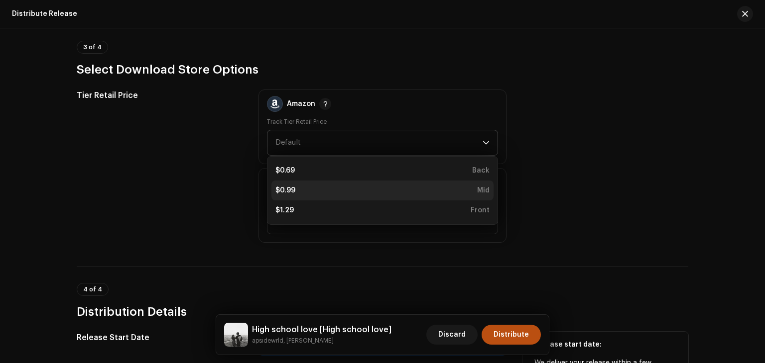
click at [473, 186] on div "$0.99 Mid" at bounding box center [382, 191] width 214 height 10
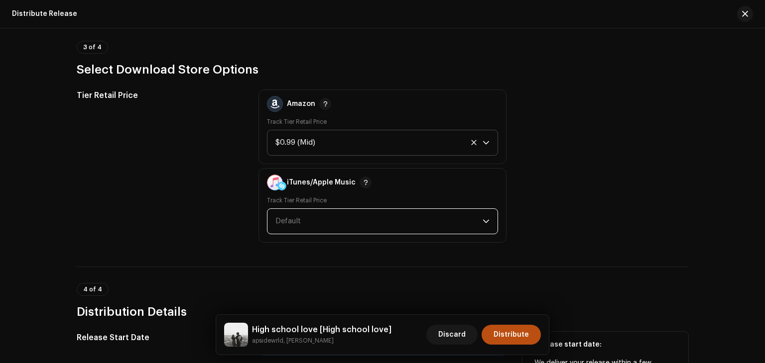
click at [450, 215] on span "Default" at bounding box center [378, 221] width 207 height 25
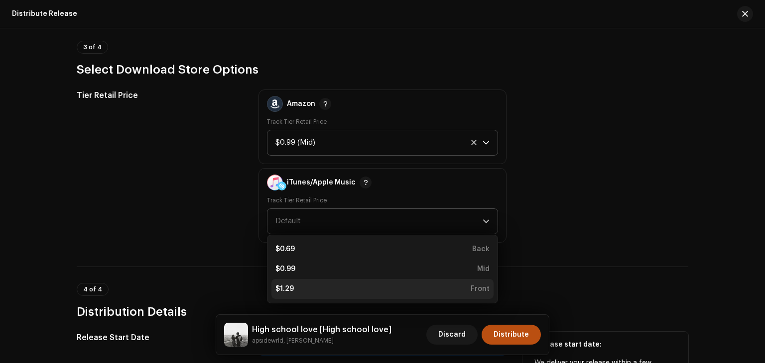
click at [441, 284] on div "$1.29 Front" at bounding box center [382, 289] width 214 height 10
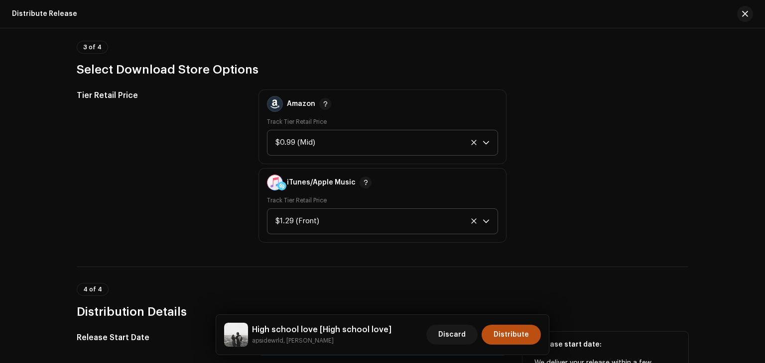
click at [492, 221] on p-select "$1.29 (Front)" at bounding box center [382, 222] width 231 height 26
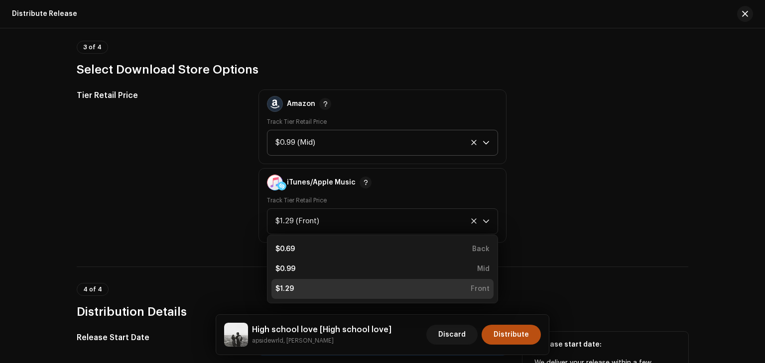
click at [482, 145] on div "dropdown trigger" at bounding box center [485, 142] width 7 height 25
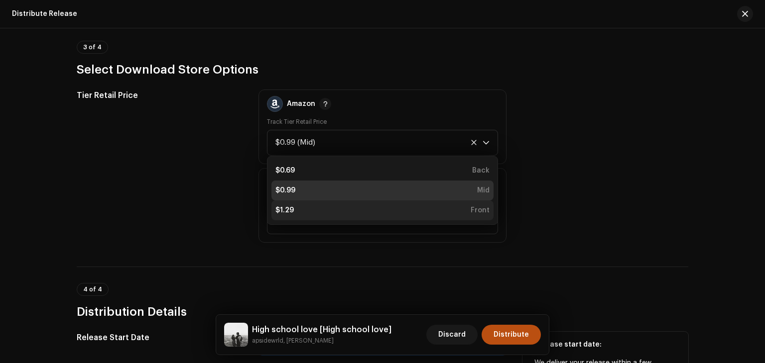
click at [438, 209] on div "$1.29 Front" at bounding box center [382, 211] width 214 height 10
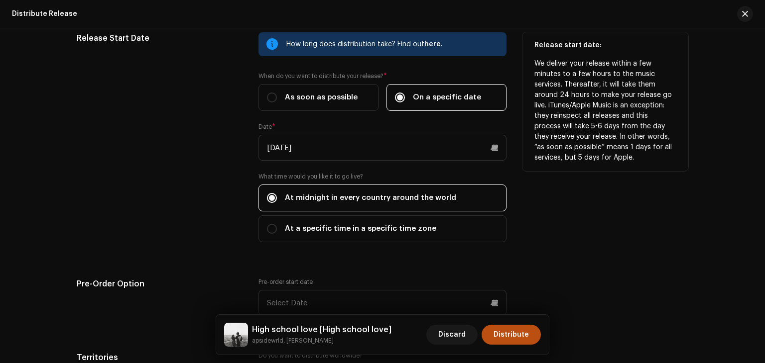
scroll to position [1890, 0]
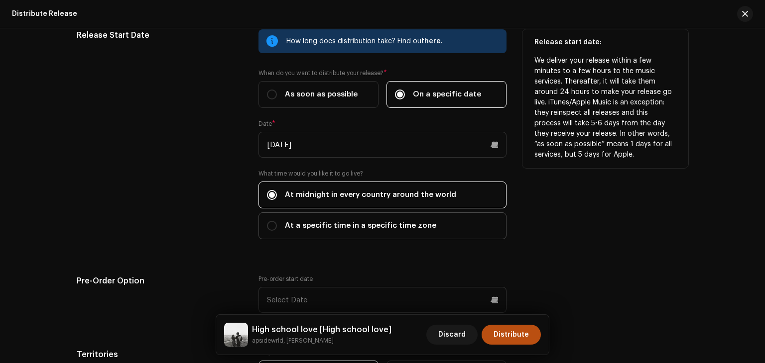
click at [447, 231] on label "At a specific time in a specific time zone" at bounding box center [382, 226] width 248 height 27
click at [277, 231] on input "At a specific time in a specific time zone" at bounding box center [272, 226] width 10 height 10
radio input "true"
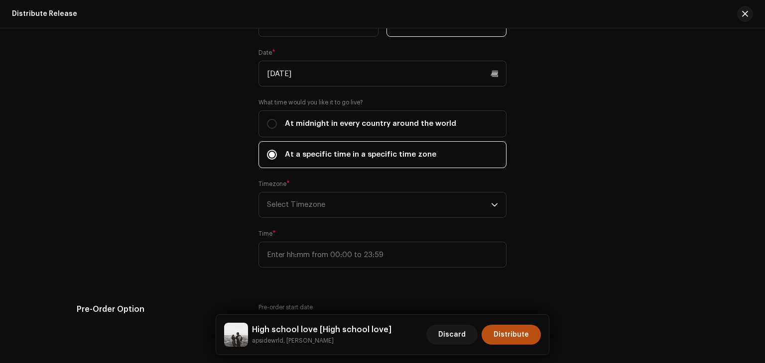
scroll to position [1955, 0]
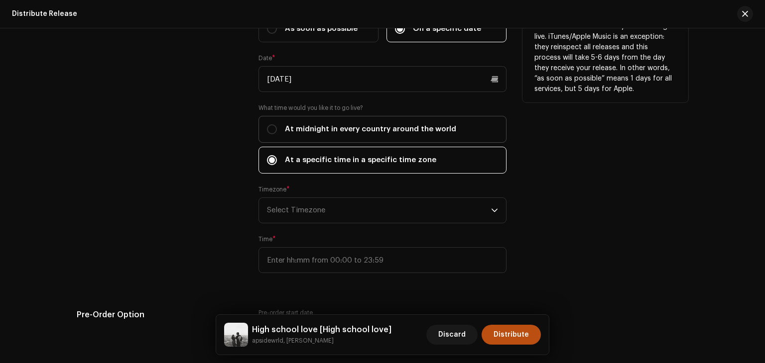
click at [478, 135] on label "At midnight in every country around the world" at bounding box center [382, 129] width 248 height 27
click at [277, 134] on input "At midnight in every country around the world" at bounding box center [272, 129] width 10 height 10
radio input "true"
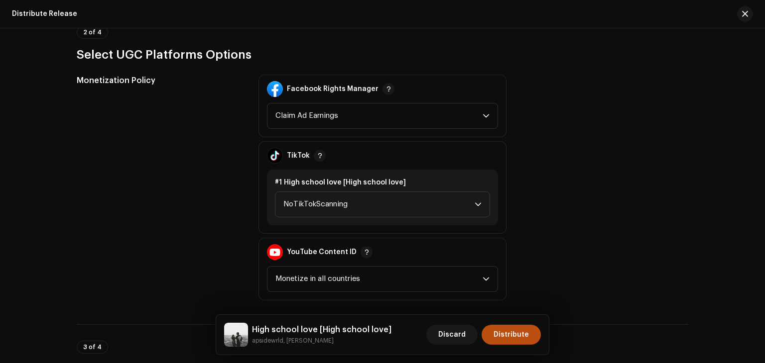
scroll to position [1298, 0]
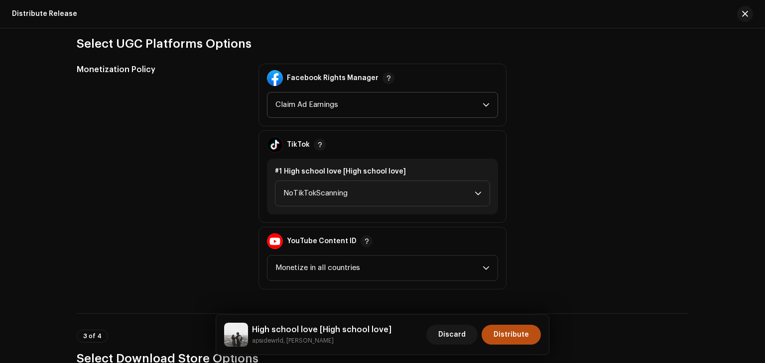
click at [488, 106] on p-select "Claim Ad Earnings" at bounding box center [382, 105] width 231 height 26
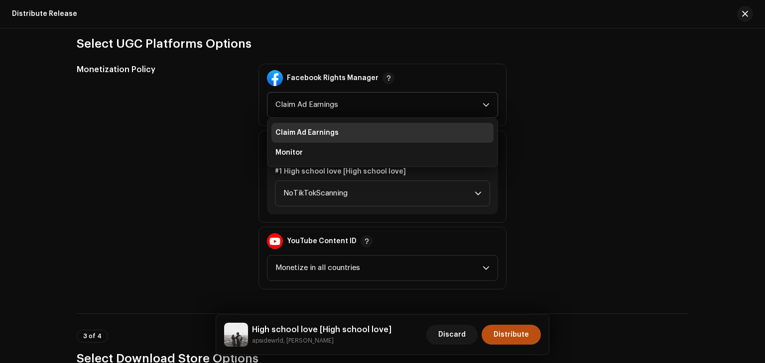
click at [461, 132] on li "Claim Ad Earnings" at bounding box center [382, 133] width 222 height 20
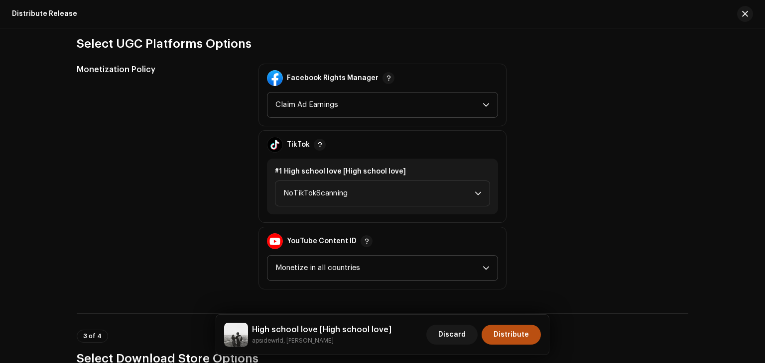
click at [484, 266] on icon "dropdown trigger" at bounding box center [485, 268] width 7 height 7
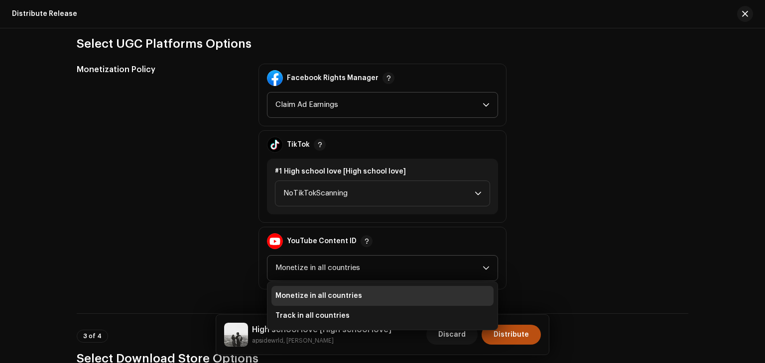
click at [484, 266] on icon "dropdown trigger" at bounding box center [485, 268] width 7 height 7
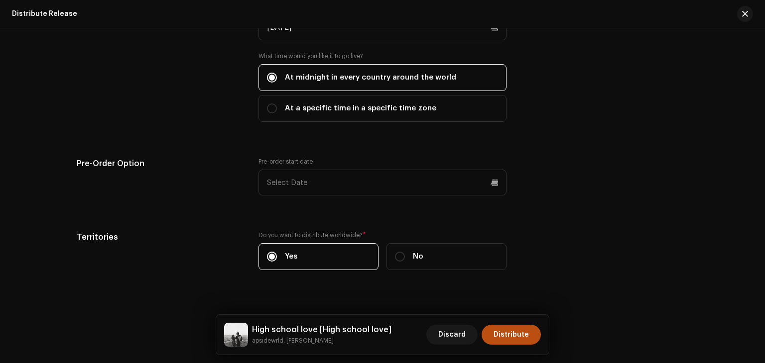
scroll to position [2021, 0]
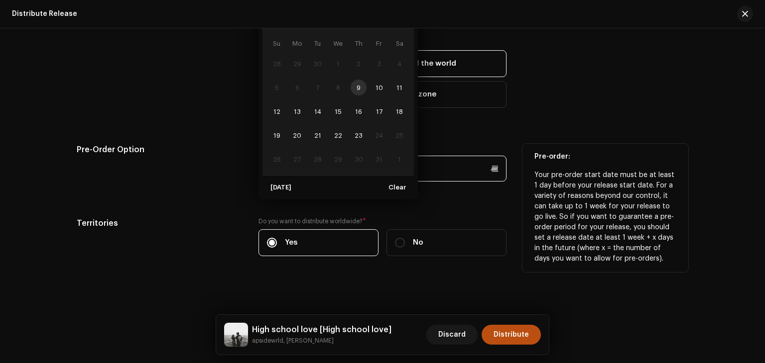
click at [457, 171] on input "text" at bounding box center [382, 169] width 248 height 26
click at [311, 138] on span "21" at bounding box center [317, 135] width 16 height 16
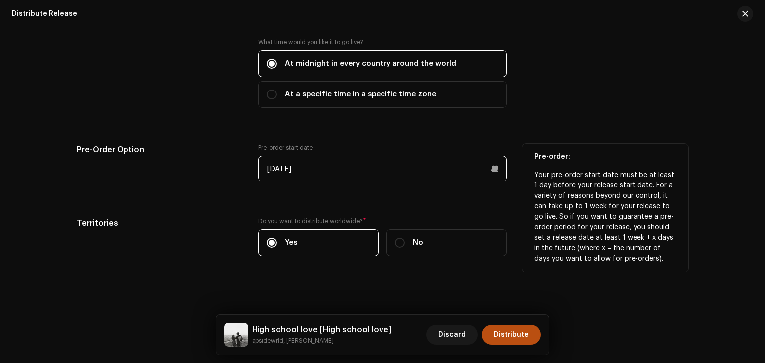
click at [384, 164] on input "10/21/2025" at bounding box center [382, 169] width 248 height 26
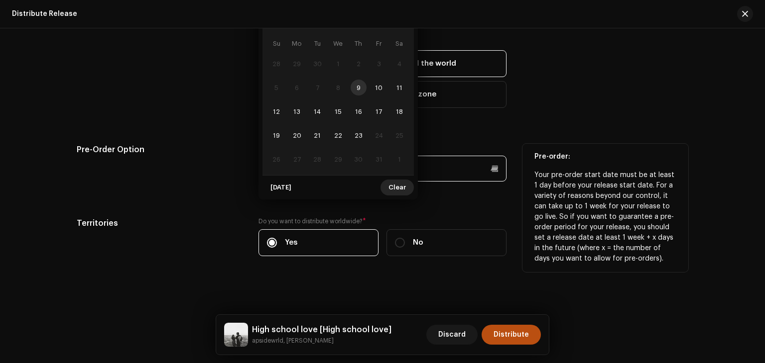
type input "10/21/202"
click at [393, 191] on span "Clear" at bounding box center [396, 188] width 17 height 20
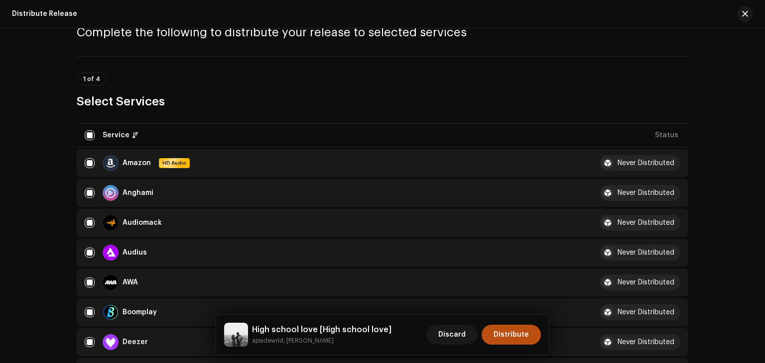
scroll to position [0, 0]
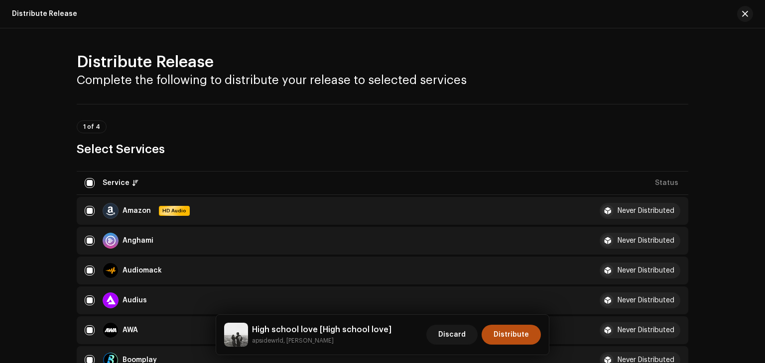
click at [761, 44] on div "Distribute Release Complete the following to distribute your release to selecte…" at bounding box center [382, 195] width 765 height 335
drag, startPoint x: 761, startPoint y: 44, endPoint x: 764, endPoint y: 48, distance: 5.3
click at [764, 48] on div "Distribute Release Complete the following to distribute your release to selecte…" at bounding box center [382, 195] width 765 height 335
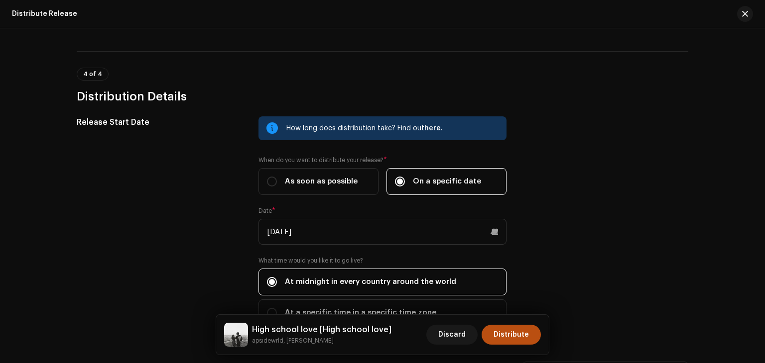
scroll to position [1895, 0]
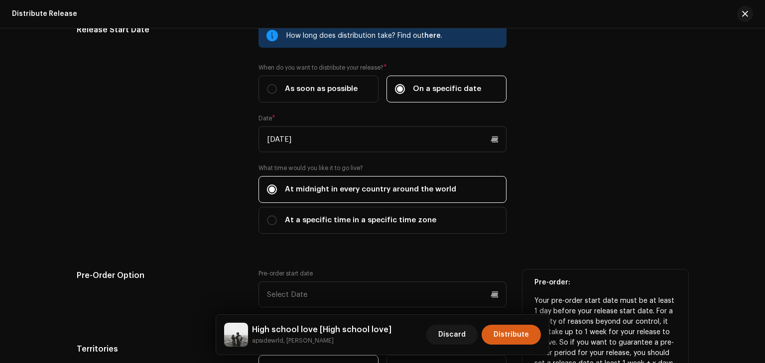
click at [526, 337] on span "Distribute" at bounding box center [510, 335] width 35 height 20
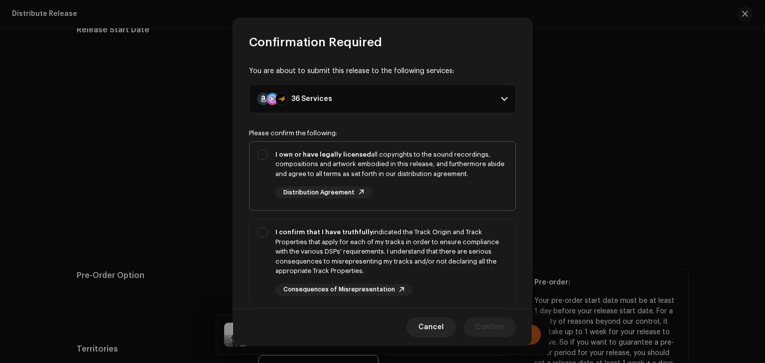
click at [264, 156] on div "I own or have legally licensed all copyrights to the sound recordings, composit…" at bounding box center [382, 174] width 266 height 65
checkbox input "true"
click at [265, 231] on div "I confirm that I have truthfully indicated the Track Origin and Track Propertie…" at bounding box center [382, 262] width 266 height 85
checkbox input "true"
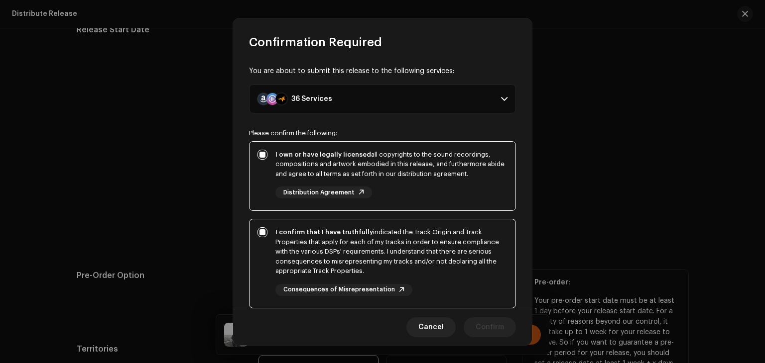
click at [380, 291] on span "Consequences of Misrepresentation" at bounding box center [339, 290] width 112 height 6
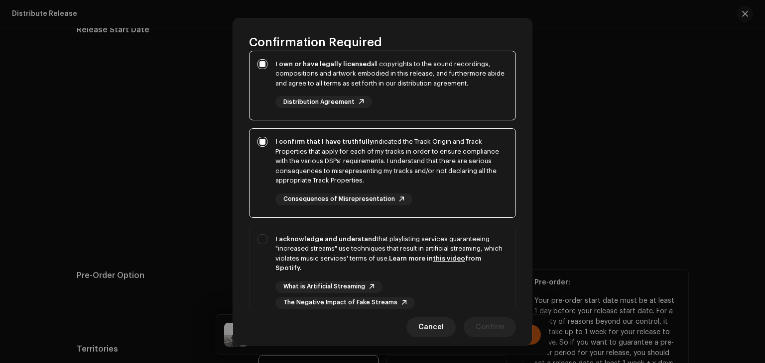
scroll to position [91, 0]
click at [260, 239] on div "I acknowledge and understand that playlisting services guaranteeing "increased …" at bounding box center [382, 271] width 266 height 91
checkbox input "true"
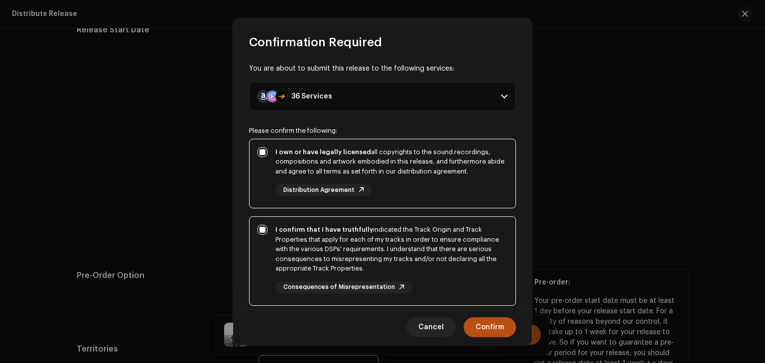
scroll to position [0, 0]
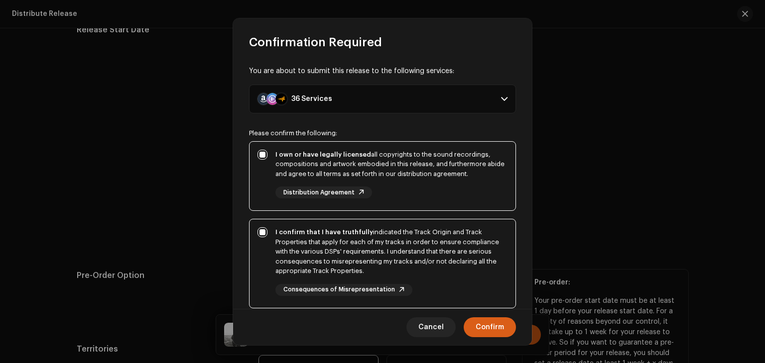
click at [489, 325] on span "Confirm" at bounding box center [489, 328] width 28 height 20
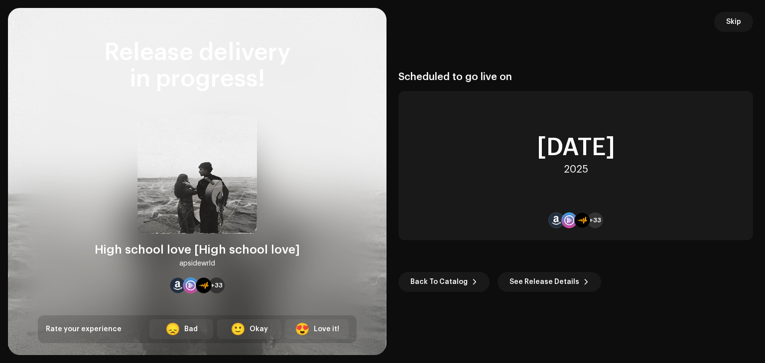
click at [257, 244] on div "High school love [High school love]" at bounding box center [197, 250] width 205 height 16
click at [463, 279] on button "Back To Catalog" at bounding box center [443, 282] width 91 height 20
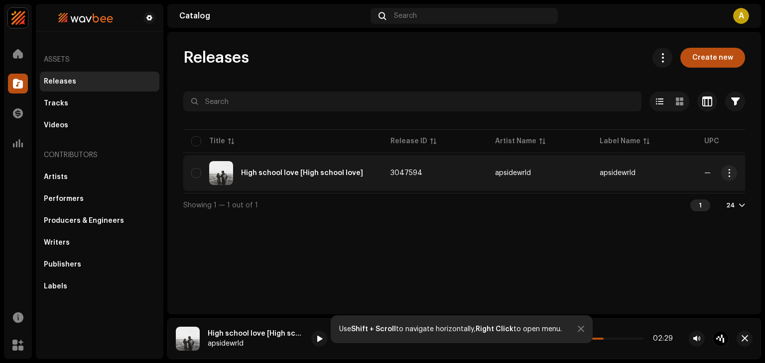
click at [450, 171] on td "3047594" at bounding box center [434, 173] width 105 height 36
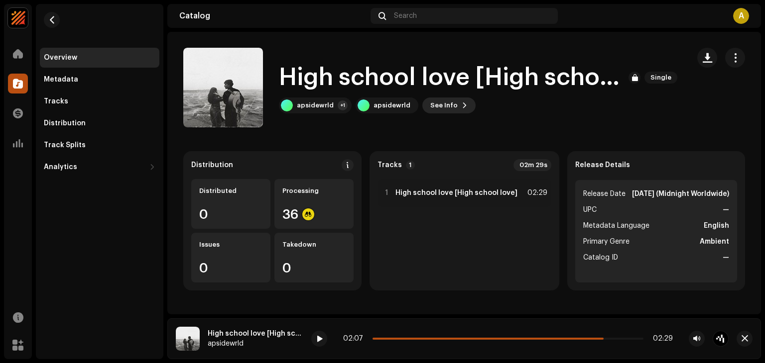
click at [446, 106] on span "See Info" at bounding box center [443, 106] width 27 height 20
click at [597, 79] on h1 "High school love [High school love]" at bounding box center [450, 78] width 342 height 32
click at [631, 79] on div at bounding box center [634, 78] width 12 height 12
click at [725, 62] on button "button" at bounding box center [735, 58] width 20 height 20
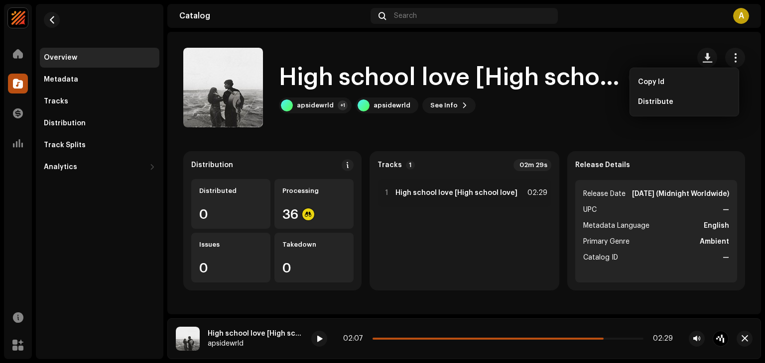
click at [612, 125] on div "High school love [High school love] Single apsidewrld +1 apsidewrld See Info" at bounding box center [432, 88] width 498 height 80
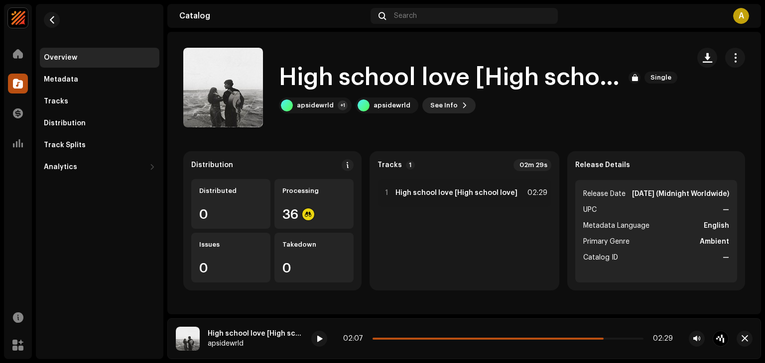
click at [445, 107] on span "See Info" at bounding box center [443, 106] width 27 height 20
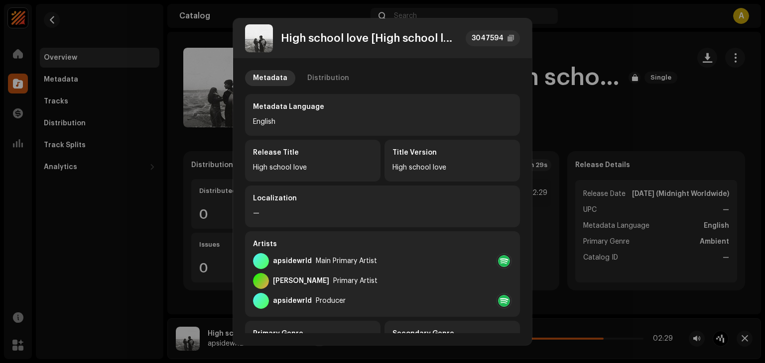
click at [452, 40] on div "High school love [High school love]" at bounding box center [369, 38] width 177 height 12
drag, startPoint x: 452, startPoint y: 40, endPoint x: 426, endPoint y: 38, distance: 25.5
click at [426, 38] on div "High school love [High school love]" at bounding box center [369, 38] width 177 height 12
click at [368, 39] on div "High school love [High school love]" at bounding box center [369, 38] width 177 height 12
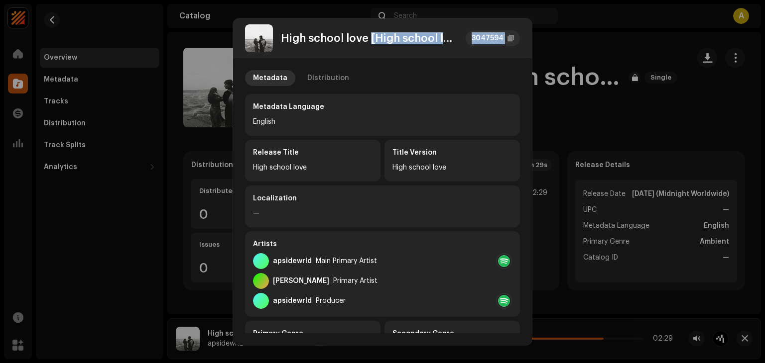
drag, startPoint x: 368, startPoint y: 39, endPoint x: 510, endPoint y: 65, distance: 143.7
click at [510, 65] on div "High school love [High school love] 3047594 Metadata Distribution Metadata Lang…" at bounding box center [382, 181] width 299 height 327
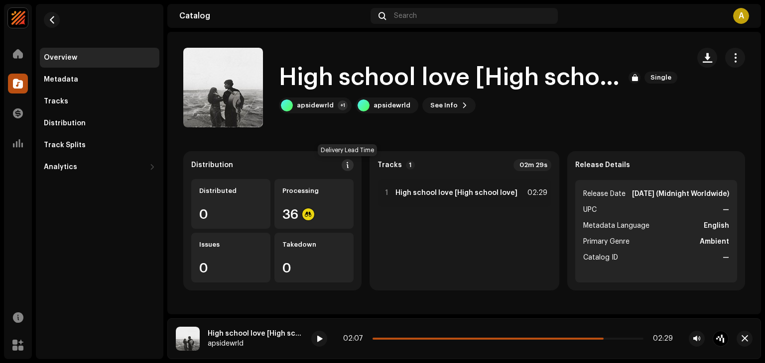
click at [344, 166] on span at bounding box center [347, 165] width 7 height 8
click at [446, 108] on span "See Info" at bounding box center [443, 106] width 27 height 20
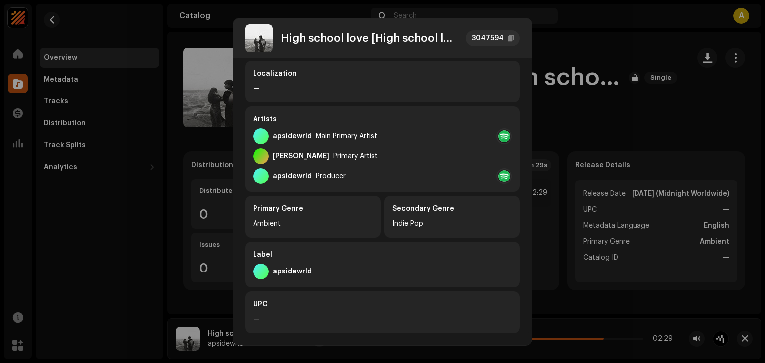
scroll to position [125, 0]
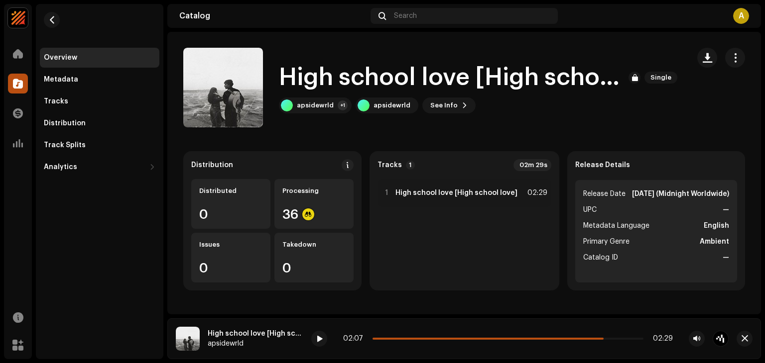
click at [398, 76] on h1 "High school love [High school love]" at bounding box center [450, 78] width 342 height 32
click at [504, 70] on h1 "High school love [High school love]" at bounding box center [450, 78] width 342 height 32
click at [651, 80] on span "Single" at bounding box center [660, 78] width 33 height 12
click at [453, 107] on button "See Info" at bounding box center [448, 106] width 53 height 16
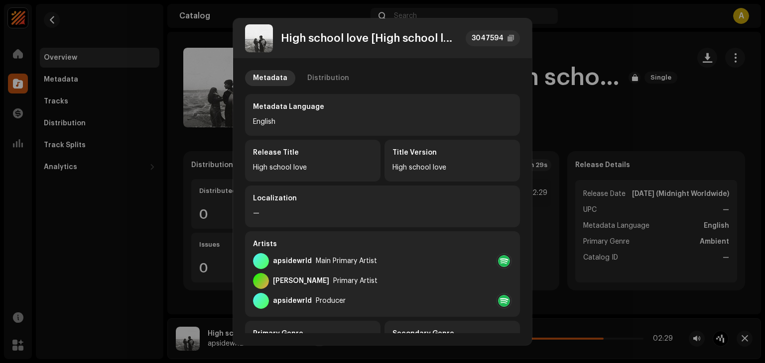
click at [414, 153] on div "Title Version" at bounding box center [451, 153] width 119 height 10
click at [322, 170] on div "High school love" at bounding box center [312, 168] width 119 height 12
click at [335, 75] on div "Distribution" at bounding box center [328, 78] width 42 height 16
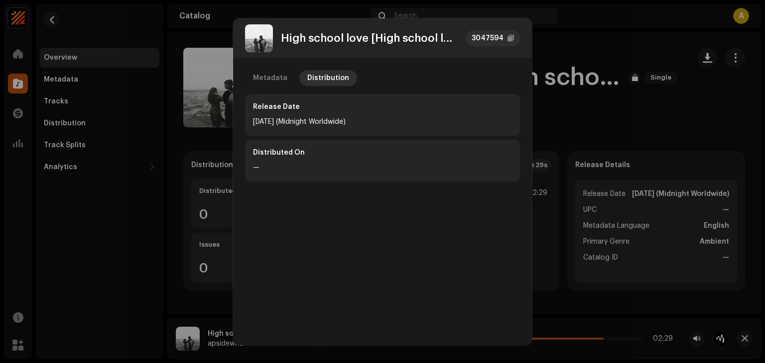
drag, startPoint x: 279, startPoint y: 78, endPoint x: 576, endPoint y: 76, distance: 297.2
click at [576, 76] on div "High school love [High school love] 3047594 Metadata Distribution Release Date …" at bounding box center [382, 181] width 765 height 363
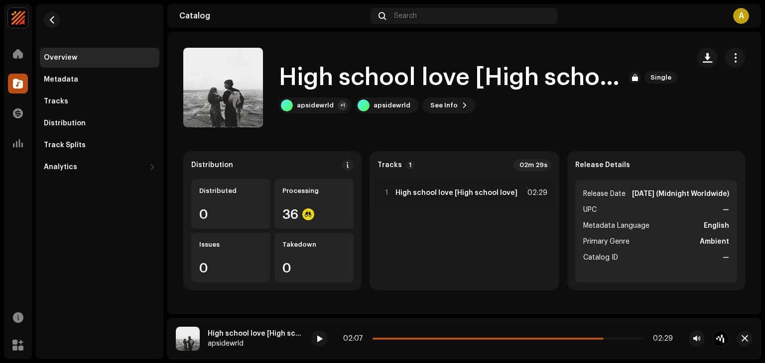
drag, startPoint x: 576, startPoint y: 76, endPoint x: 631, endPoint y: 76, distance: 54.3
click at [631, 76] on div at bounding box center [634, 78] width 12 height 12
click at [628, 82] on div at bounding box center [634, 78] width 12 height 12
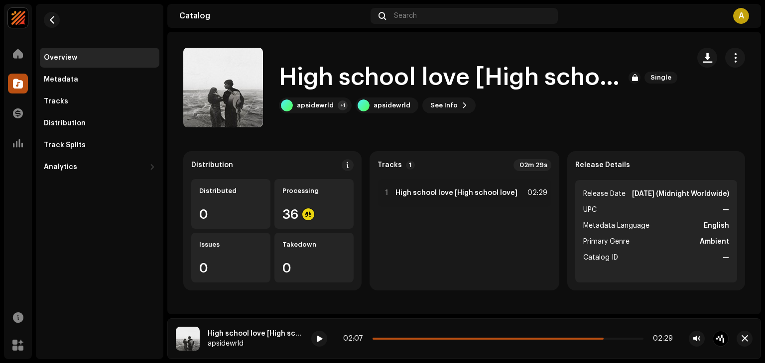
click at [628, 78] on div at bounding box center [634, 78] width 12 height 12
click at [615, 93] on h1 "High school love [High school love]" at bounding box center [450, 78] width 342 height 32
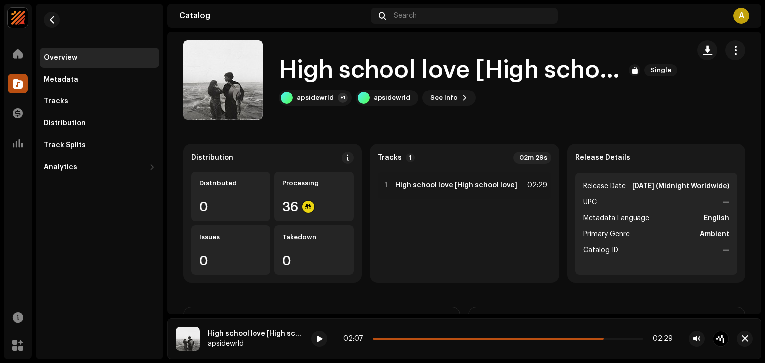
scroll to position [0, 0]
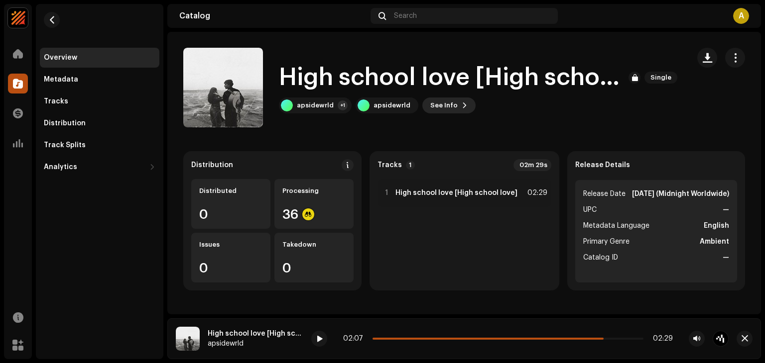
click at [446, 111] on span "See Info" at bounding box center [443, 106] width 27 height 20
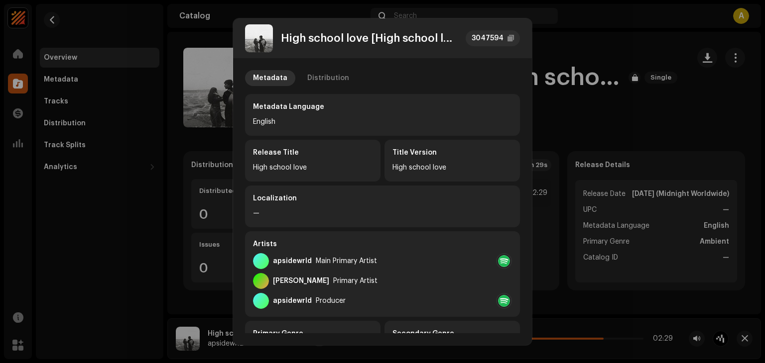
click at [333, 150] on div "Release Title" at bounding box center [312, 153] width 119 height 10
click at [335, 87] on div "Metadata Distribution Metadata Language English Release Title High school love …" at bounding box center [382, 310] width 275 height 480
click at [330, 80] on div "Distribution" at bounding box center [328, 78] width 42 height 16
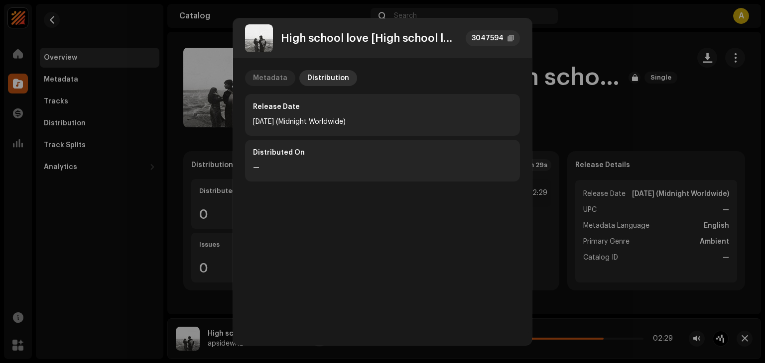
click at [280, 76] on div "Metadata" at bounding box center [270, 78] width 34 height 16
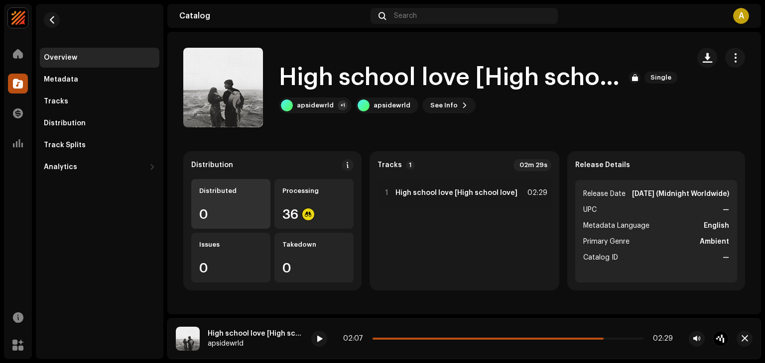
click at [236, 217] on div "0" at bounding box center [230, 214] width 63 height 13
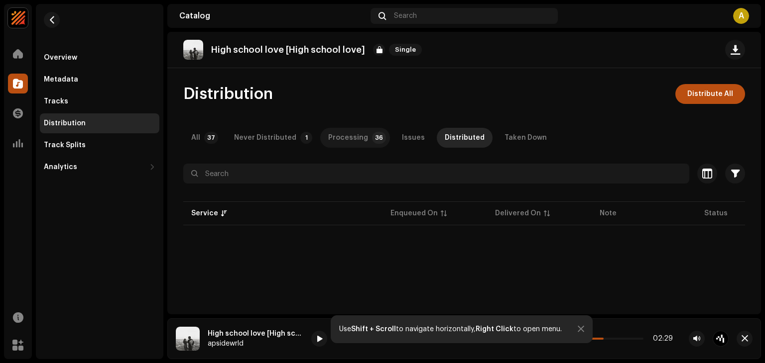
click at [348, 141] on div "Processing" at bounding box center [348, 138] width 40 height 20
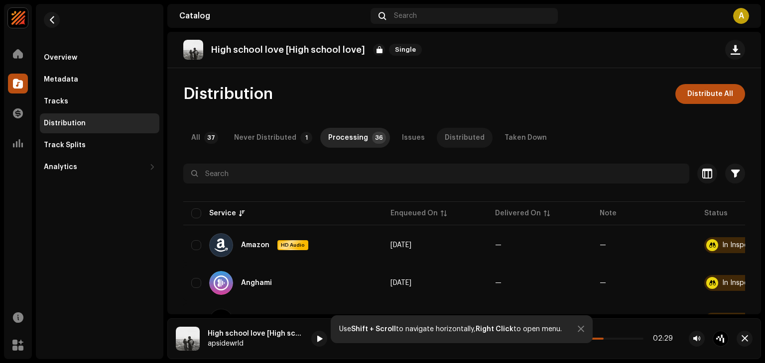
click at [445, 133] on div "Distributed" at bounding box center [465, 138] width 40 height 20
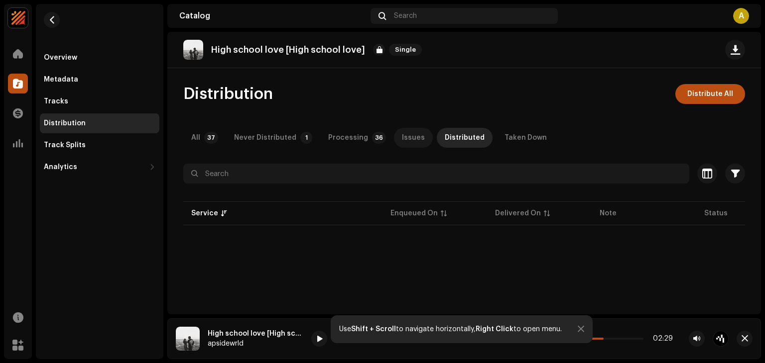
click at [402, 134] on div "Issues" at bounding box center [413, 138] width 23 height 20
click at [279, 134] on div "Never Distributed" at bounding box center [265, 138] width 62 height 20
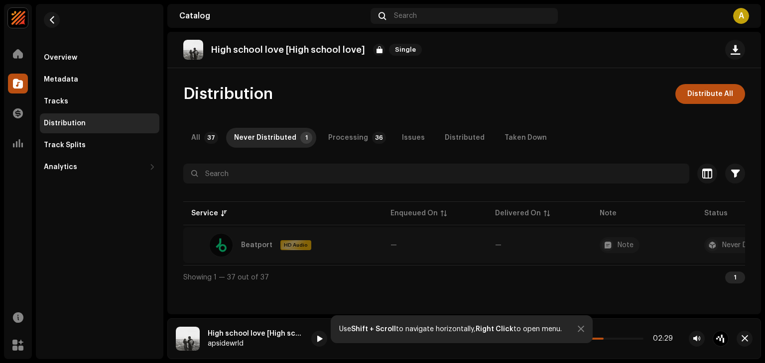
click at [503, 251] on td "—" at bounding box center [539, 246] width 105 height 36
click at [235, 257] on td "Beatport HD Audio" at bounding box center [282, 246] width 199 height 36
click at [207, 140] on p-badge "37" at bounding box center [211, 138] width 14 height 12
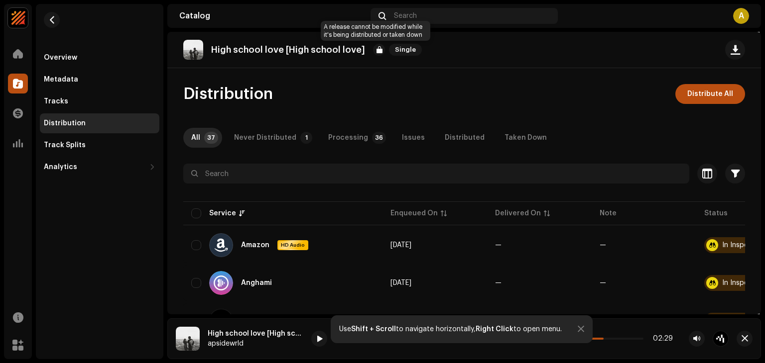
click at [373, 50] on div at bounding box center [379, 50] width 12 height 12
click at [358, 139] on div "Processing" at bounding box center [348, 138] width 40 height 20
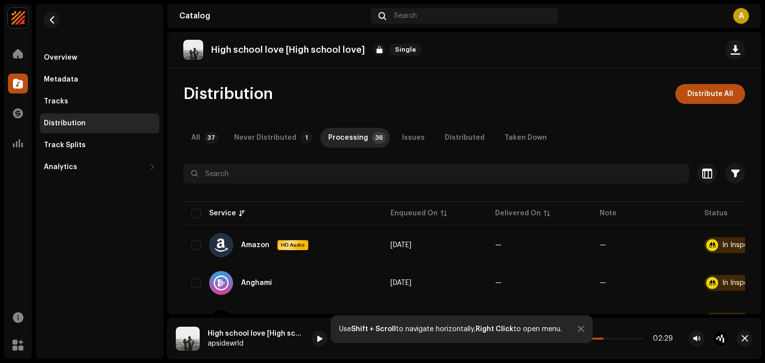
click at [60, 146] on div "Track Splits" at bounding box center [65, 145] width 42 height 8
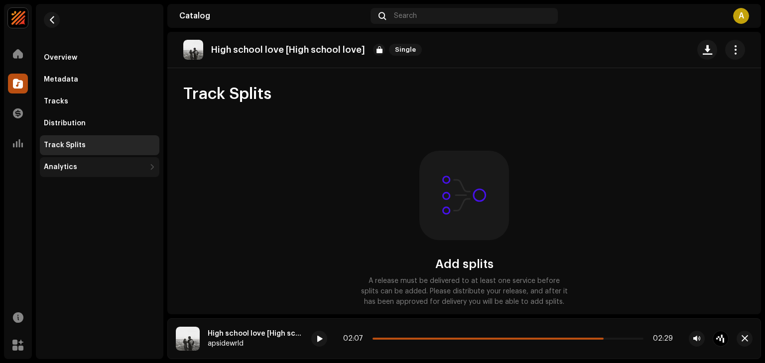
click at [88, 169] on div "Analytics" at bounding box center [95, 167] width 102 height 8
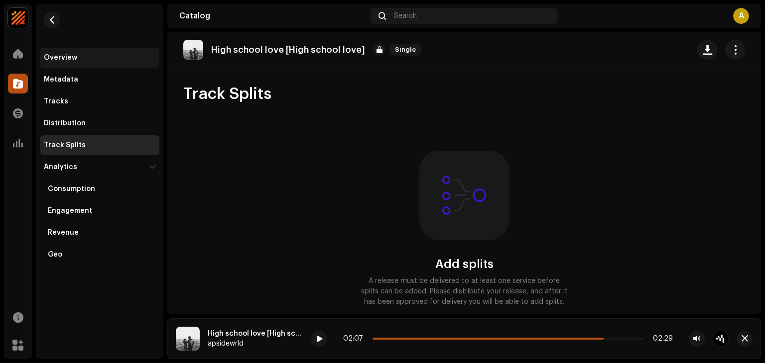
click at [78, 57] on div "Overview" at bounding box center [100, 58] width 112 height 8
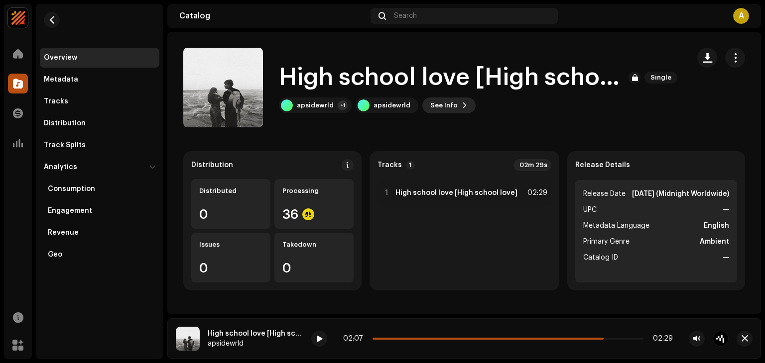
click at [449, 106] on span "See Info" at bounding box center [443, 106] width 27 height 20
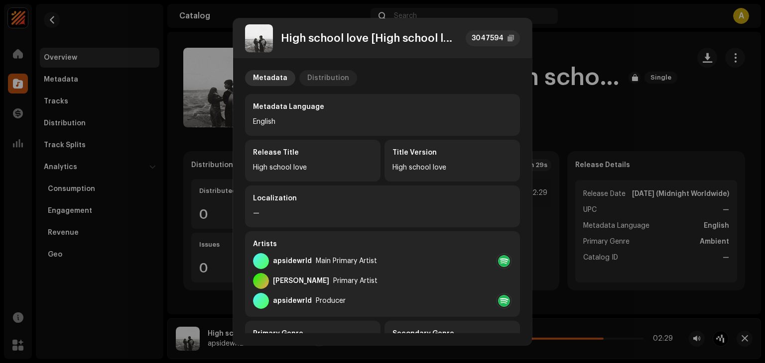
click at [329, 79] on div "Distribution" at bounding box center [328, 78] width 42 height 16
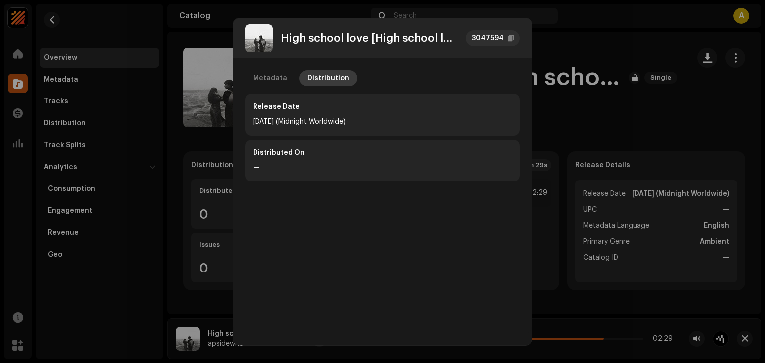
click at [329, 79] on div "Distribution" at bounding box center [328, 78] width 42 height 16
click at [271, 80] on div "Metadata" at bounding box center [270, 78] width 34 height 16
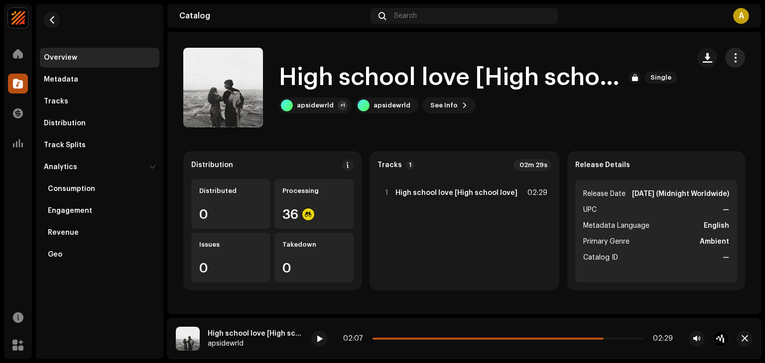
drag, startPoint x: 743, startPoint y: 77, endPoint x: 732, endPoint y: 60, distance: 20.2
click at [732, 60] on div "High school love [High school love] Single apsidewrld +1 apsidewrld See Info" at bounding box center [463, 88] width 593 height 80
click at [732, 60] on span "button" at bounding box center [734, 58] width 9 height 8
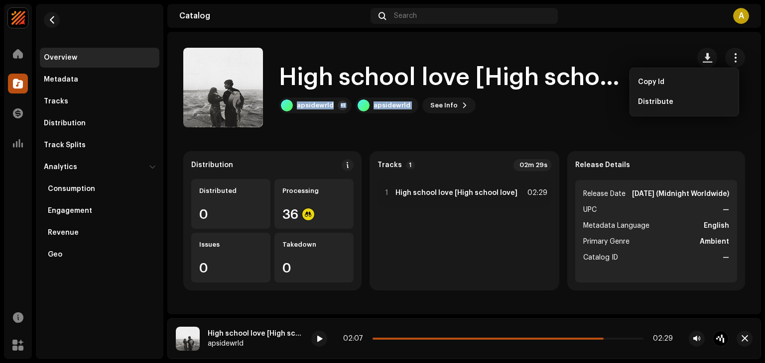
drag, startPoint x: 667, startPoint y: 54, endPoint x: 604, endPoint y: 107, distance: 81.6
click at [604, 107] on div "High school love [High school love] Single apsidewrld +1 apsidewrld See Info" at bounding box center [432, 88] width 498 height 80
click at [604, 107] on div "apsidewrld +1 apsidewrld See Info" at bounding box center [480, 106] width 402 height 16
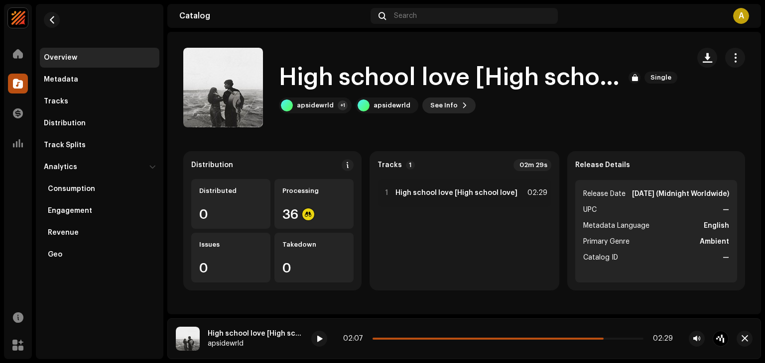
click at [450, 108] on span "See Info" at bounding box center [443, 106] width 27 height 20
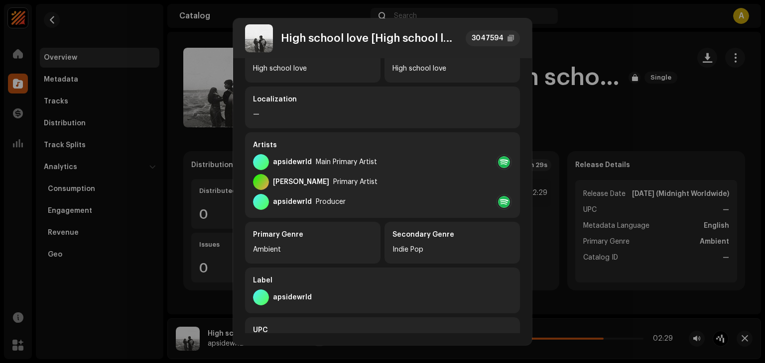
scroll to position [100, 0]
click at [404, 174] on div "Nidhi Primary Artist" at bounding box center [382, 182] width 259 height 16
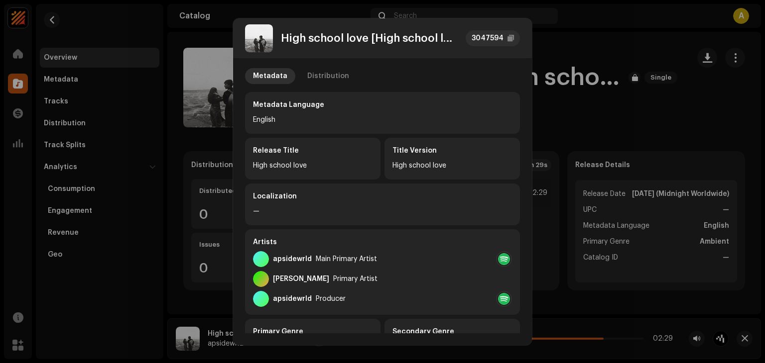
scroll to position [0, 0]
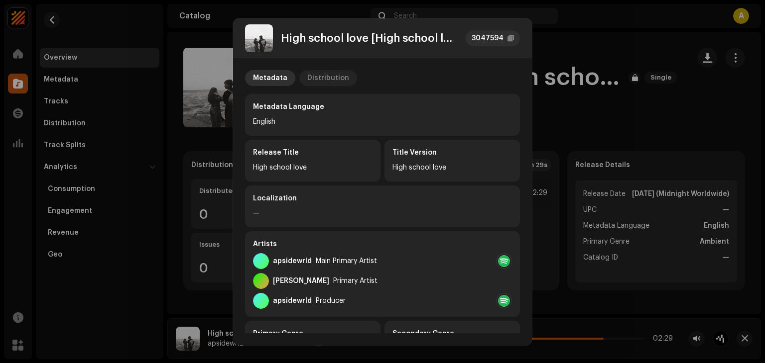
click at [321, 76] on div "Distribution" at bounding box center [328, 78] width 42 height 16
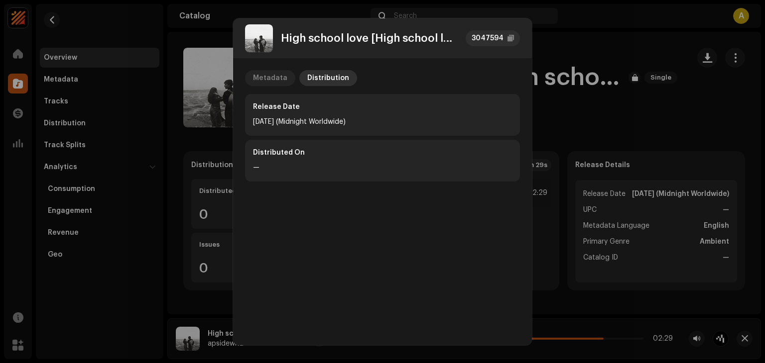
click at [276, 77] on div "Metadata" at bounding box center [270, 78] width 34 height 16
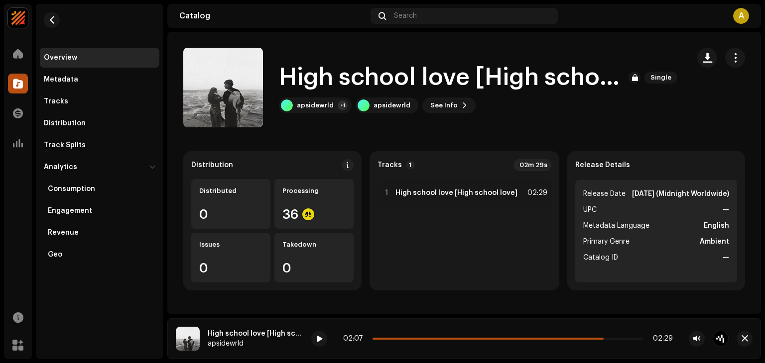
click at [745, 16] on div "A" at bounding box center [741, 16] width 16 height 16
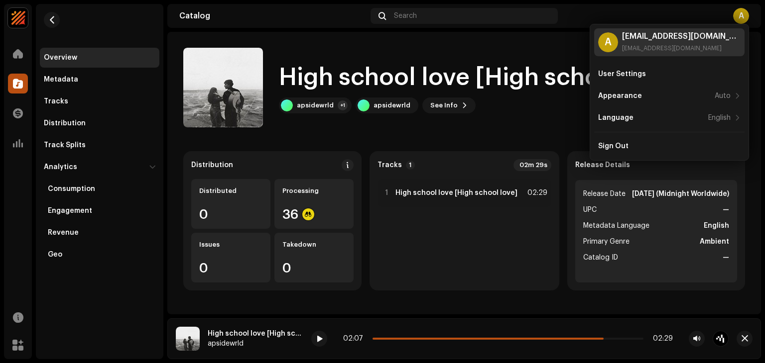
click at [609, 39] on div "A" at bounding box center [608, 42] width 20 height 20
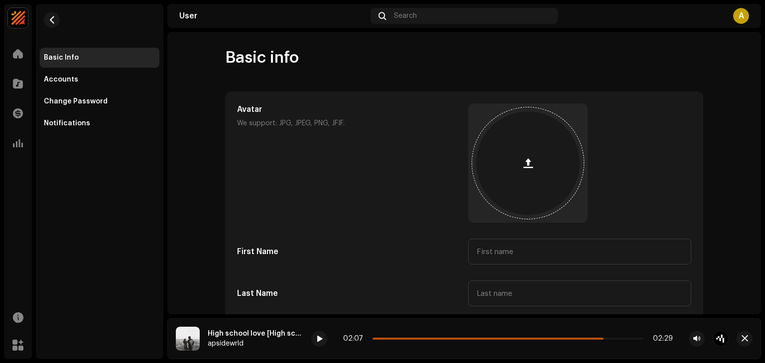
click at [518, 161] on button "button" at bounding box center [528, 163] width 24 height 24
click at [101, 69] on div "Basic Info Accounts Change Password Notifications" at bounding box center [99, 91] width 119 height 86
click at [100, 74] on div "Accounts" at bounding box center [99, 80] width 119 height 20
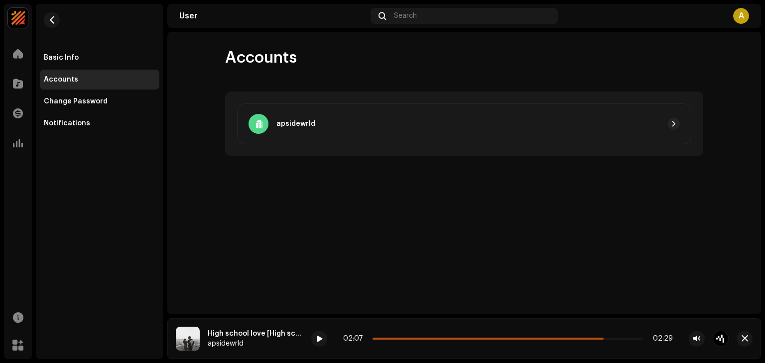
click at [325, 106] on div "apsidewrld" at bounding box center [464, 124] width 454 height 41
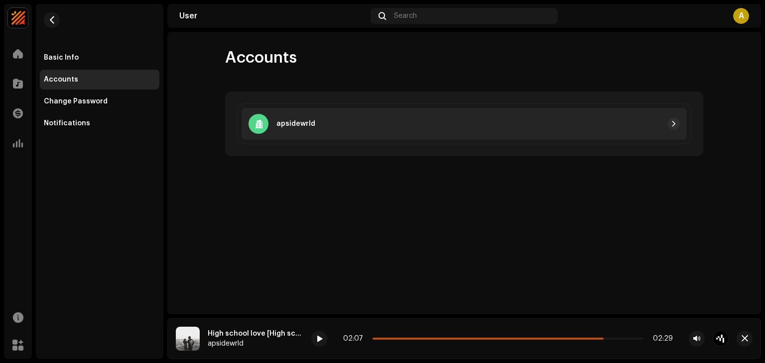
click at [325, 110] on div "apsidewrld" at bounding box center [463, 124] width 445 height 32
click at [369, 121] on div at bounding box center [497, 124] width 364 height 12
click at [675, 124] on span "button" at bounding box center [674, 124] width 6 height 8
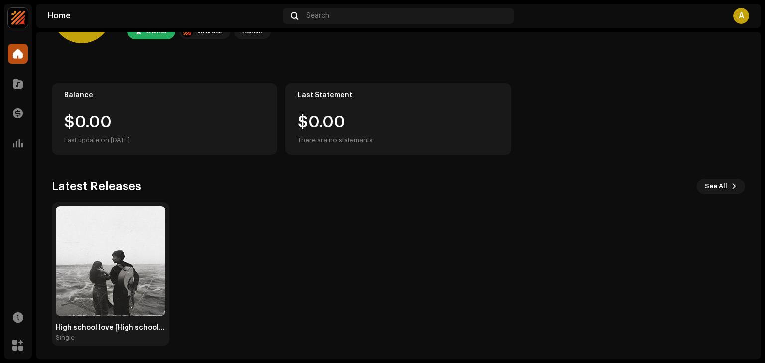
scroll to position [67, 0]
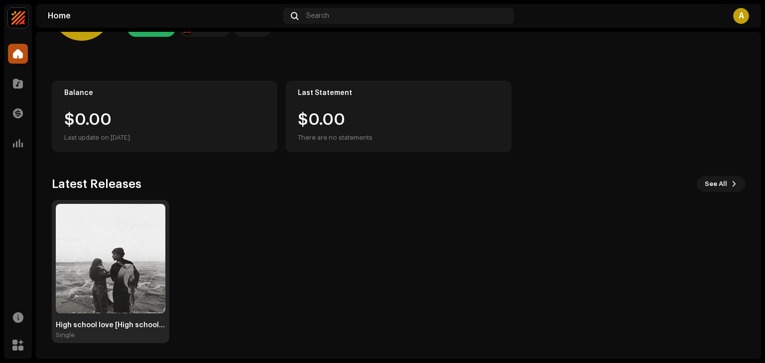
click at [131, 326] on div "High school love [High school love]" at bounding box center [111, 326] width 110 height 8
click at [140, 331] on div "High school love [High school love] Single" at bounding box center [111, 331] width 110 height 18
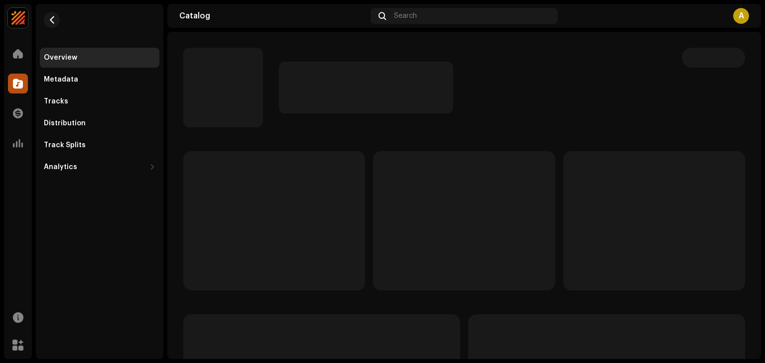
click at [136, 299] on div "Overview Metadata Tracks Distribution Track Splits Analytics Consumption Engage…" at bounding box center [99, 181] width 127 height 355
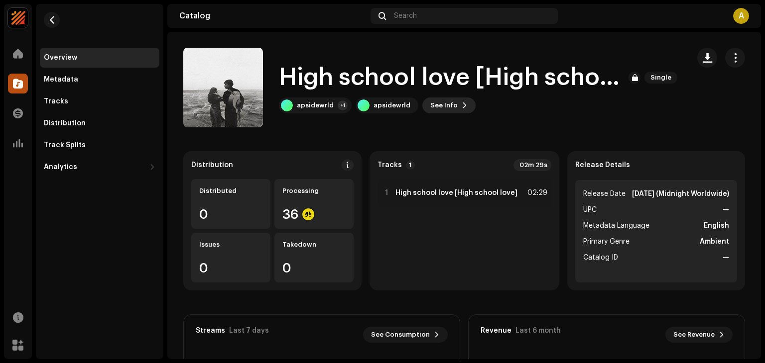
click at [461, 108] on span at bounding box center [464, 106] width 6 height 8
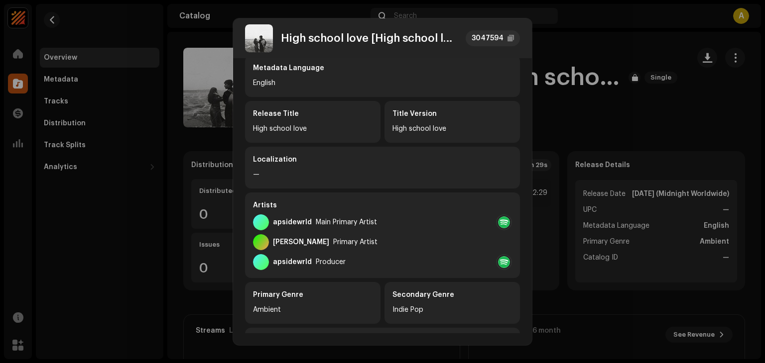
scroll to position [38, 0]
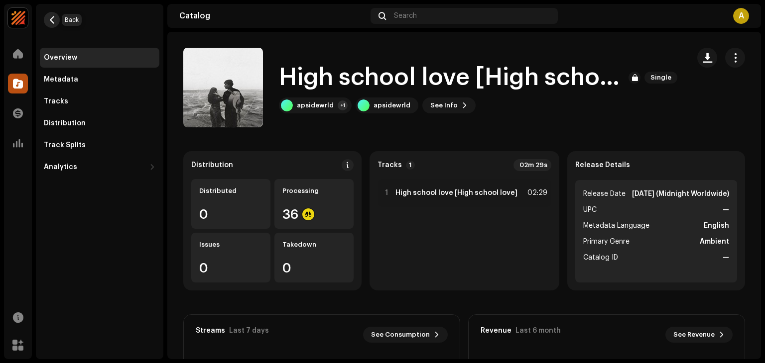
click at [56, 18] on button "button" at bounding box center [52, 20] width 16 height 16
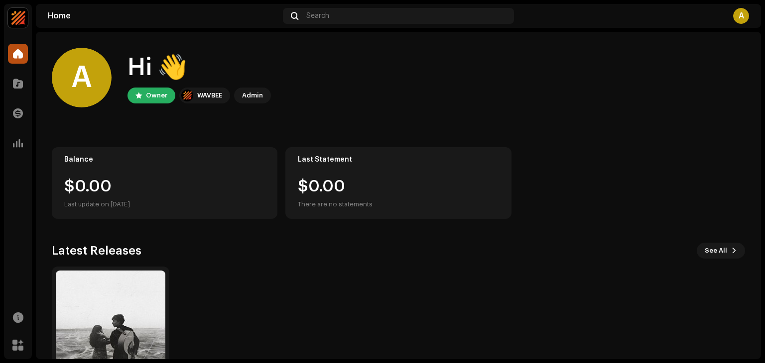
click at [741, 11] on div "A" at bounding box center [741, 16] width 16 height 16
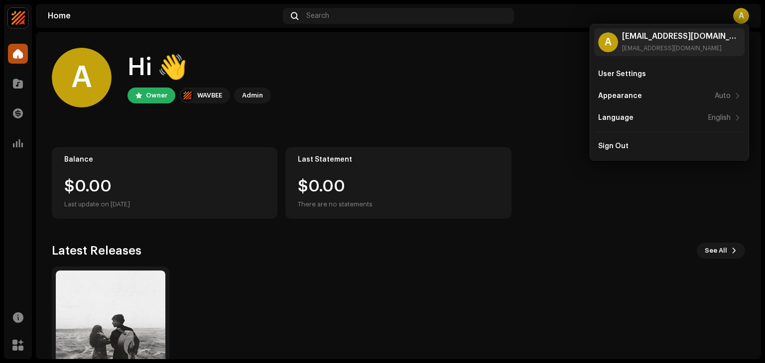
click at [647, 157] on div "A apsidewrld999@gmail.com apsidewrld999@gmail.com User Settings Appearance Auto…" at bounding box center [668, 92] width 159 height 137
click at [635, 136] on div "Sign Out" at bounding box center [669, 146] width 150 height 20
click at [633, 145] on div "Sign Out" at bounding box center [669, 146] width 142 height 8
